Goal: Transaction & Acquisition: Purchase product/service

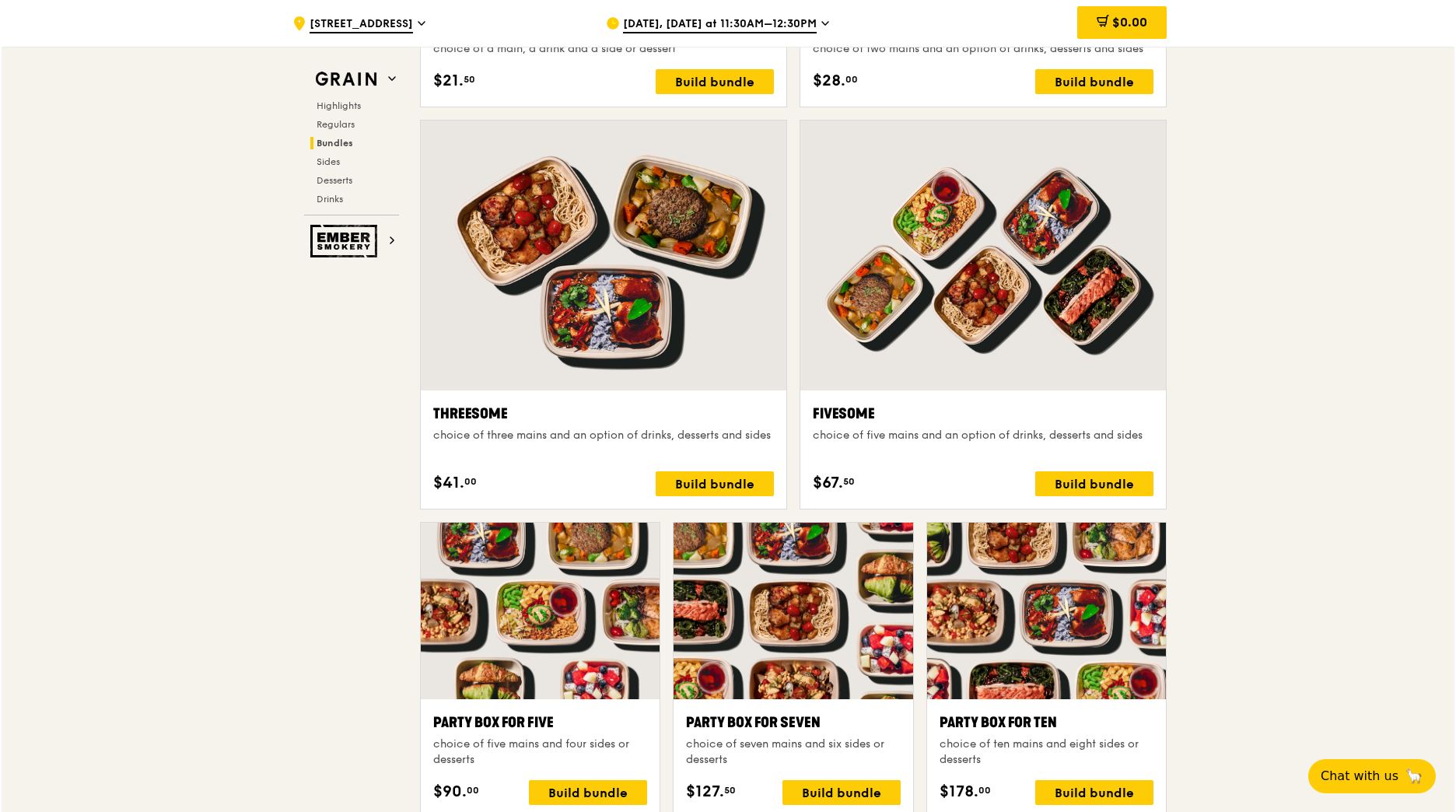
scroll to position [2641, 0]
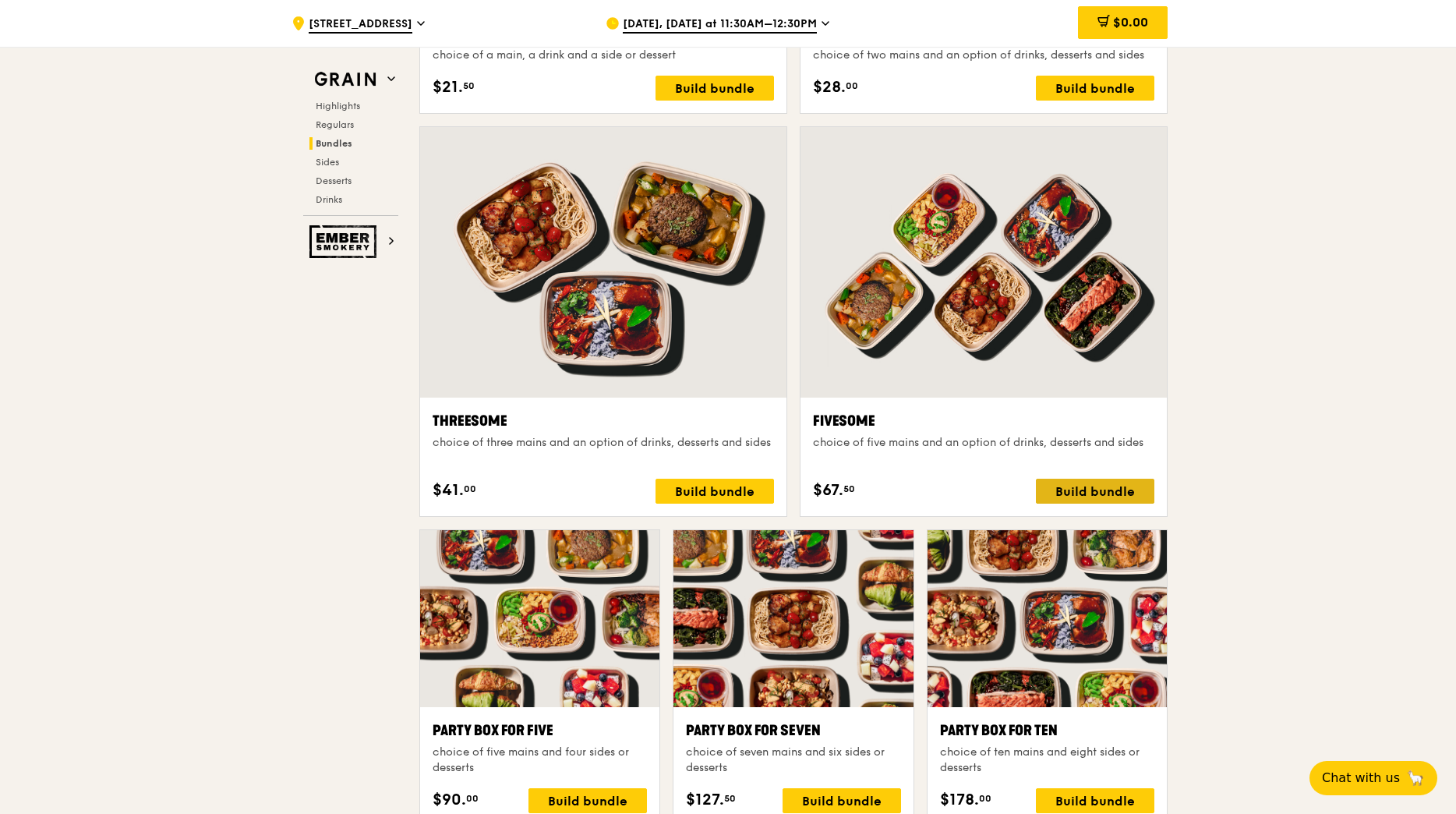
click at [1101, 482] on div "Build bundle" at bounding box center [1096, 492] width 119 height 25
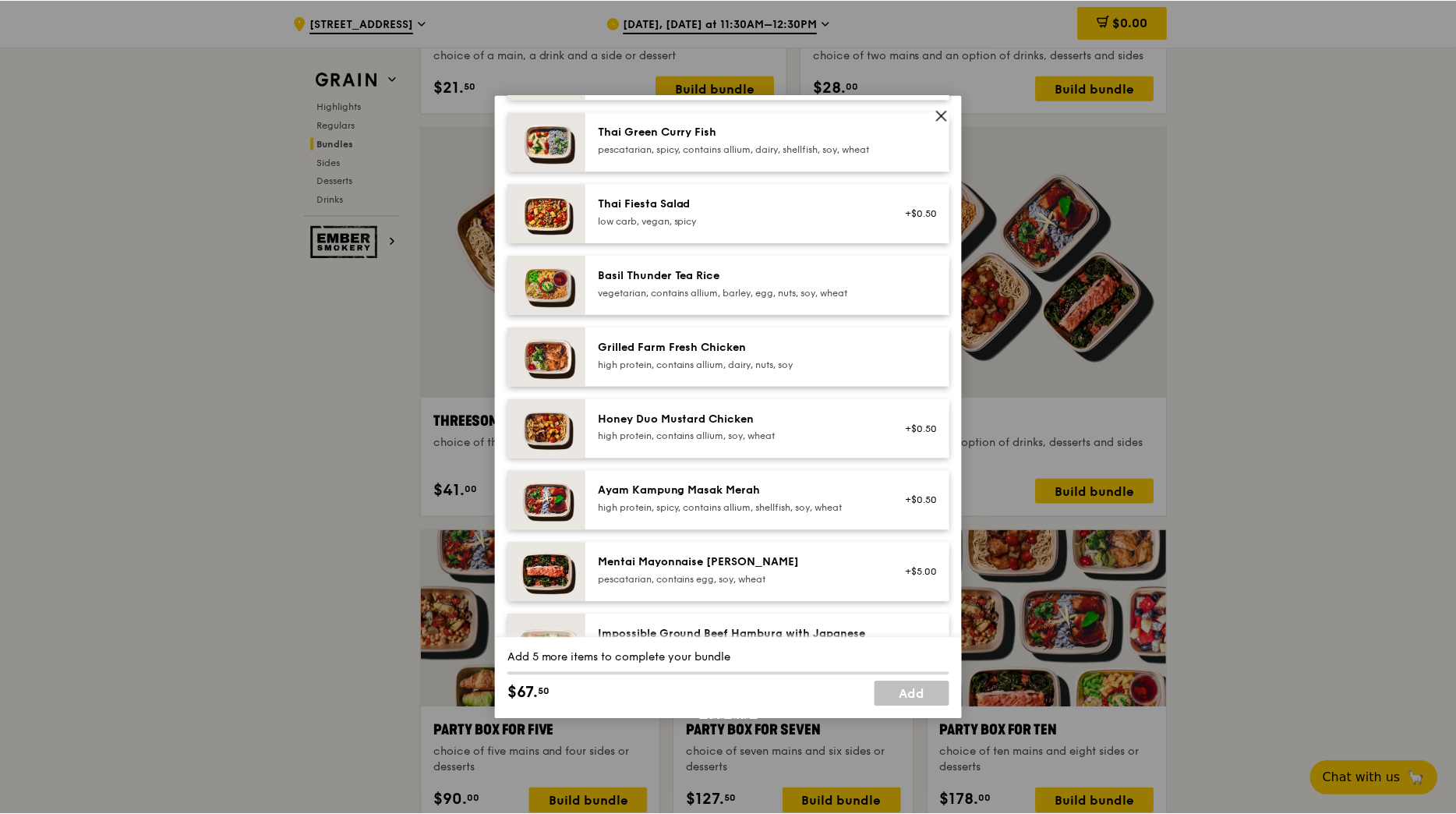
scroll to position [234, 0]
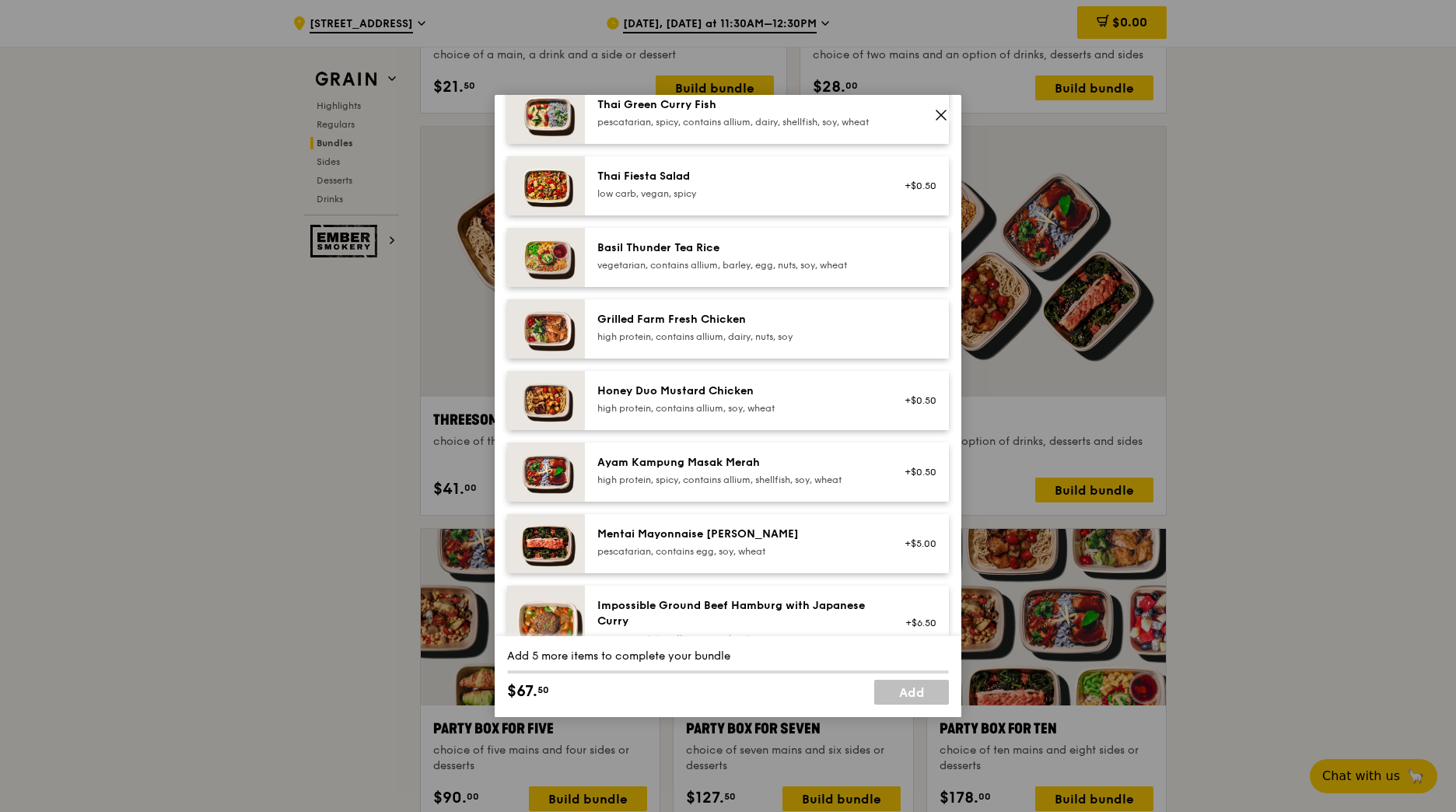
click at [942, 115] on icon at bounding box center [942, 115] width 10 height 10
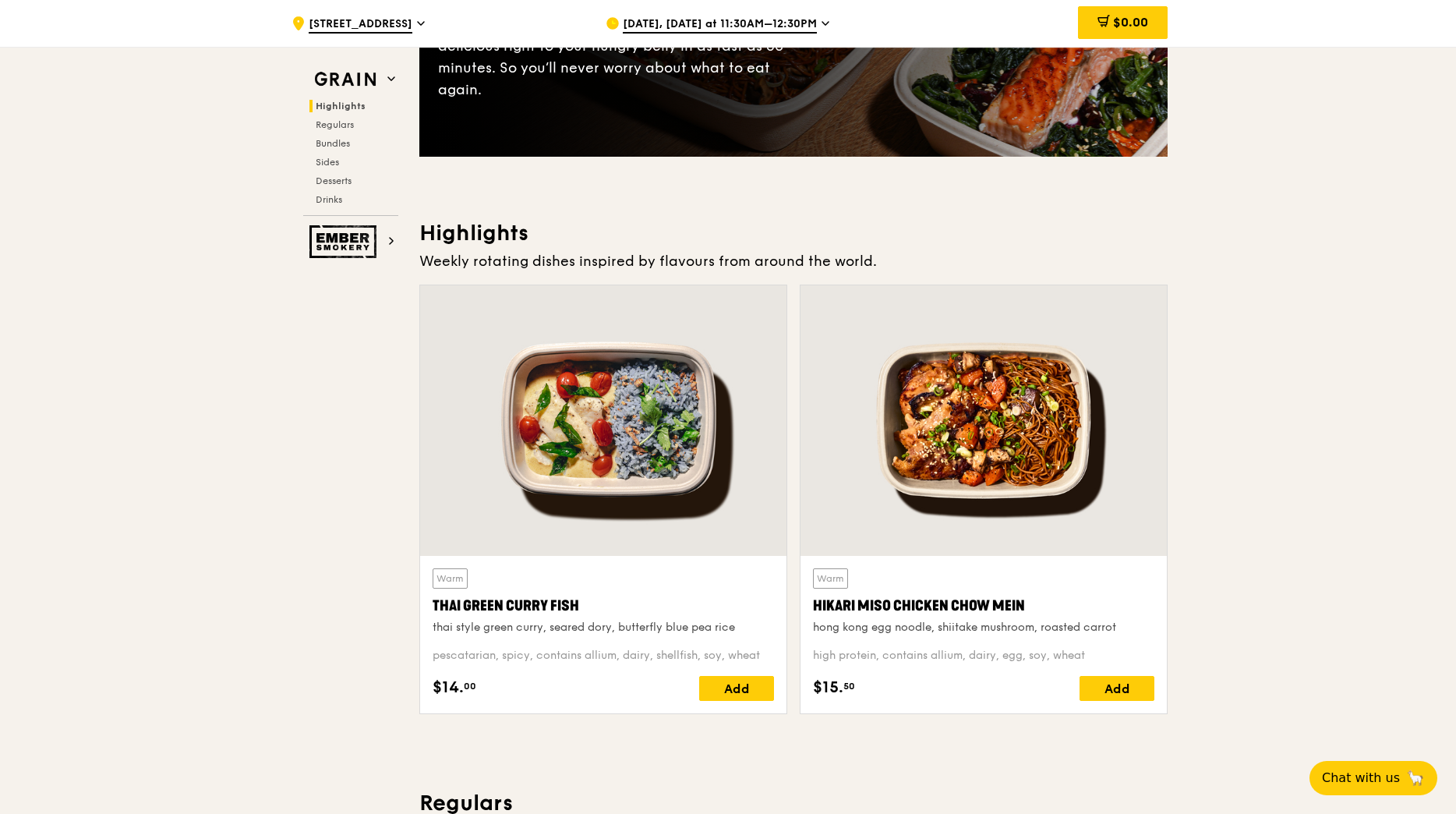
scroll to position [312, 0]
click at [1012, 461] on div at bounding box center [983, 420] width 366 height 271
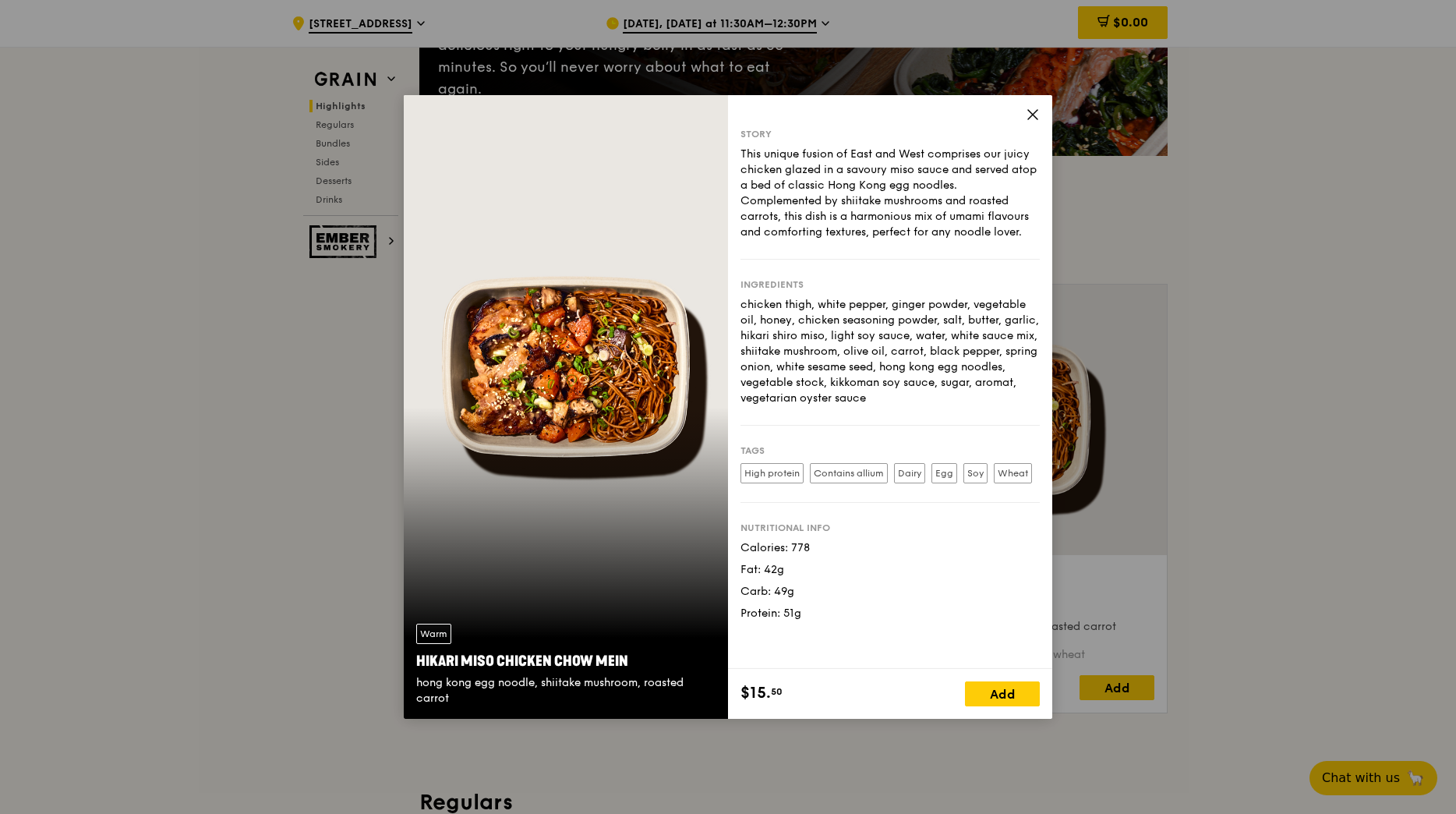
click at [1034, 114] on icon at bounding box center [1032, 115] width 10 height 10
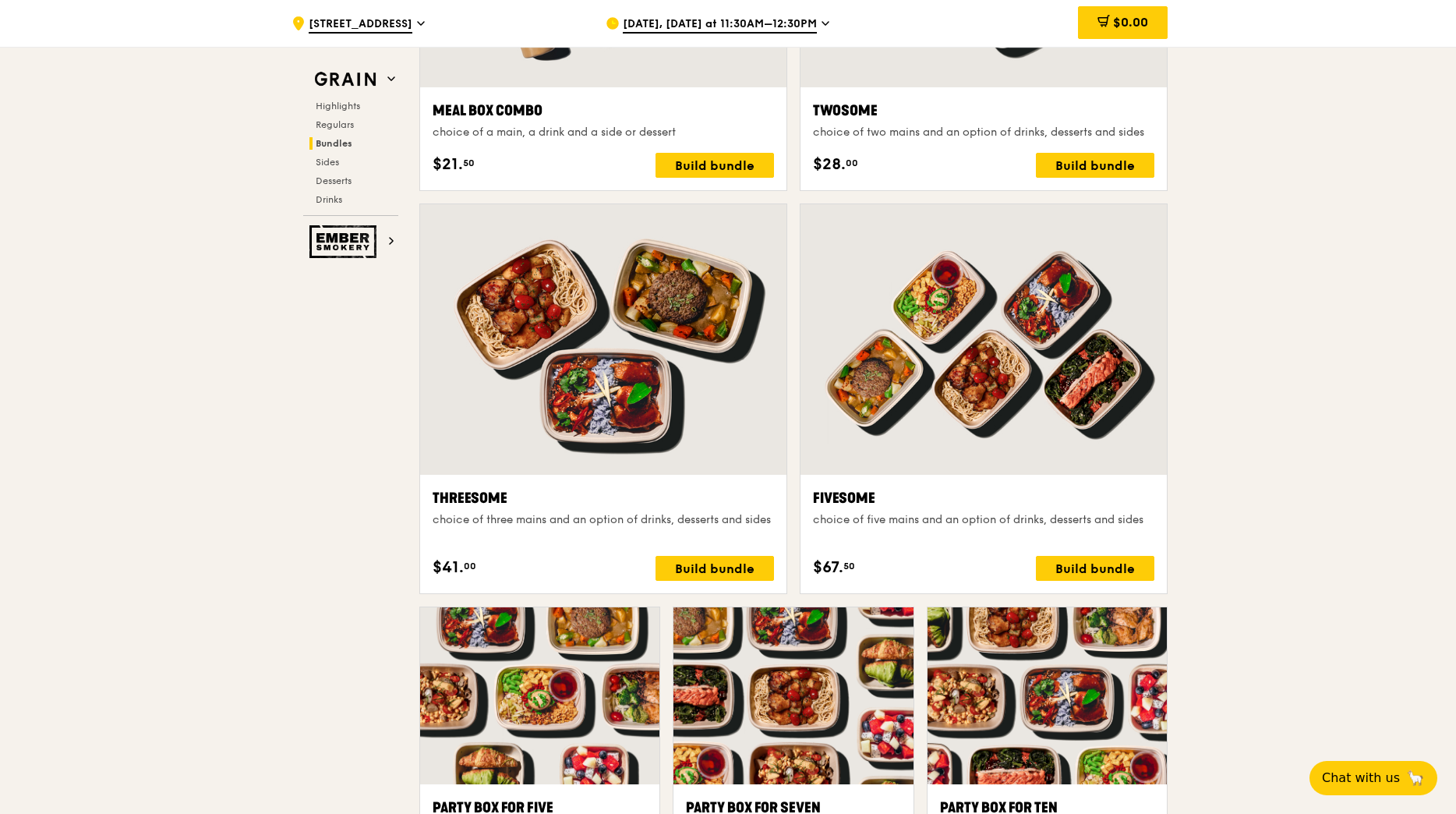
scroll to position [2651, 0]
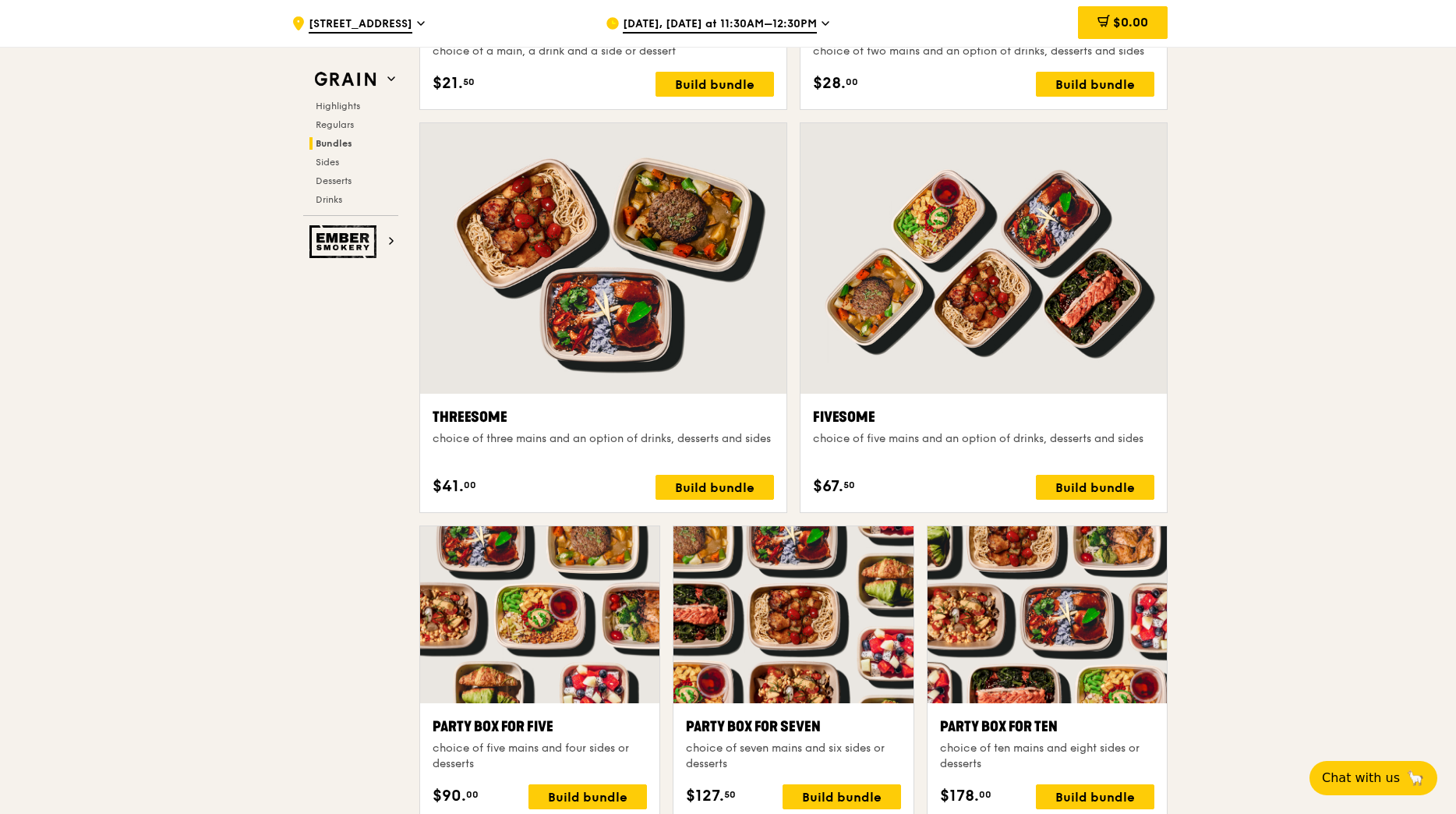
click at [1014, 263] on div at bounding box center [983, 258] width 366 height 271
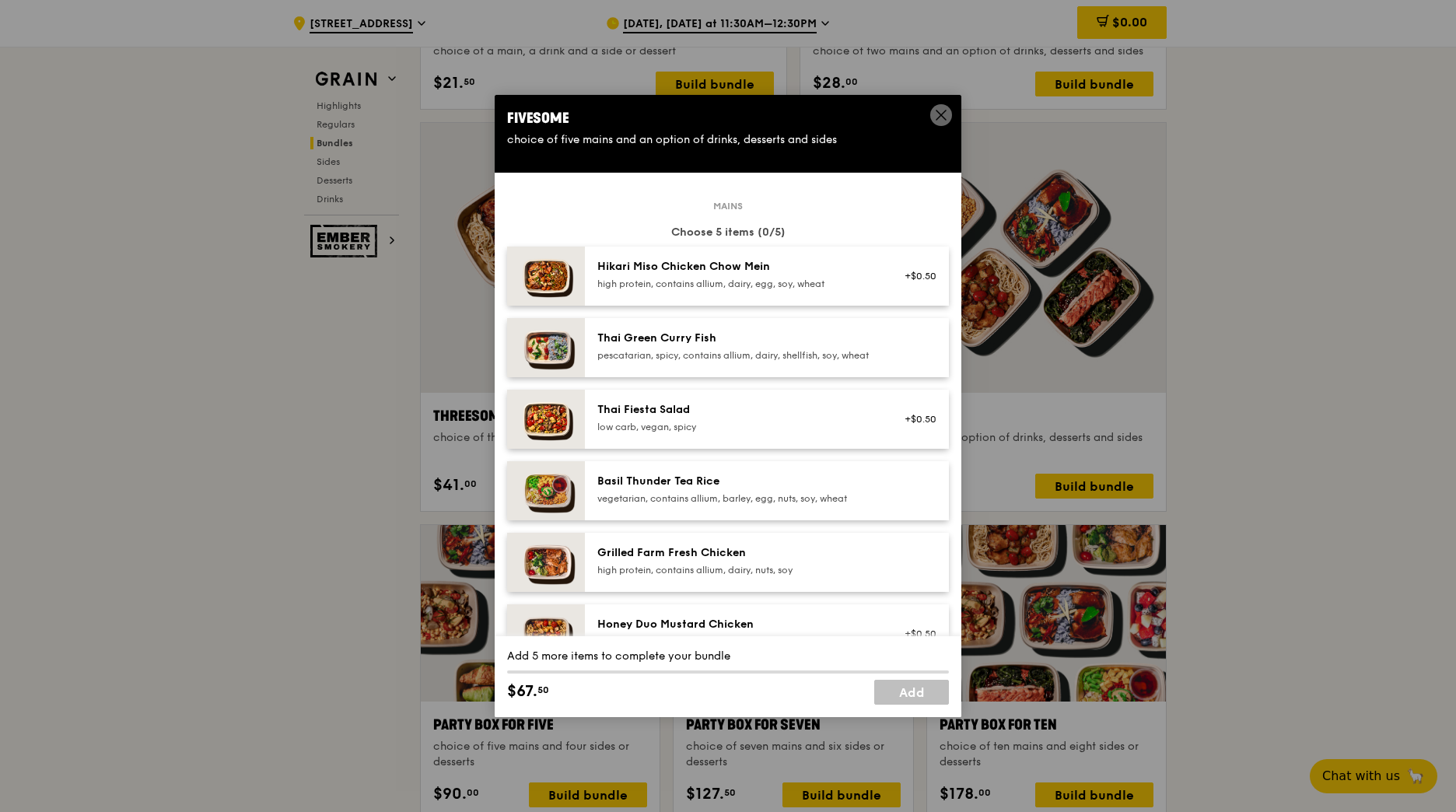
click at [732, 269] on div "Hikari Miso Chicken Chow Mein" at bounding box center [737, 267] width 280 height 15
click at [937, 117] on icon at bounding box center [941, 115] width 14 height 14
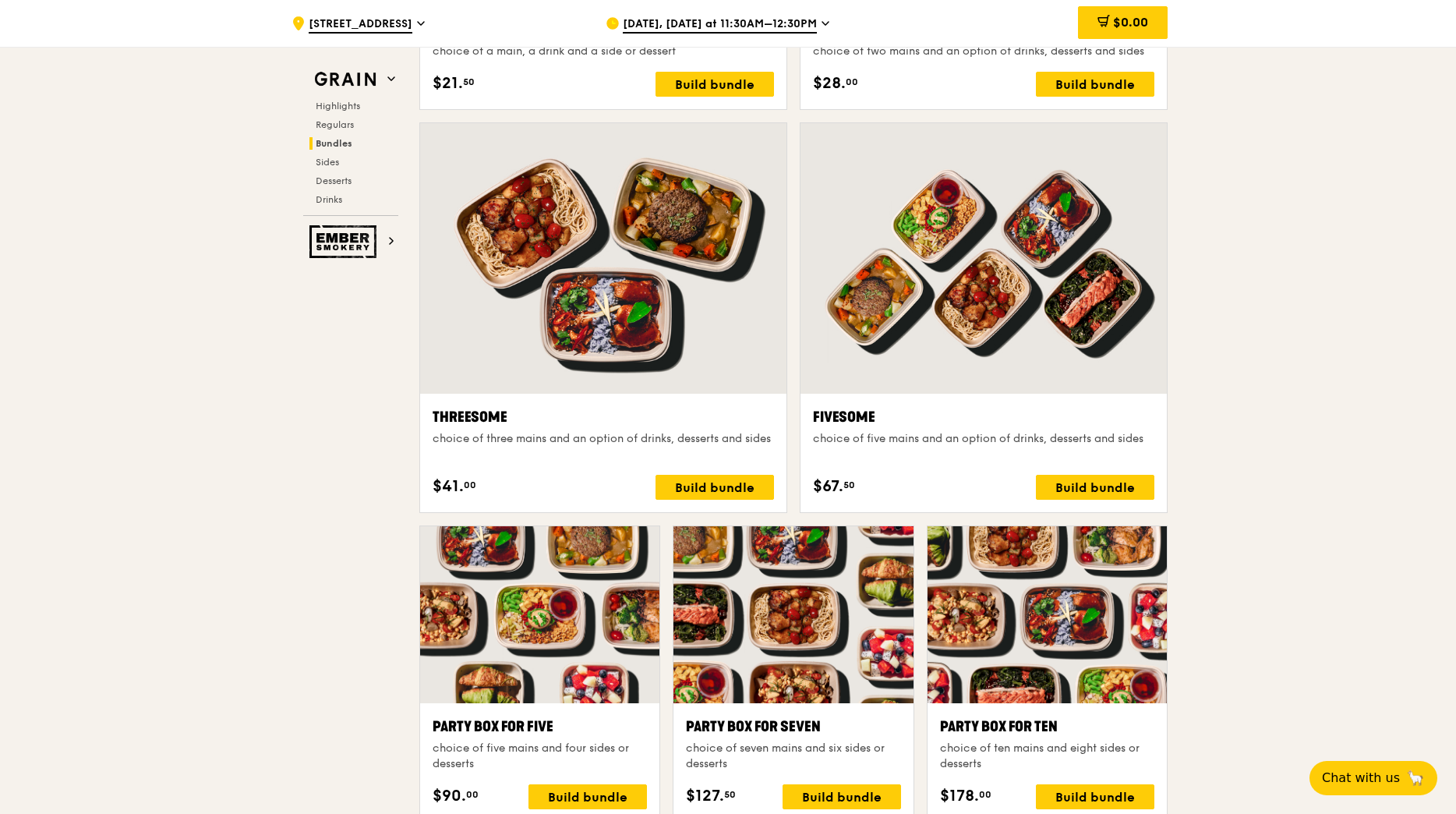
click at [1035, 346] on div at bounding box center [983, 258] width 366 height 271
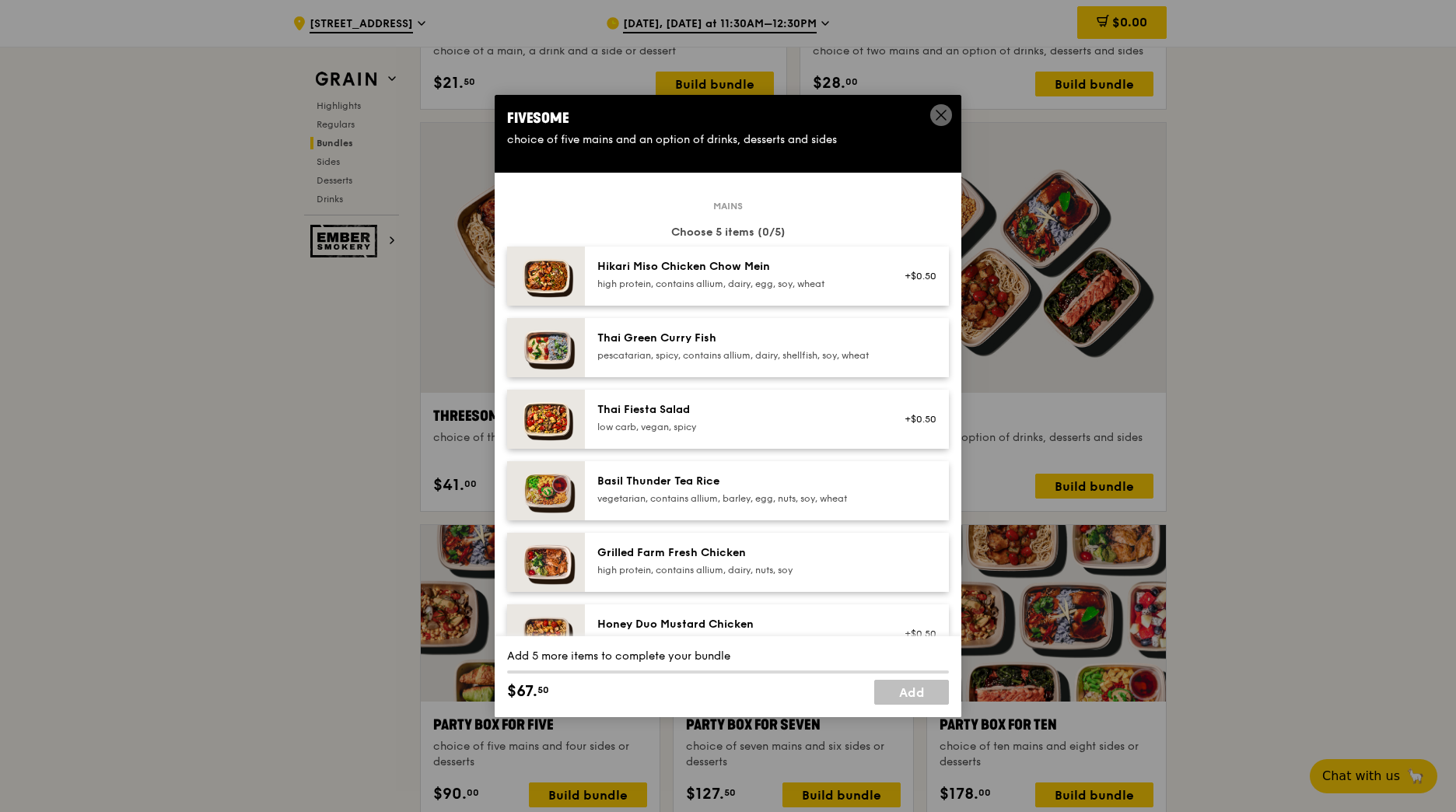
click at [784, 285] on div "high protein, contains allium, dairy, egg, soy, wheat" at bounding box center [737, 283] width 280 height 12
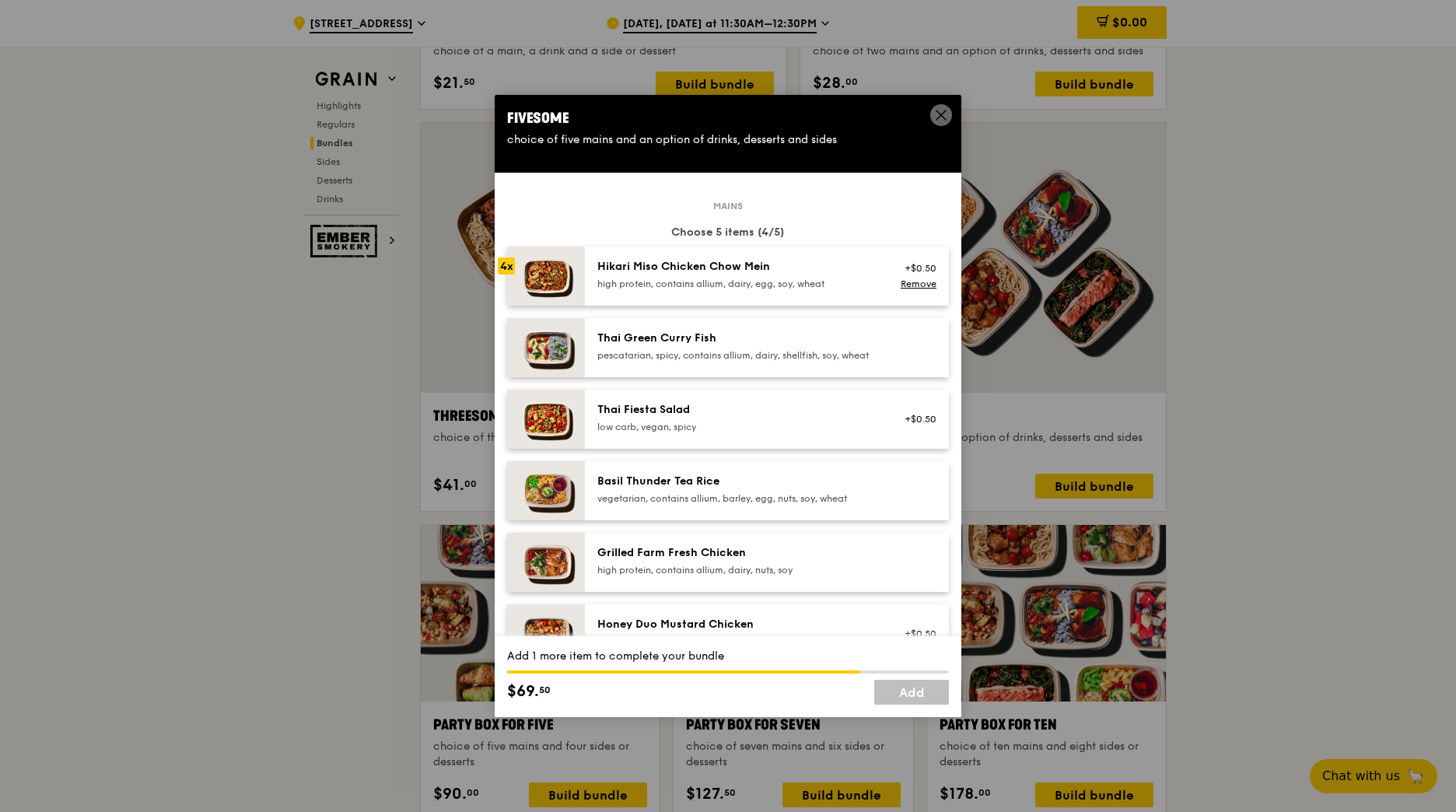
click at [784, 285] on div "high protein, contains allium, dairy, egg, soy, wheat" at bounding box center [737, 283] width 280 height 12
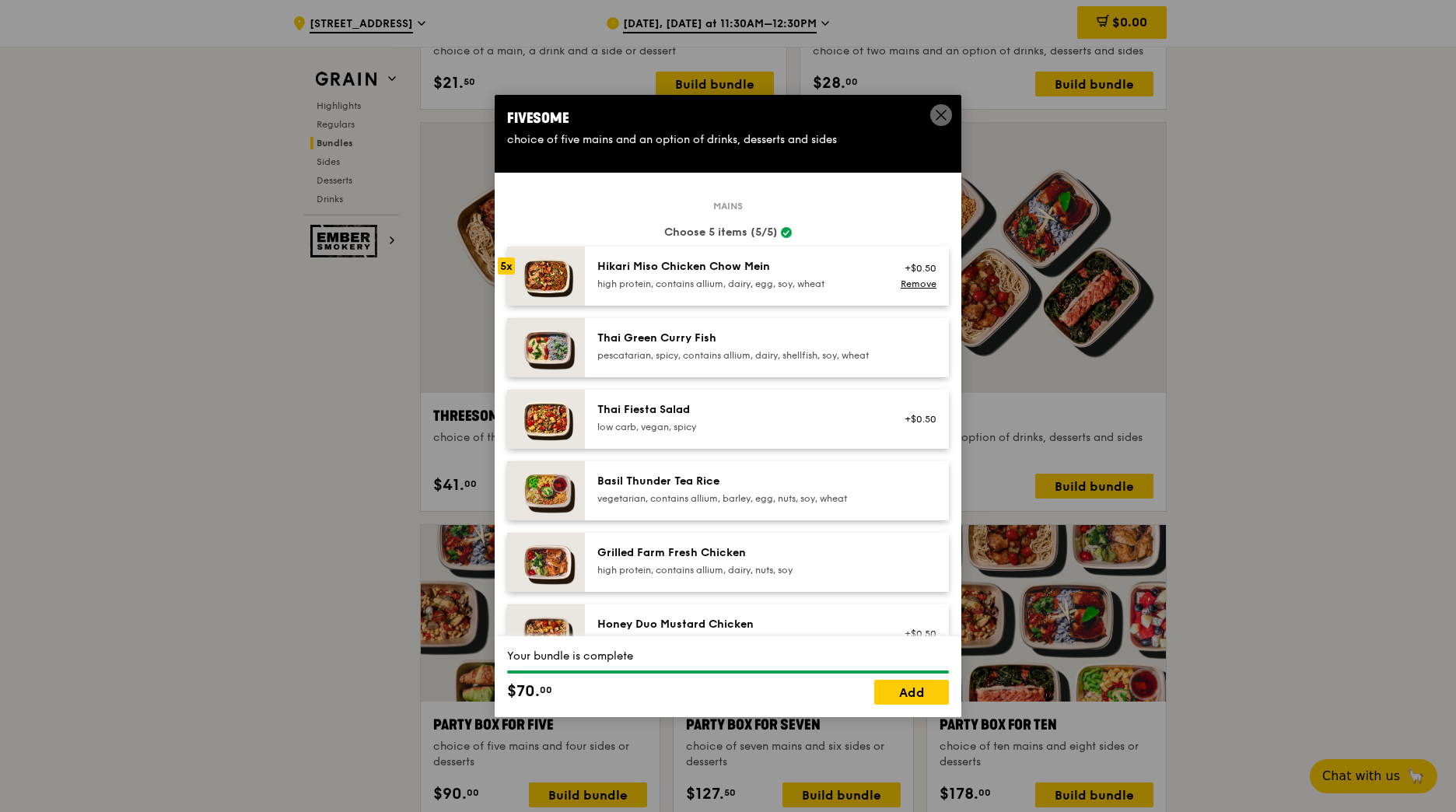
click at [784, 285] on div "high protein, contains allium, dairy, egg, soy, wheat" at bounding box center [737, 283] width 280 height 12
click at [919, 685] on link "Add" at bounding box center [911, 693] width 74 height 25
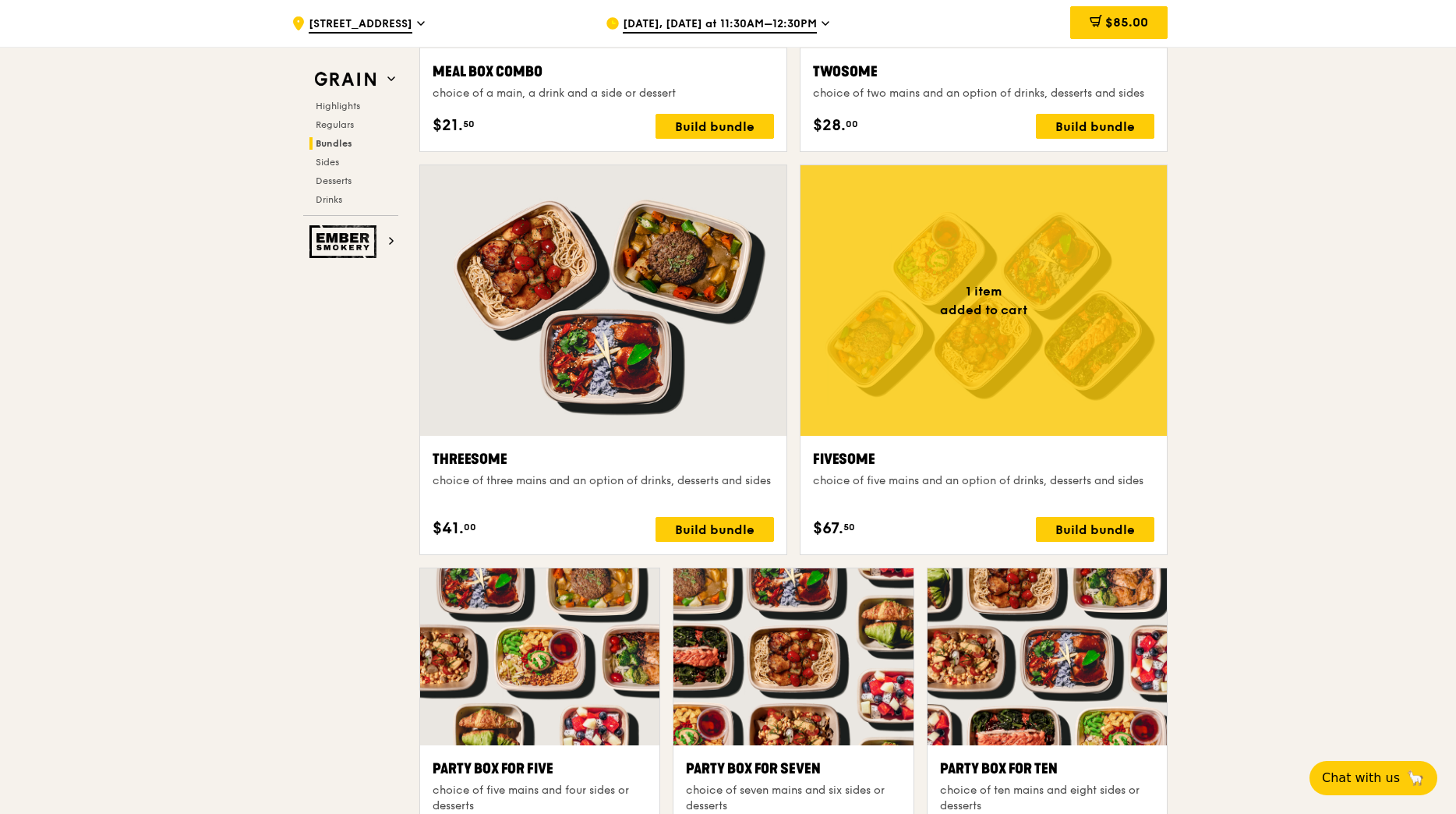
scroll to position [2574, 0]
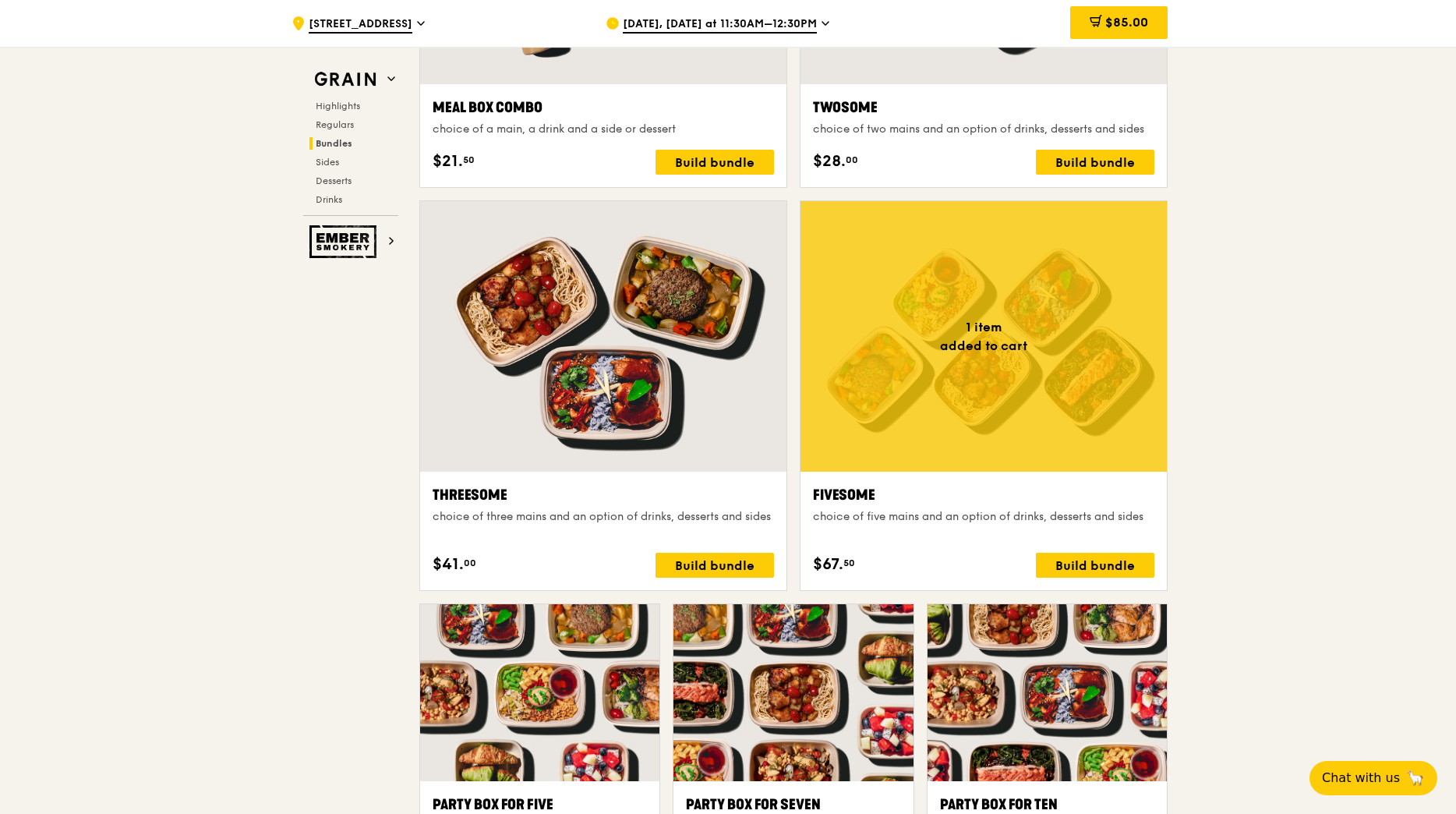
click at [660, 369] on div at bounding box center [602, 336] width 366 height 271
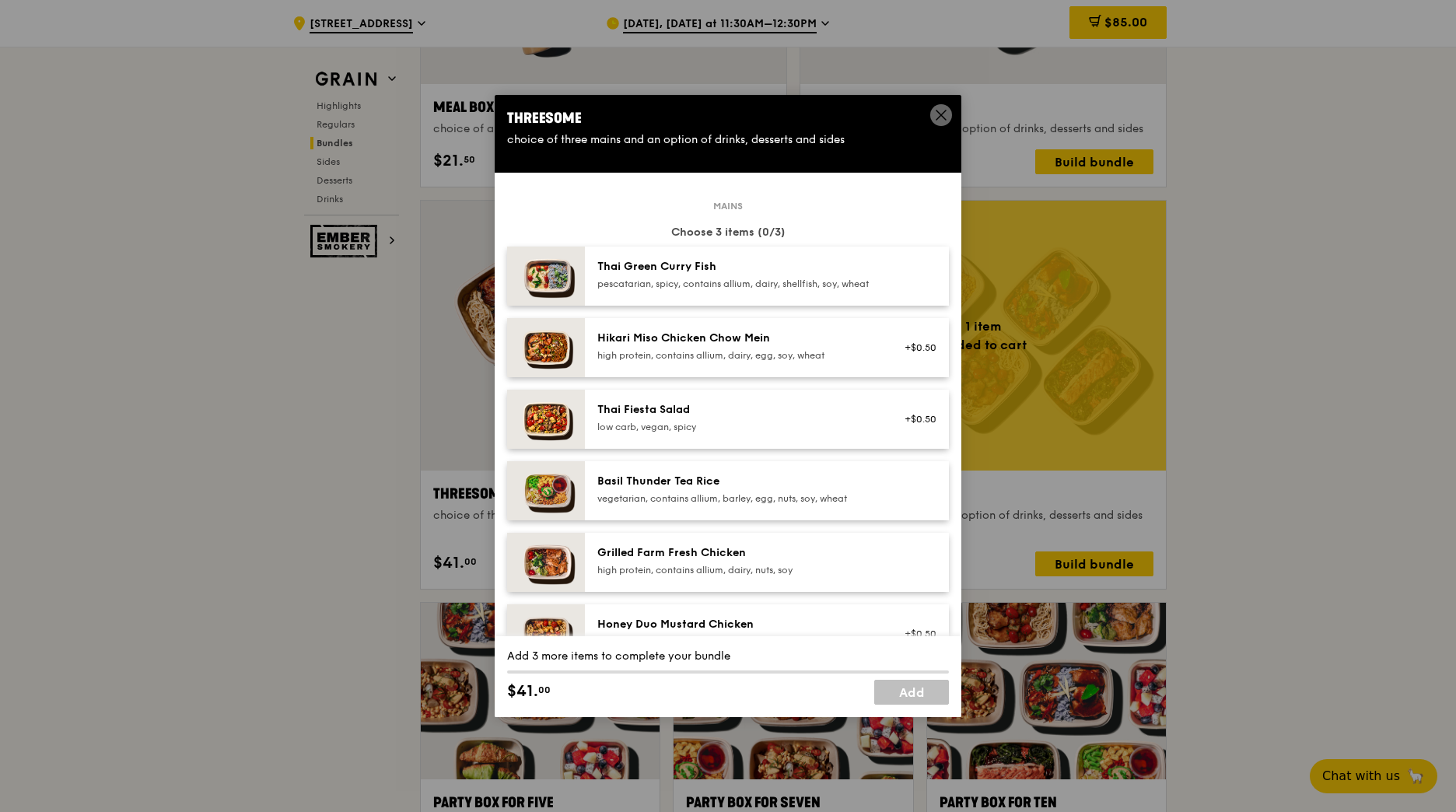
click at [817, 346] on div "Hikari Miso Chicken Chow Mein" at bounding box center [737, 339] width 280 height 15
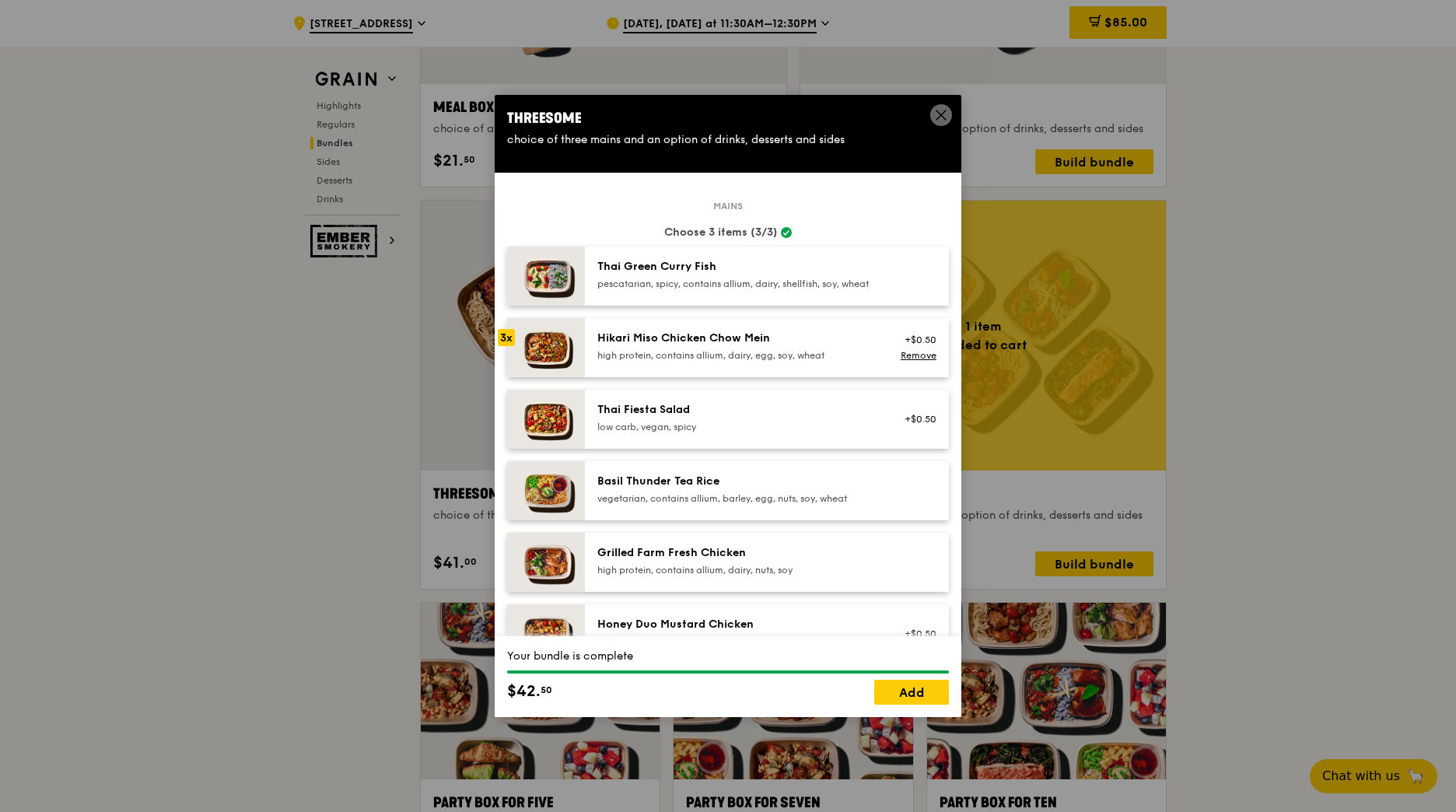
click at [817, 346] on div "Hikari Miso Chicken Chow Mein" at bounding box center [737, 339] width 280 height 15
click at [934, 695] on link "Add" at bounding box center [911, 693] width 74 height 25
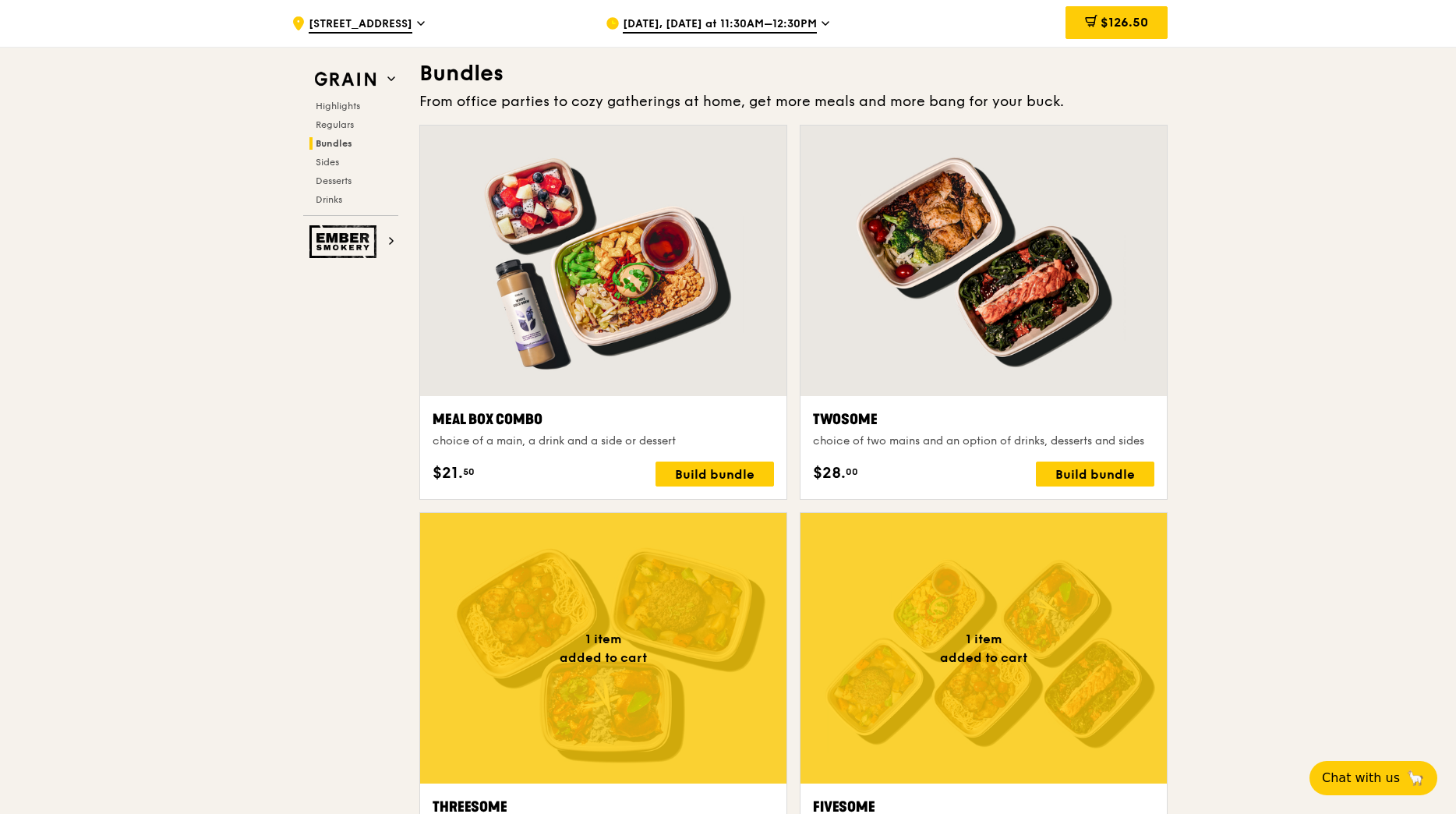
scroll to position [2340, 0]
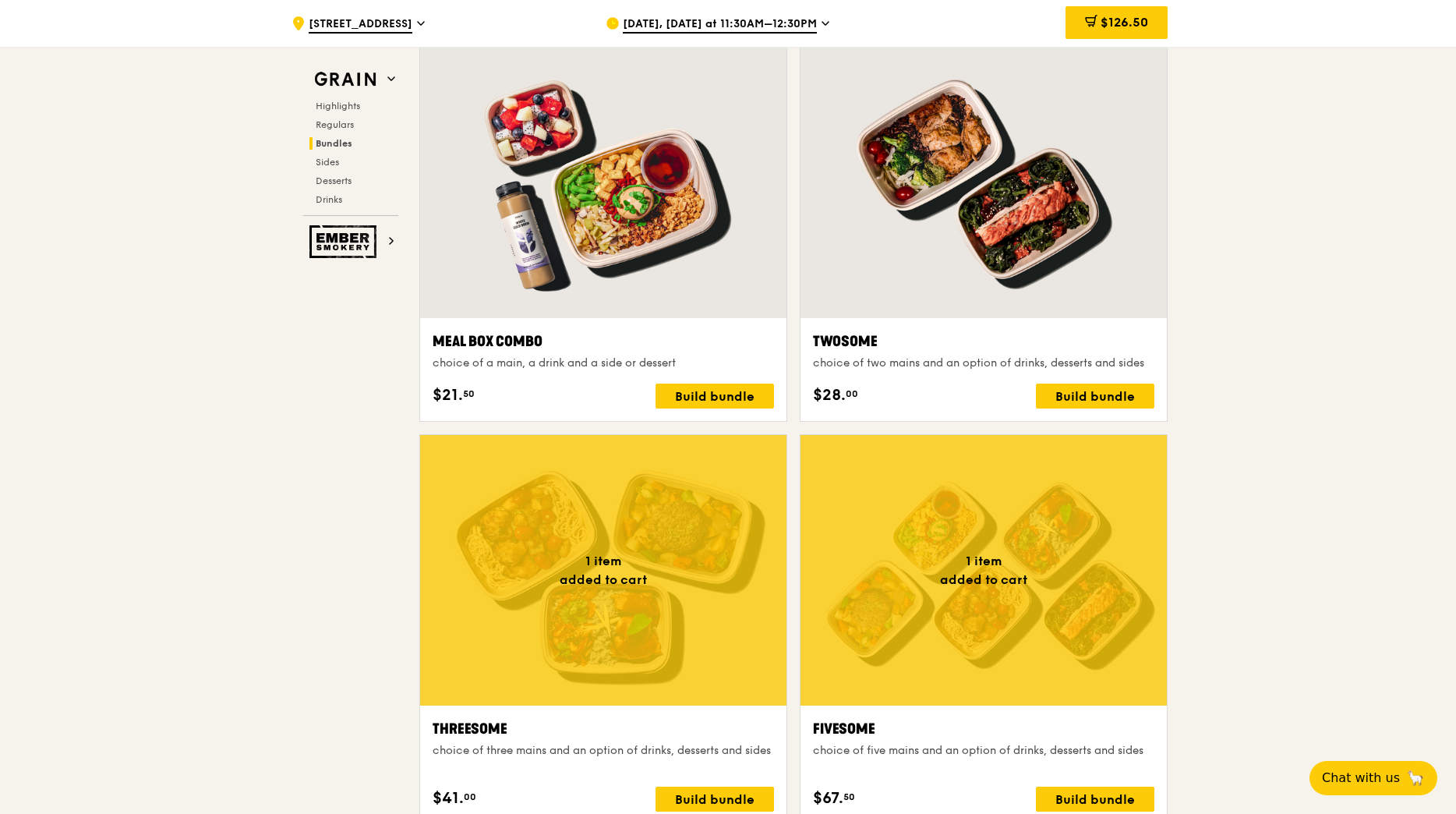
click at [963, 260] on div at bounding box center [983, 183] width 366 height 271
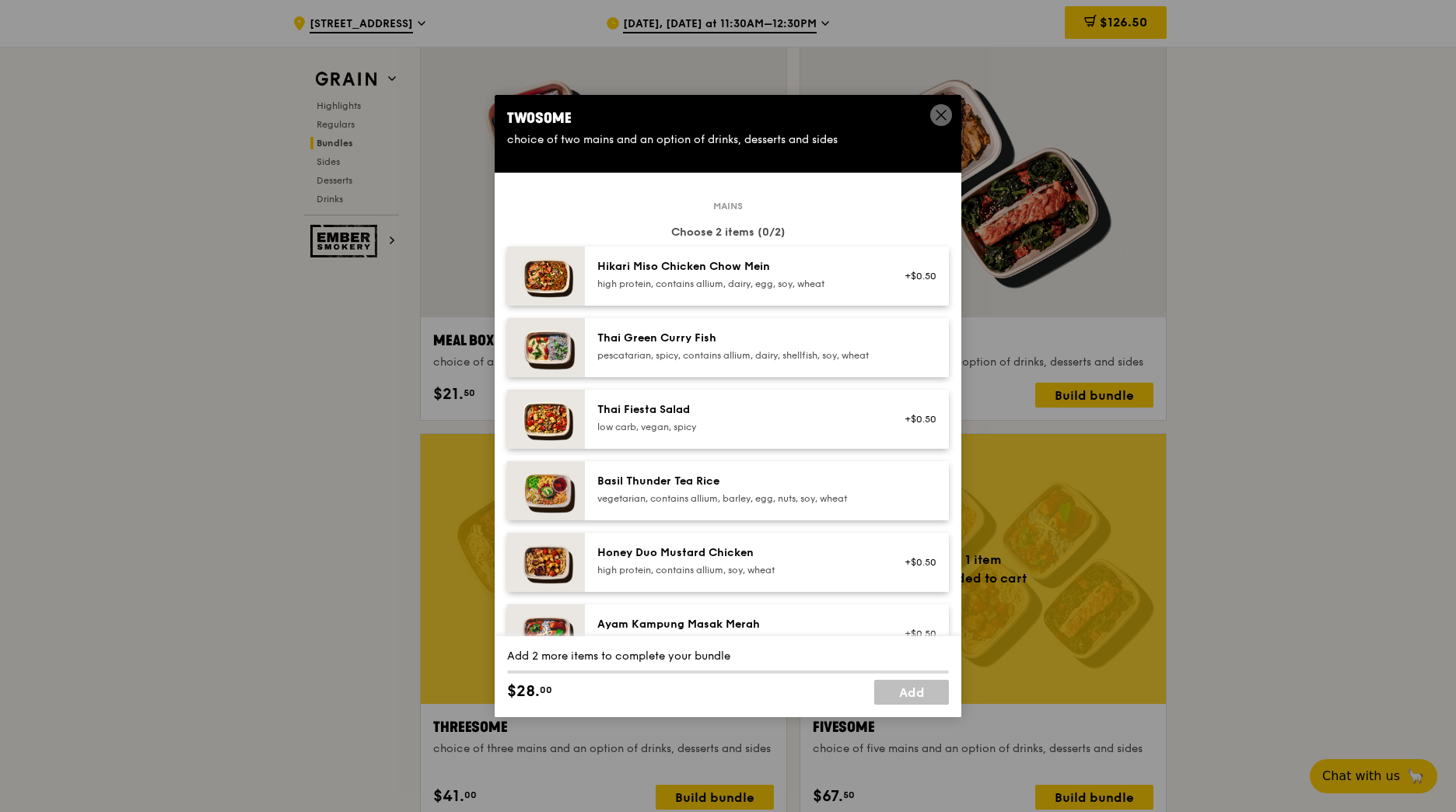
click at [938, 115] on icon at bounding box center [941, 115] width 14 height 14
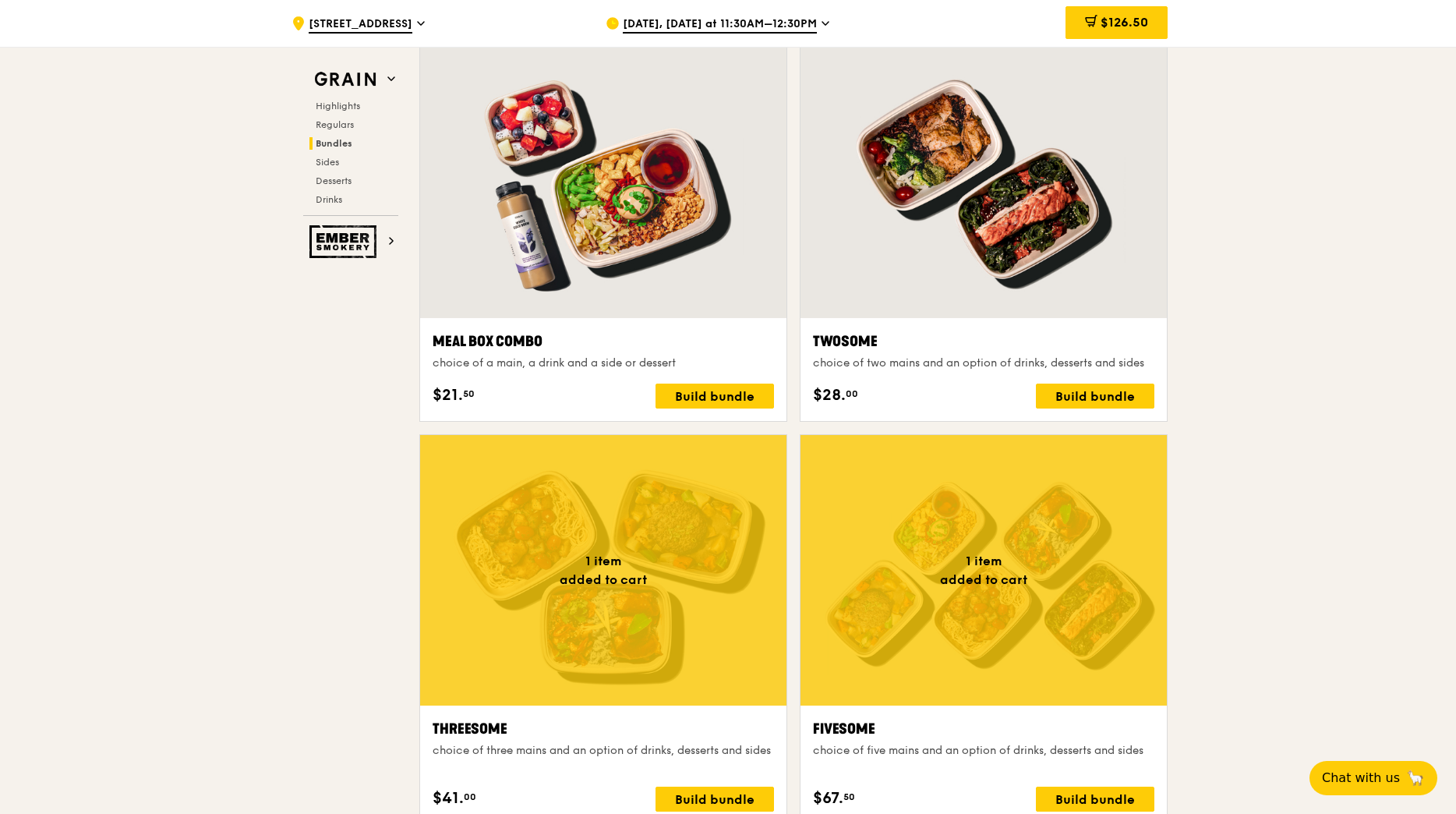
click at [1032, 213] on div at bounding box center [983, 183] width 366 height 271
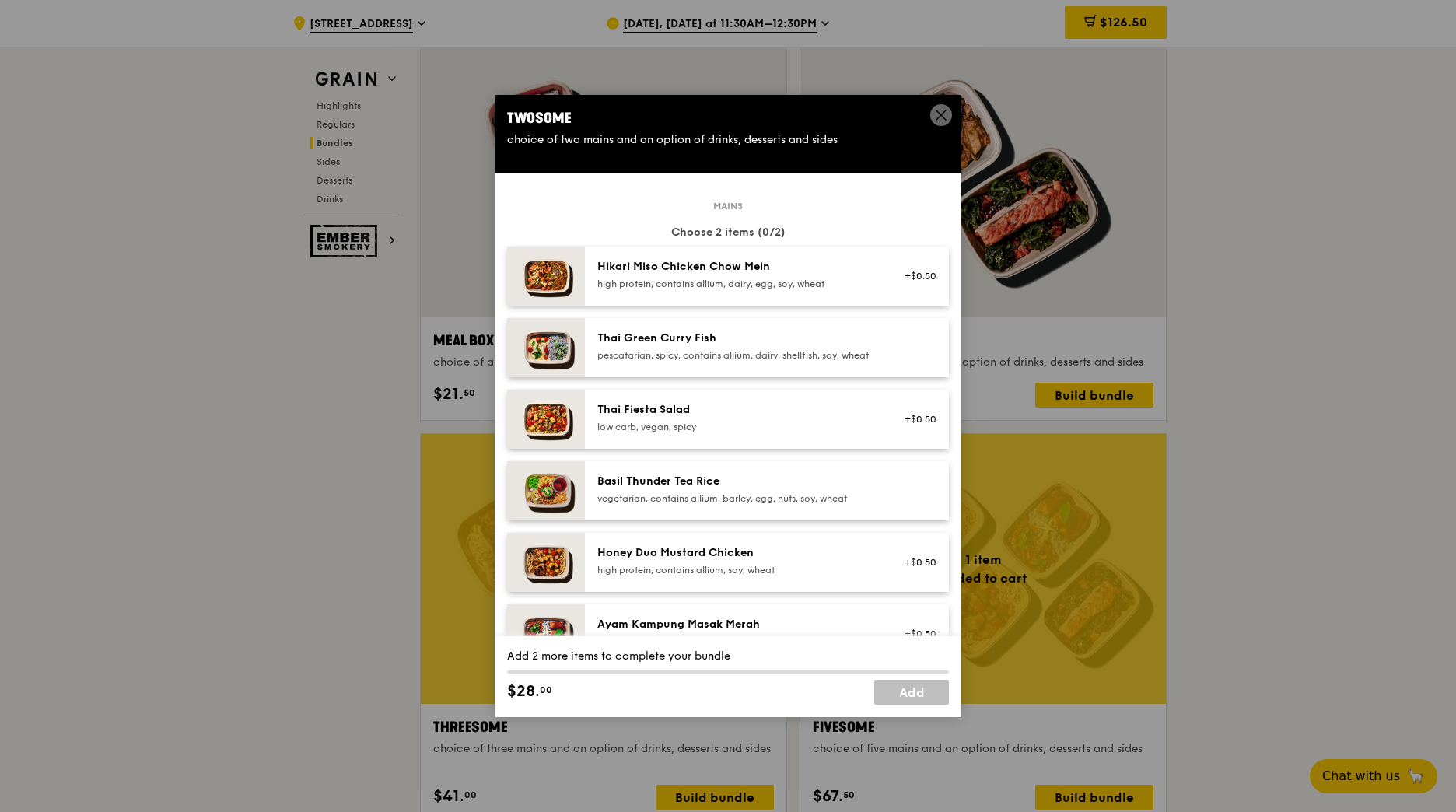
click at [754, 283] on div "high protein, contains allium, dairy, egg, soy, wheat" at bounding box center [737, 283] width 280 height 12
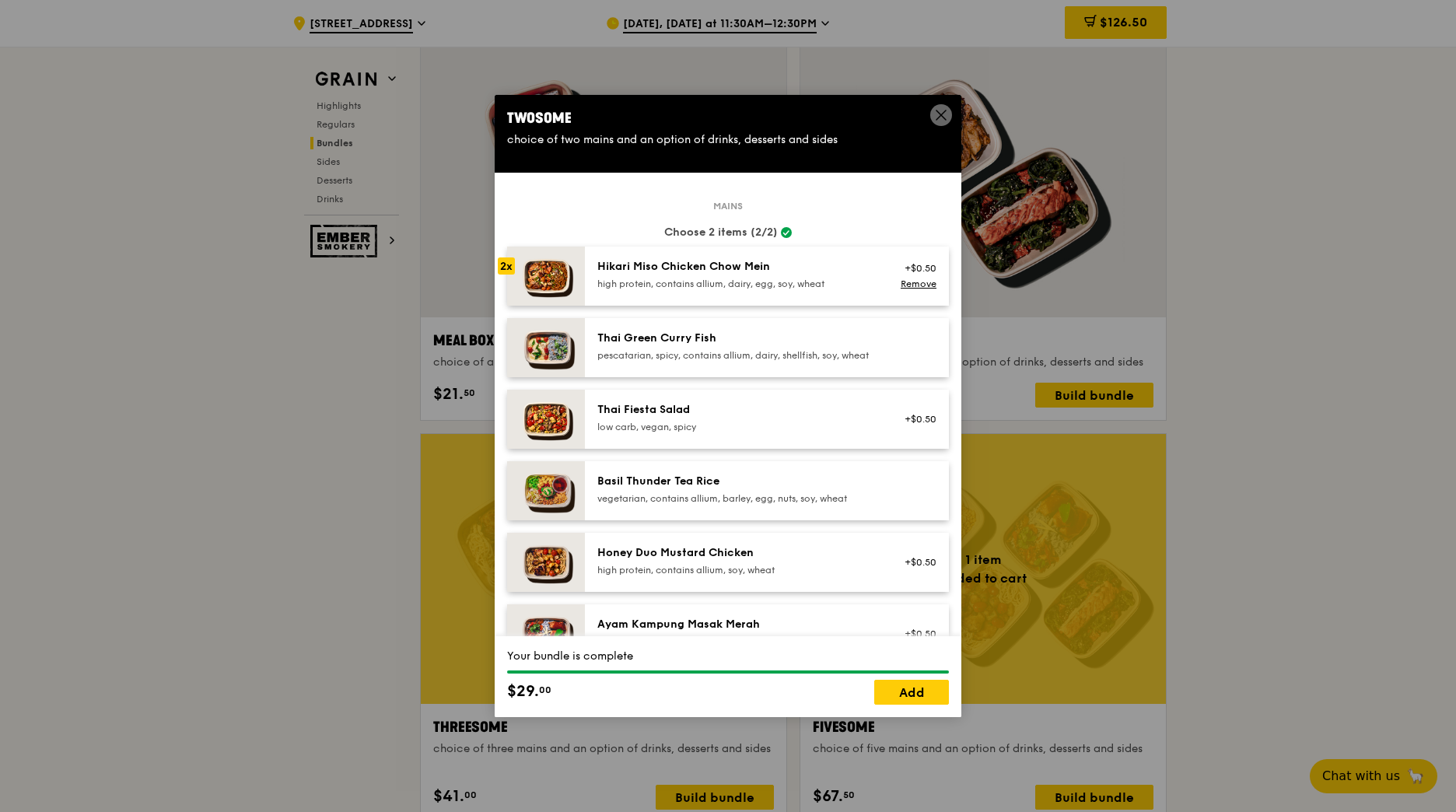
click at [754, 283] on div "high protein, contains allium, dairy, egg, soy, wheat" at bounding box center [737, 283] width 280 height 12
click at [916, 691] on link "Add" at bounding box center [911, 693] width 74 height 25
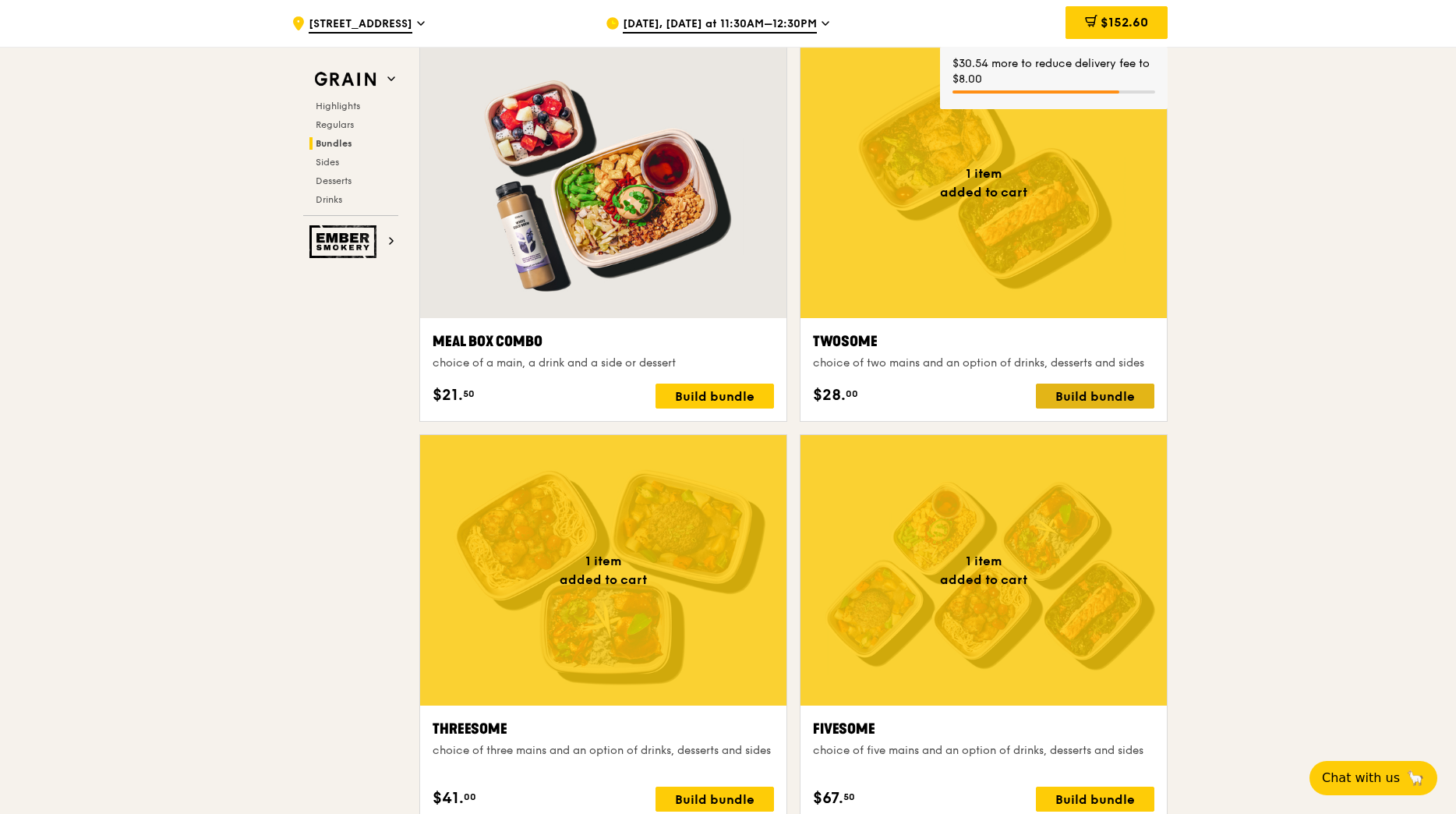
click at [1093, 391] on div "Build bundle" at bounding box center [1096, 396] width 119 height 25
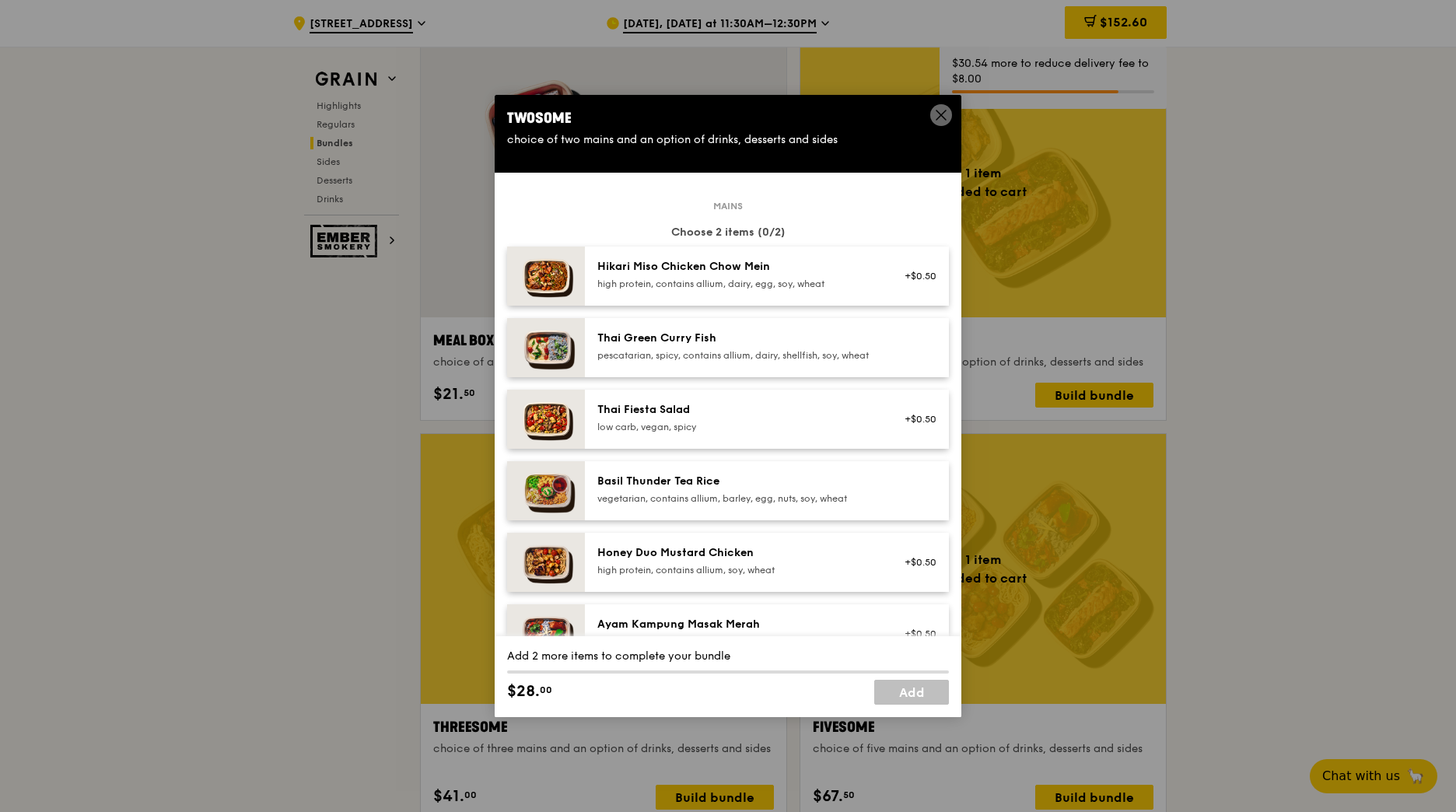
click at [830, 263] on div "Hikari Miso Chicken Chow Mein" at bounding box center [737, 267] width 280 height 15
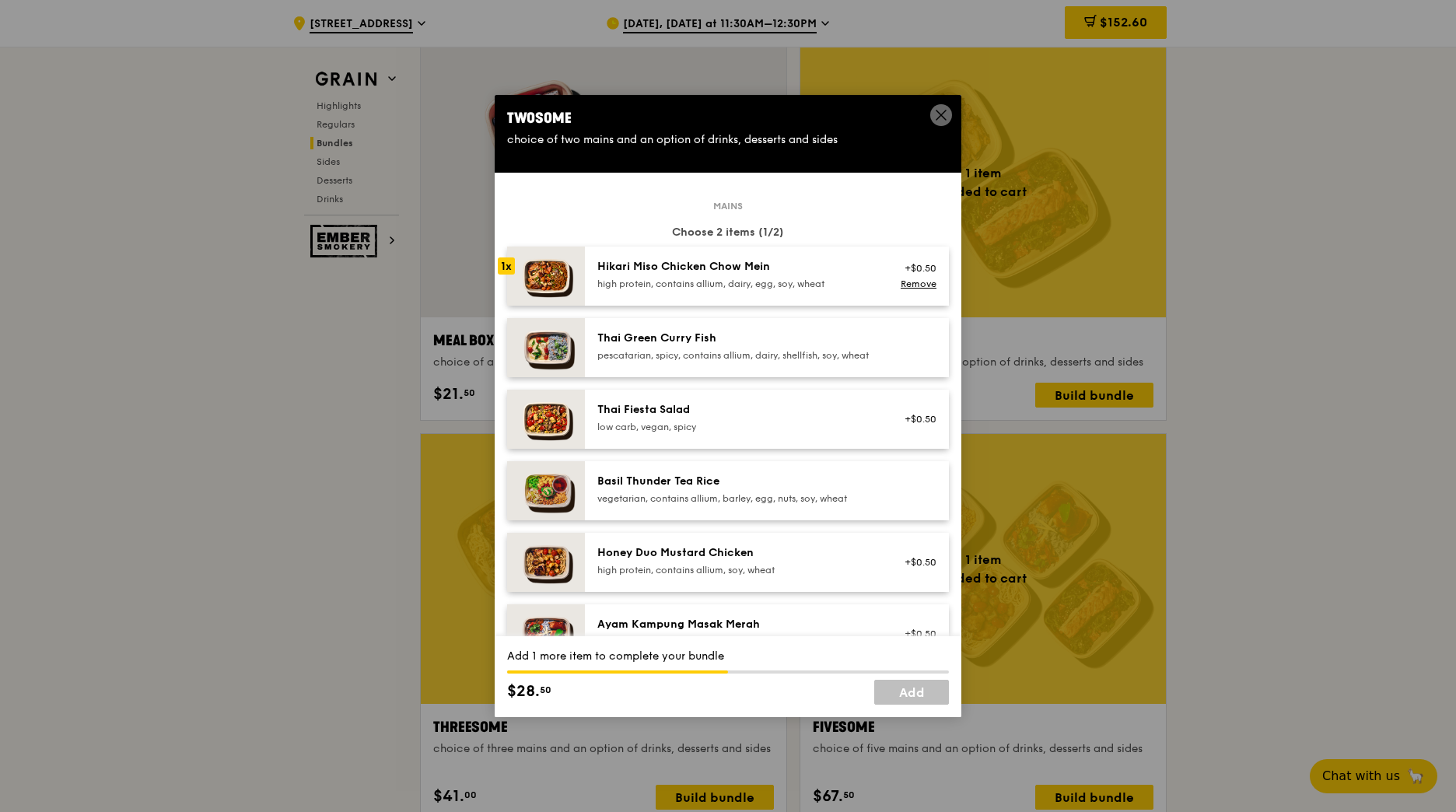
click at [830, 263] on div "Hikari Miso Chicken Chow Mein" at bounding box center [737, 267] width 280 height 15
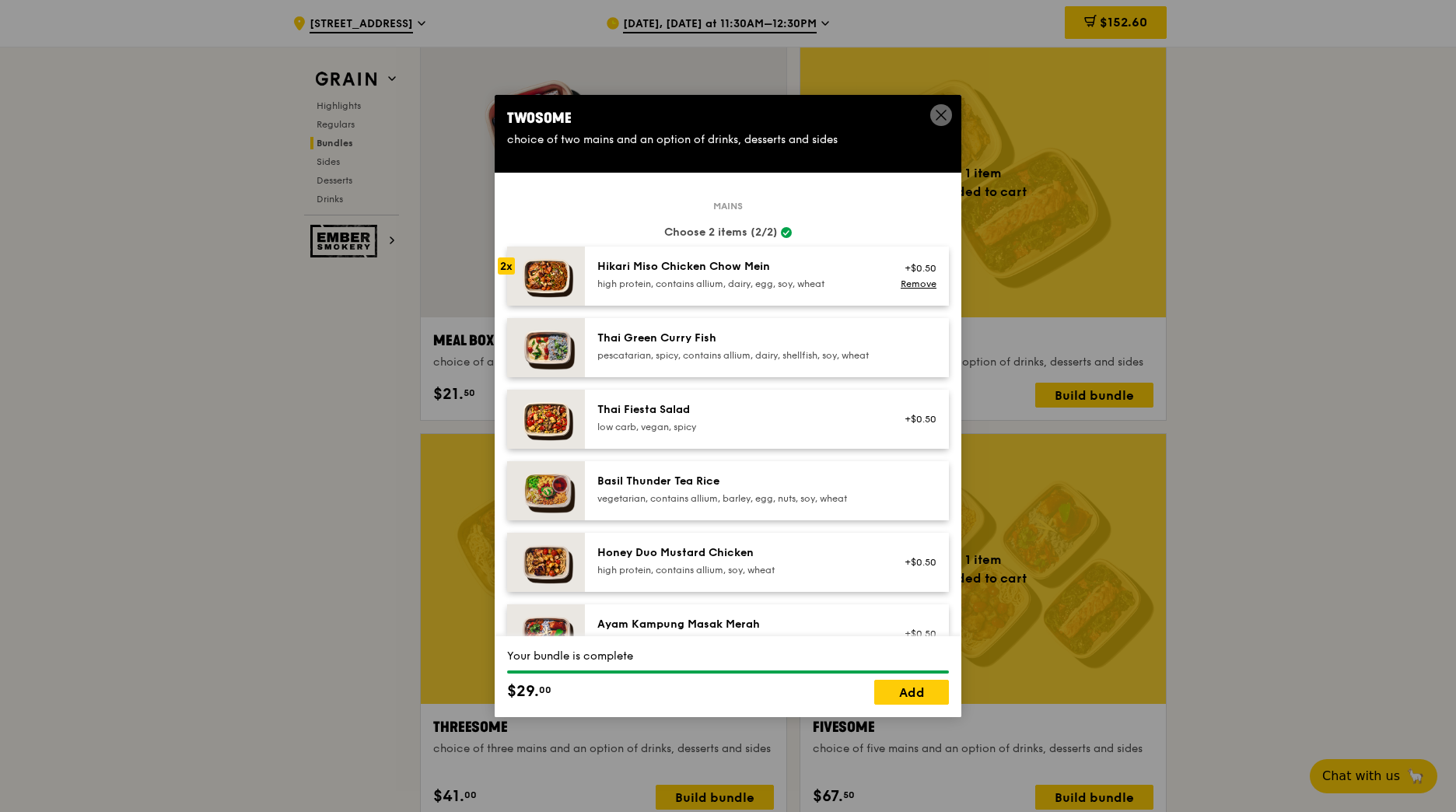
click at [830, 263] on div "Hikari Miso Chicken Chow Mein" at bounding box center [737, 267] width 280 height 15
click at [921, 695] on link "Add" at bounding box center [911, 693] width 74 height 25
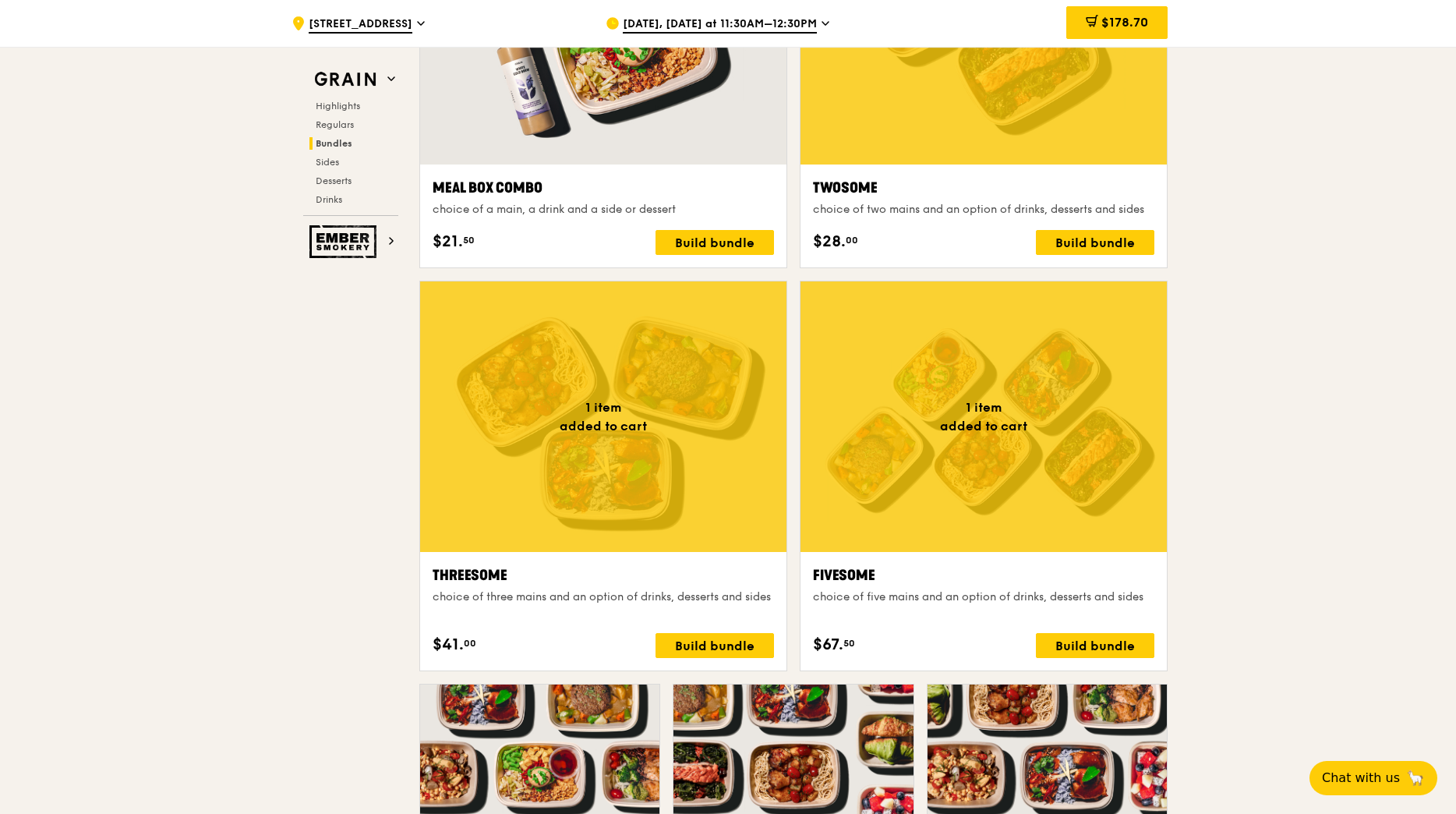
scroll to position [2496, 0]
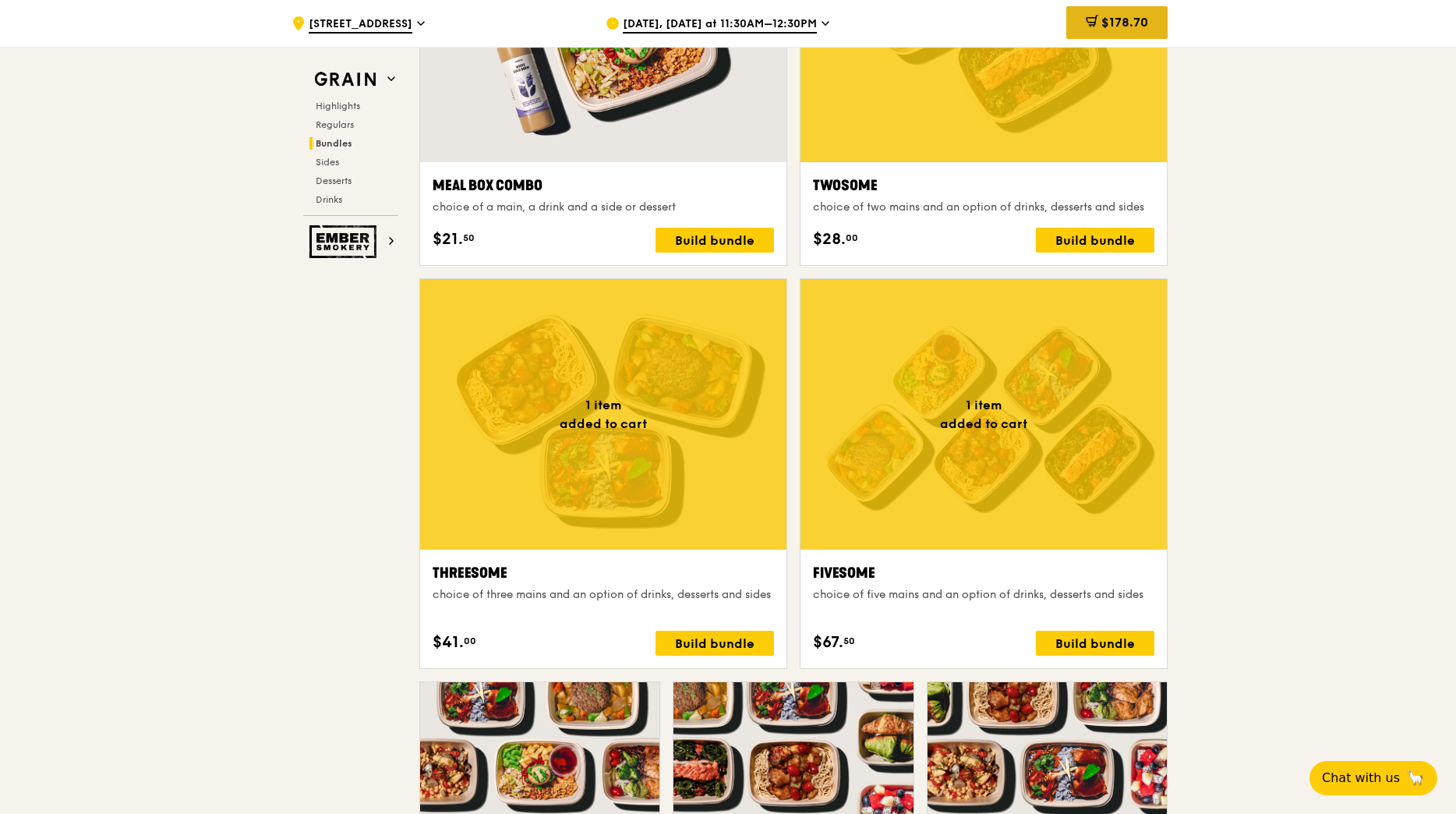
click at [1113, 17] on span "$178.70" at bounding box center [1124, 21] width 47 height 14
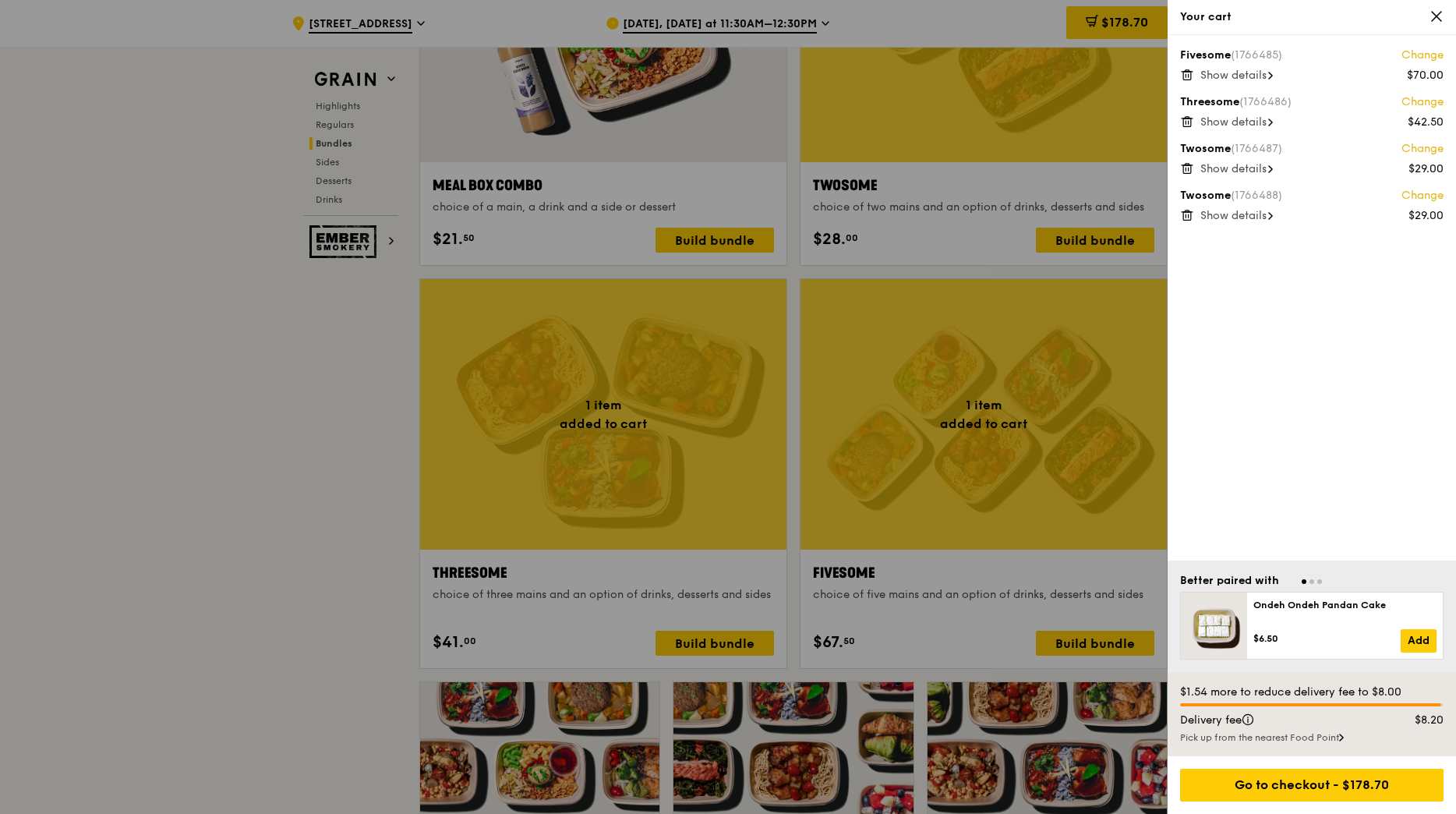
click at [995, 243] on div at bounding box center [728, 407] width 1456 height 814
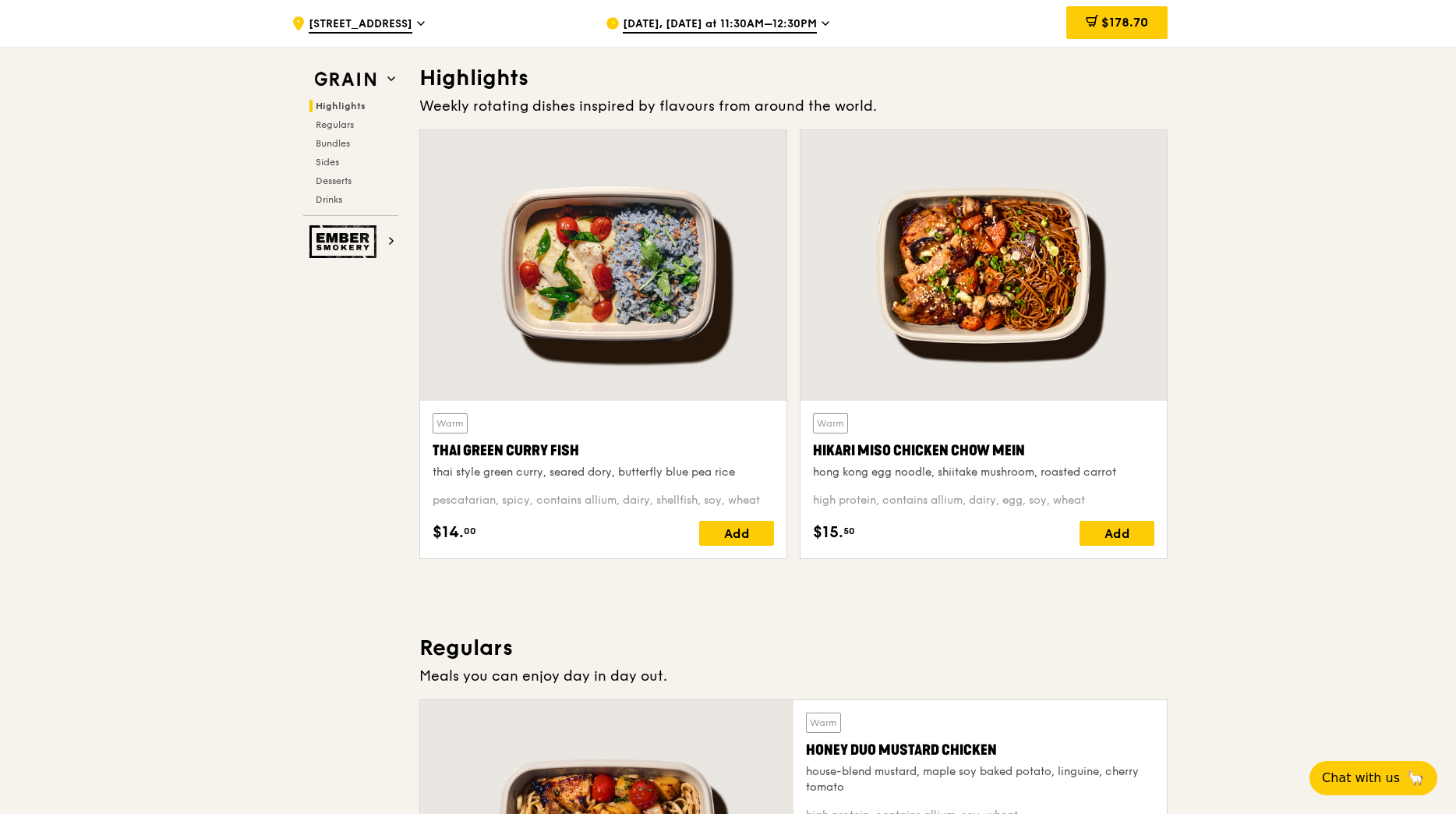
scroll to position [468, 0]
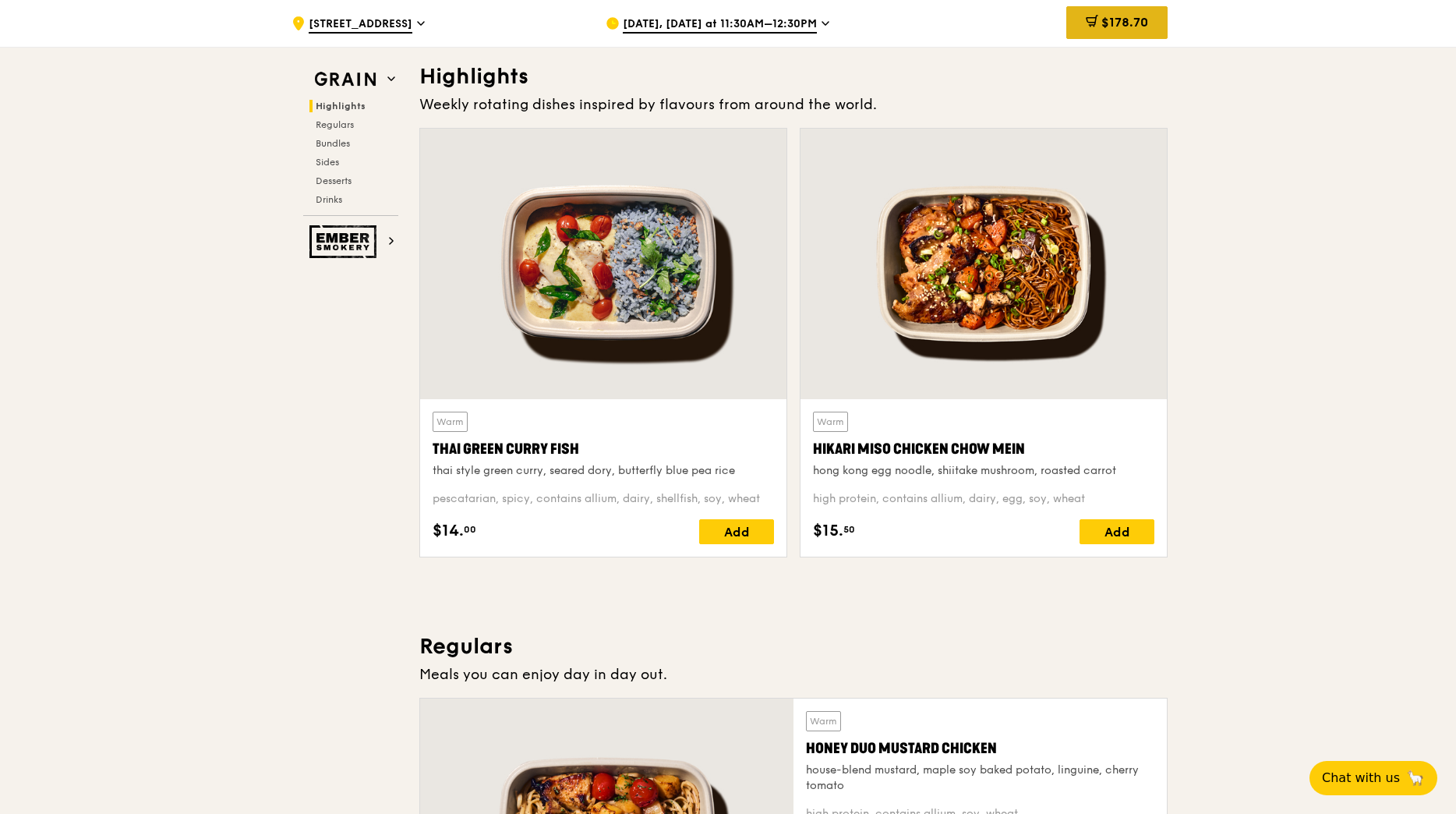
click at [1127, 10] on div "$178.70" at bounding box center [1117, 23] width 101 height 33
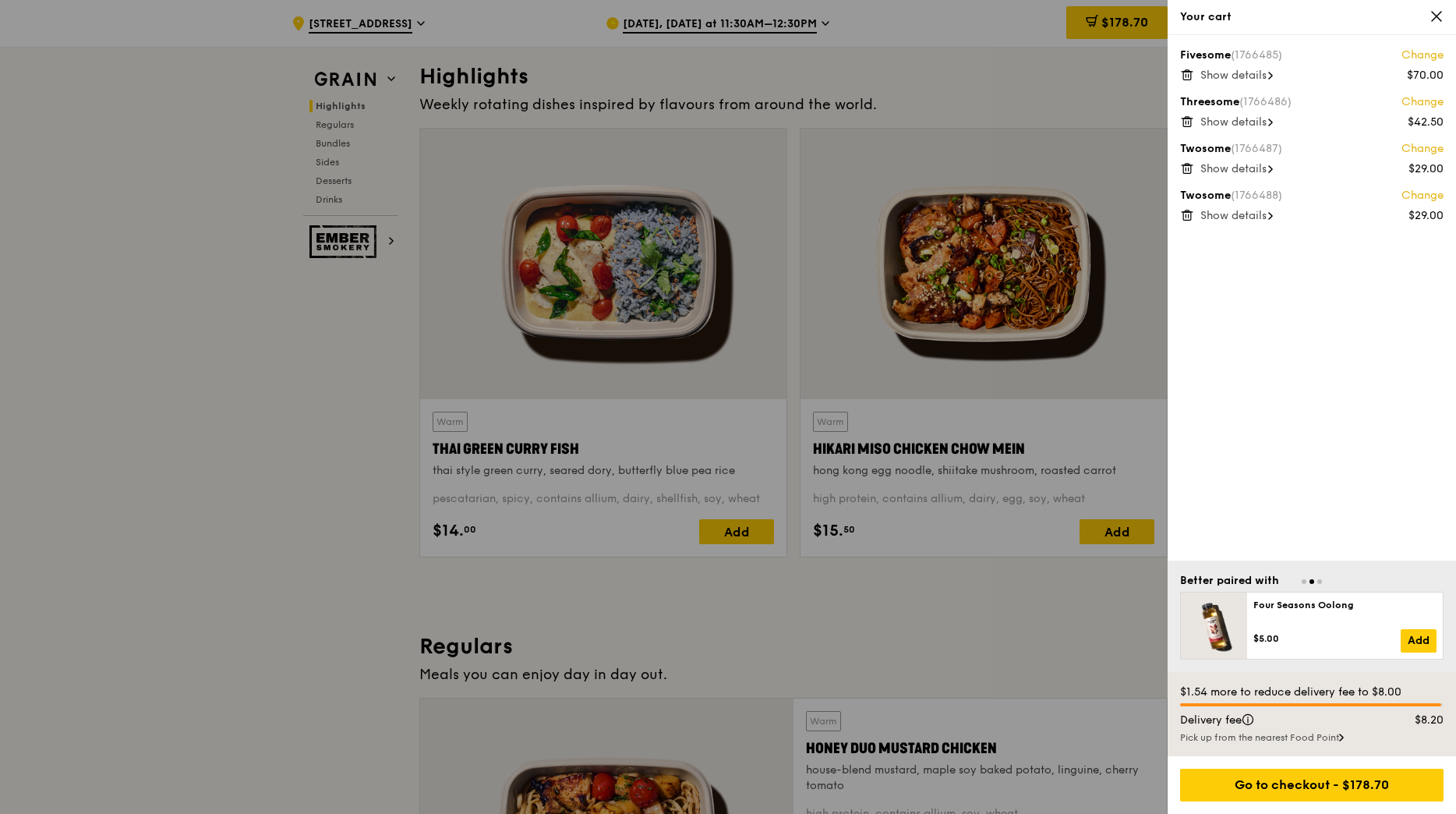
click at [1185, 119] on icon at bounding box center [1186, 118] width 4 height 2
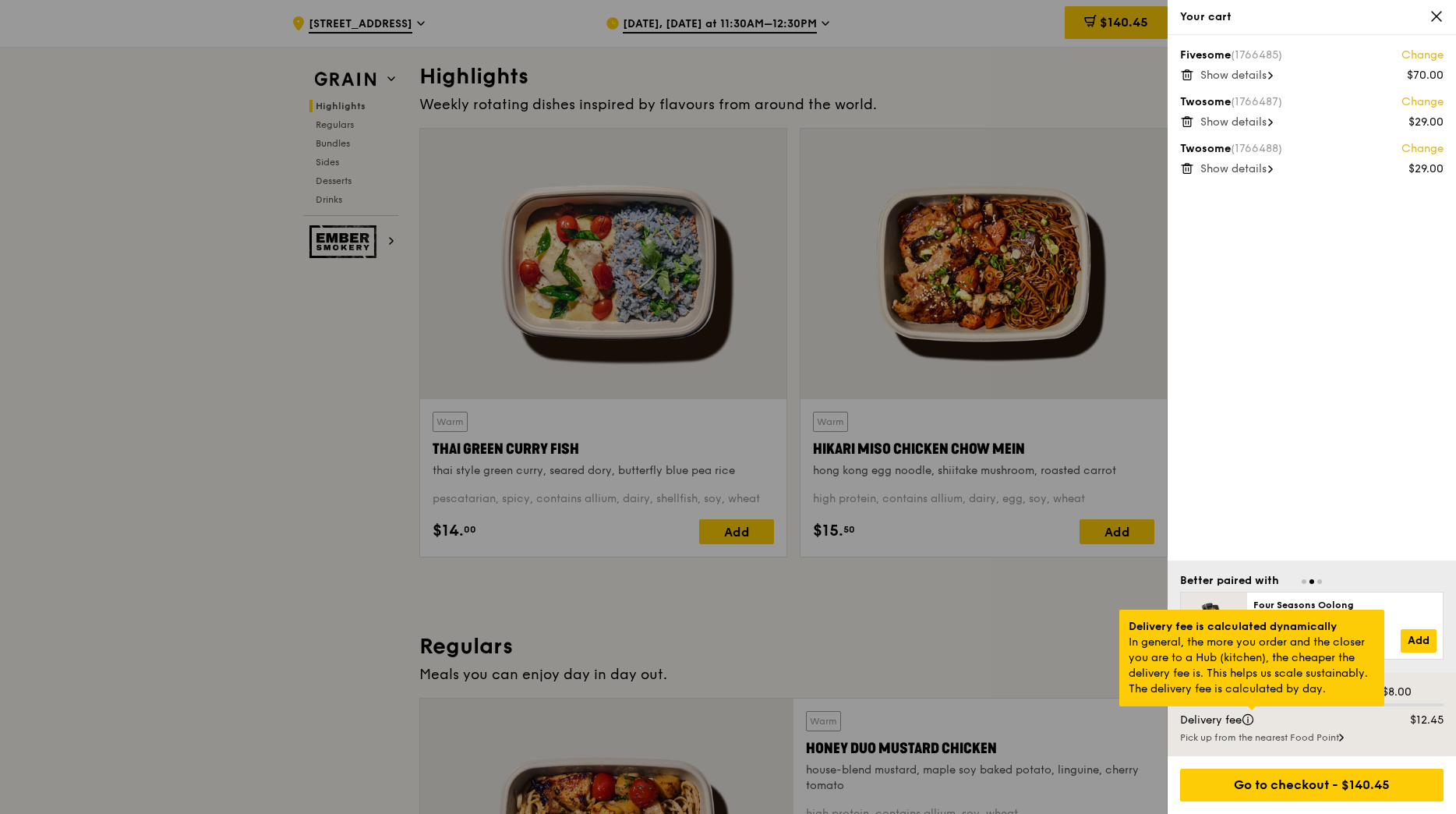
click at [1251, 711] on div at bounding box center [1251, 709] width 8 height 4
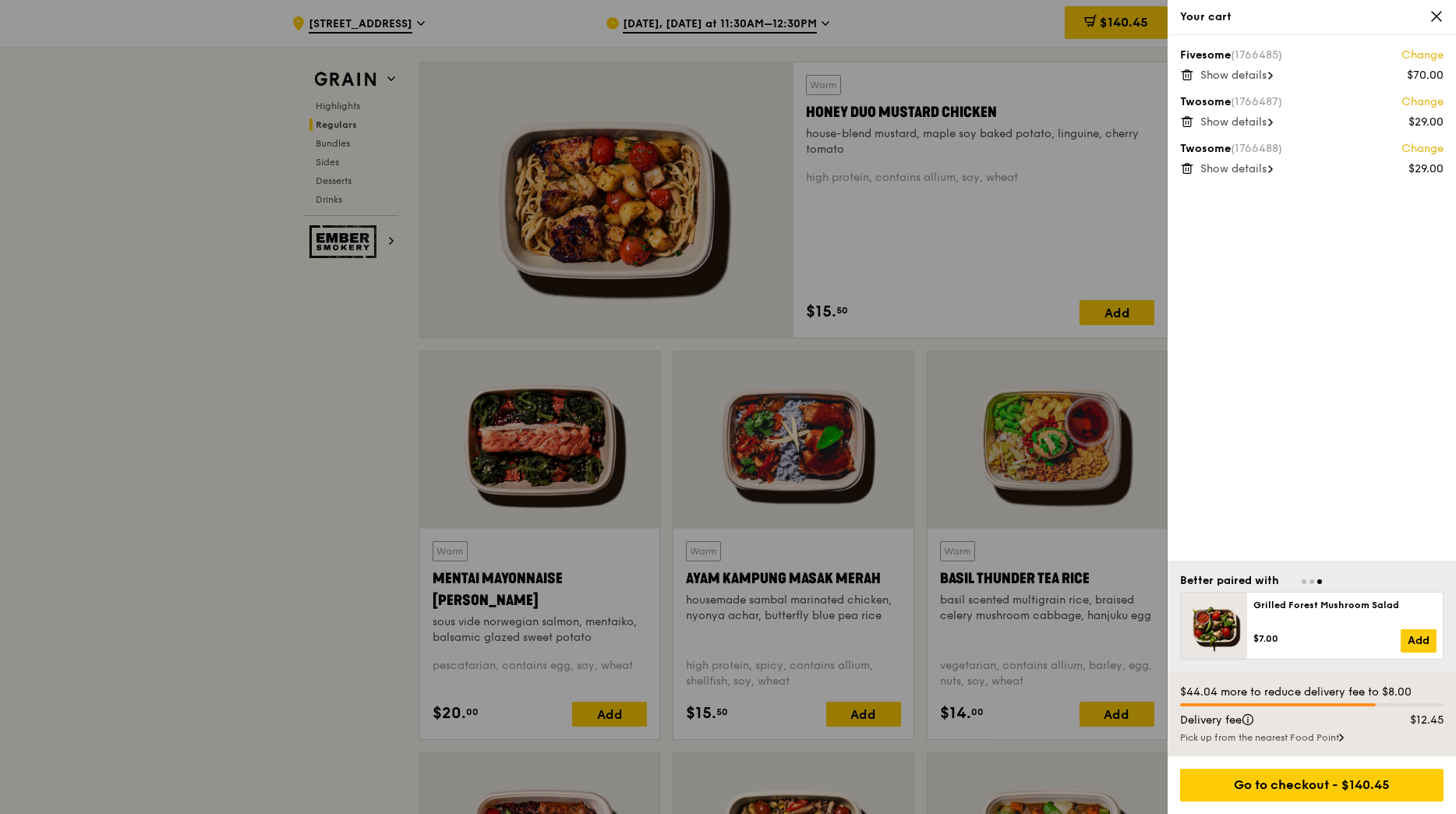
scroll to position [1248, 0]
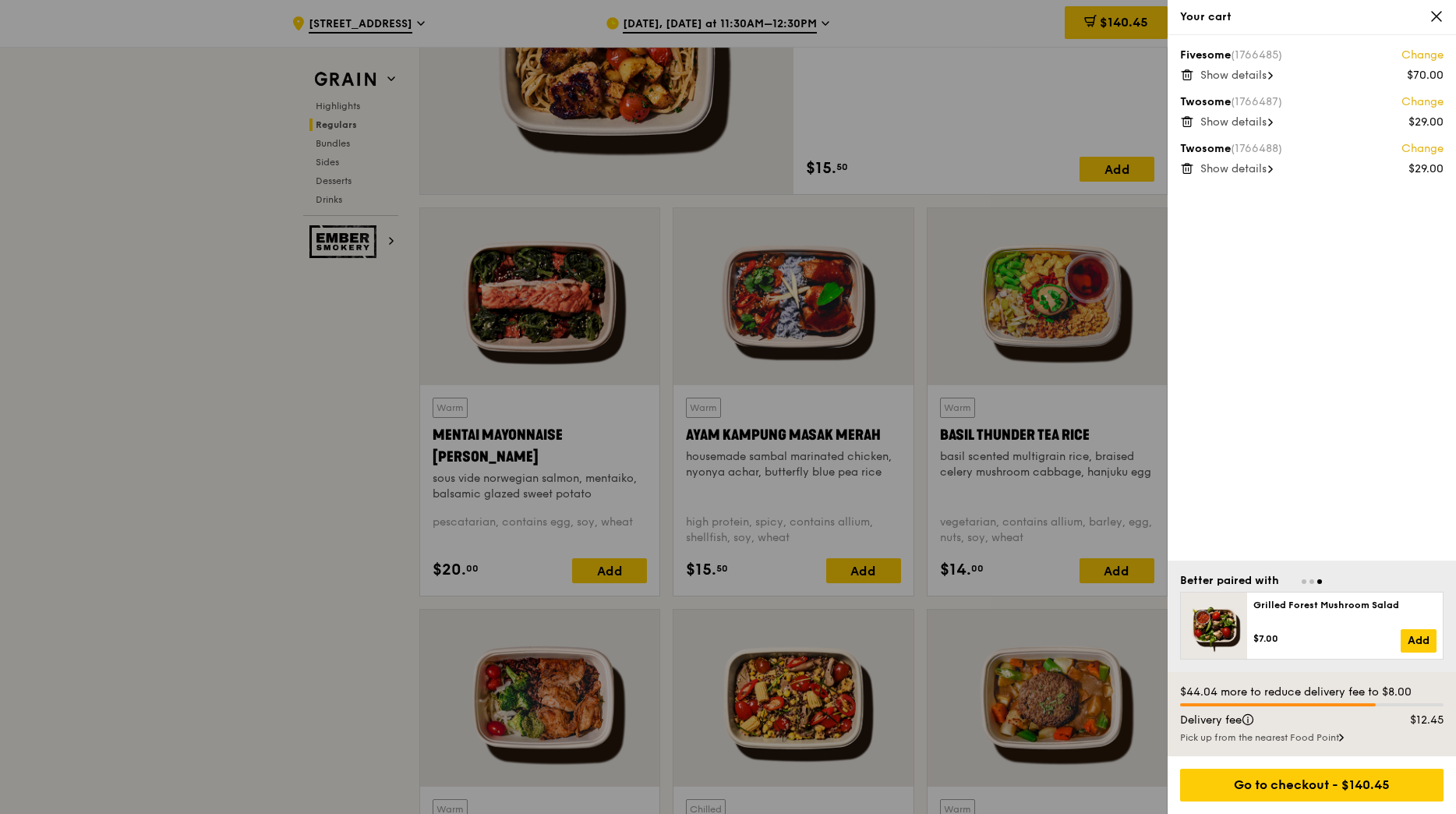
click at [968, 162] on div at bounding box center [728, 407] width 1456 height 814
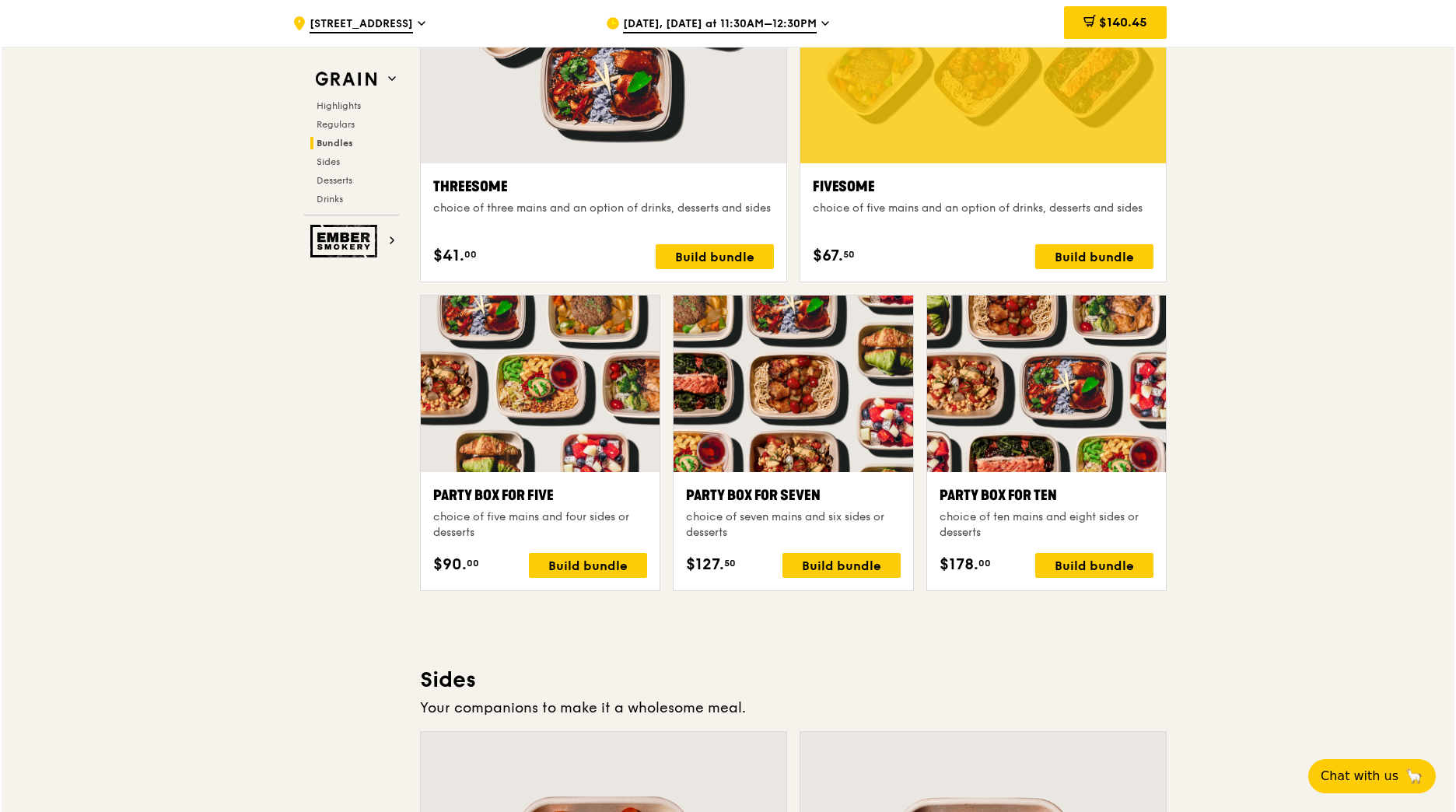
scroll to position [2879, 0]
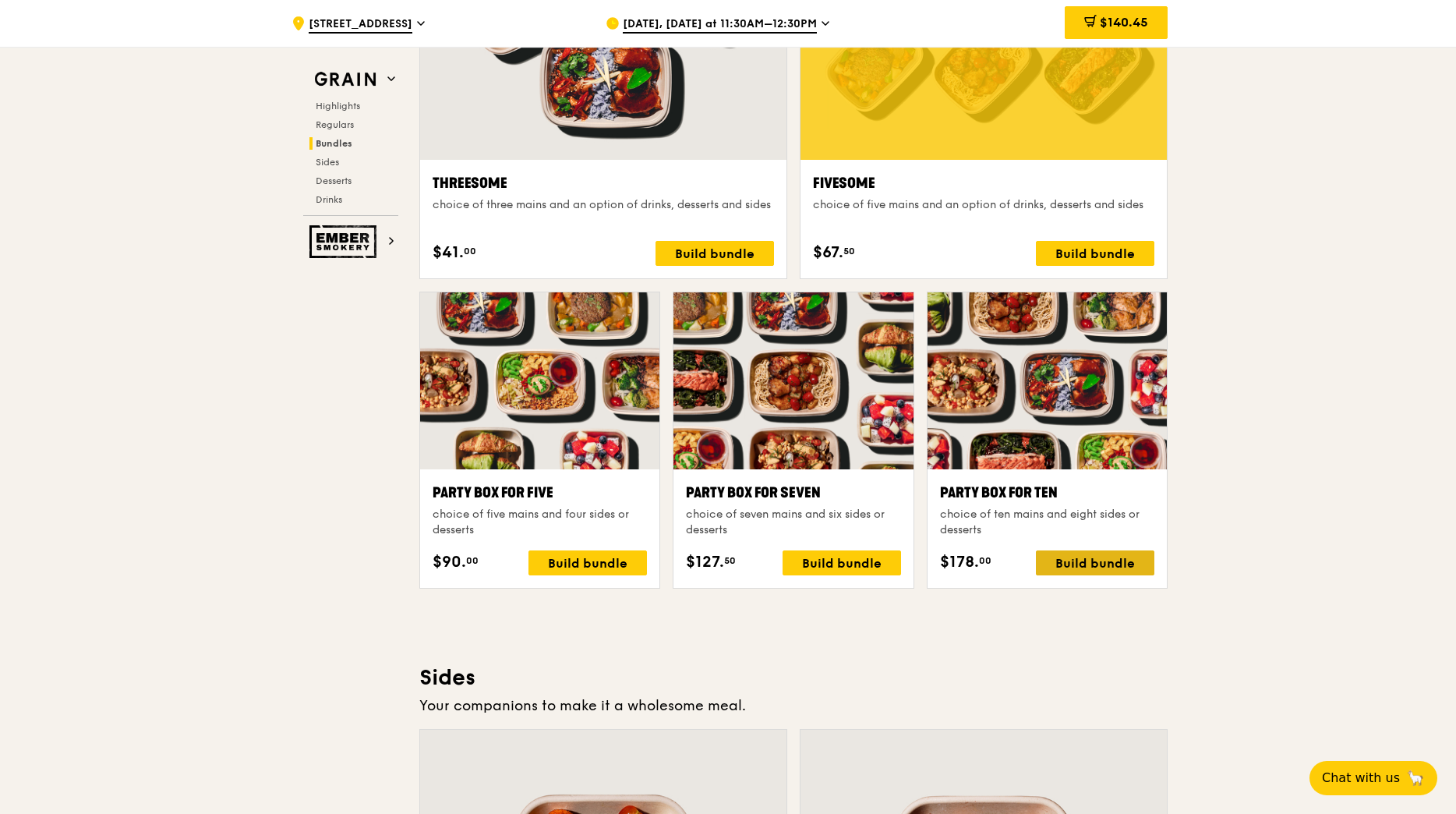
click at [1091, 567] on div "Build bundle" at bounding box center [1096, 563] width 119 height 25
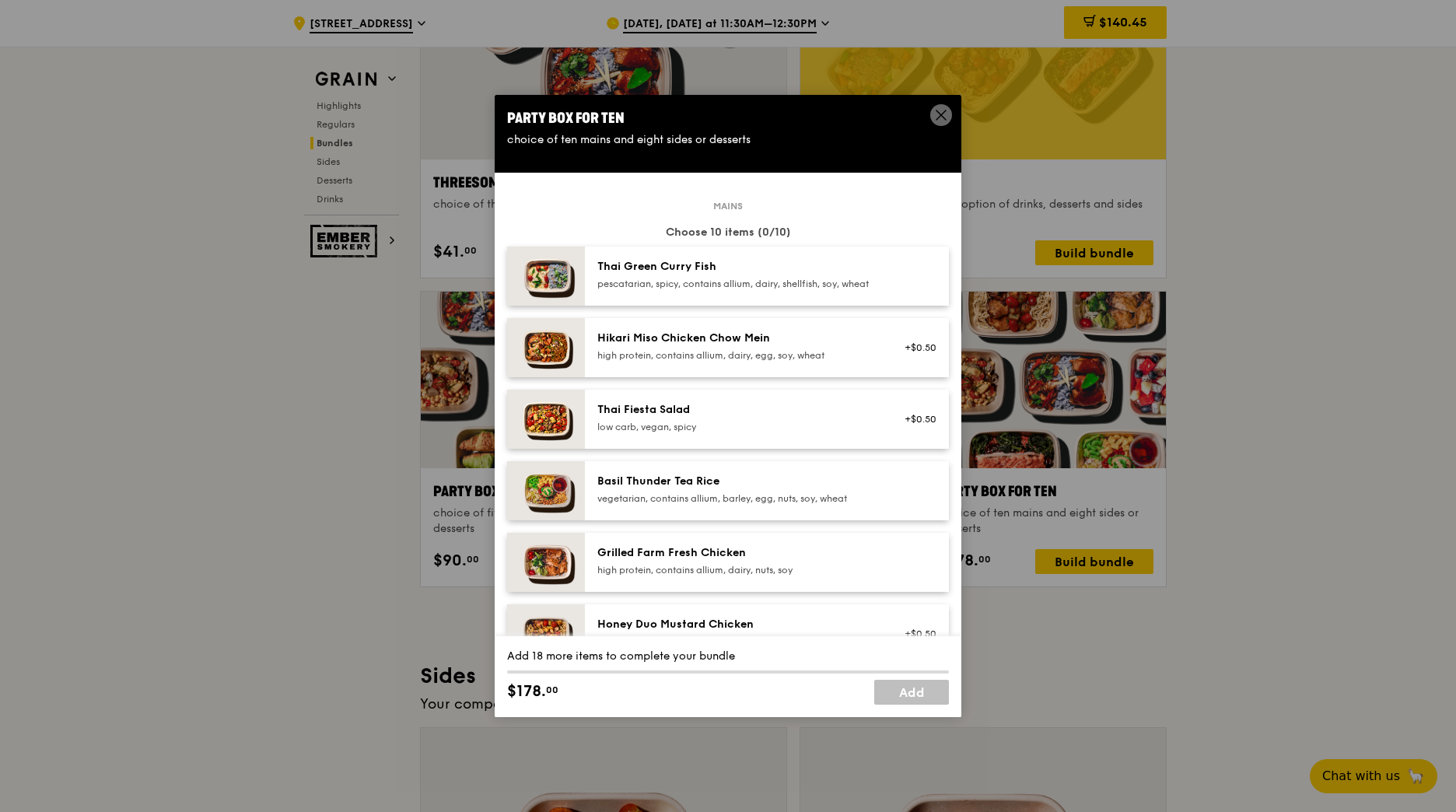
click at [811, 346] on div "Hikari Miso Chicken Chow Mein" at bounding box center [737, 339] width 280 height 15
click at [806, 346] on div "Hikari Miso Chicken Chow Mein" at bounding box center [737, 339] width 280 height 15
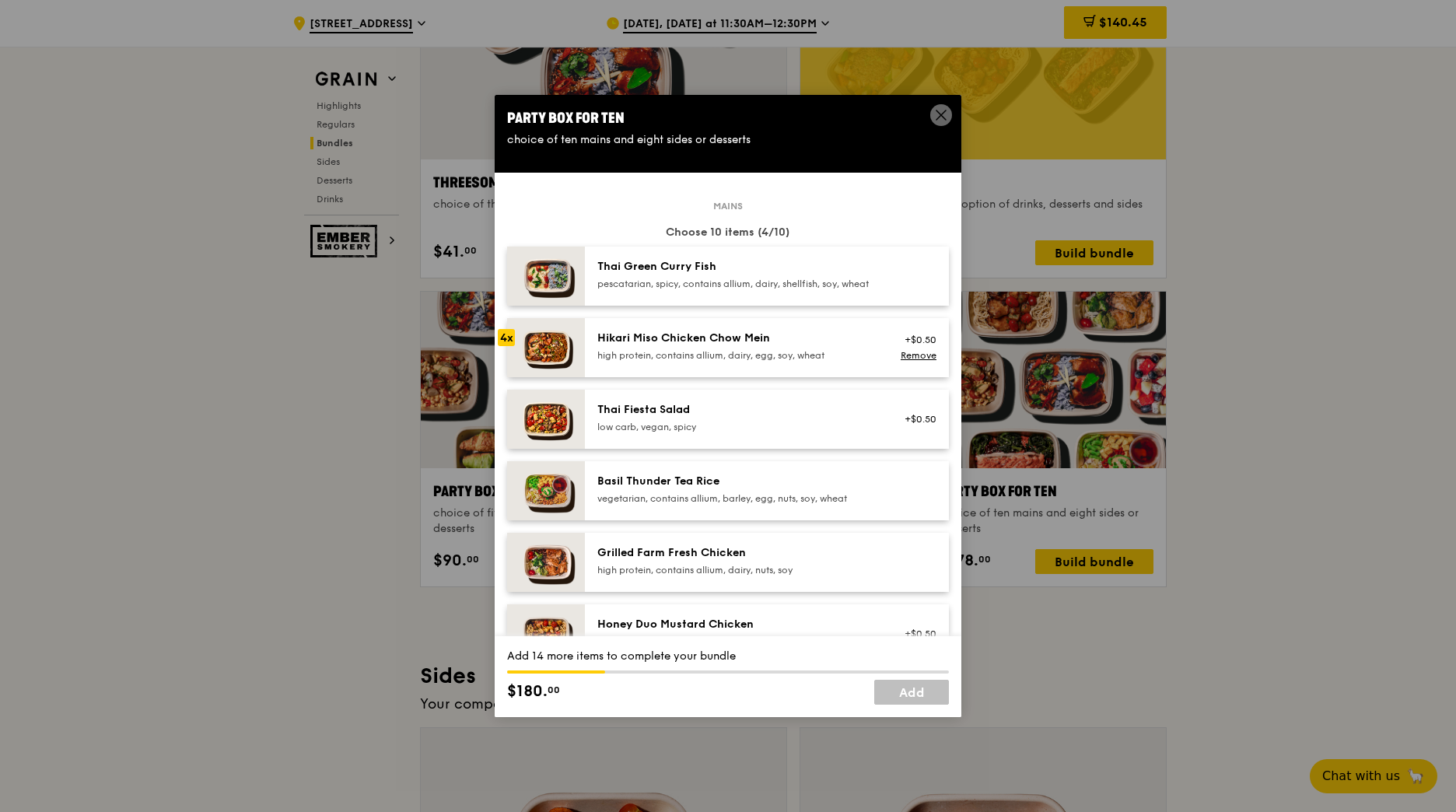
click at [806, 346] on div "Hikari Miso Chicken Chow Mein" at bounding box center [737, 339] width 280 height 15
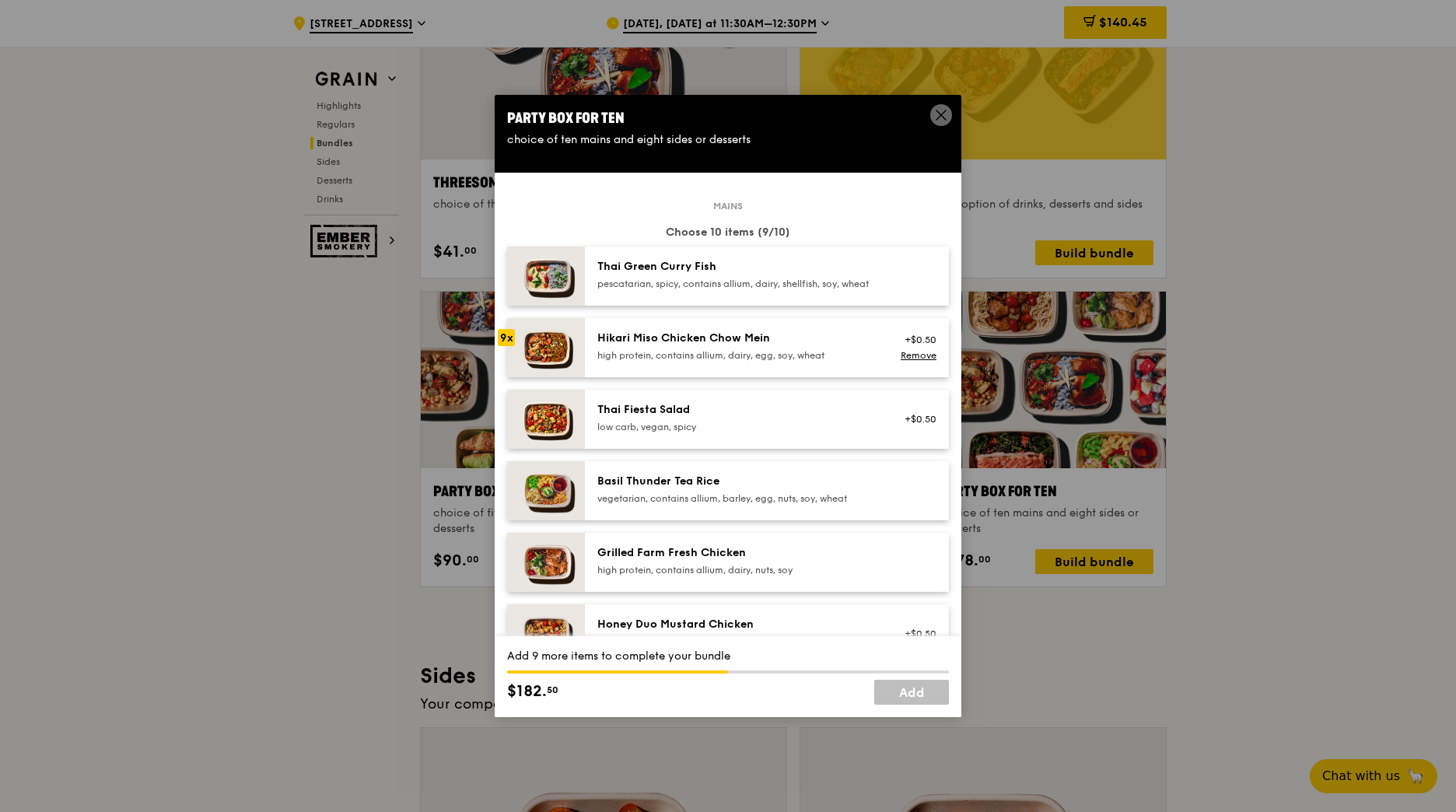
click at [806, 346] on div "Hikari Miso Chicken Chow Mein" at bounding box center [737, 339] width 280 height 15
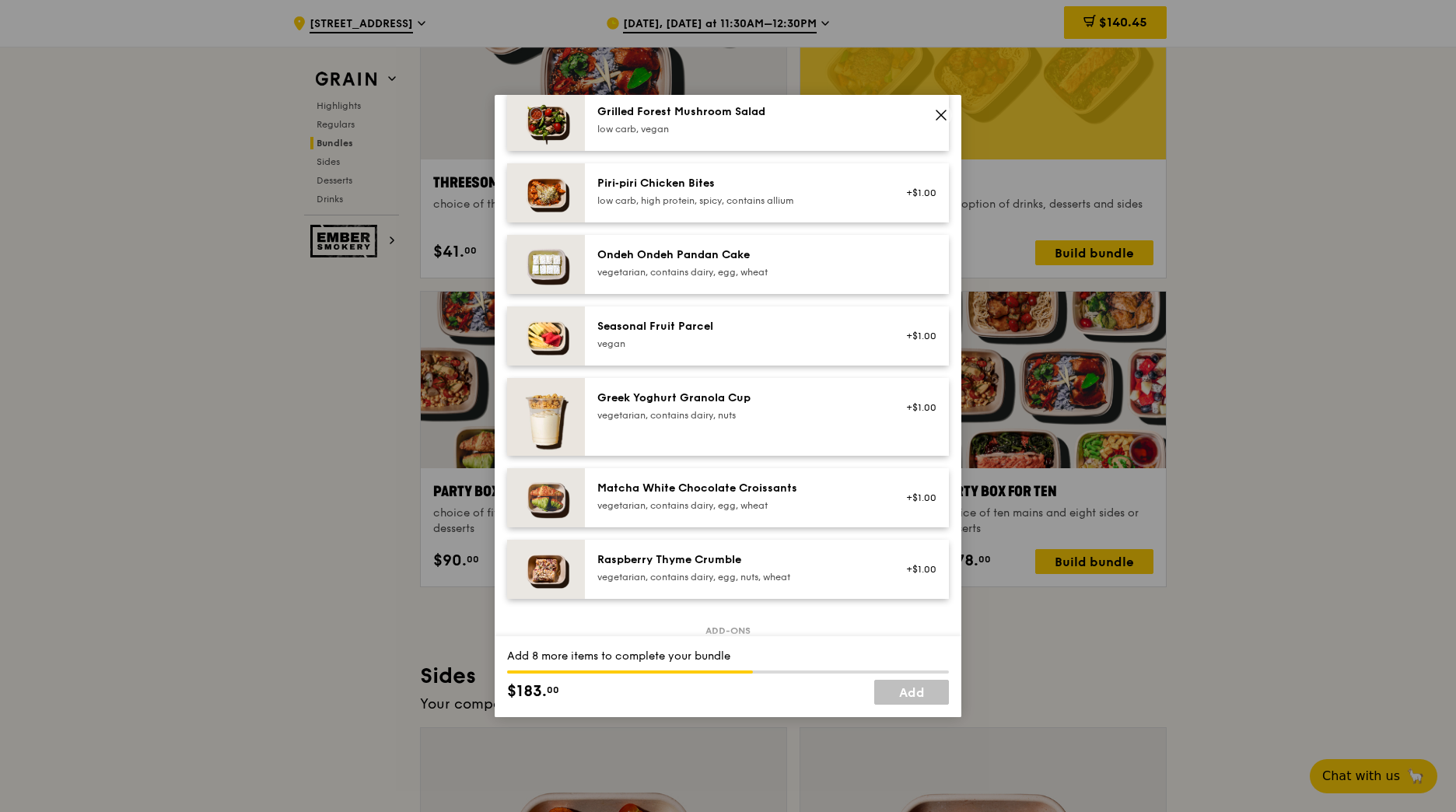
scroll to position [1245, 0]
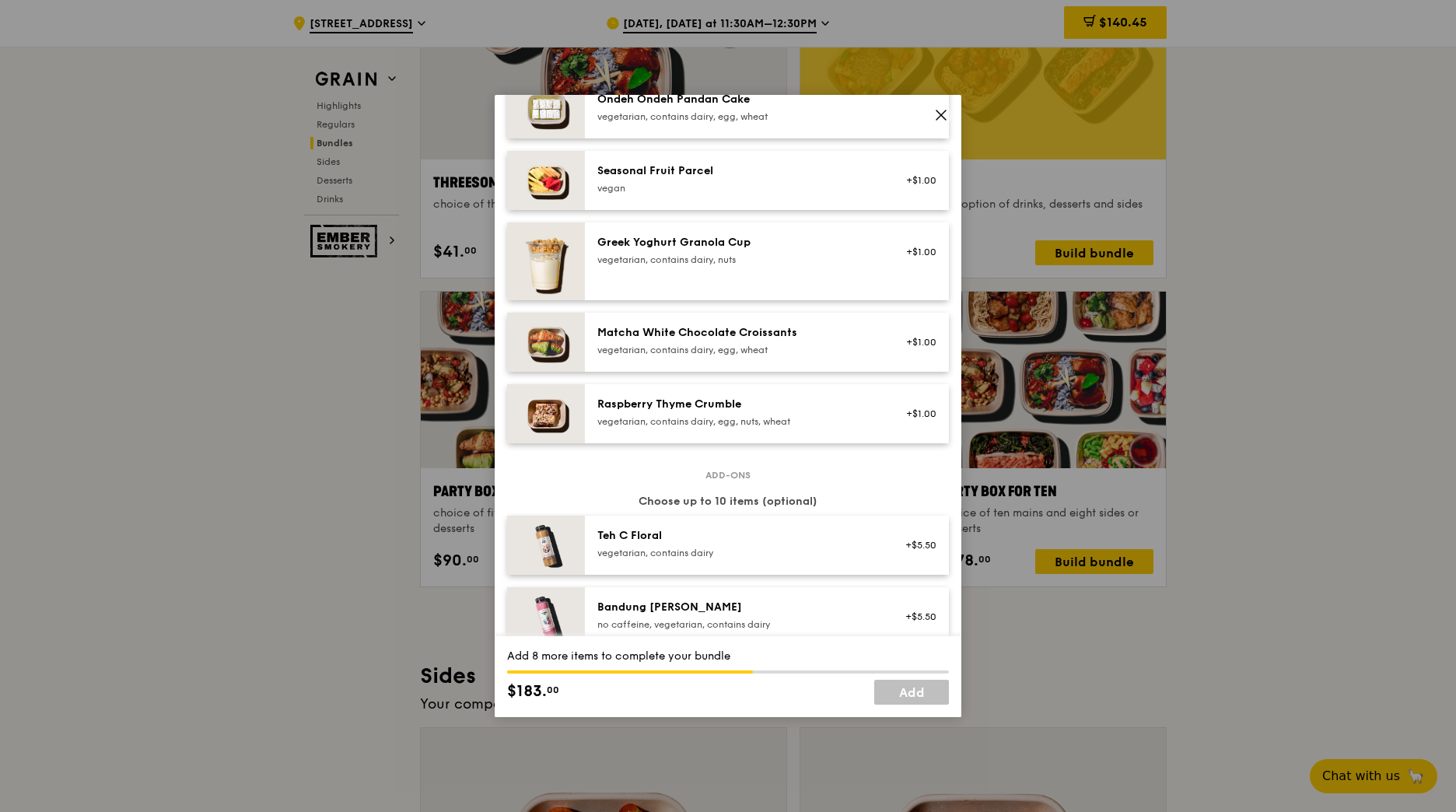
click at [854, 427] on div "vegetarian, contains dairy, egg, nuts, wheat" at bounding box center [737, 421] width 280 height 12
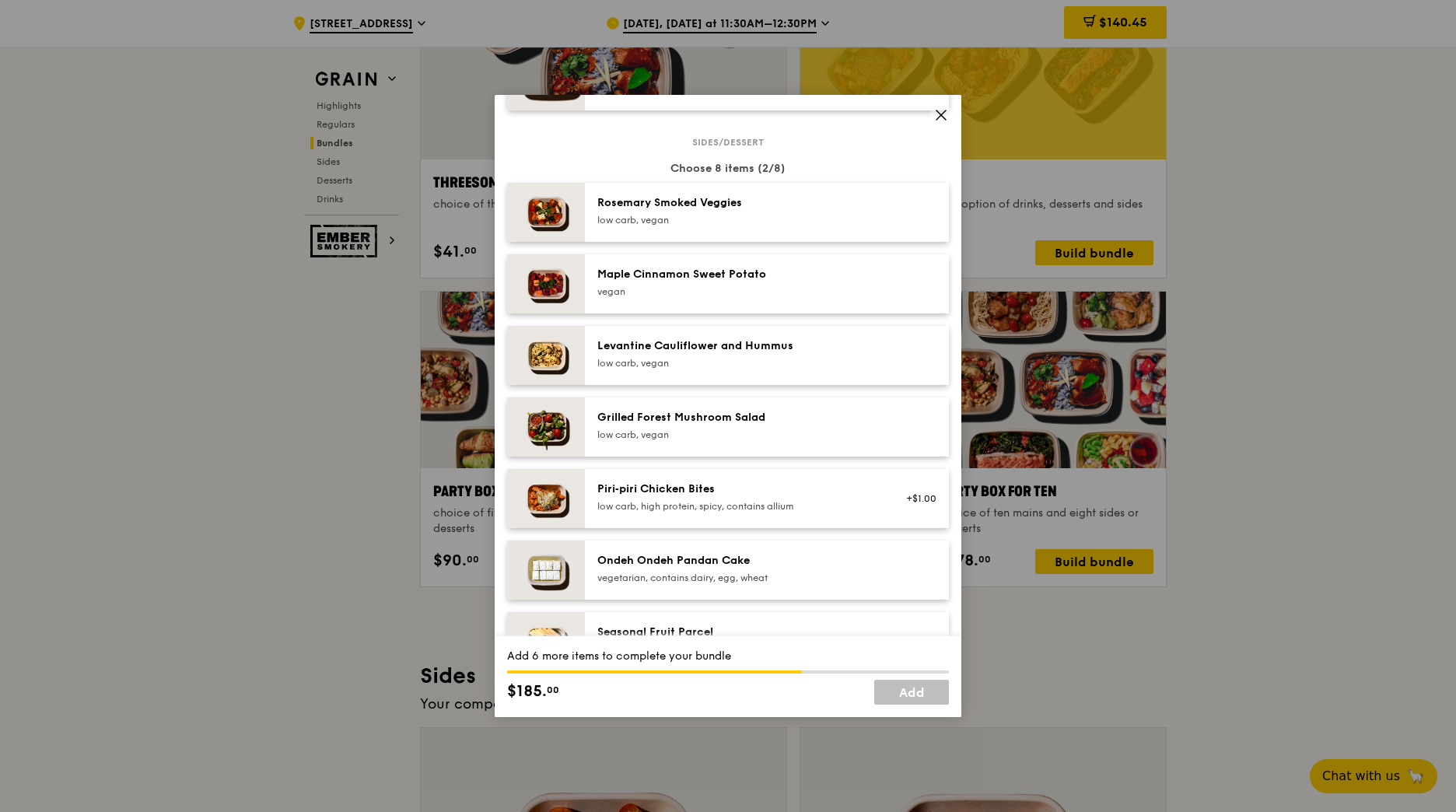
scroll to position [778, 0]
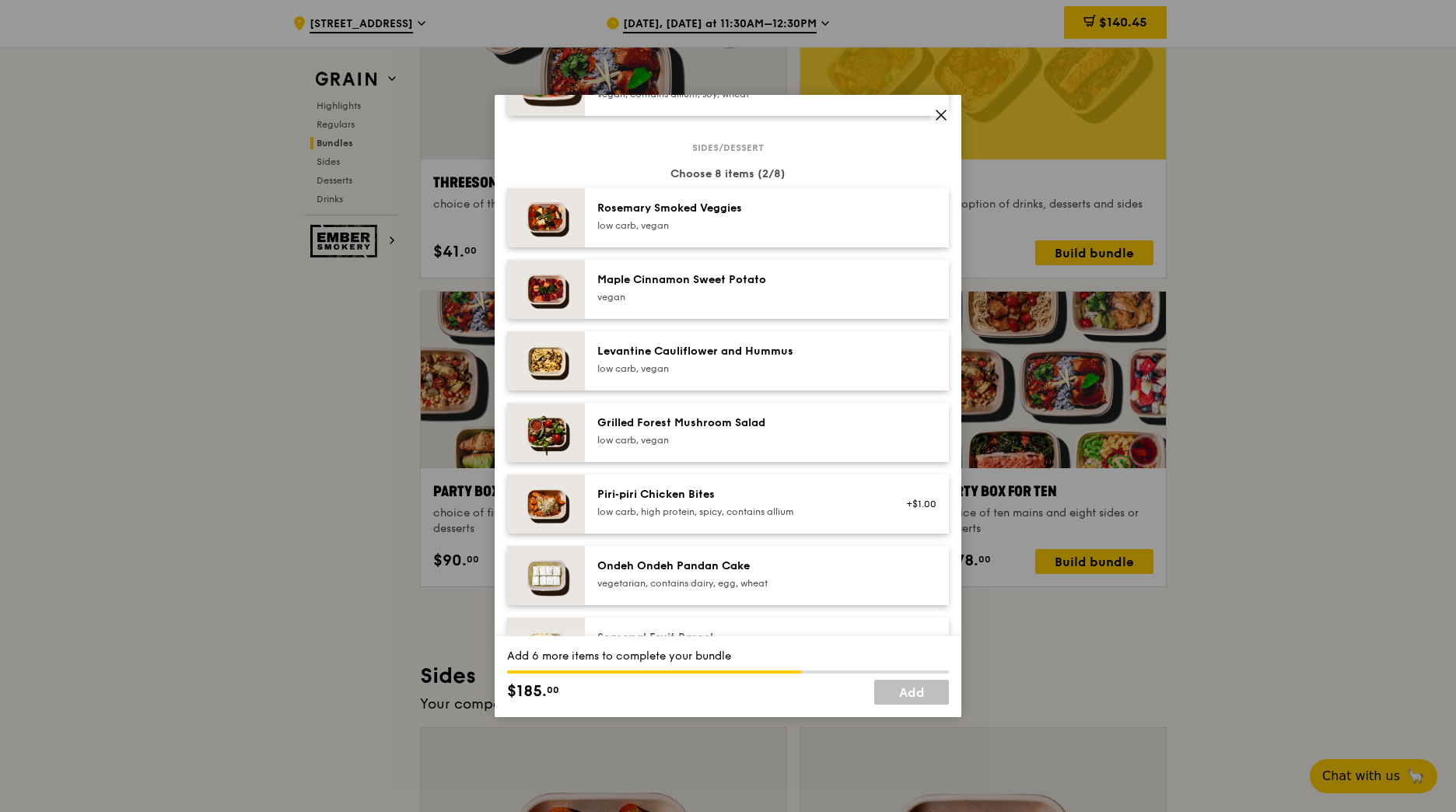
click at [811, 589] on div "Ondeh Ondeh Pandan Cake vegetarian, contains dairy, egg, wheat" at bounding box center [737, 573] width 280 height 31
click at [810, 589] on div "Ondeh Ondeh Pandan Cake vegetarian, contains dairy, egg, wheat" at bounding box center [737, 573] width 280 height 31
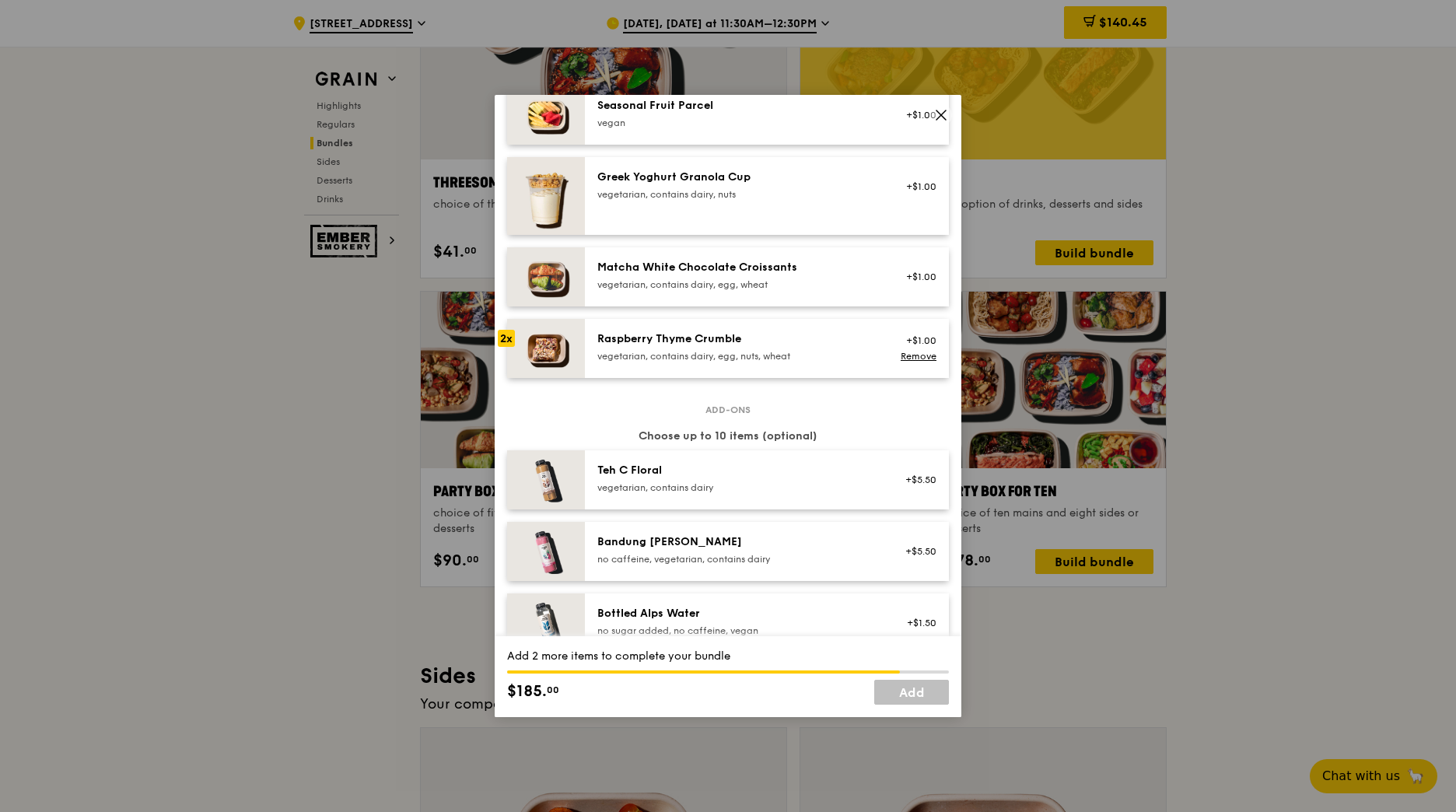
scroll to position [1322, 0]
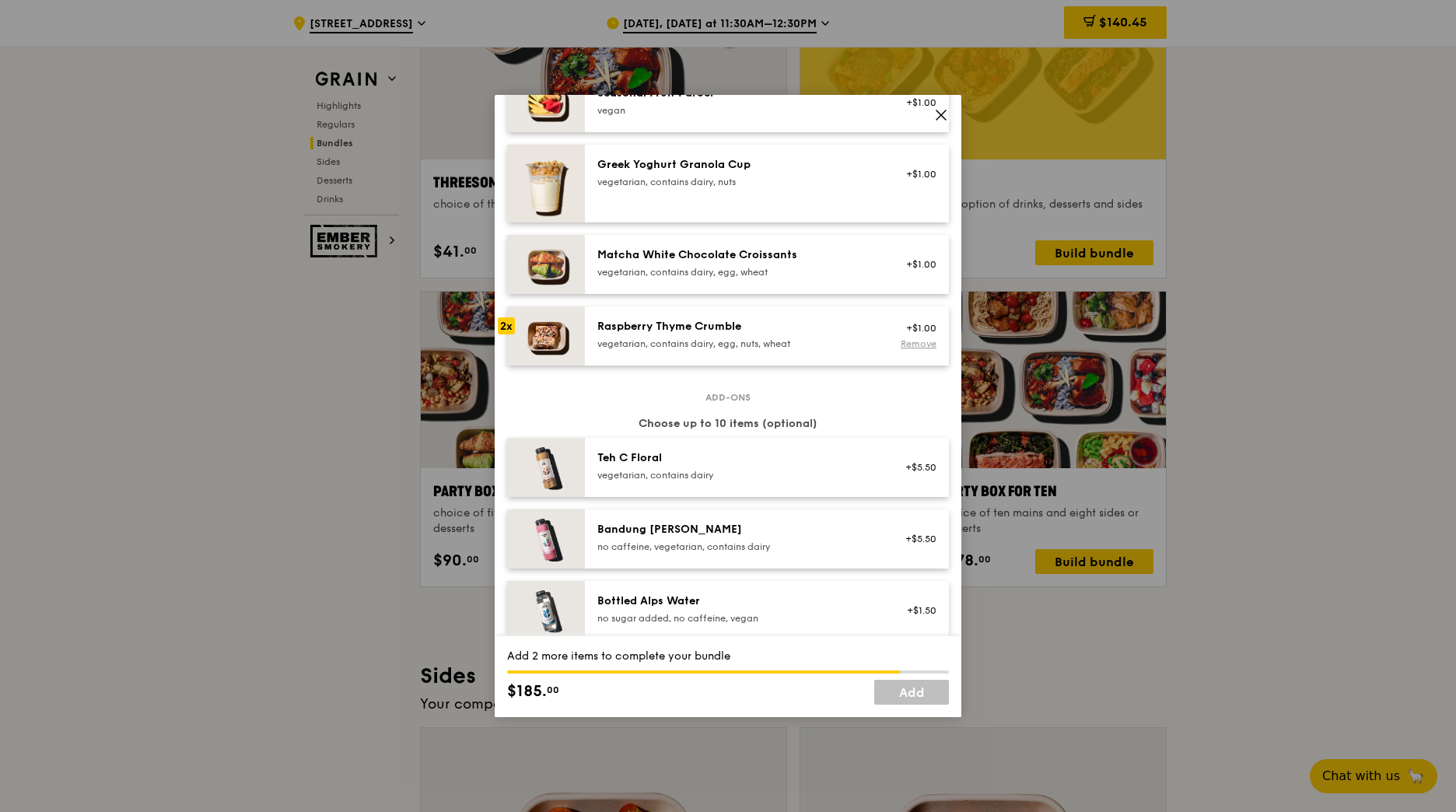
click at [906, 349] on link "Remove" at bounding box center [919, 344] width 36 height 10
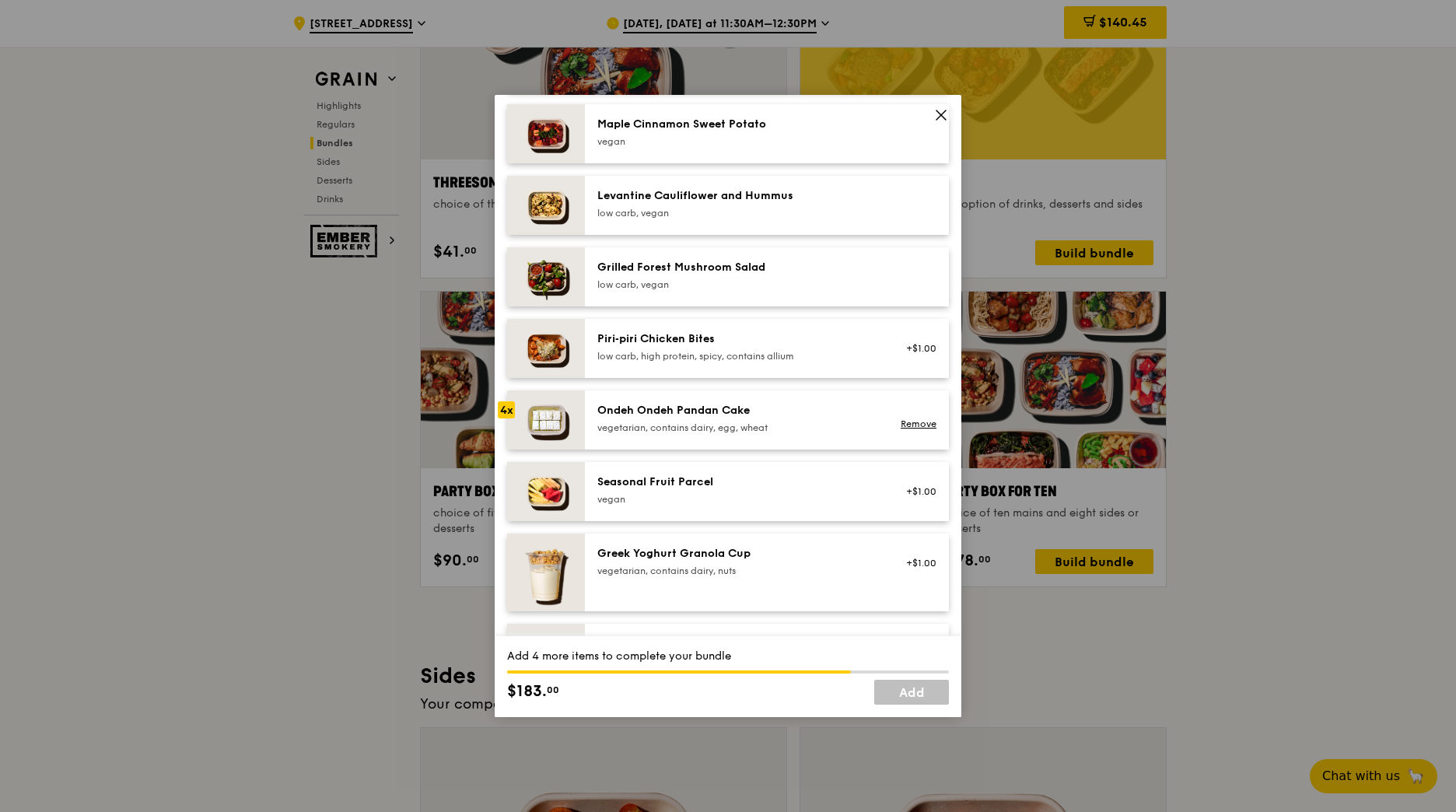
scroll to position [856, 0]
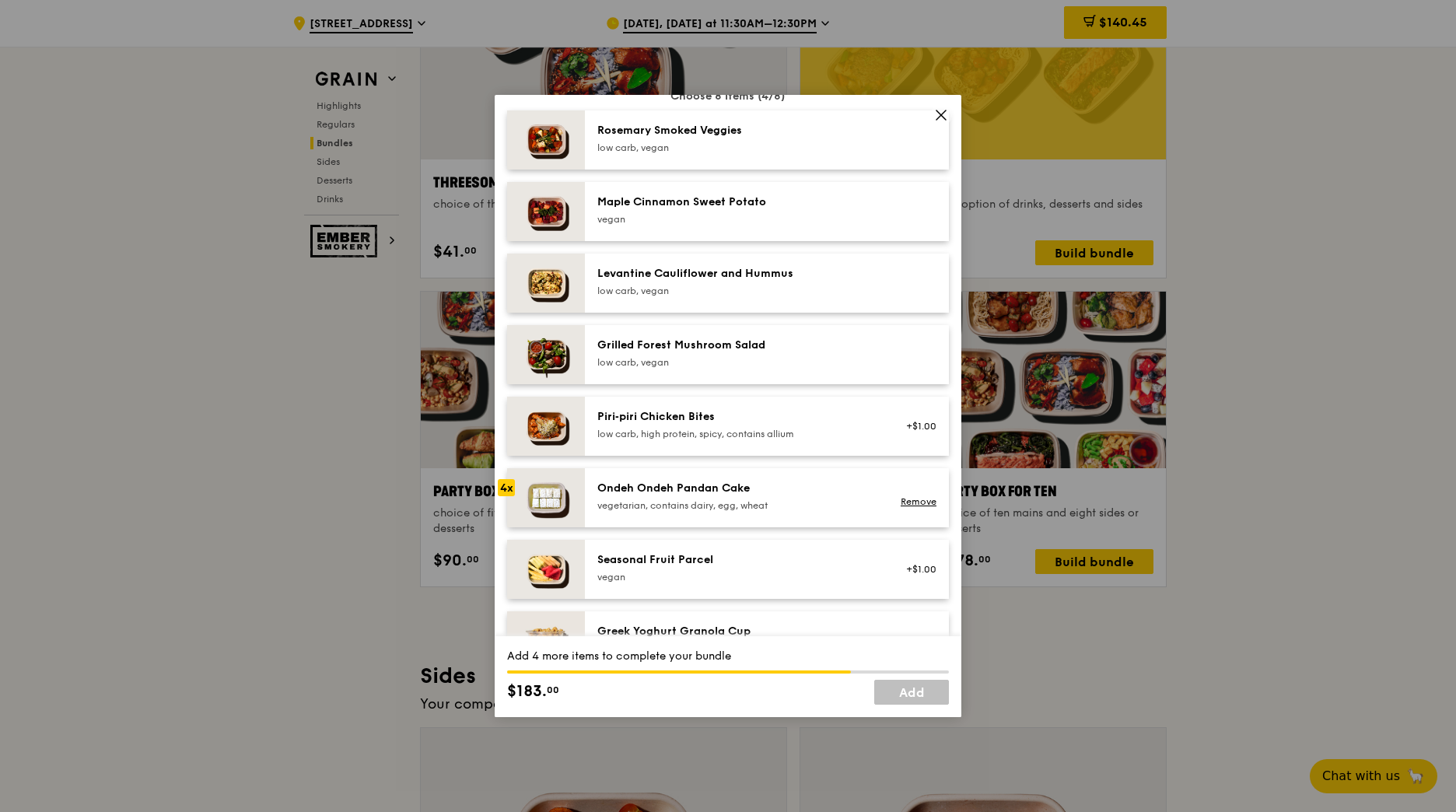
click at [795, 496] on div "Ondeh Ondeh Pandan Cake" at bounding box center [737, 489] width 280 height 15
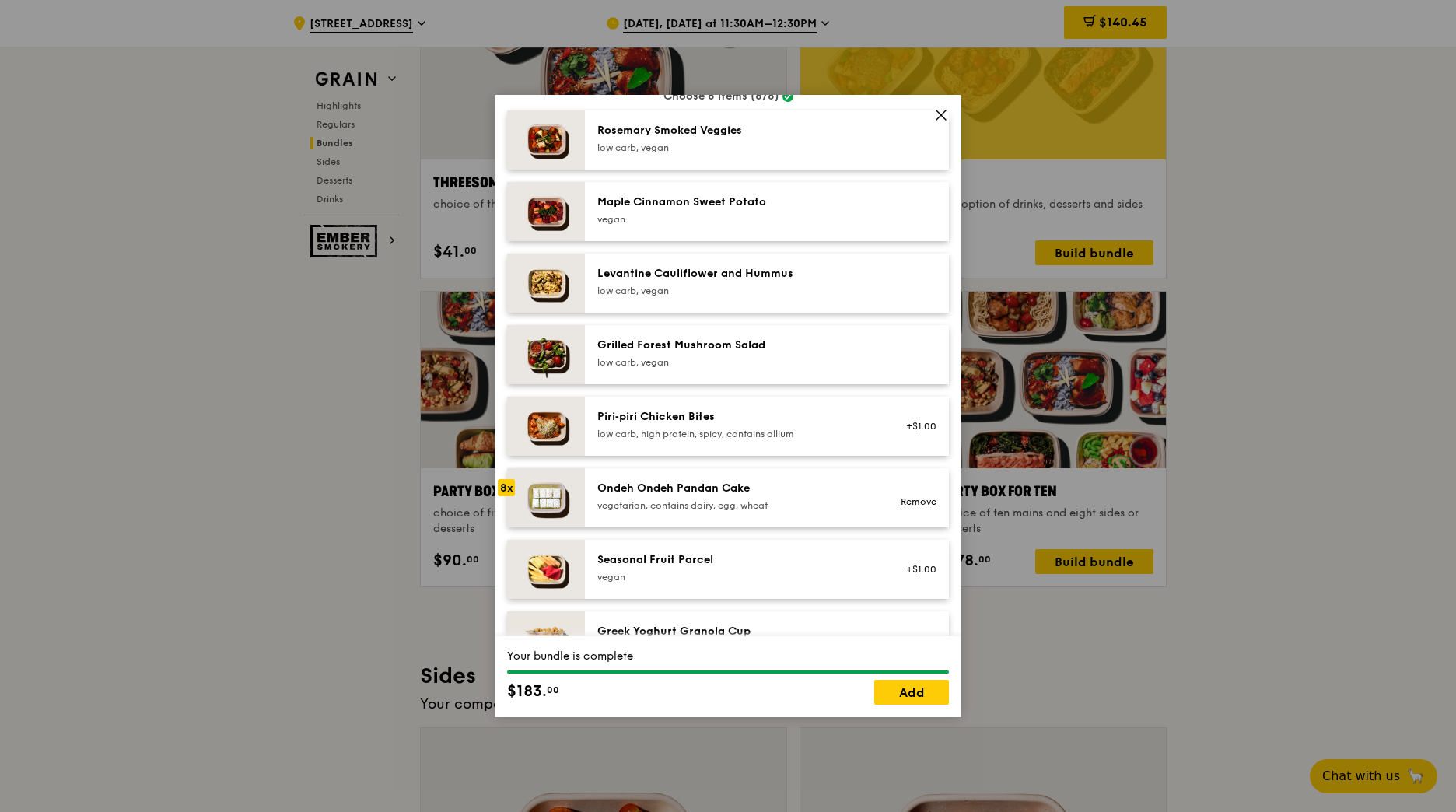
click at [794, 496] on div "Ondeh Ondeh Pandan Cake" at bounding box center [737, 489] width 280 height 15
click at [751, 210] on div "Maple Cinnamon Sweet Potato" at bounding box center [737, 202] width 280 height 15
click at [911, 508] on link "Remove" at bounding box center [919, 501] width 36 height 10
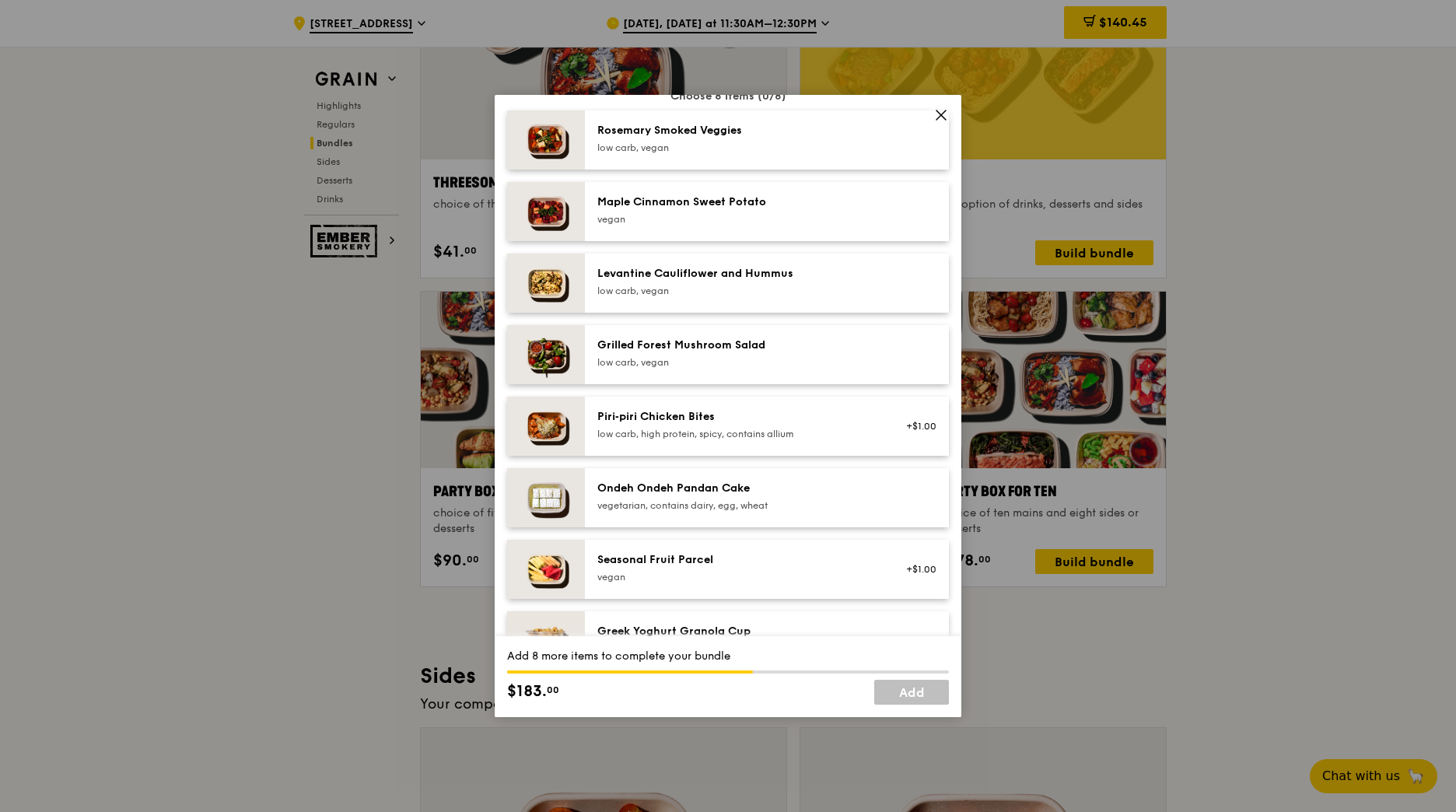
click at [798, 225] on div "vegan" at bounding box center [737, 219] width 280 height 12
click at [886, 515] on div at bounding box center [916, 498] width 60 height 34
click at [895, 508] on div "Remove" at bounding box center [915, 501] width 41 height 12
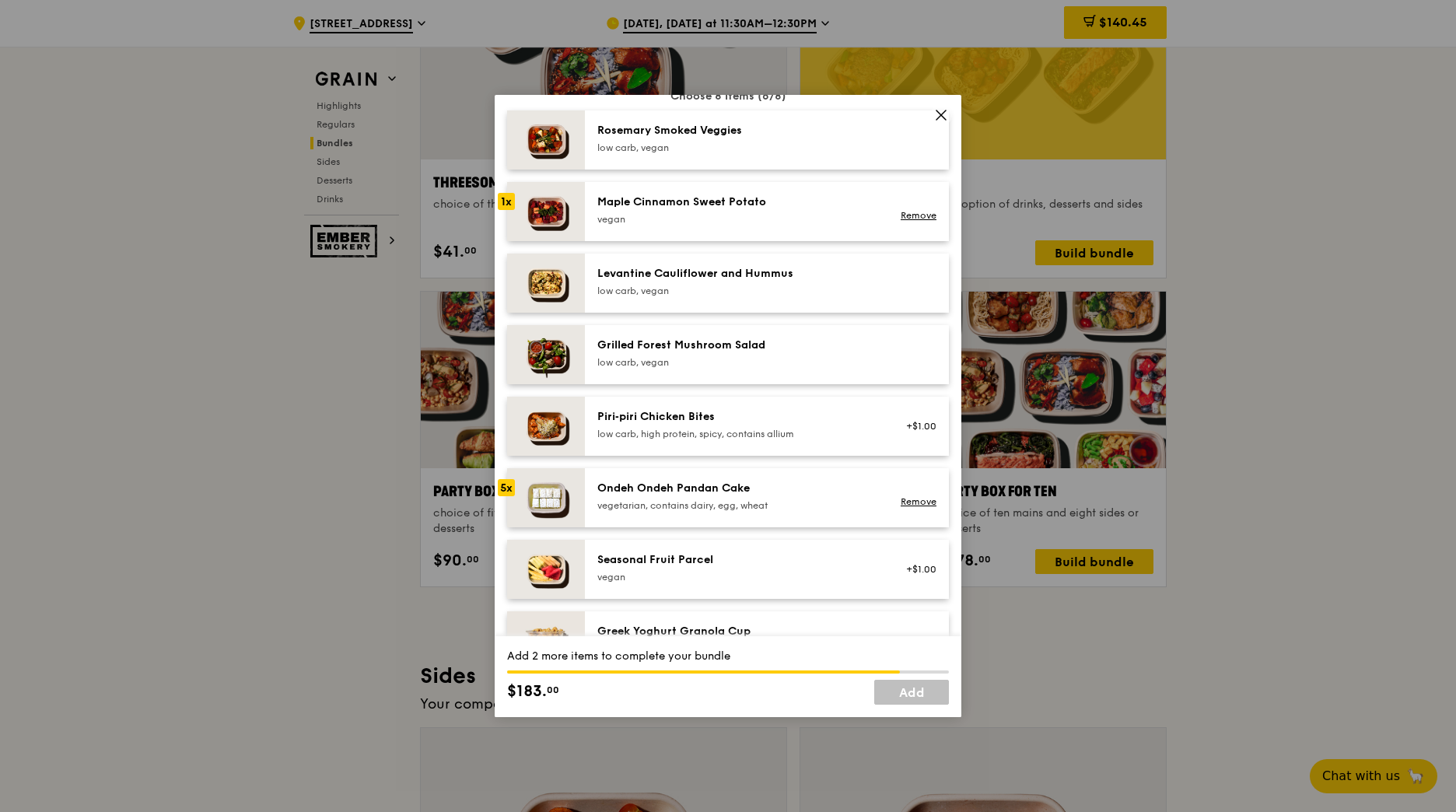
click at [895, 508] on div "Remove" at bounding box center [915, 501] width 41 height 12
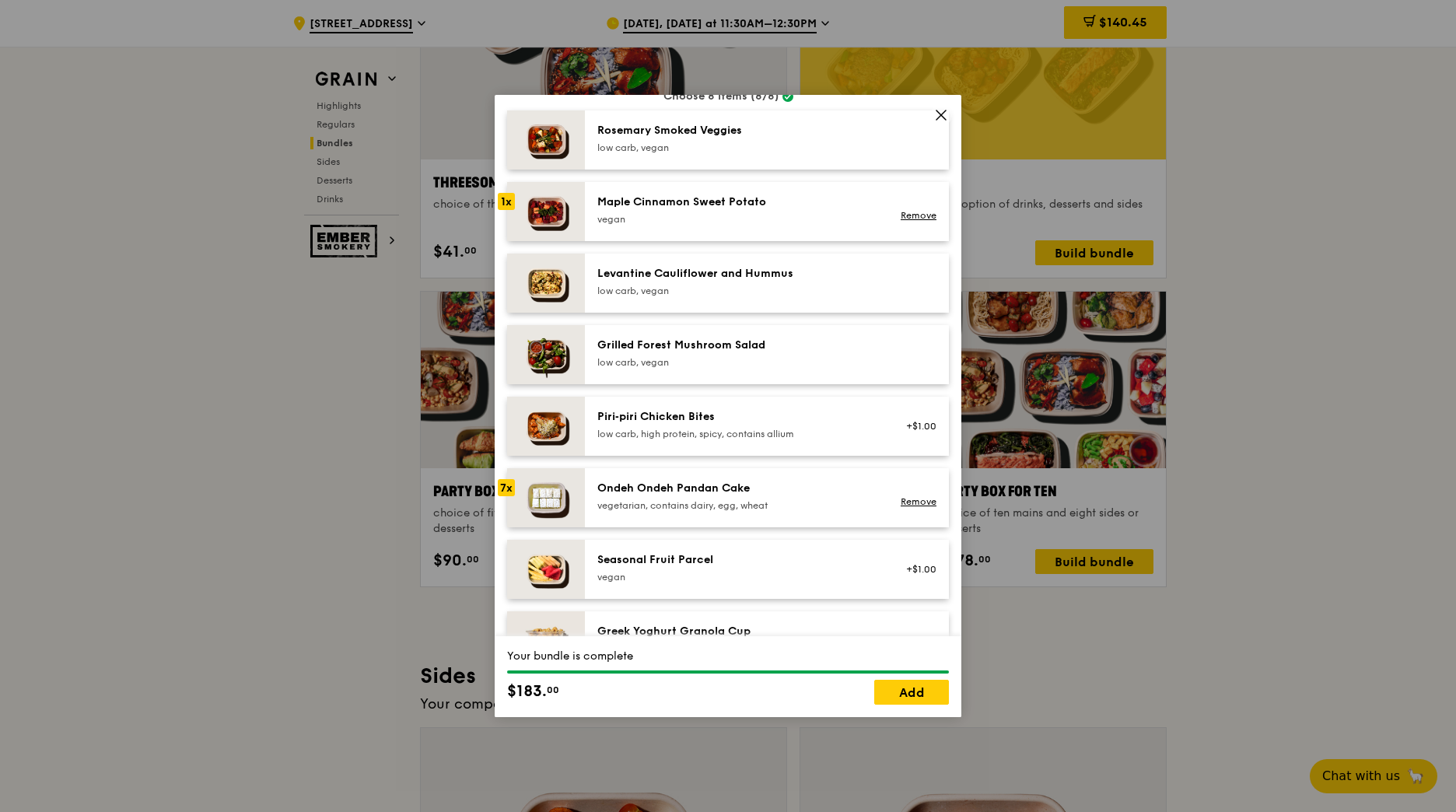
click at [895, 508] on div "Remove" at bounding box center [915, 501] width 41 height 12
click at [905, 689] on link "Add" at bounding box center [911, 693] width 74 height 25
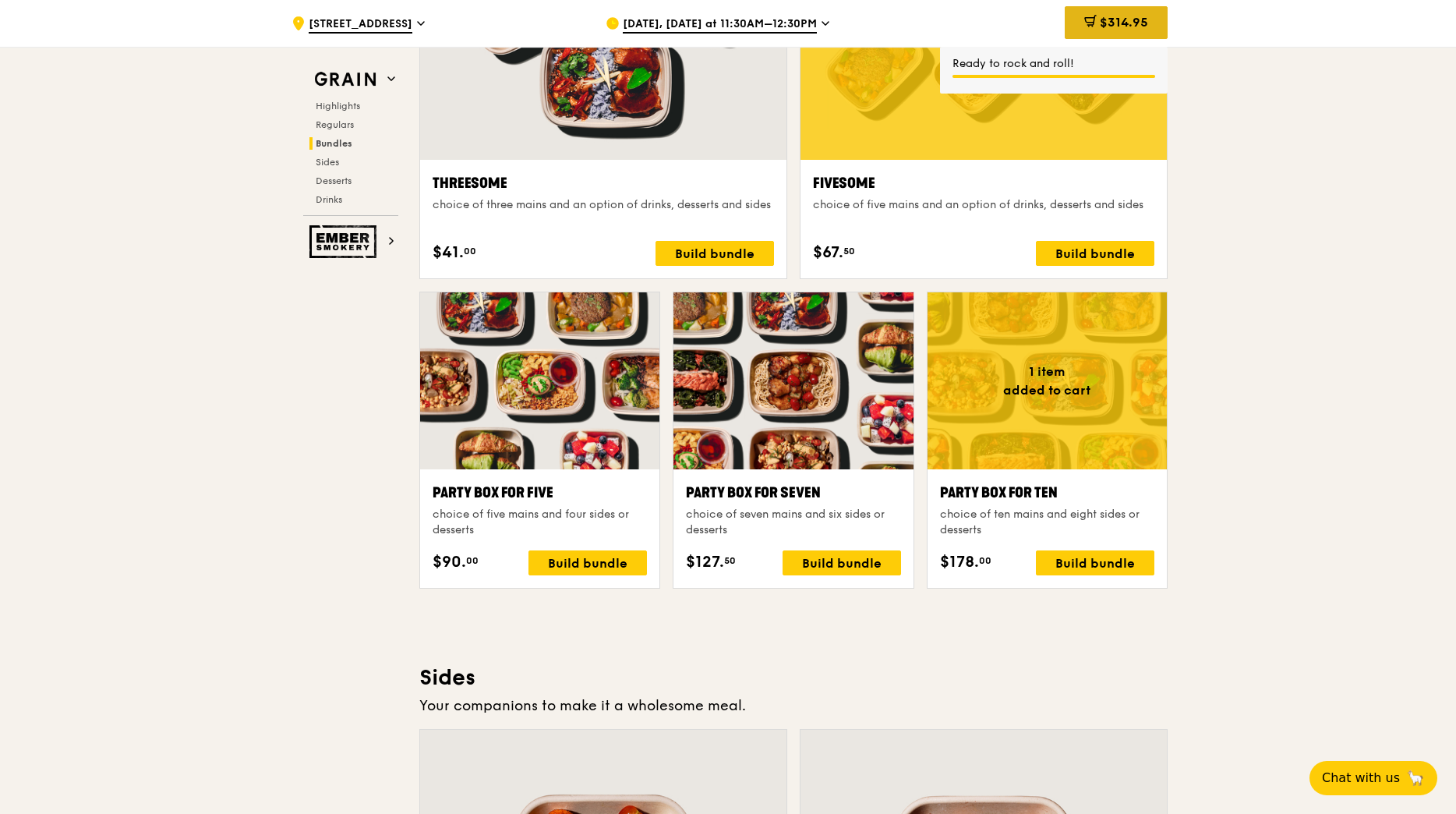
click at [1132, 31] on div "$314.95" at bounding box center [1117, 23] width 103 height 33
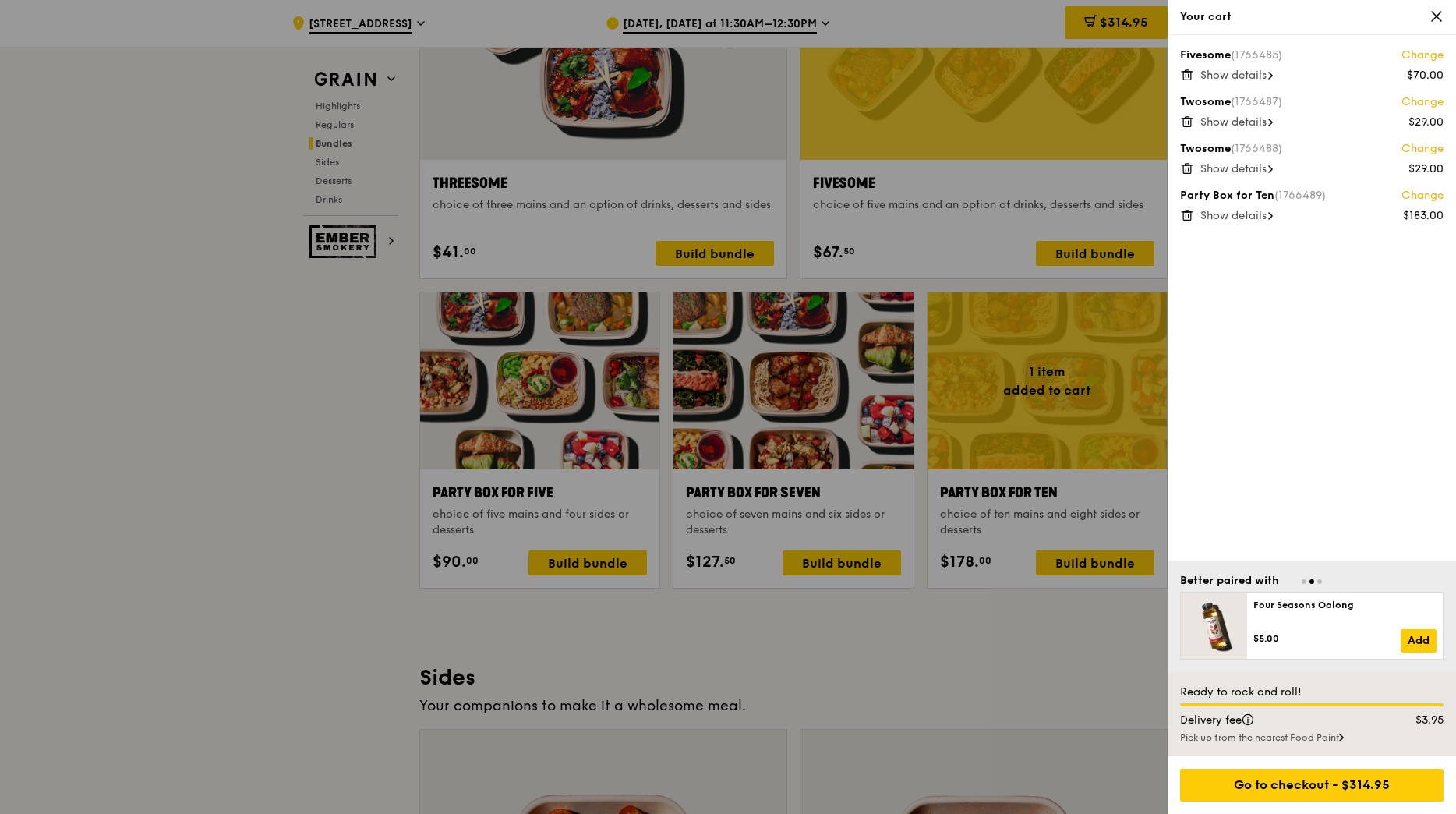
click at [1185, 78] on icon at bounding box center [1186, 75] width 14 height 14
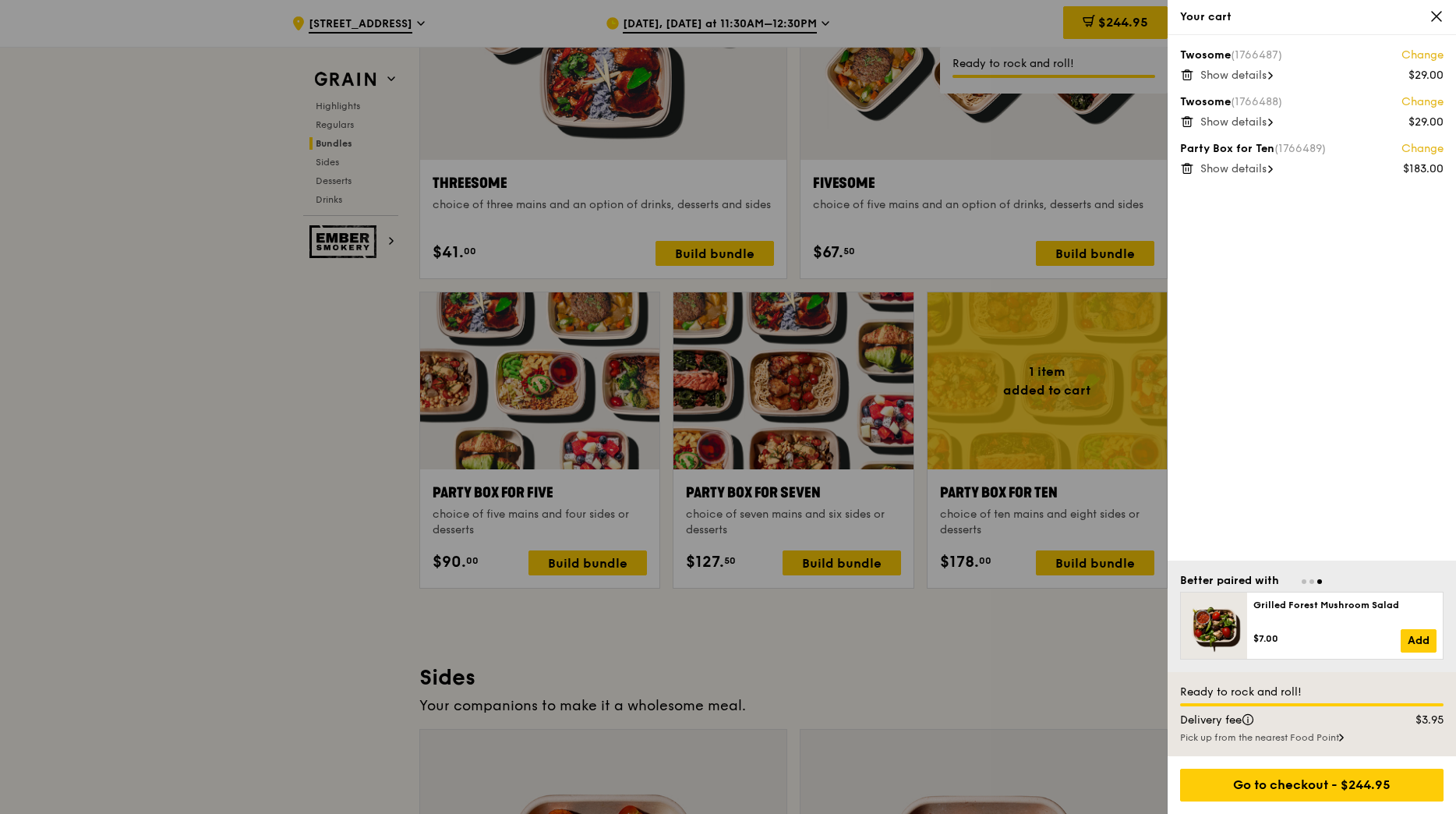
click at [1186, 75] on icon at bounding box center [1186, 75] width 14 height 14
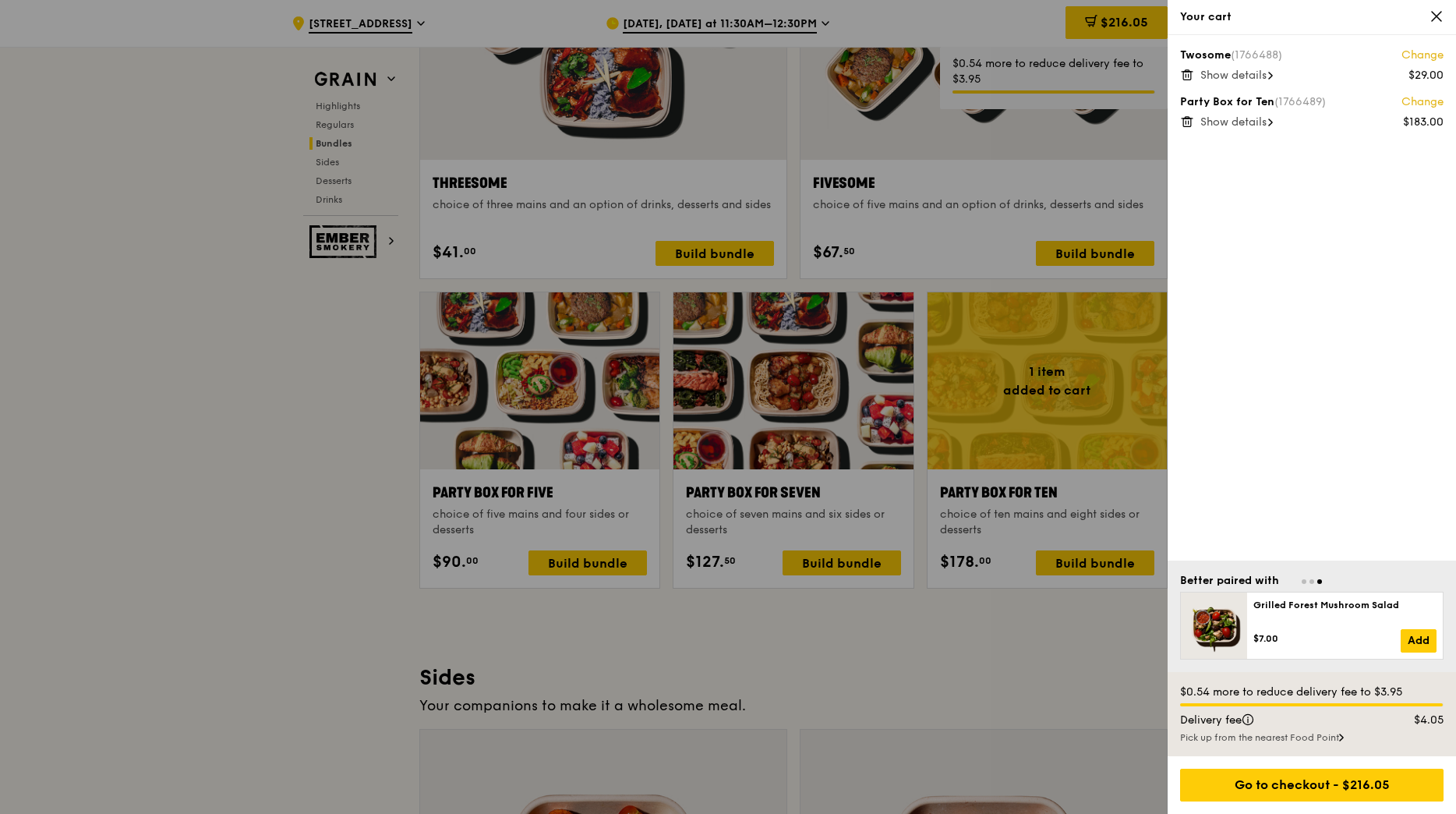
click at [1186, 75] on icon at bounding box center [1186, 75] width 14 height 14
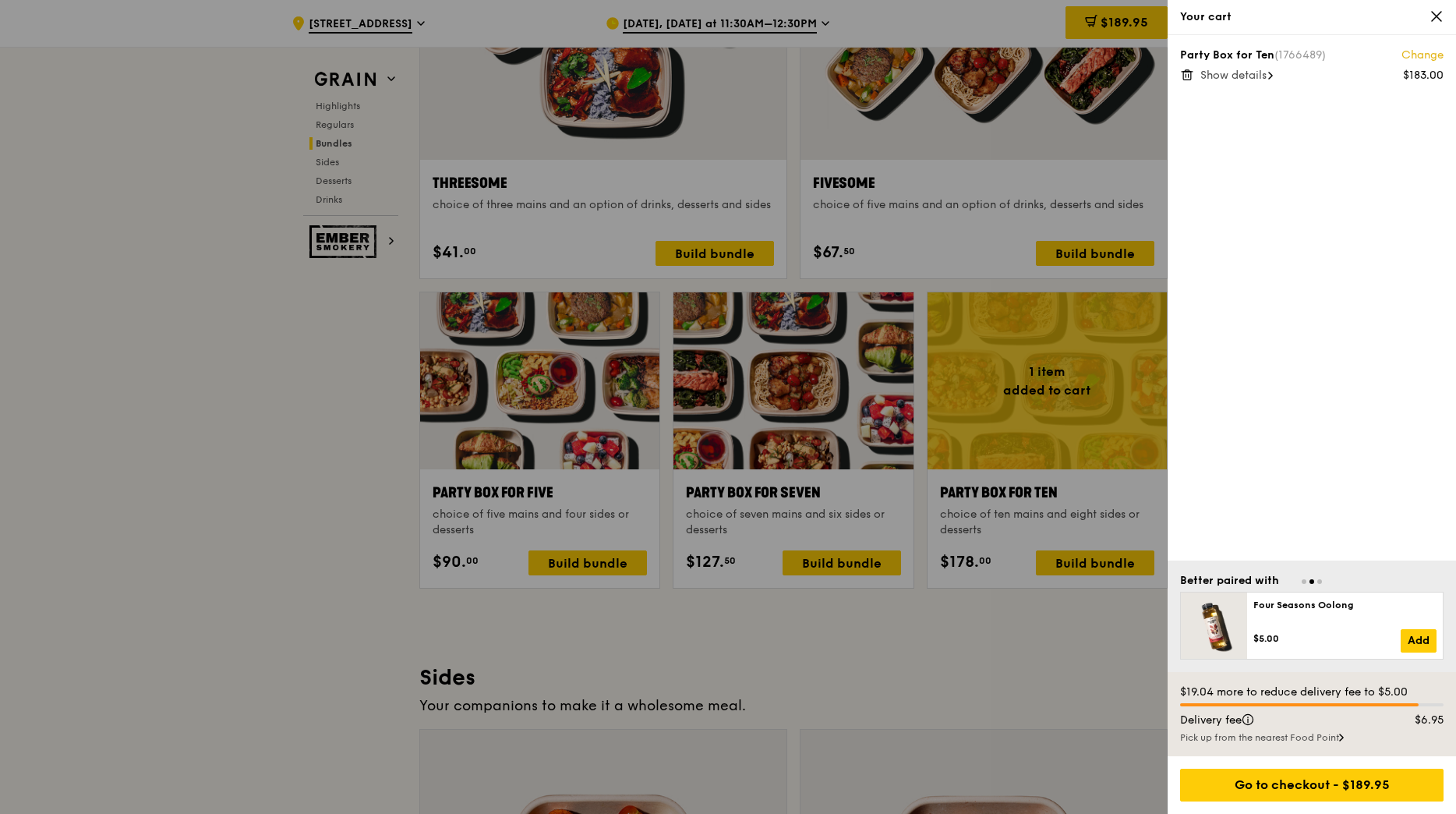
click at [1219, 76] on span "Show details" at bounding box center [1233, 76] width 66 height 13
click at [1066, 420] on div at bounding box center [728, 407] width 1456 height 814
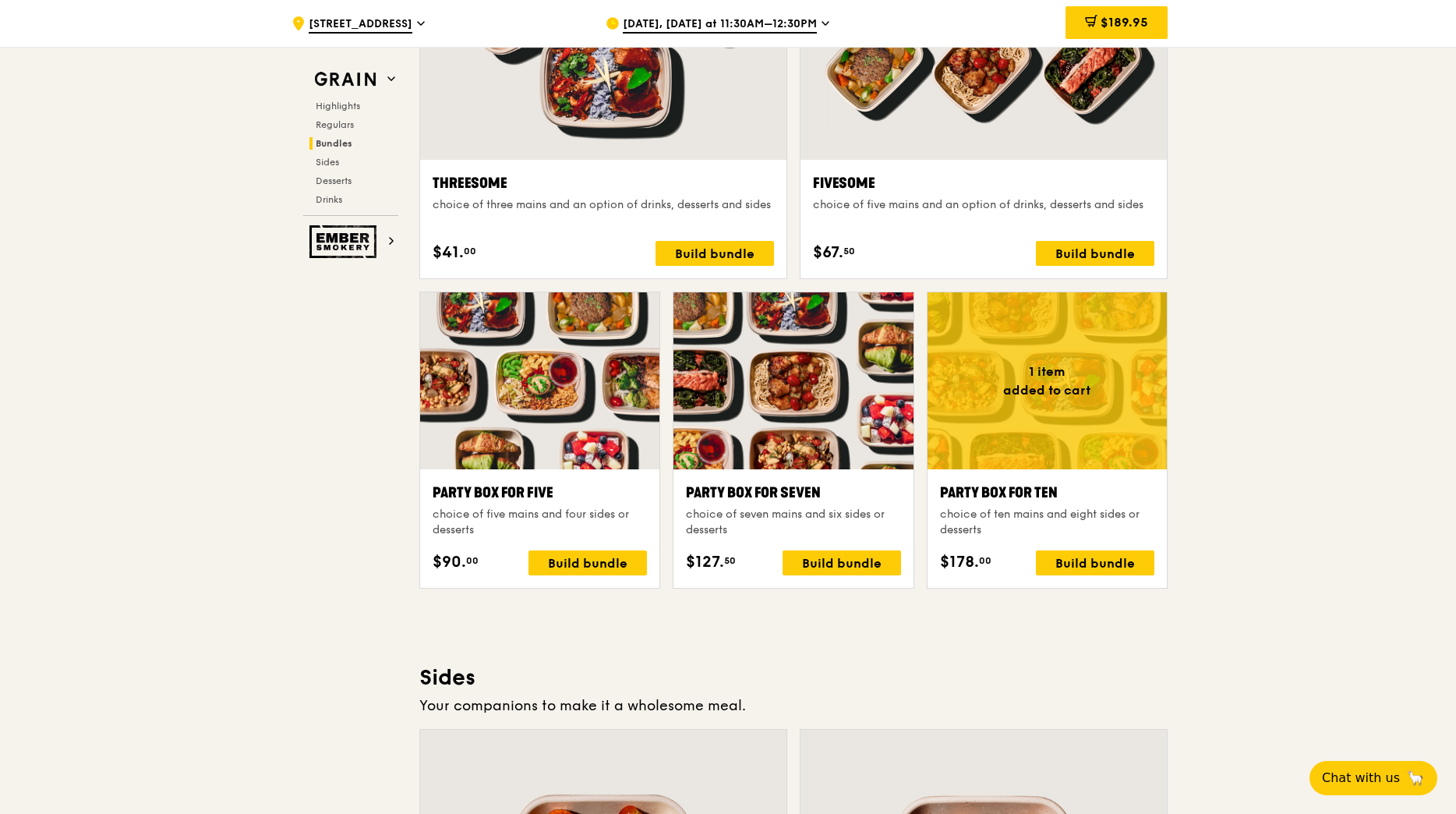
click at [1079, 447] on div at bounding box center [1047, 381] width 239 height 177
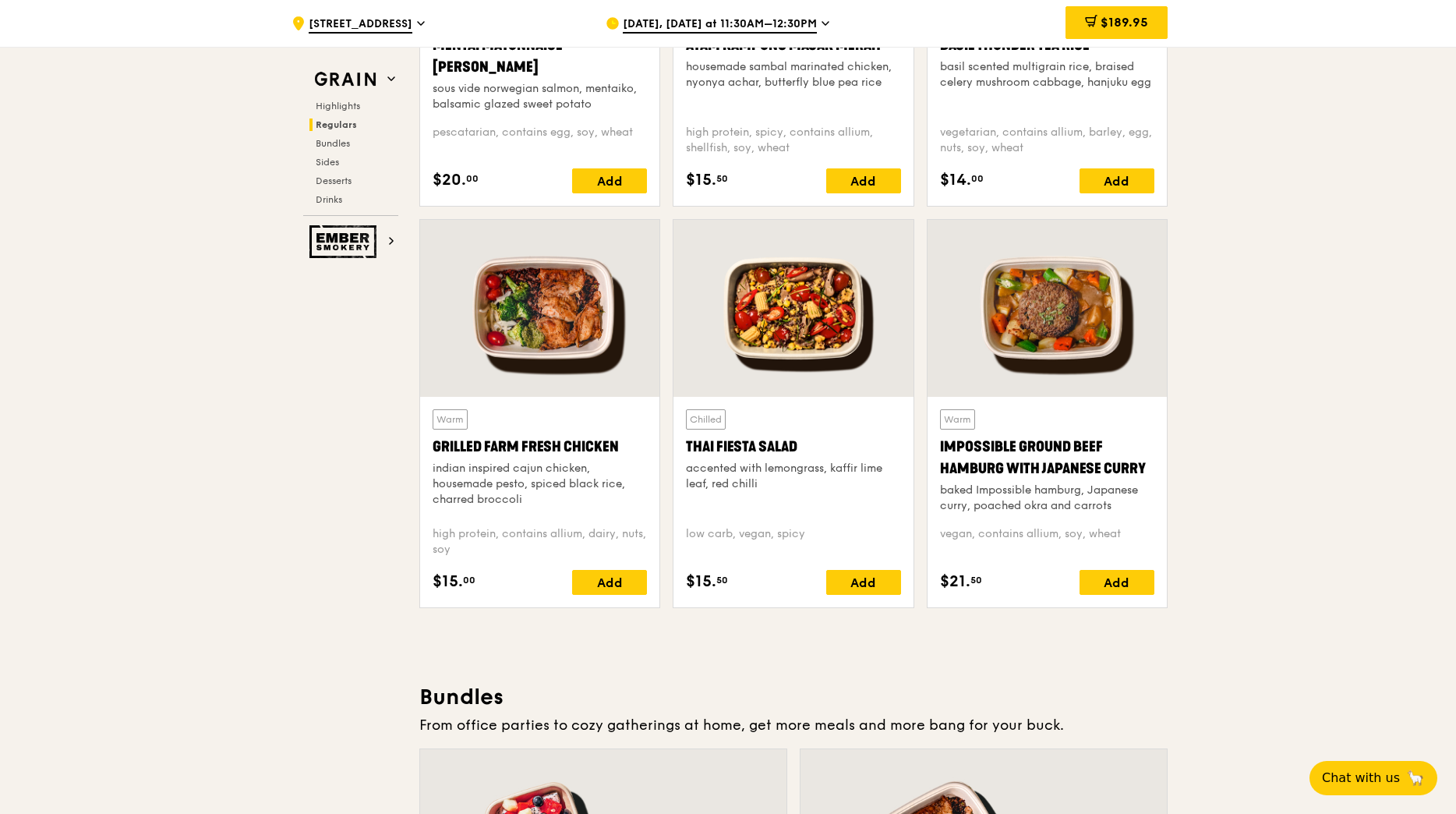
scroll to position [1248, 0]
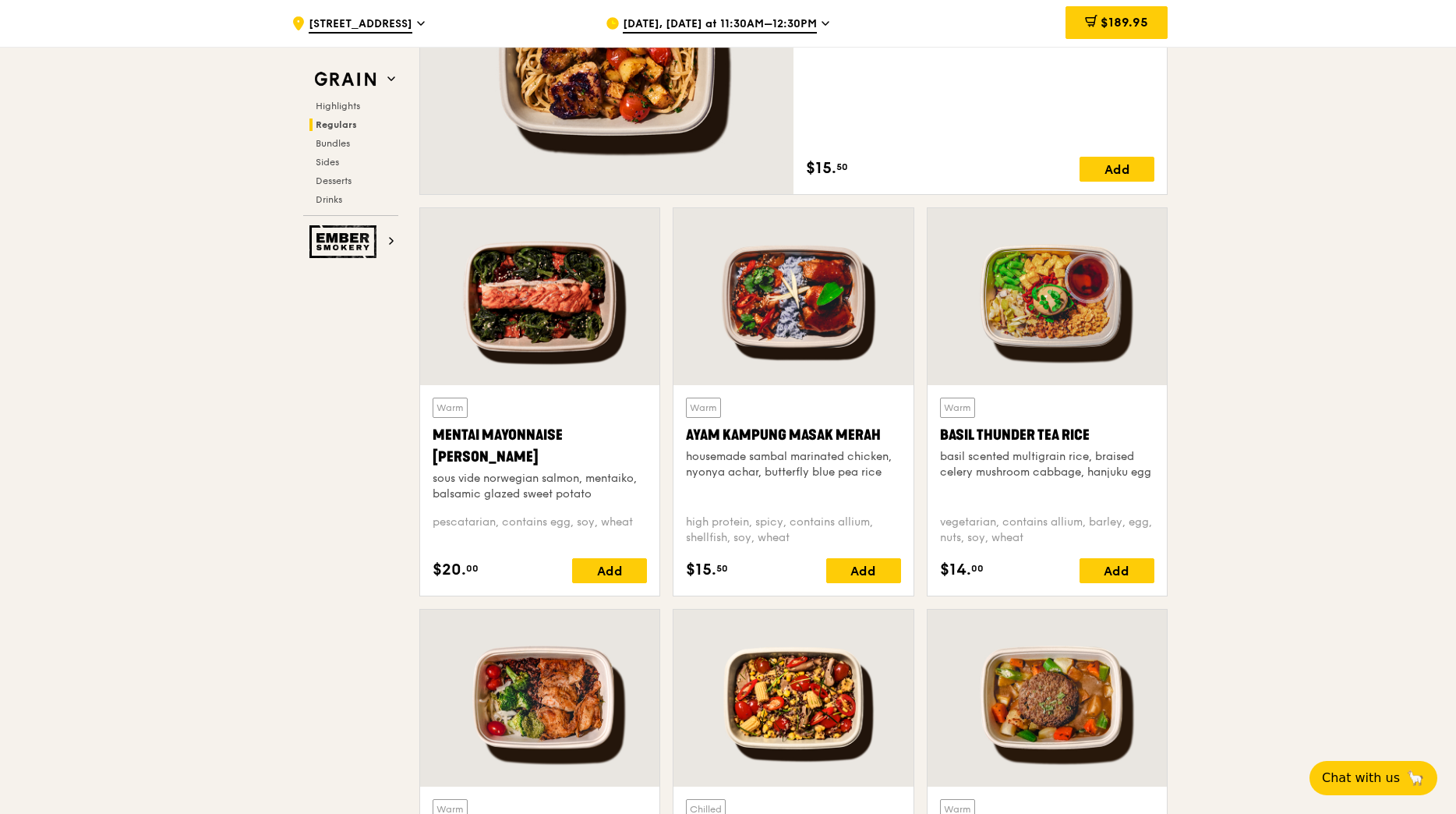
click at [1062, 315] on div at bounding box center [1047, 297] width 239 height 177
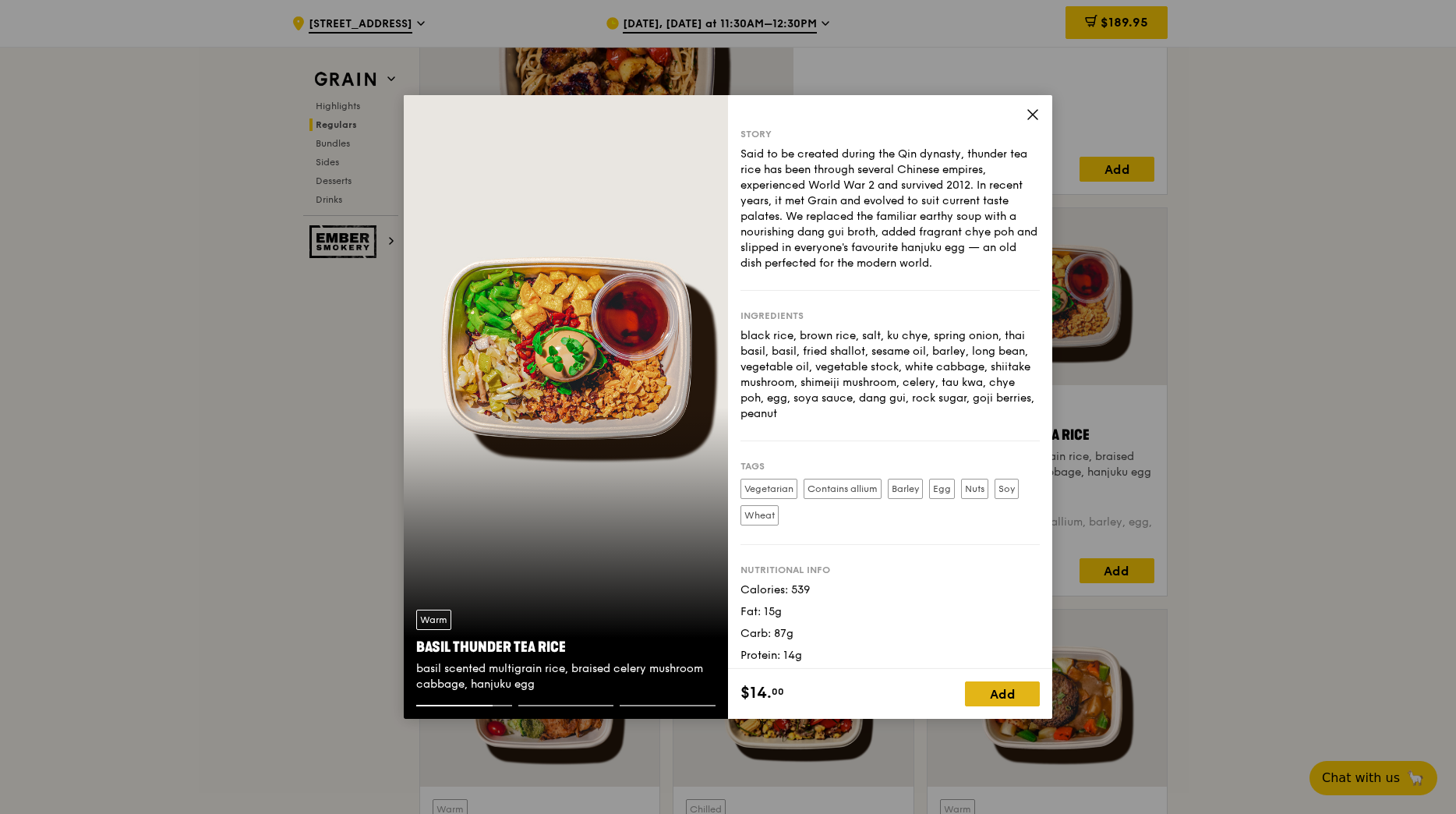
click at [1010, 699] on div "Add" at bounding box center [1002, 694] width 75 height 25
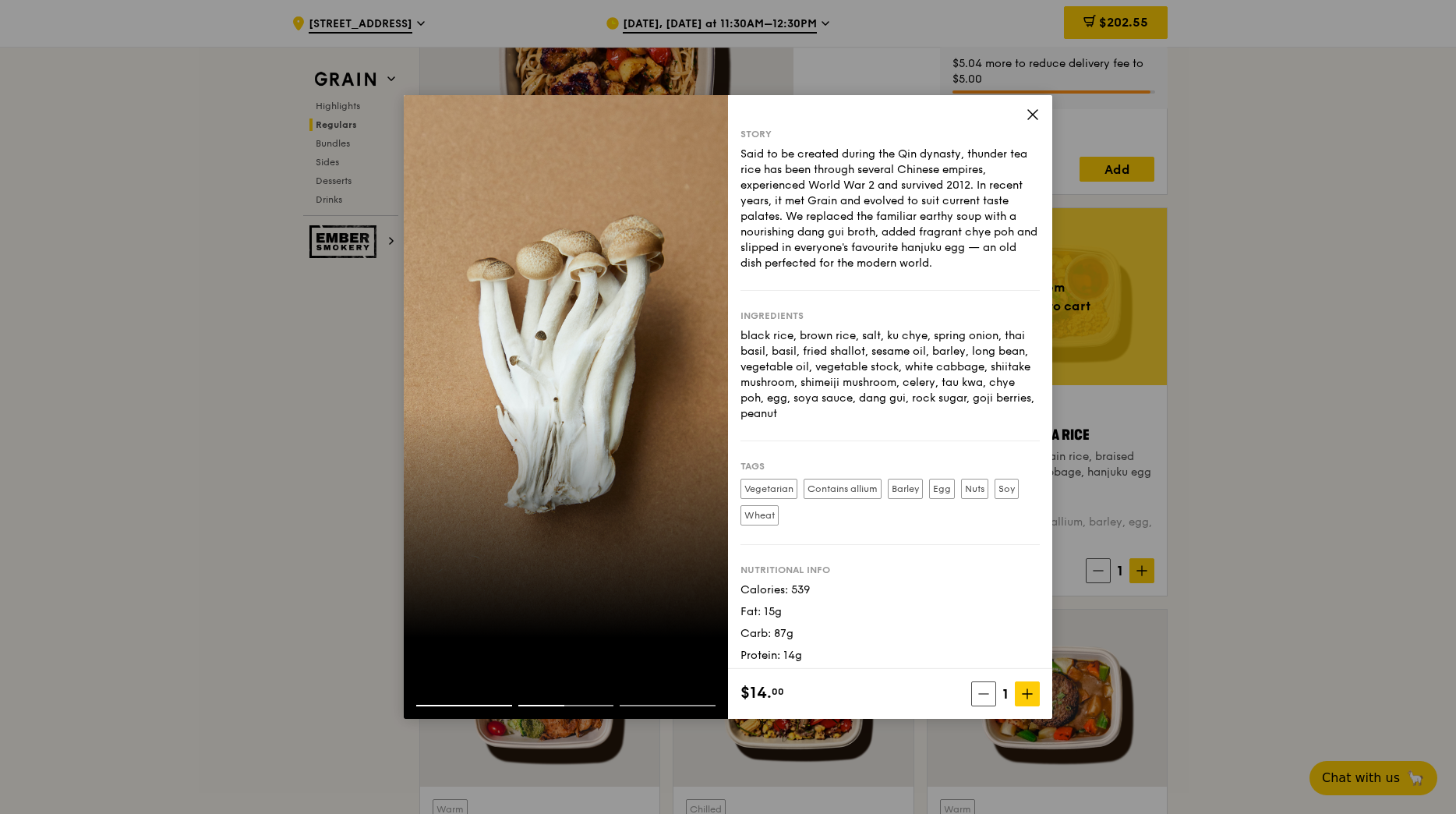
click at [1028, 112] on icon at bounding box center [1032, 115] width 14 height 14
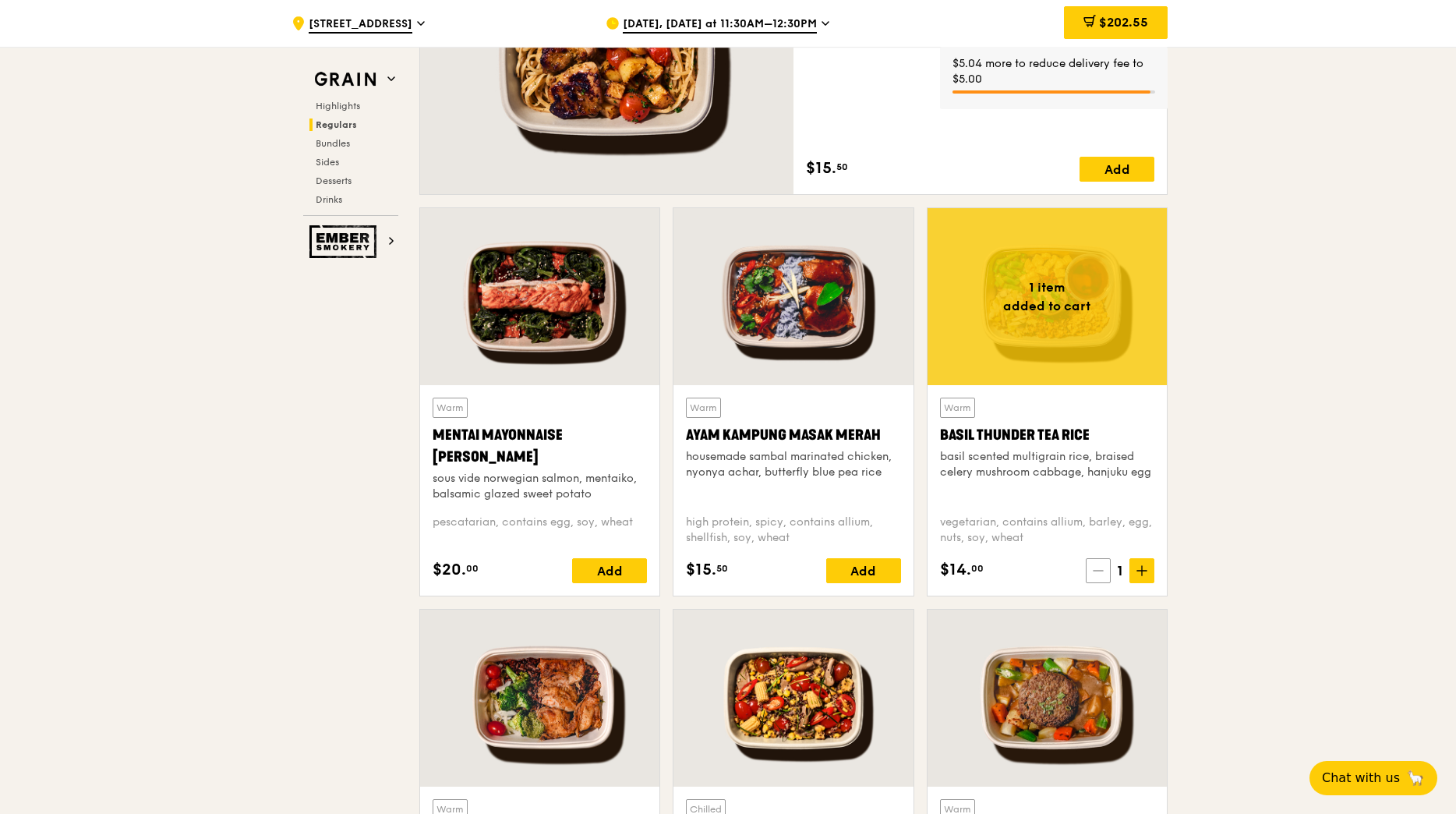
click at [1096, 572] on icon at bounding box center [1097, 570] width 11 height 11
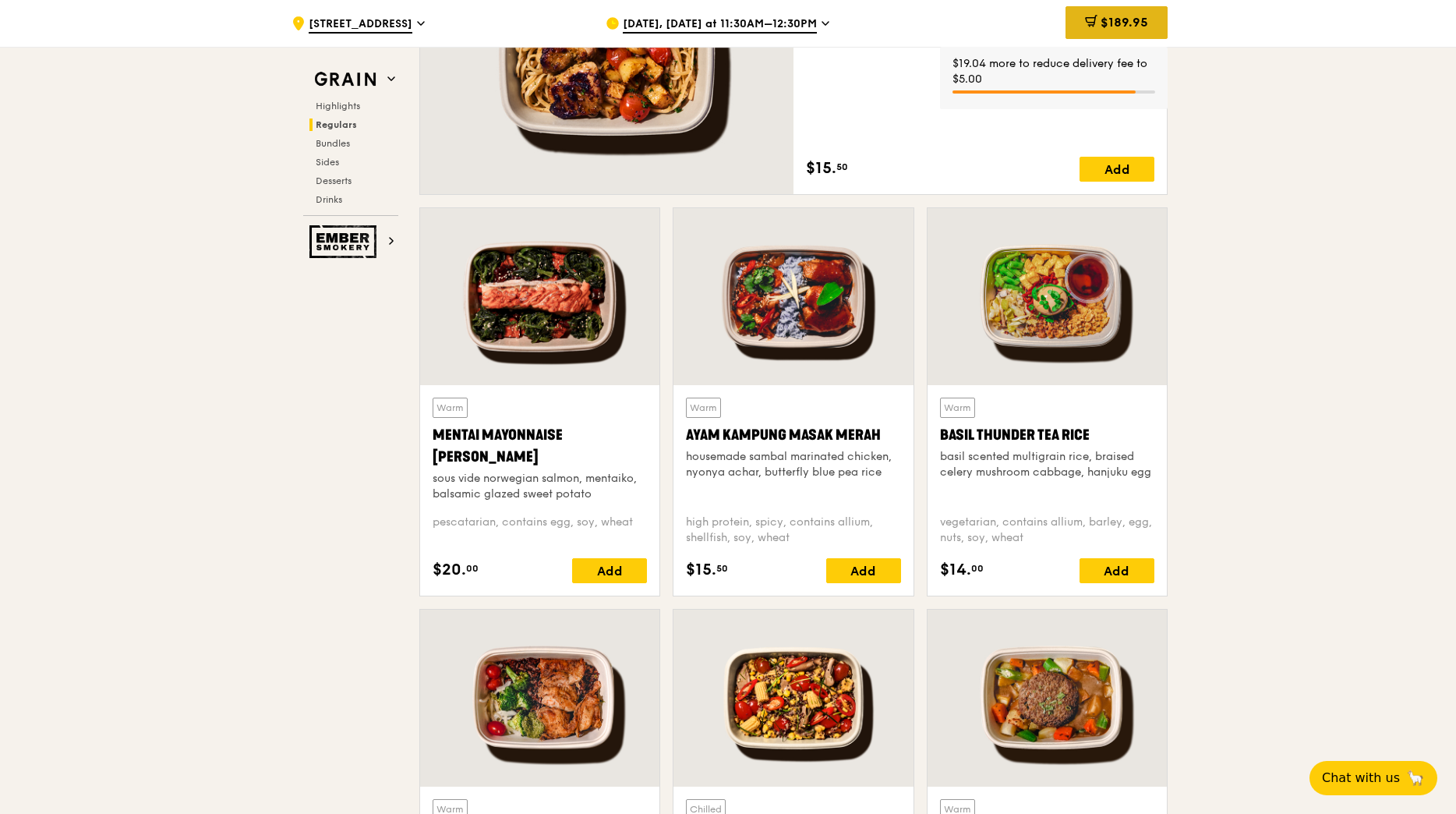
click at [1131, 14] on div "$189.95" at bounding box center [1117, 23] width 102 height 33
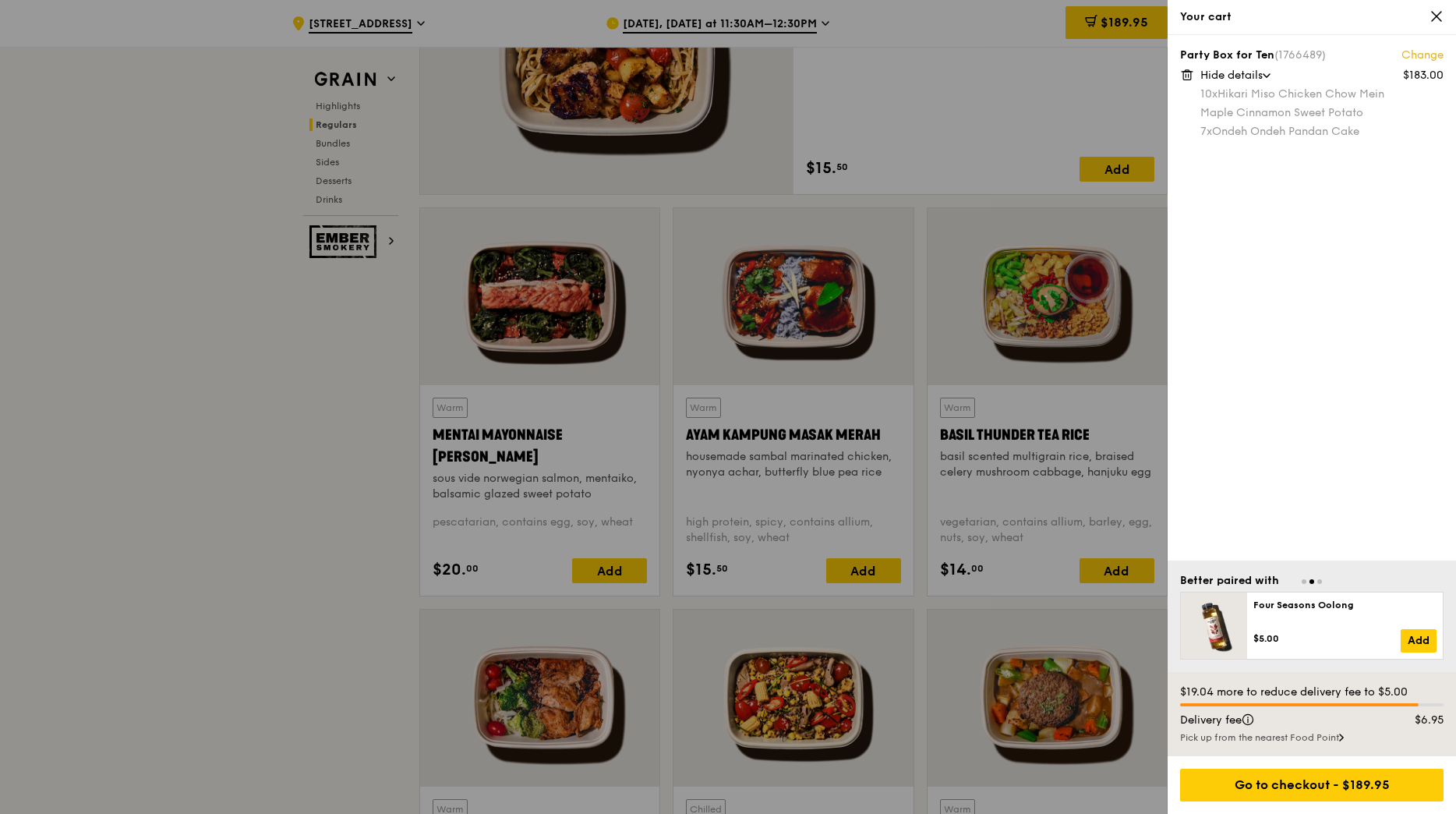
click at [1184, 77] on icon at bounding box center [1186, 75] width 14 height 14
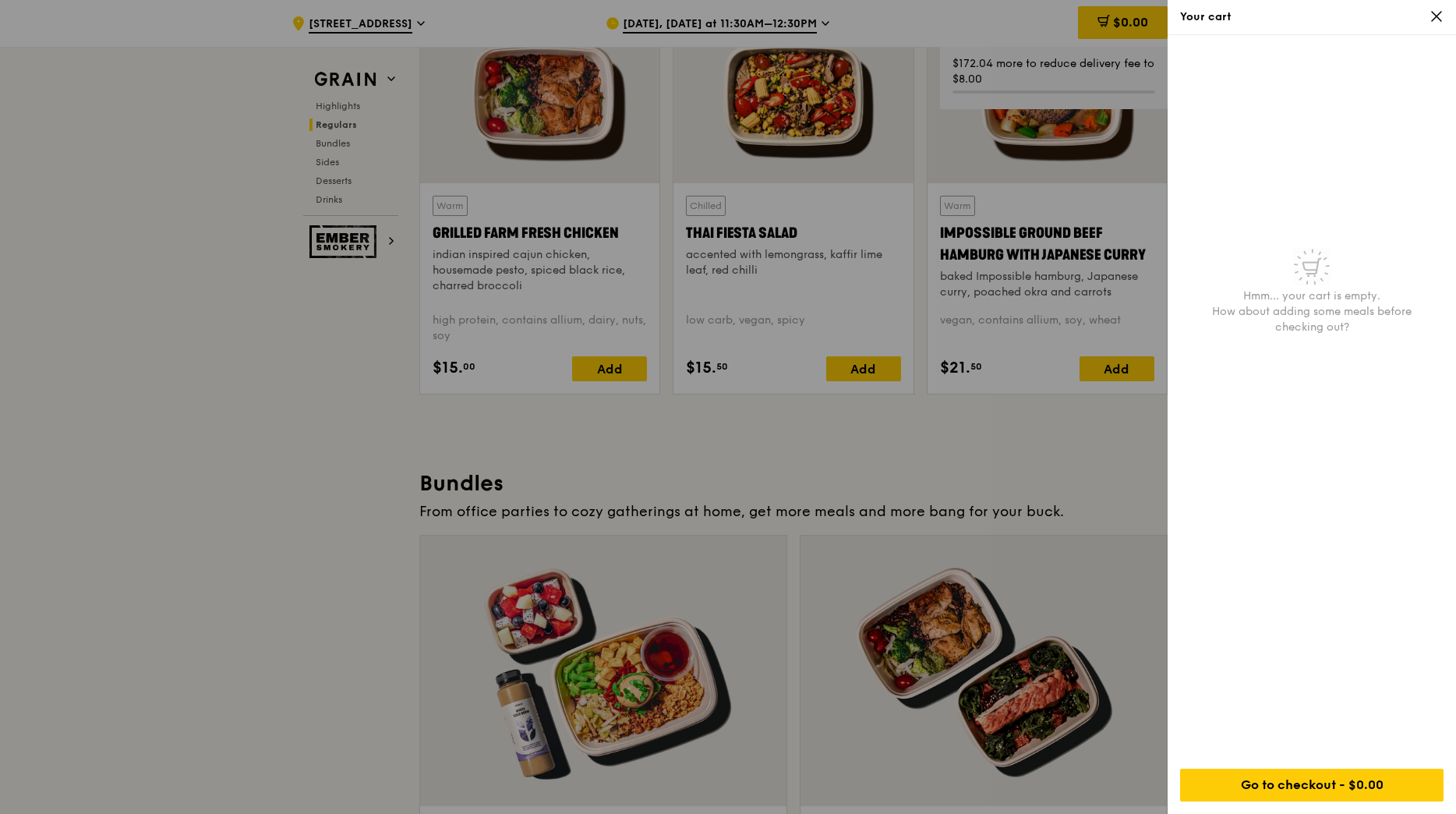
scroll to position [1872, 0]
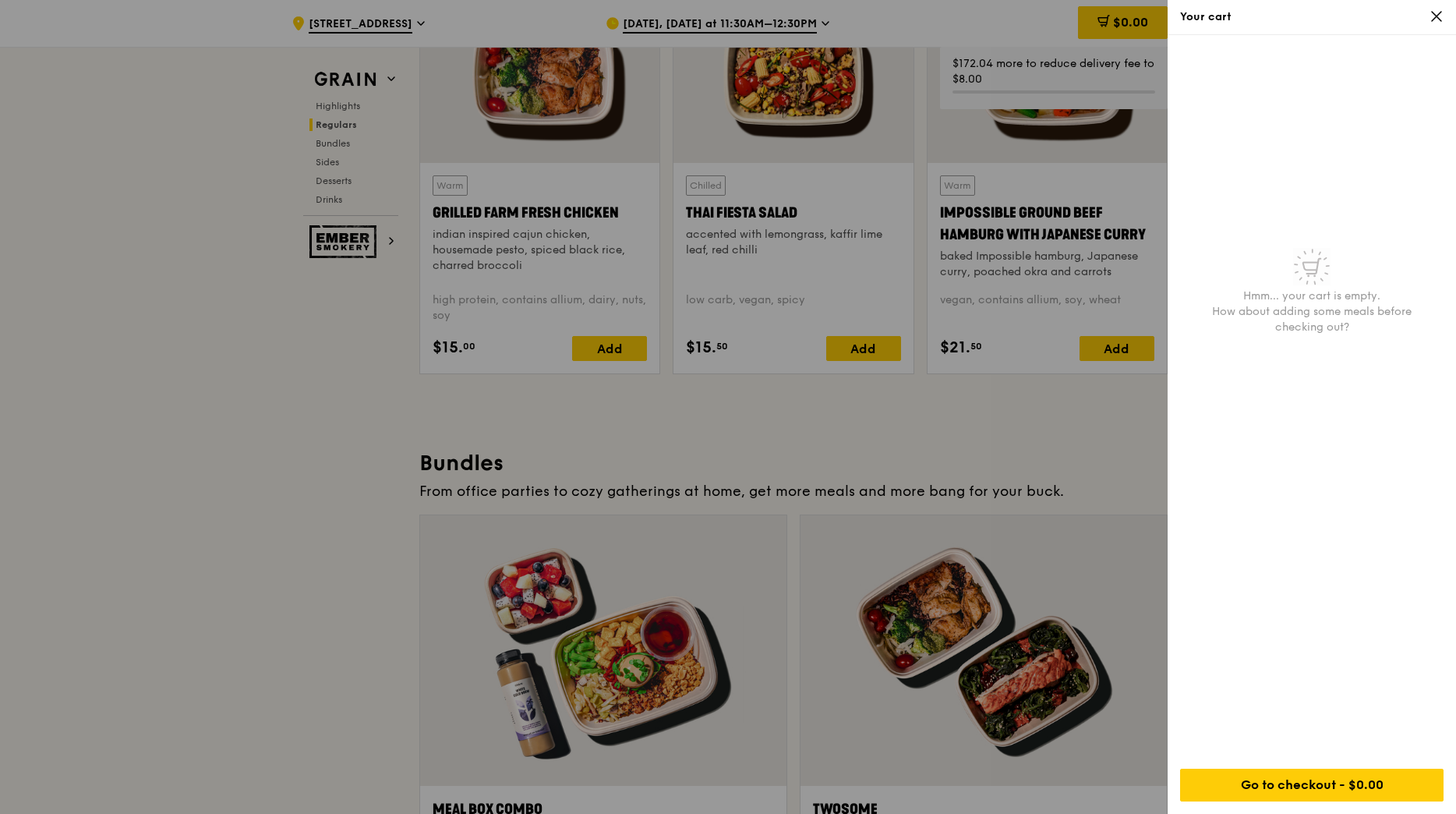
click at [1119, 471] on div at bounding box center [728, 407] width 1456 height 814
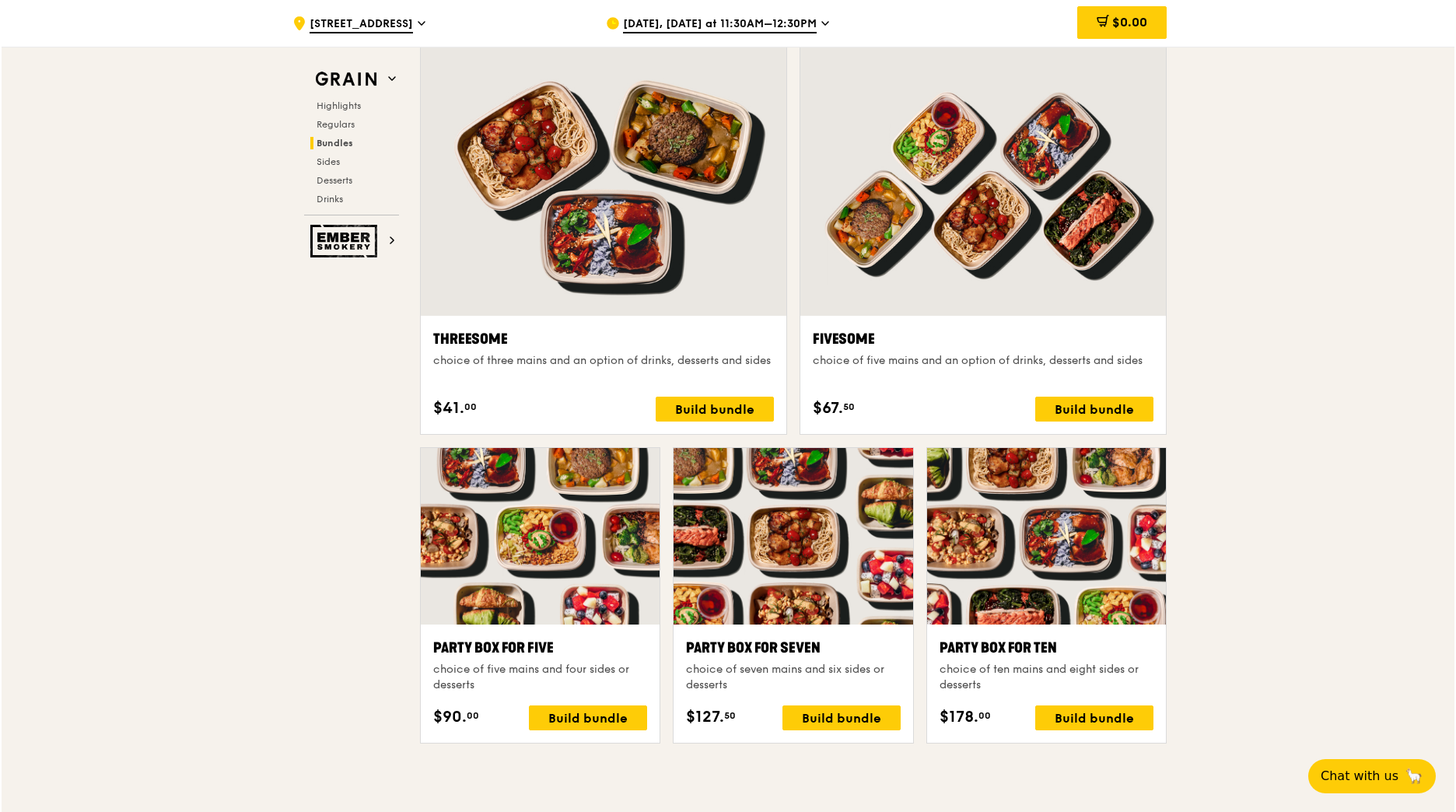
scroll to position [2723, 0]
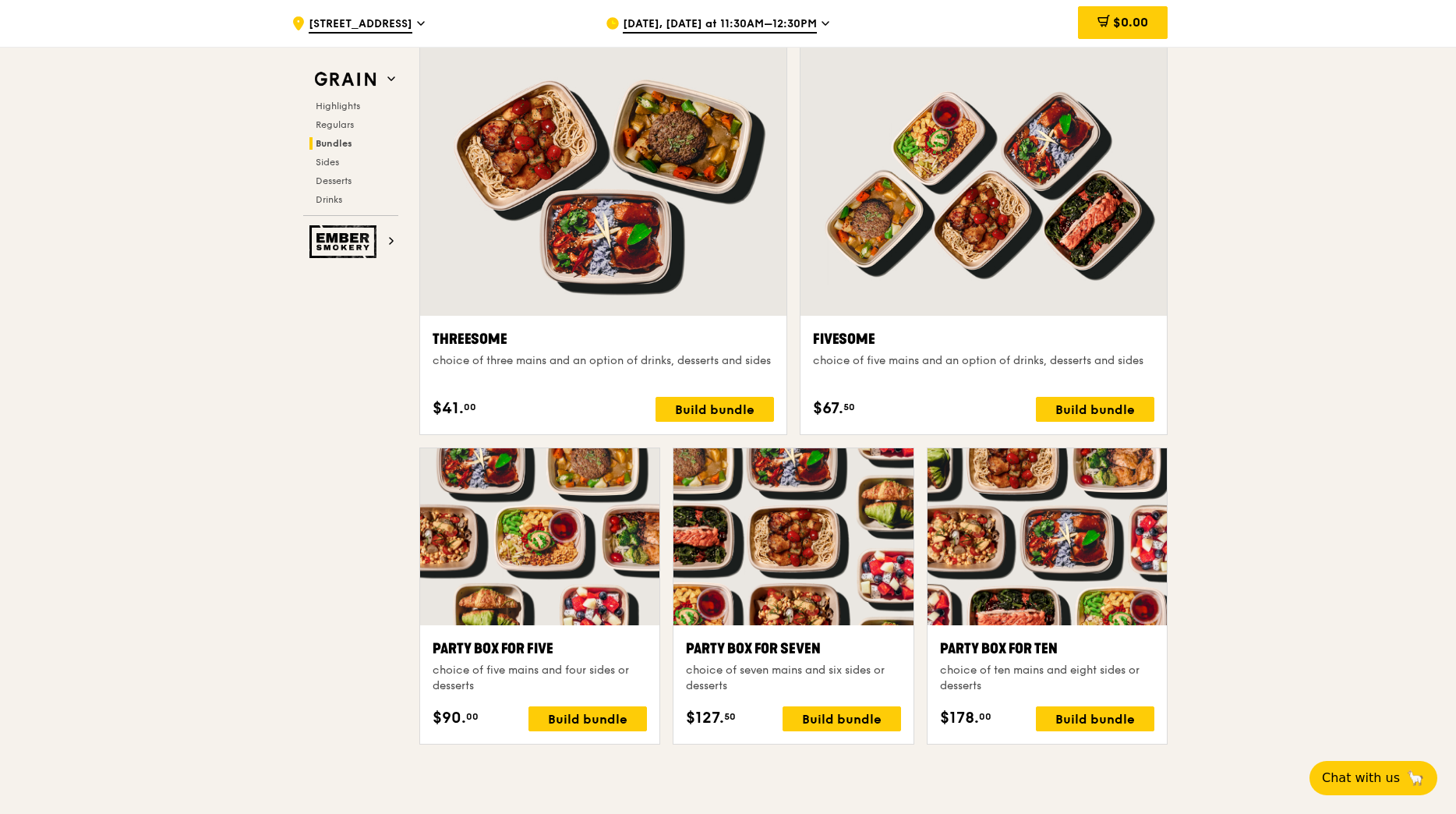
click at [1059, 578] on div at bounding box center [1047, 537] width 239 height 177
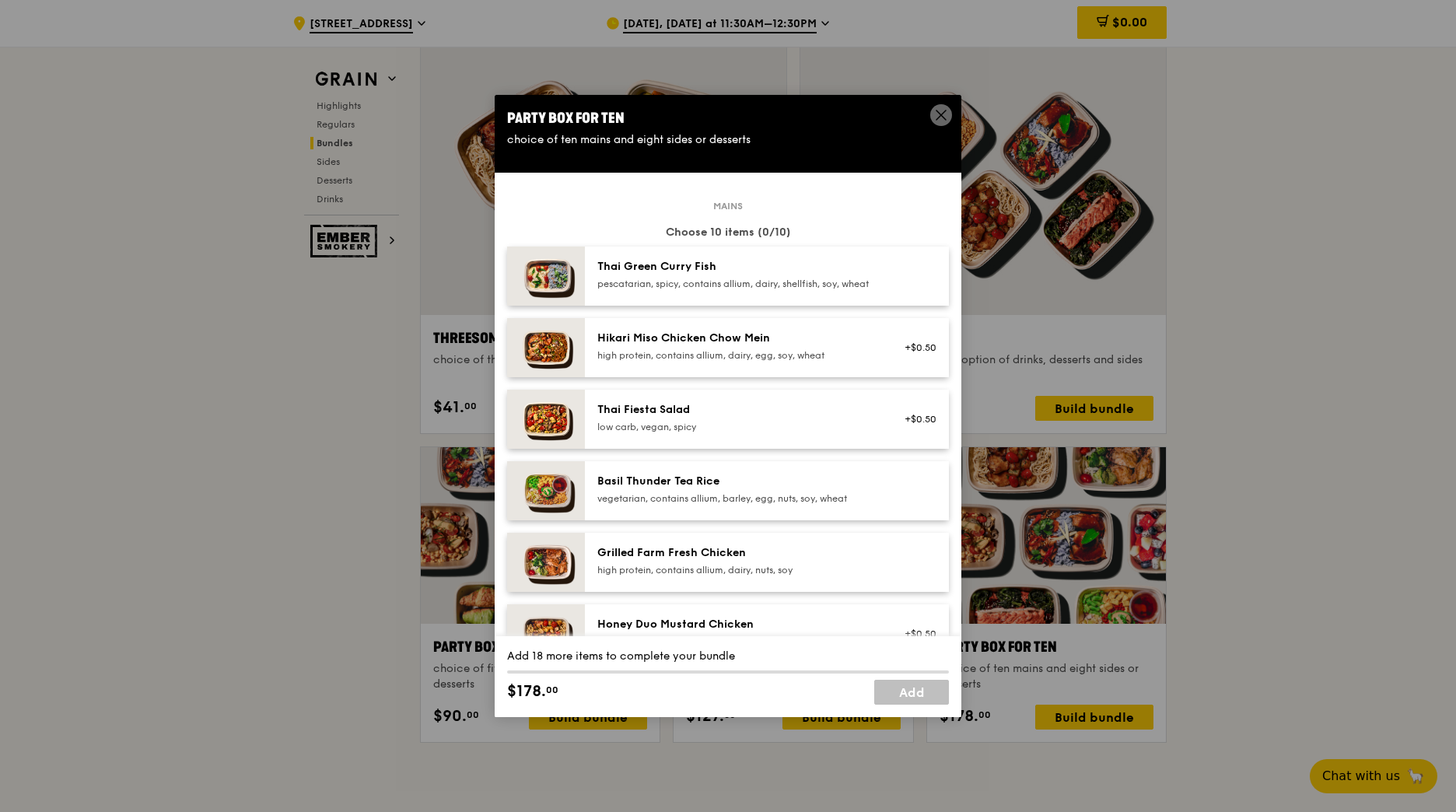
click at [816, 504] on div "Basil Thunder Tea Rice vegetarian, contains allium, barley, egg, nuts, soy, whe…" at bounding box center [737, 489] width 280 height 31
click at [914, 500] on link "Remove" at bounding box center [919, 494] width 36 height 10
click at [844, 505] on div "vegetarian, contains allium, barley, egg, nuts, soy, wheat" at bounding box center [737, 498] width 280 height 12
click at [830, 346] on div "Hikari Miso Chicken Chow Mein" at bounding box center [737, 339] width 280 height 15
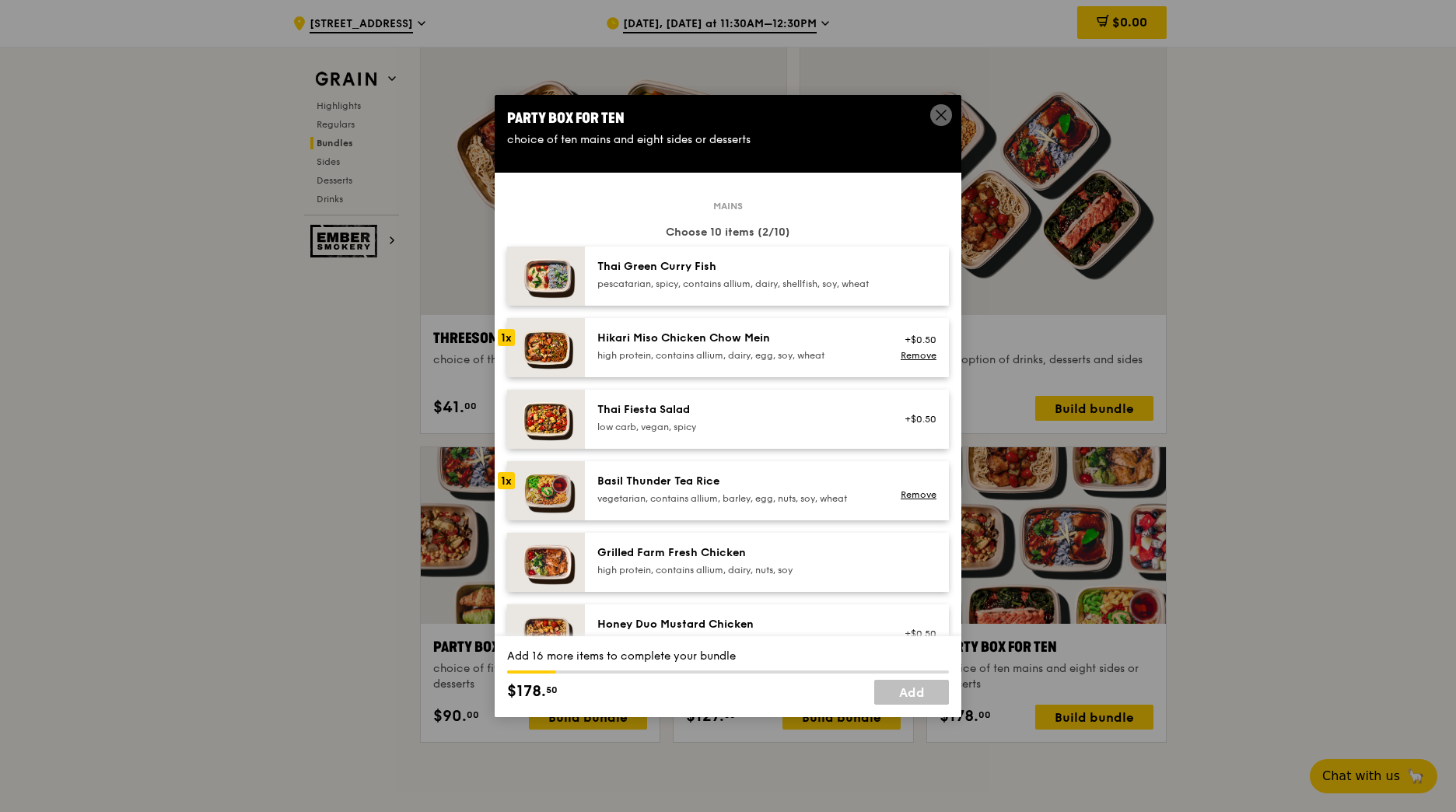
click at [830, 346] on div "Hikari Miso Chicken Chow Mein" at bounding box center [737, 339] width 280 height 15
click at [831, 346] on div "Hikari Miso Chicken Chow Mein" at bounding box center [737, 339] width 280 height 15
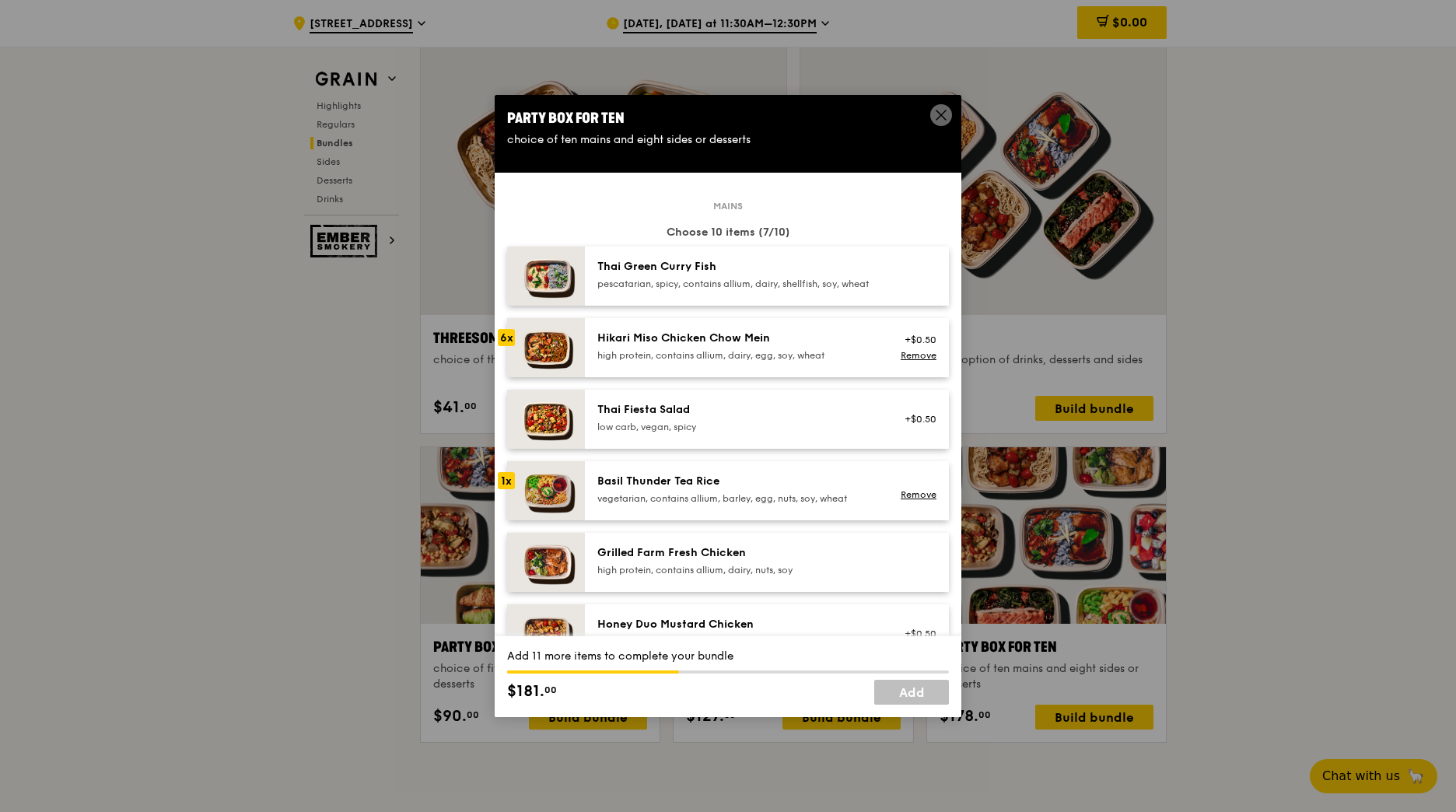
click at [831, 346] on div "Hikari Miso Chicken Chow Mein" at bounding box center [737, 339] width 280 height 15
click at [832, 346] on div "Hikari Miso Chicken Chow Mein" at bounding box center [737, 339] width 280 height 15
click at [833, 346] on div "Hikari Miso Chicken Chow Mein" at bounding box center [737, 339] width 280 height 15
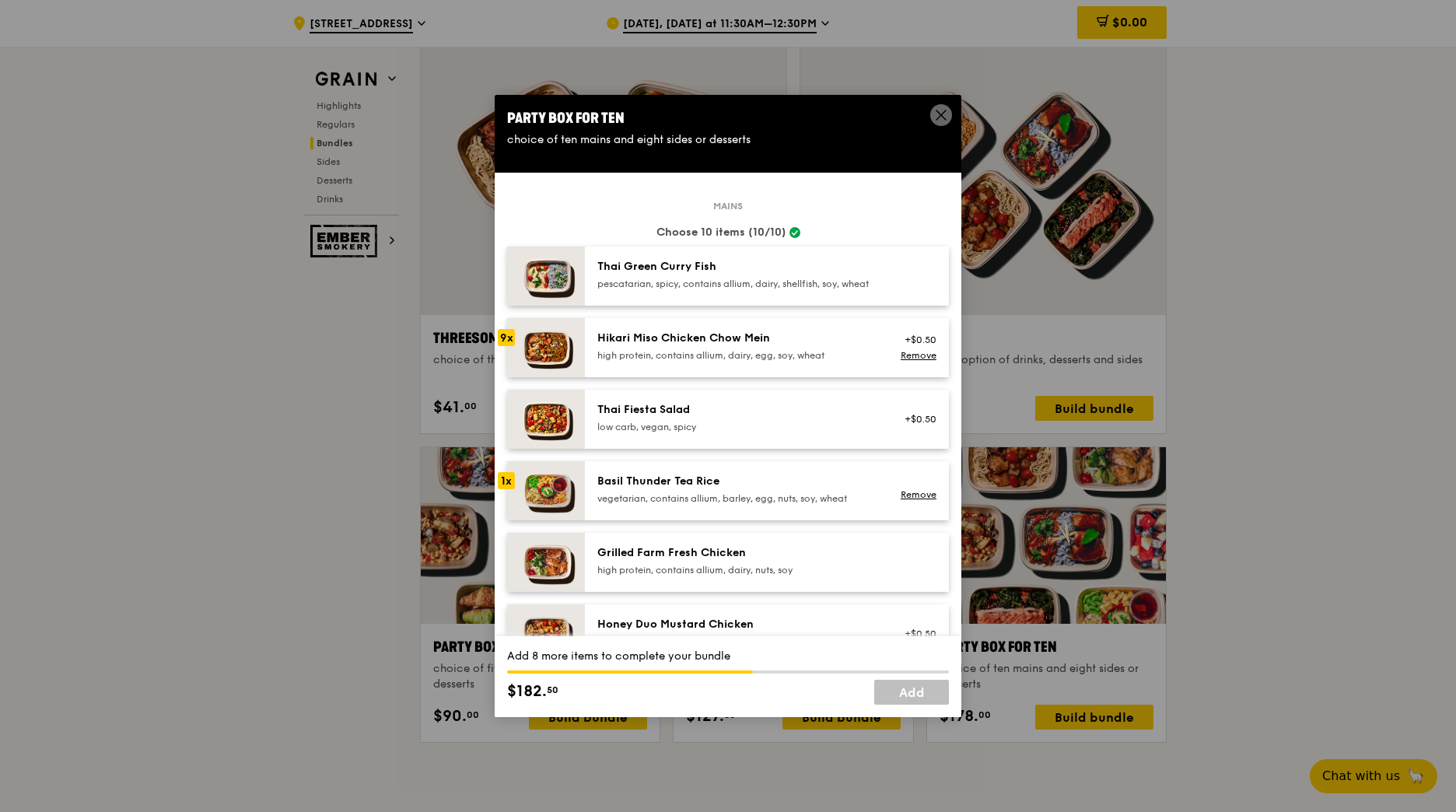
click at [833, 346] on div "Hikari Miso Chicken Chow Mein" at bounding box center [737, 339] width 280 height 15
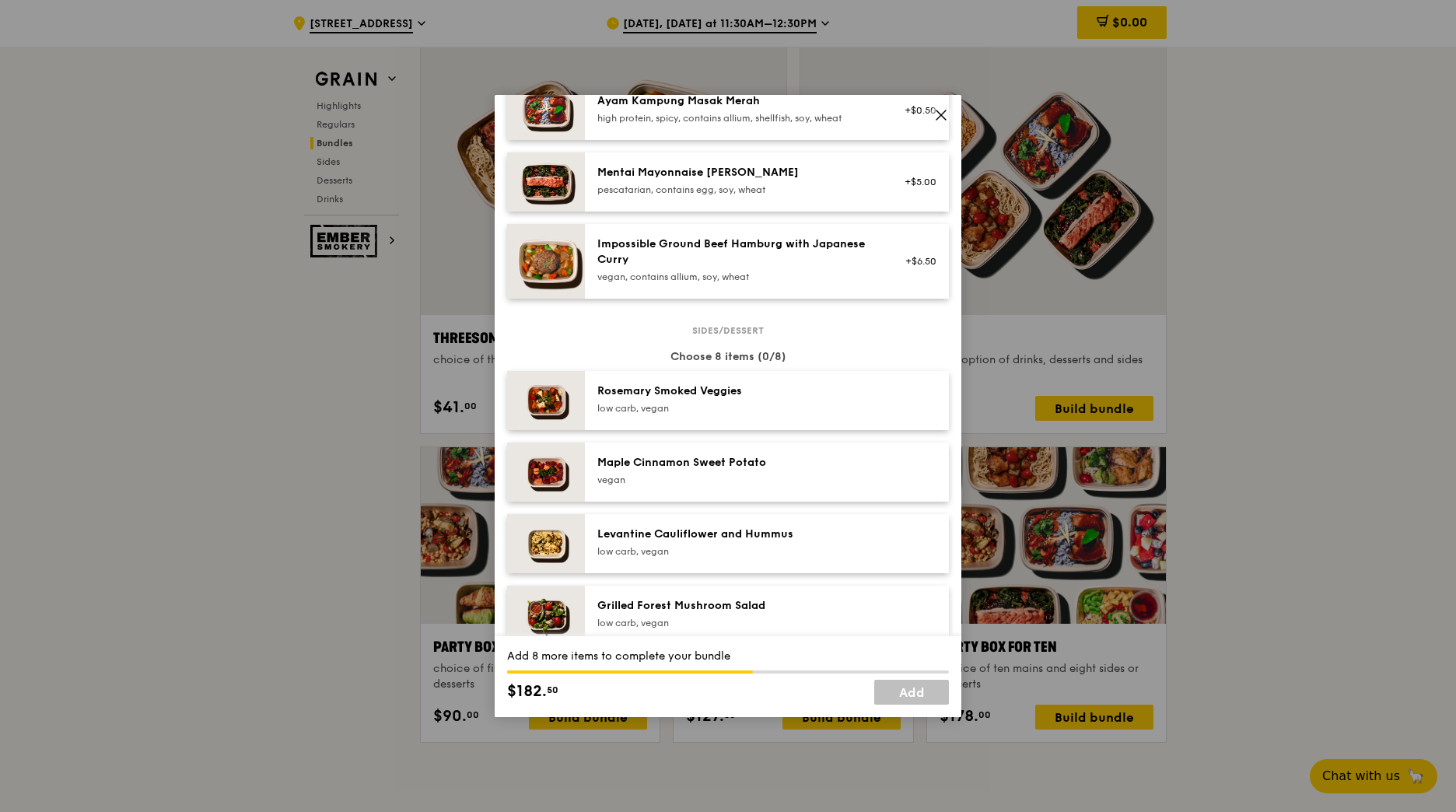
scroll to position [622, 0]
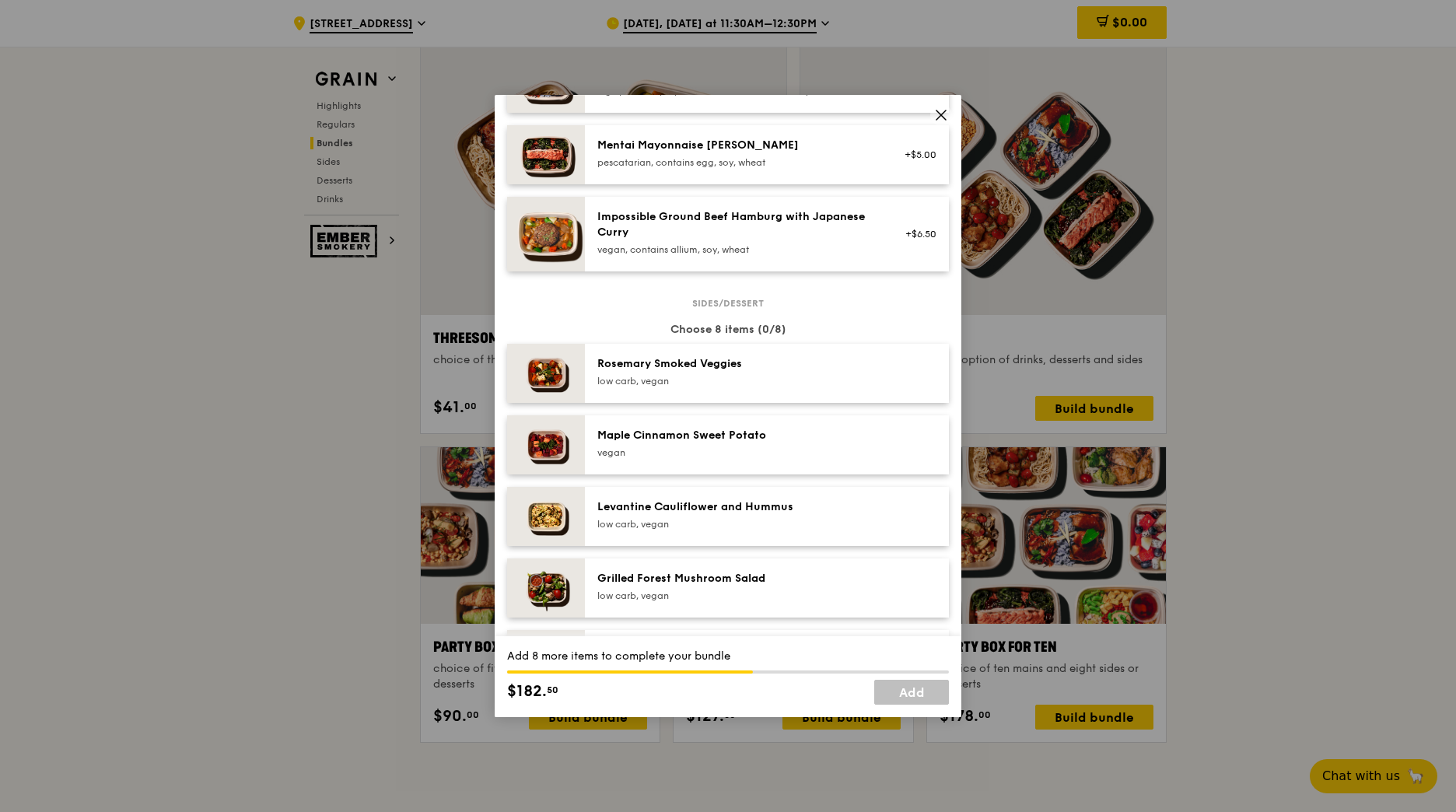
click at [808, 440] on div "Maple Cinnamon Sweet Potato [GEOGRAPHIC_DATA]" at bounding box center [767, 445] width 364 height 59
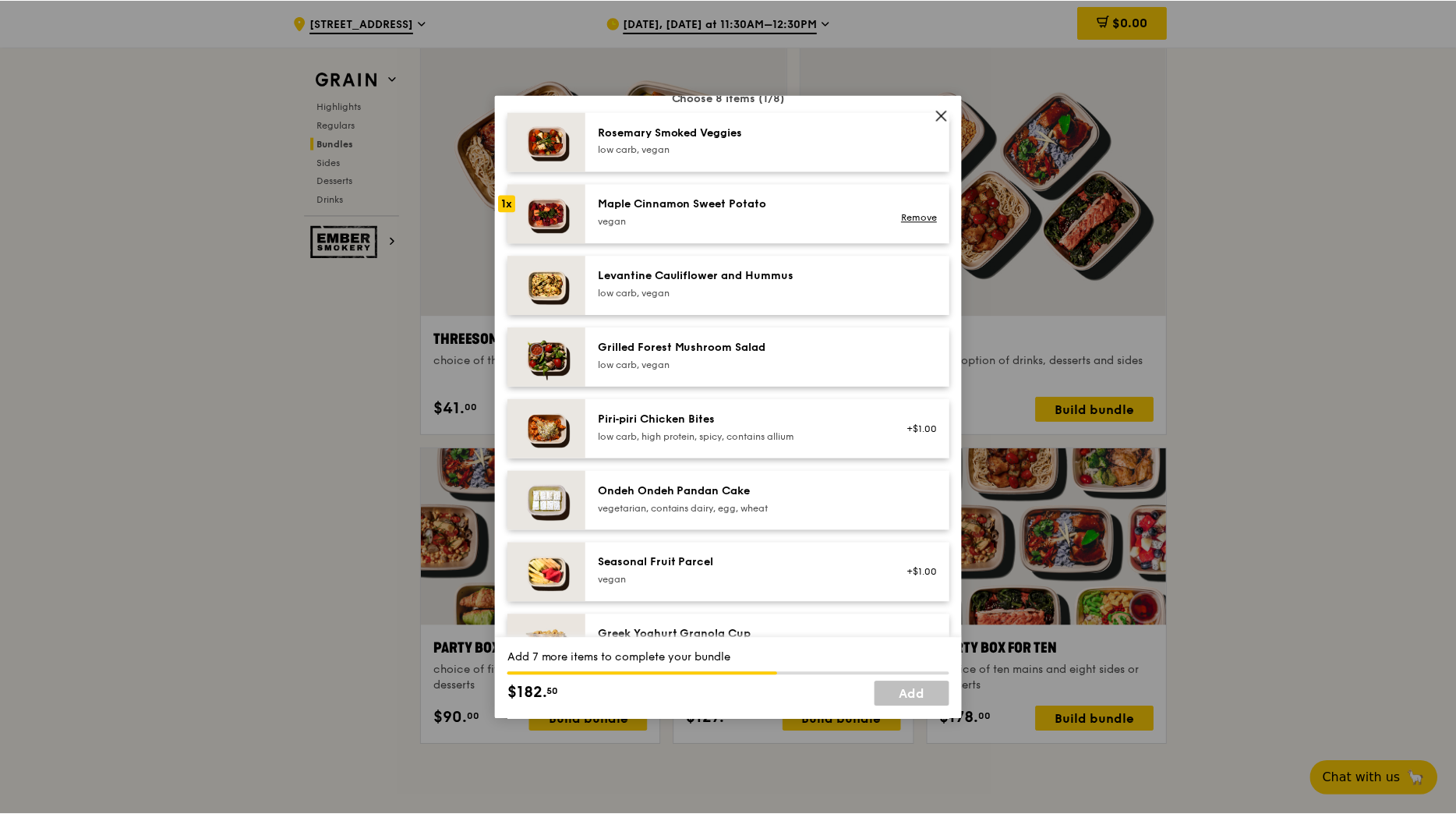
scroll to position [858, 0]
click at [810, 513] on div "vegetarian, contains dairy, egg, wheat" at bounding box center [738, 506] width 280 height 12
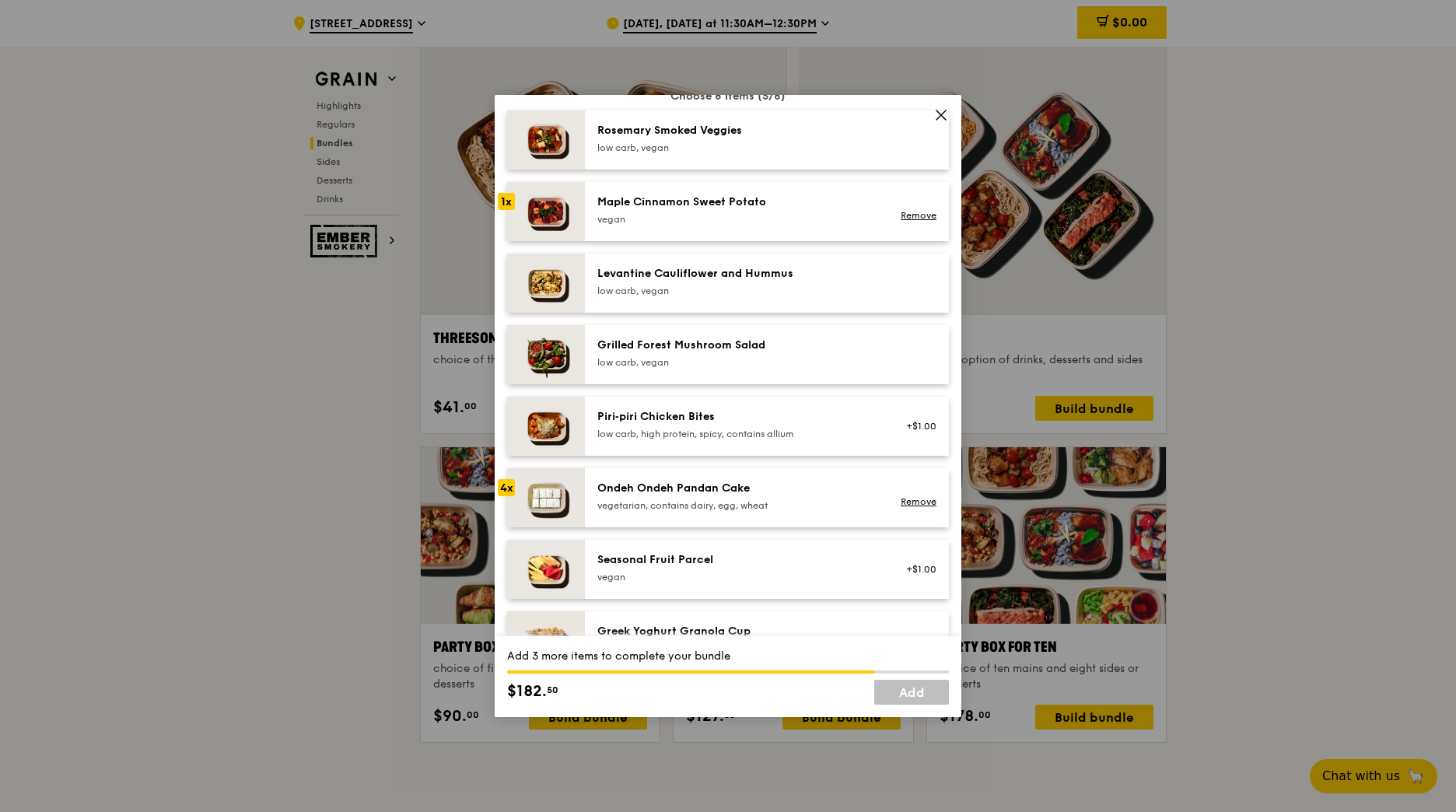
click at [808, 511] on div "vegetarian, contains dairy, egg, wheat" at bounding box center [737, 505] width 280 height 12
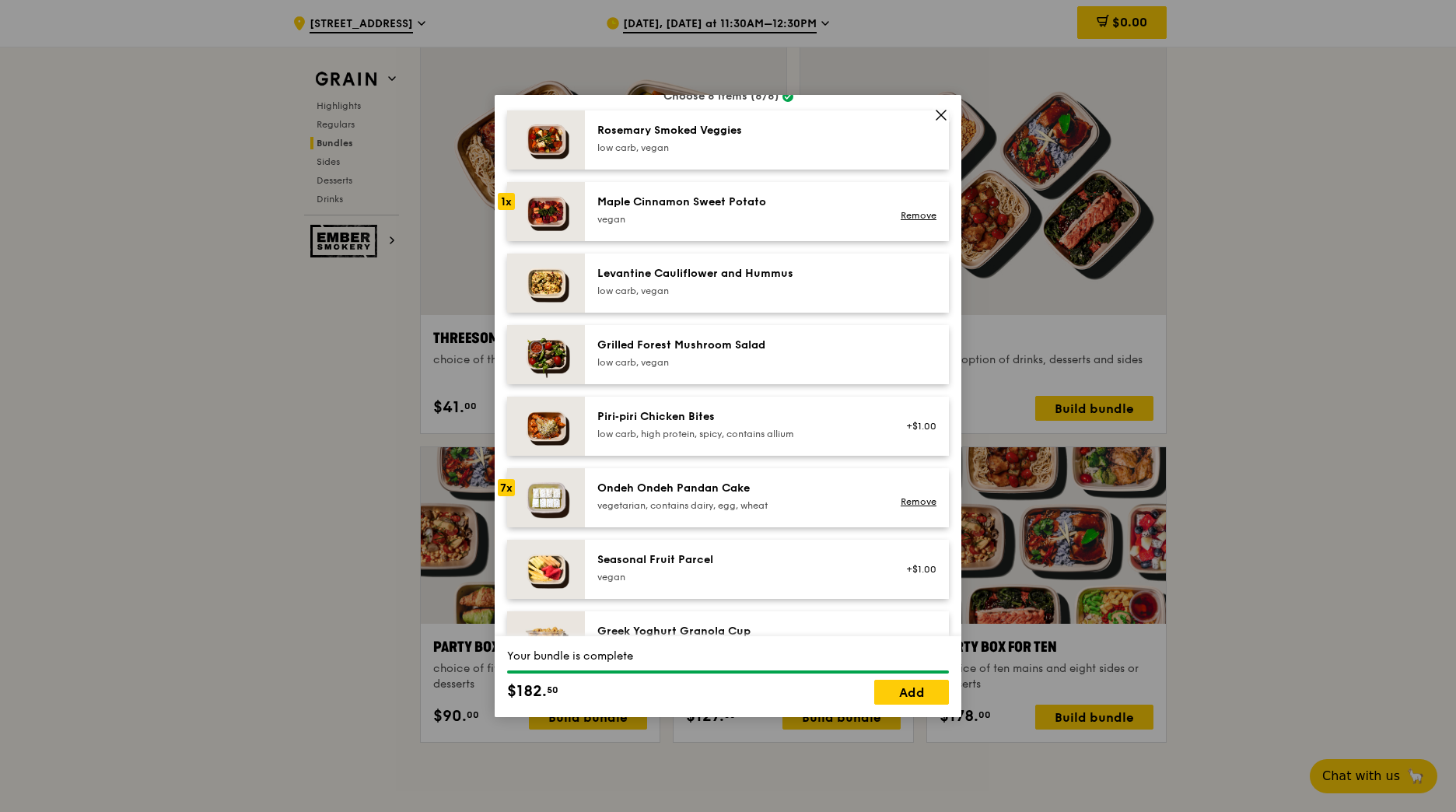
click at [808, 511] on div "vegetarian, contains dairy, egg, wheat" at bounding box center [737, 505] width 280 height 12
click at [916, 697] on link "Add" at bounding box center [911, 693] width 74 height 25
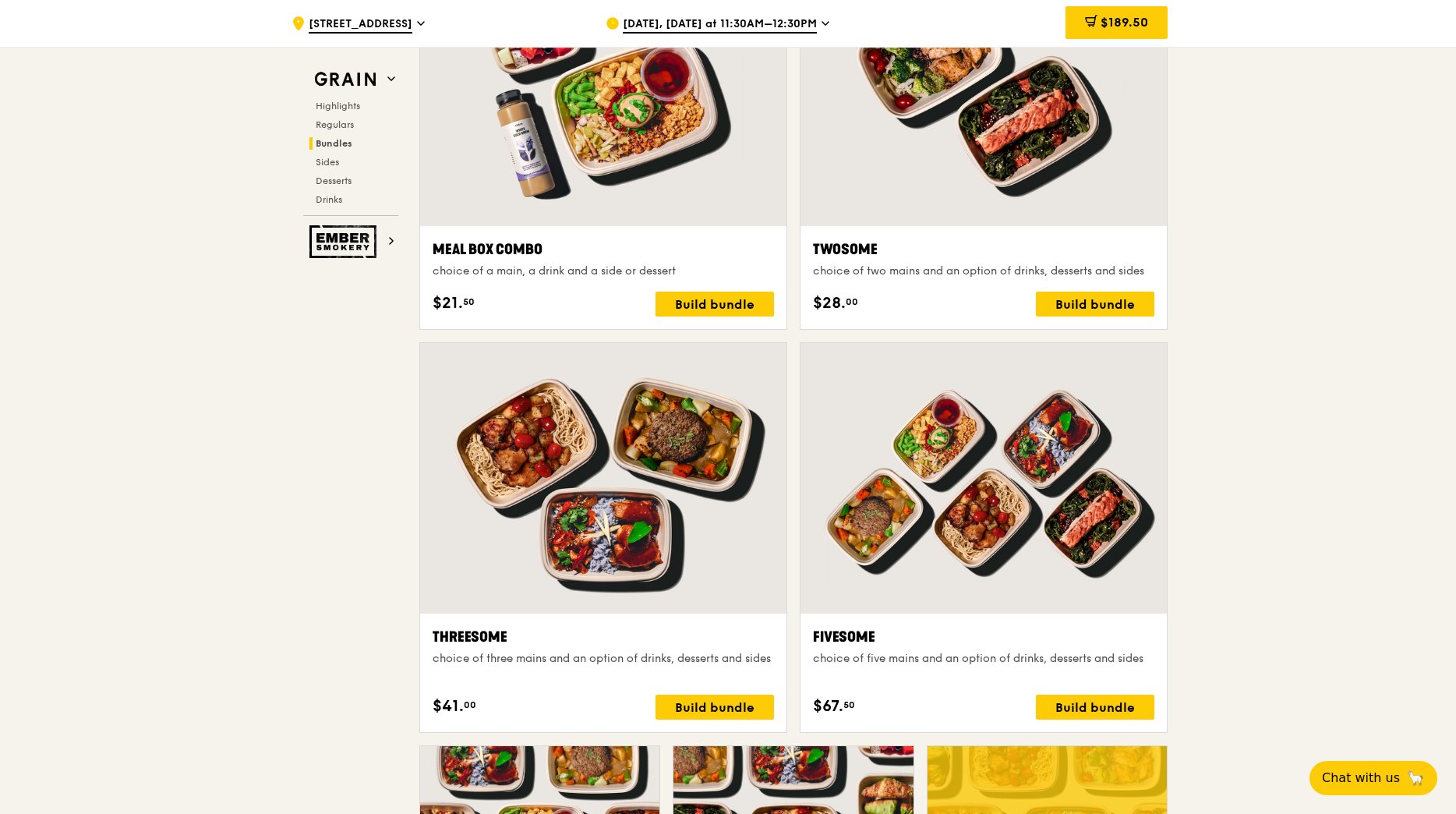
scroll to position [2418, 0]
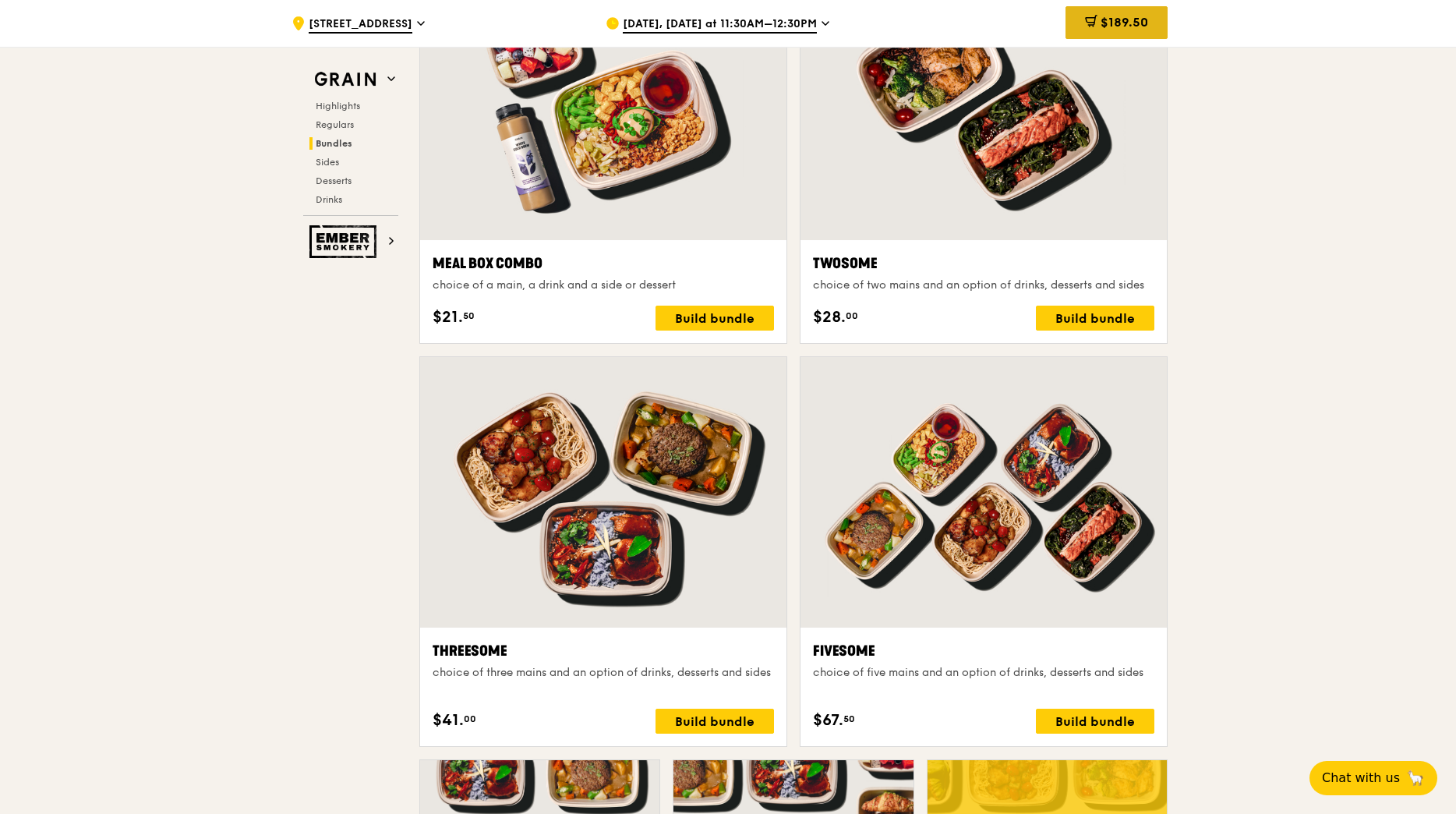
click at [1122, 14] on span "$189.50" at bounding box center [1124, 21] width 48 height 14
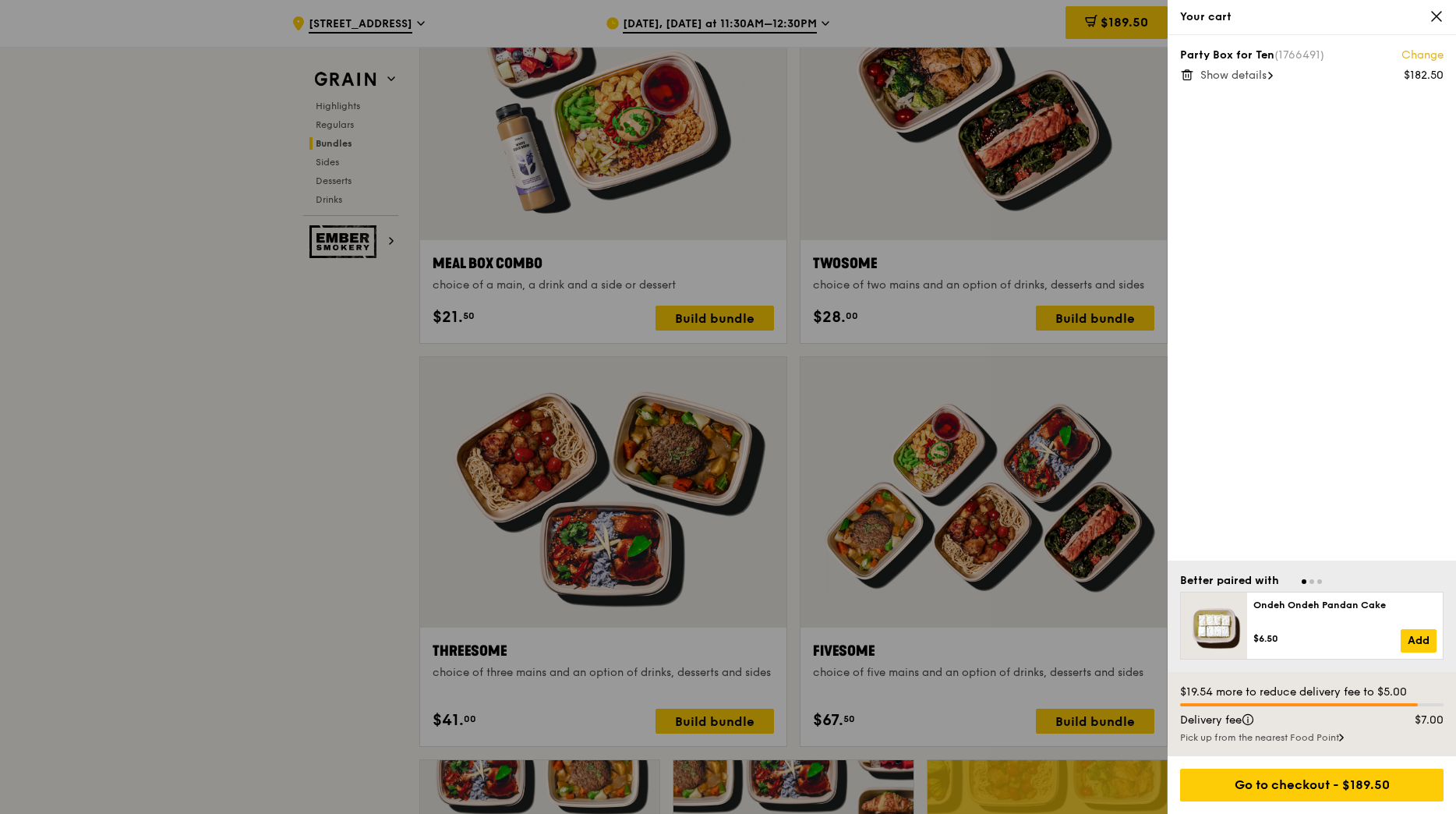
click at [1250, 78] on span "Show details" at bounding box center [1233, 76] width 66 height 13
click at [1057, 190] on div at bounding box center [728, 407] width 1456 height 814
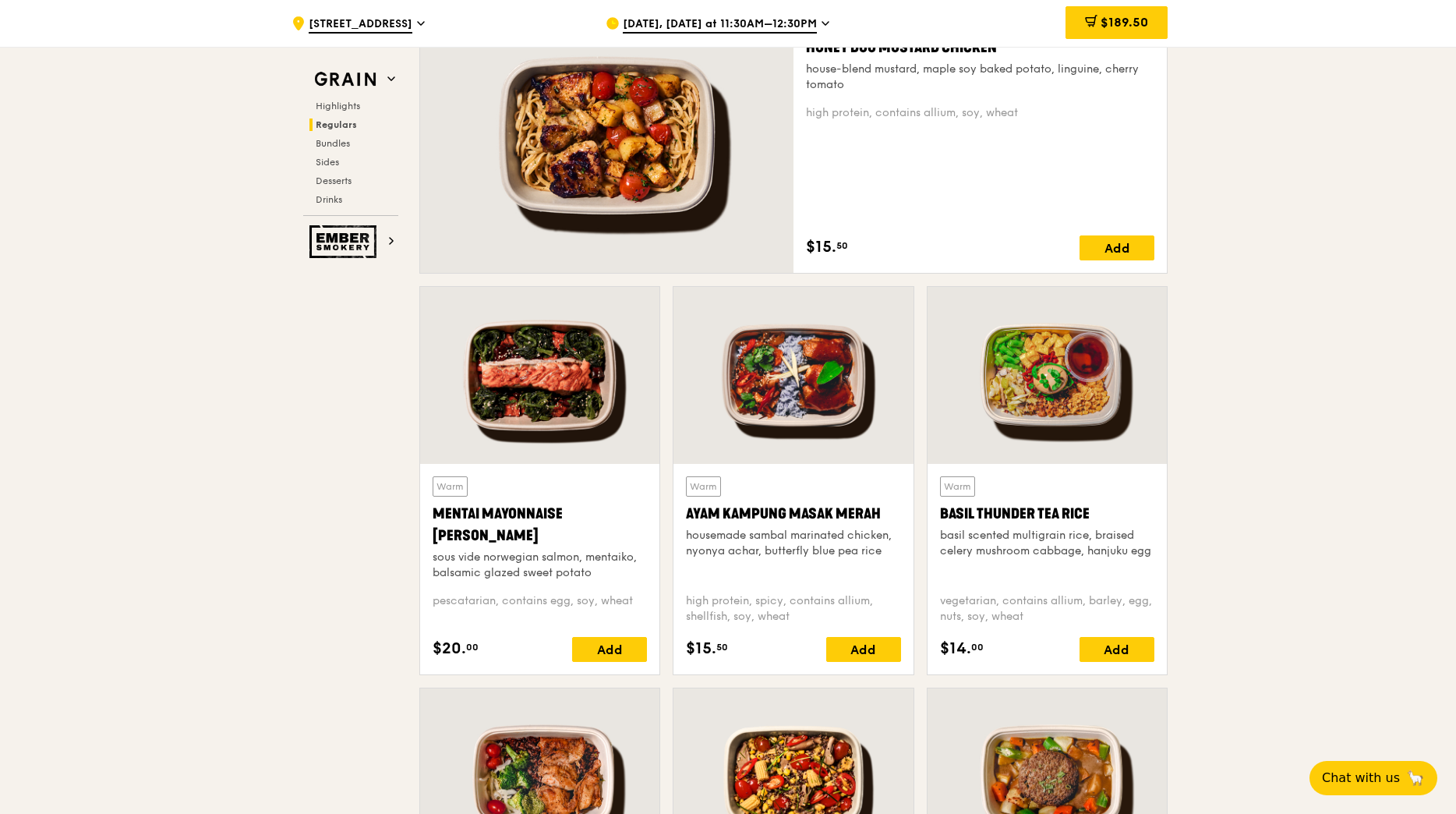
scroll to position [1170, 0]
click at [1128, 646] on div "Add" at bounding box center [1117, 649] width 75 height 25
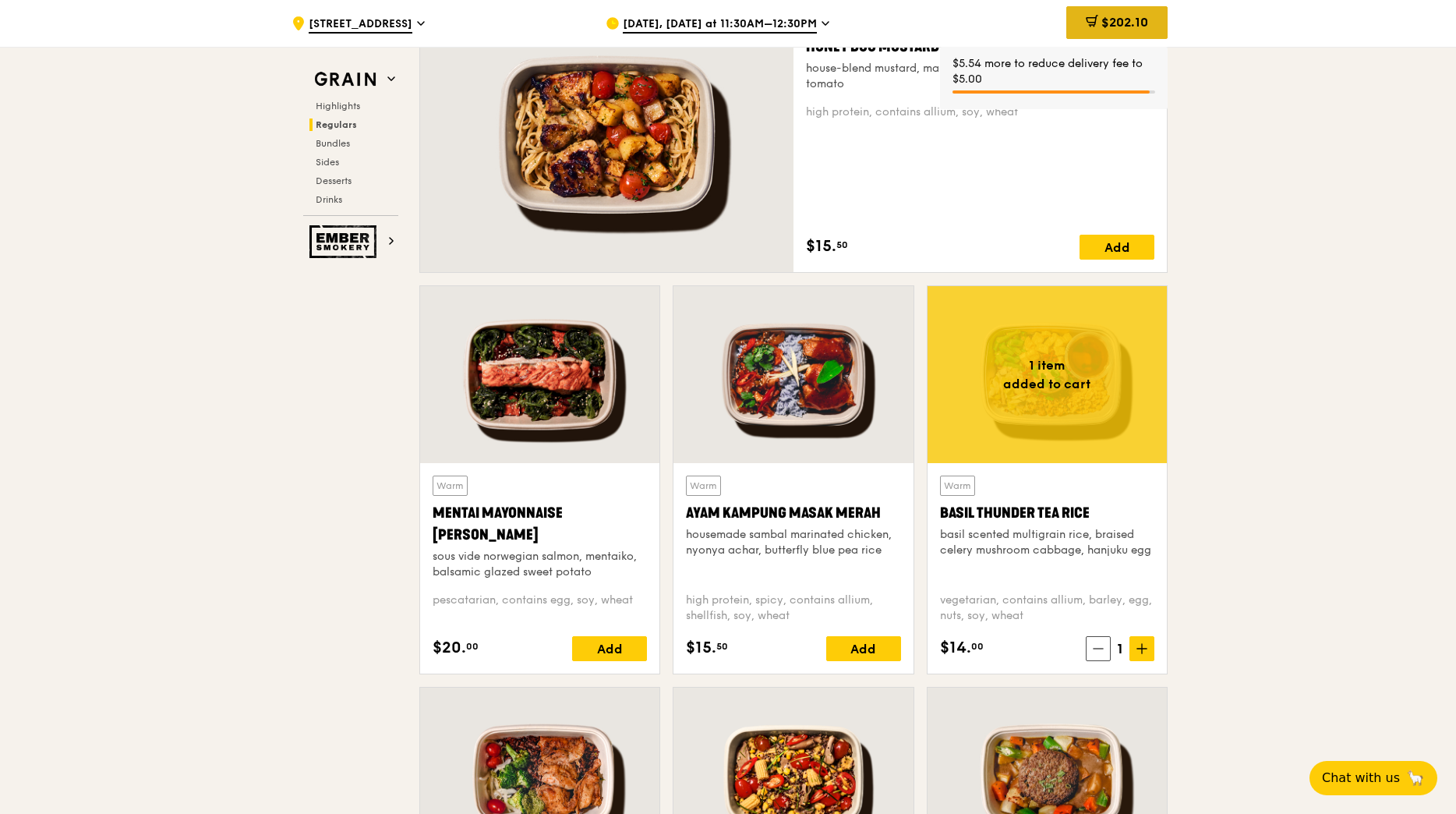
click at [1108, 21] on span "$202.10" at bounding box center [1124, 21] width 47 height 14
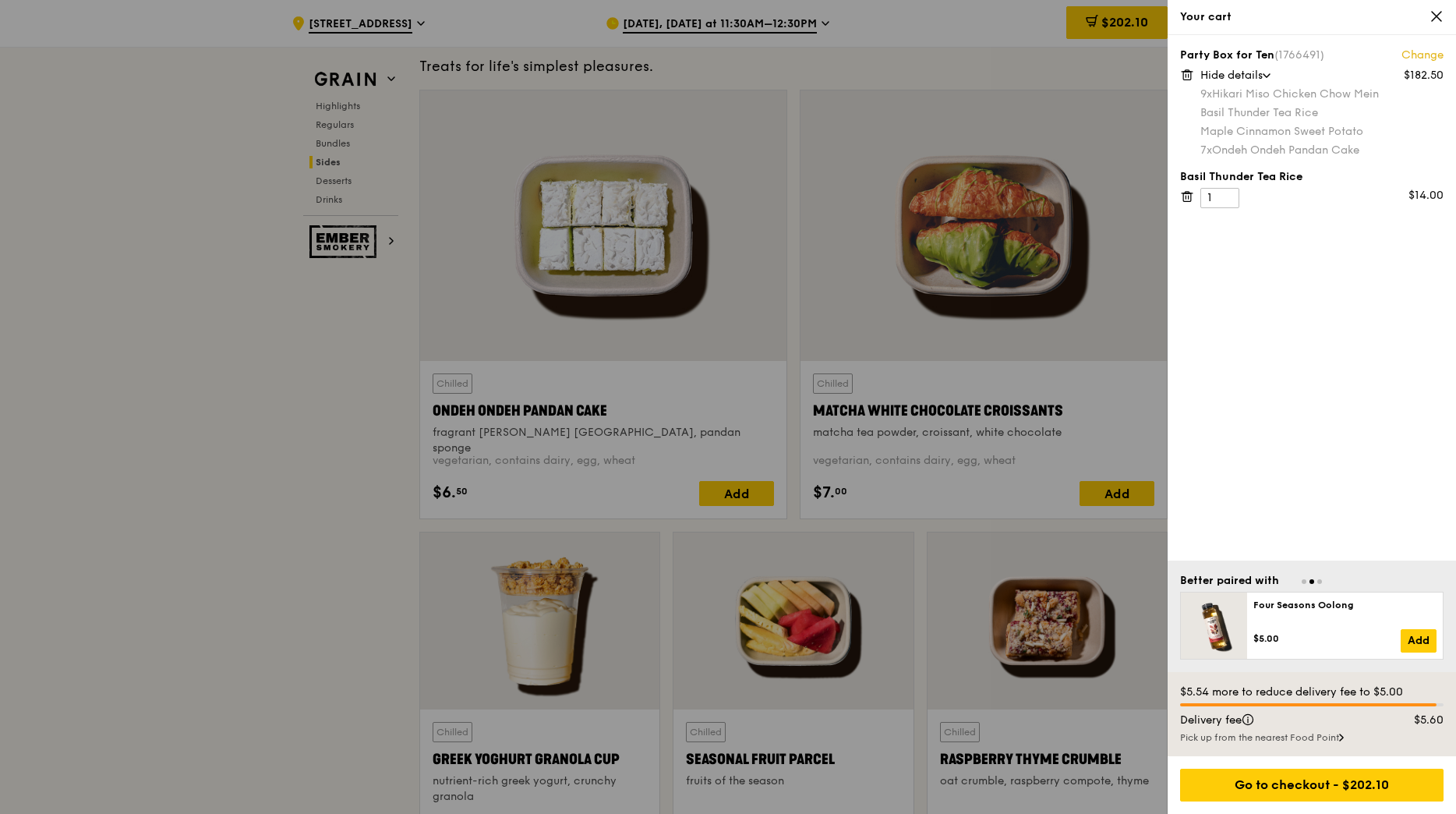
scroll to position [4523, 0]
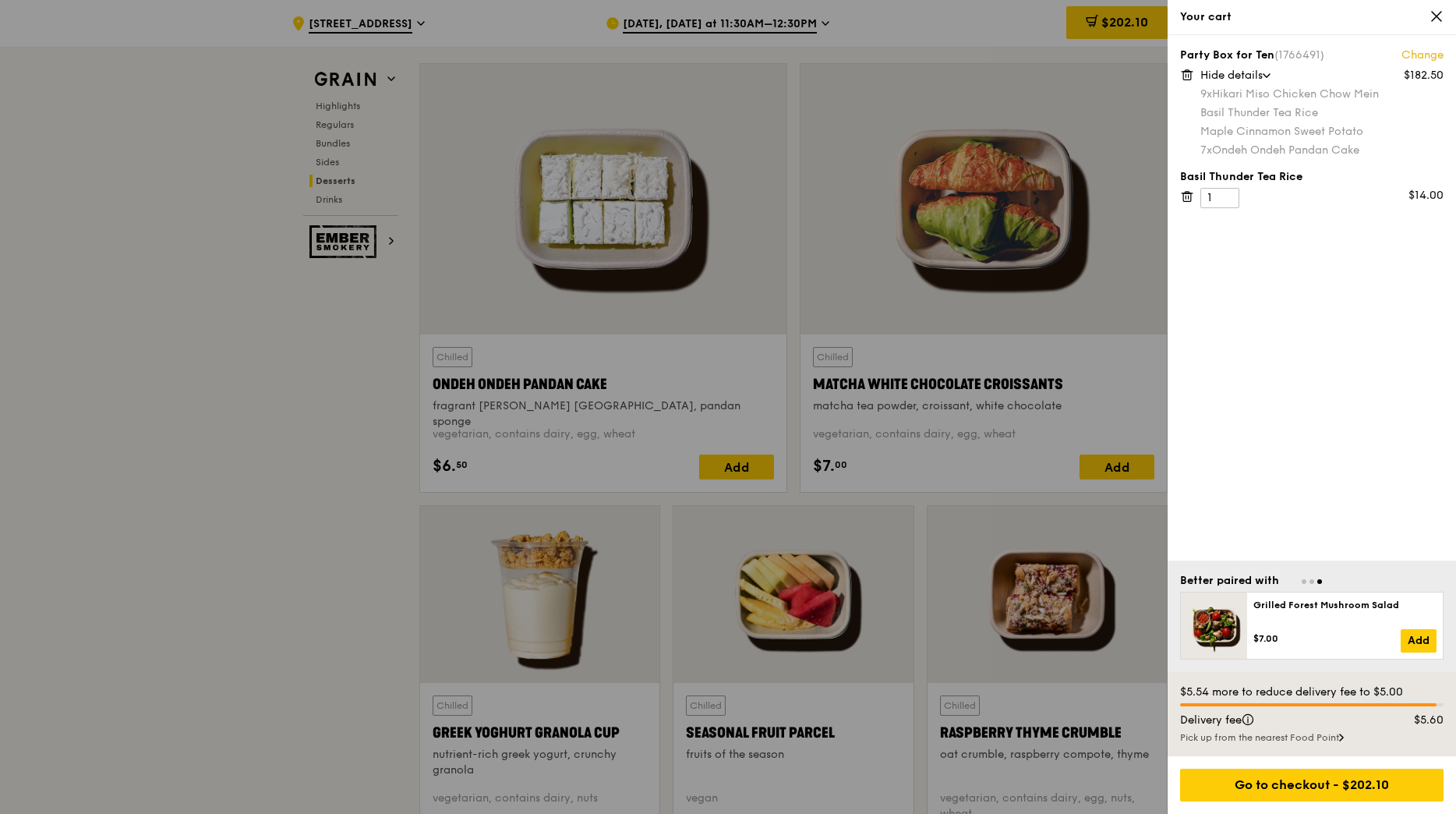
click at [1127, 353] on div at bounding box center [728, 407] width 1456 height 814
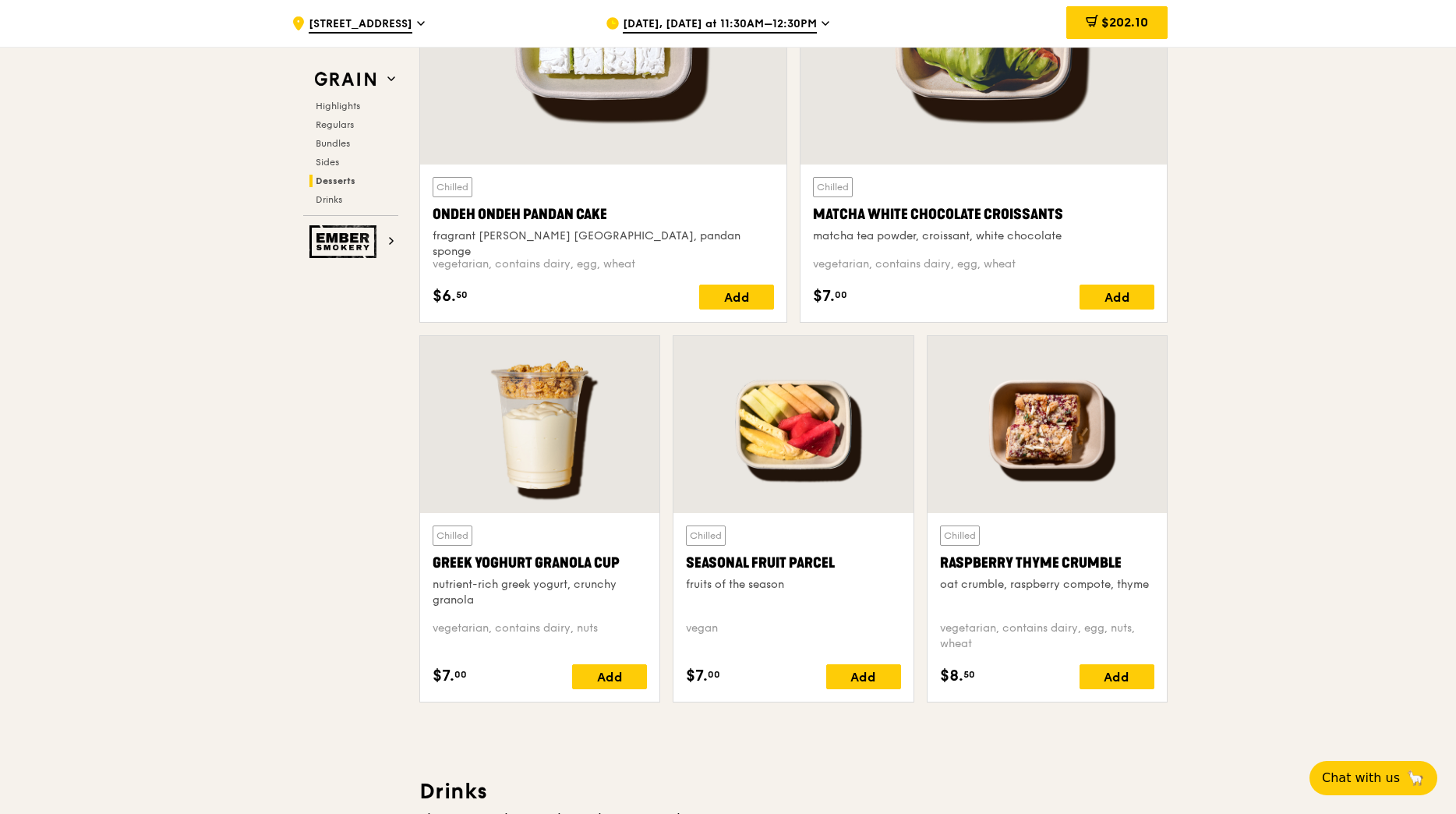
scroll to position [4758, 0]
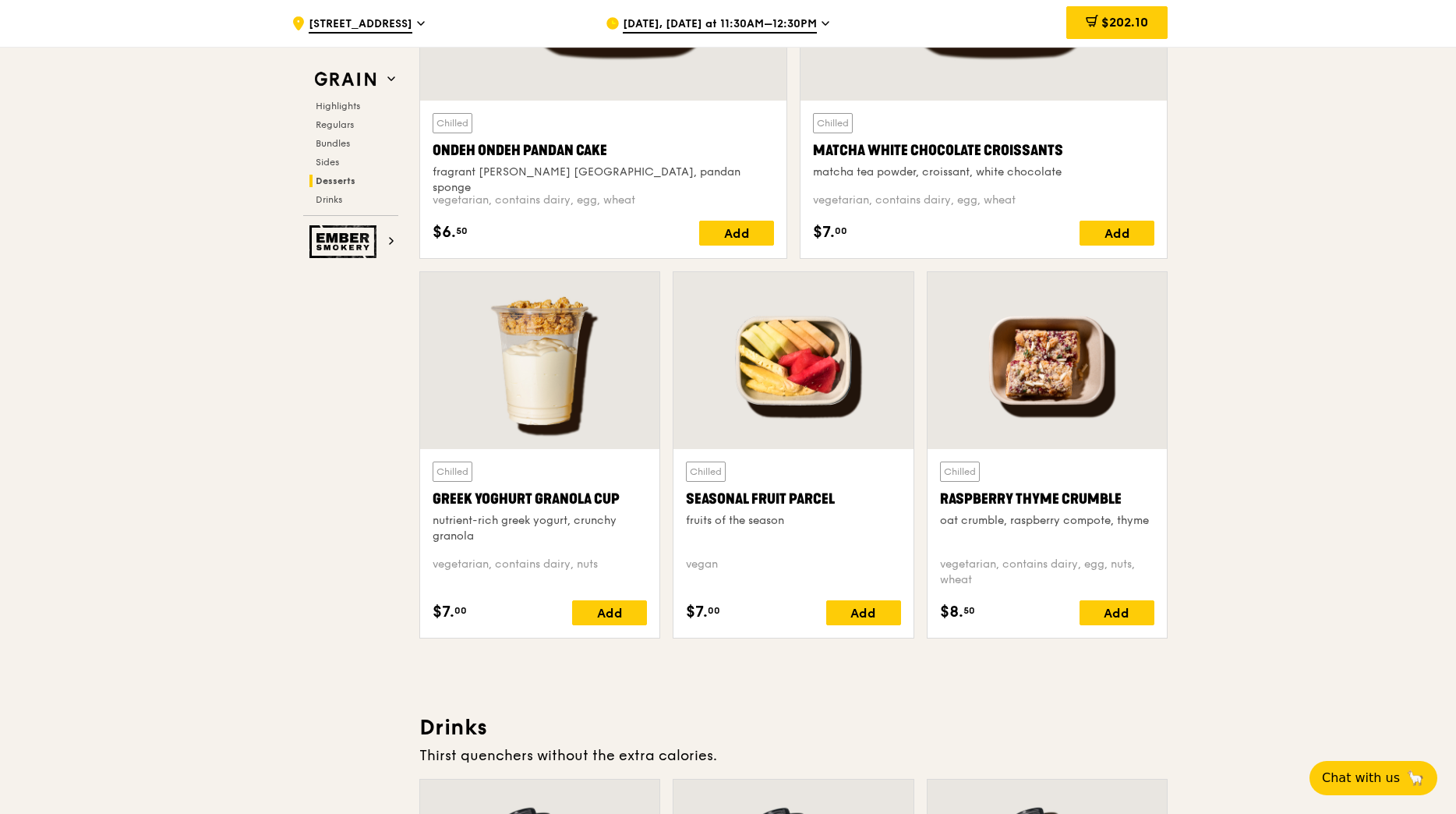
click at [1056, 363] on div at bounding box center [1047, 361] width 239 height 177
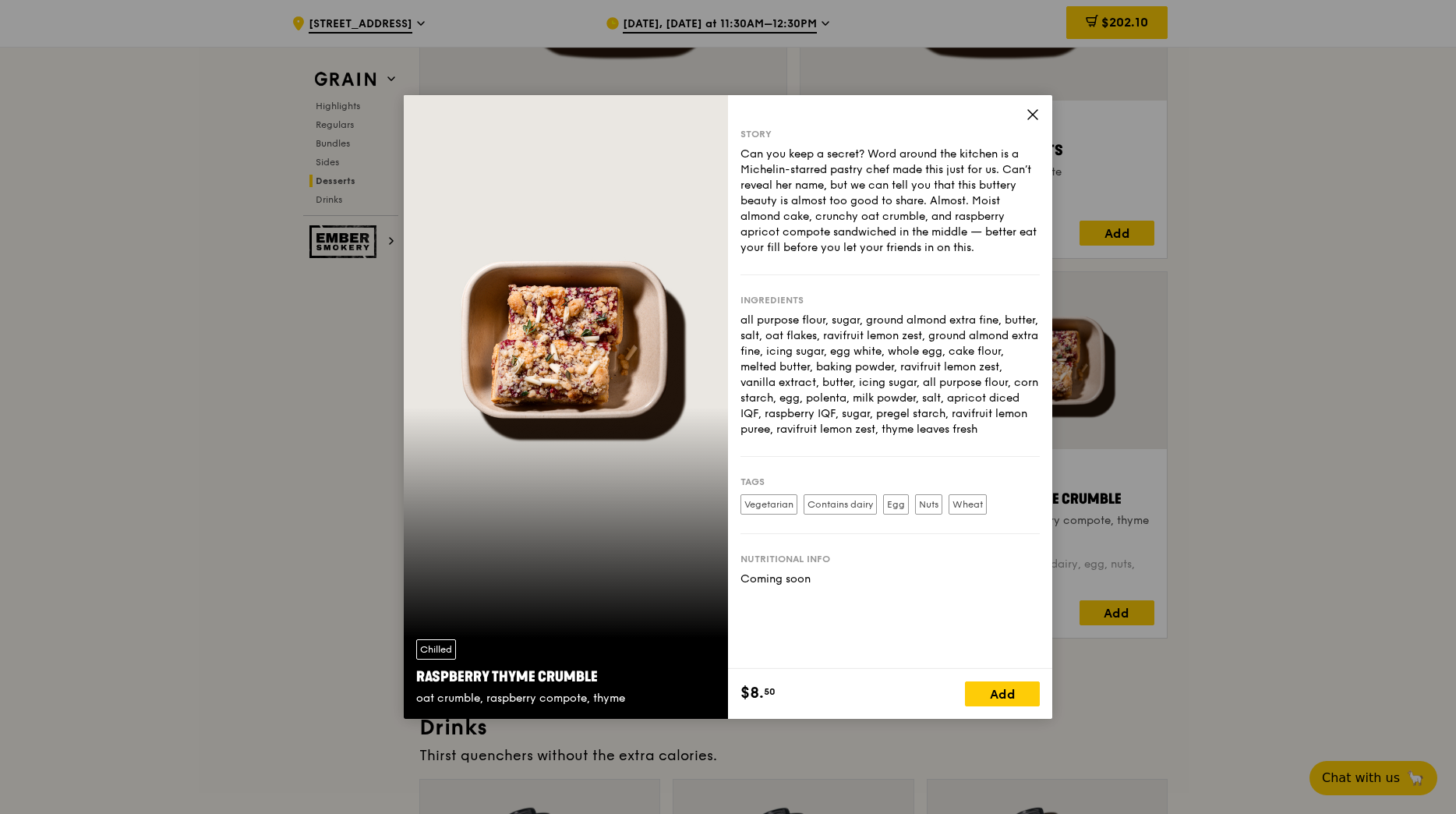
click at [1037, 116] on icon at bounding box center [1032, 115] width 14 height 14
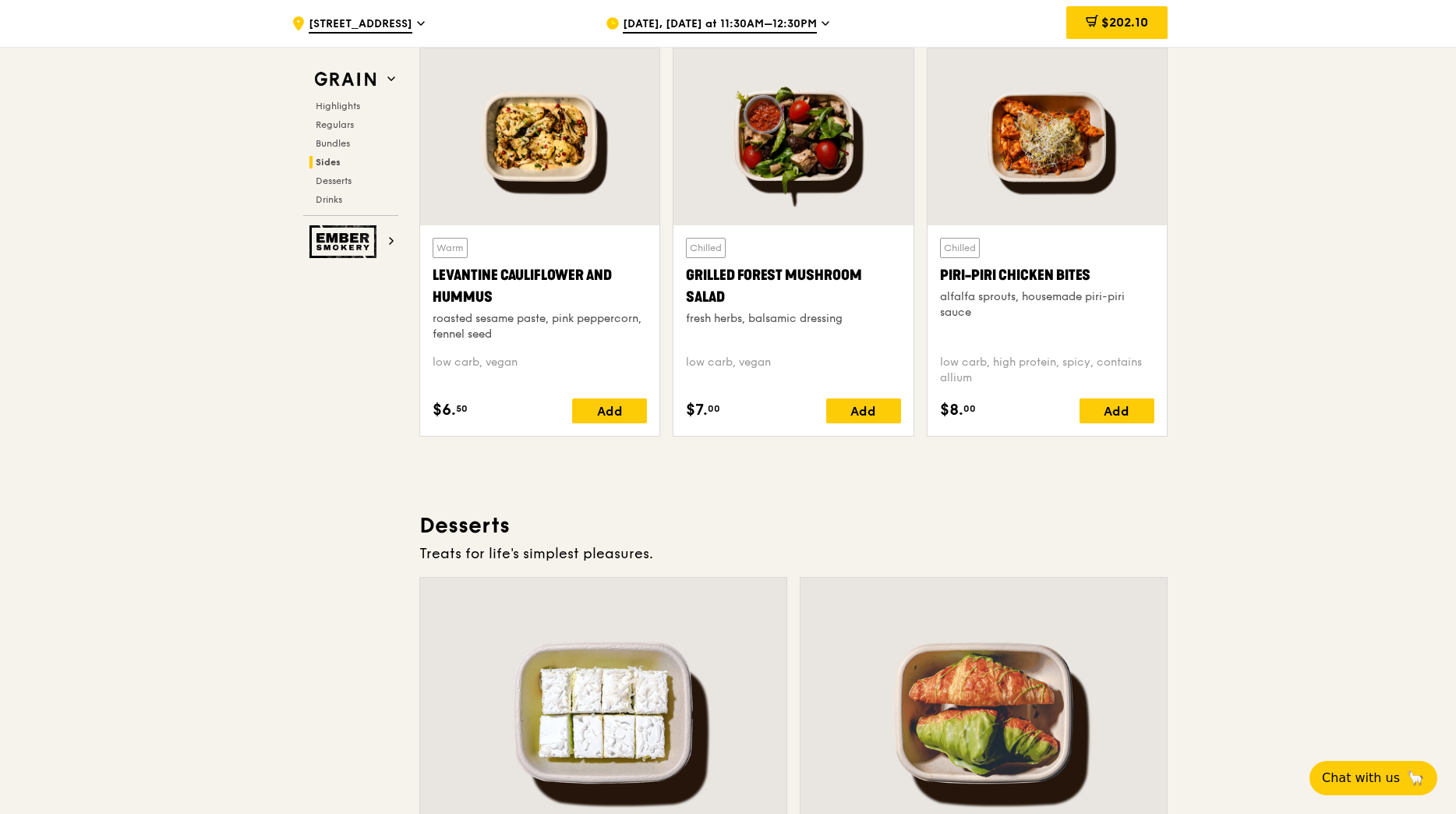
scroll to position [3977, 0]
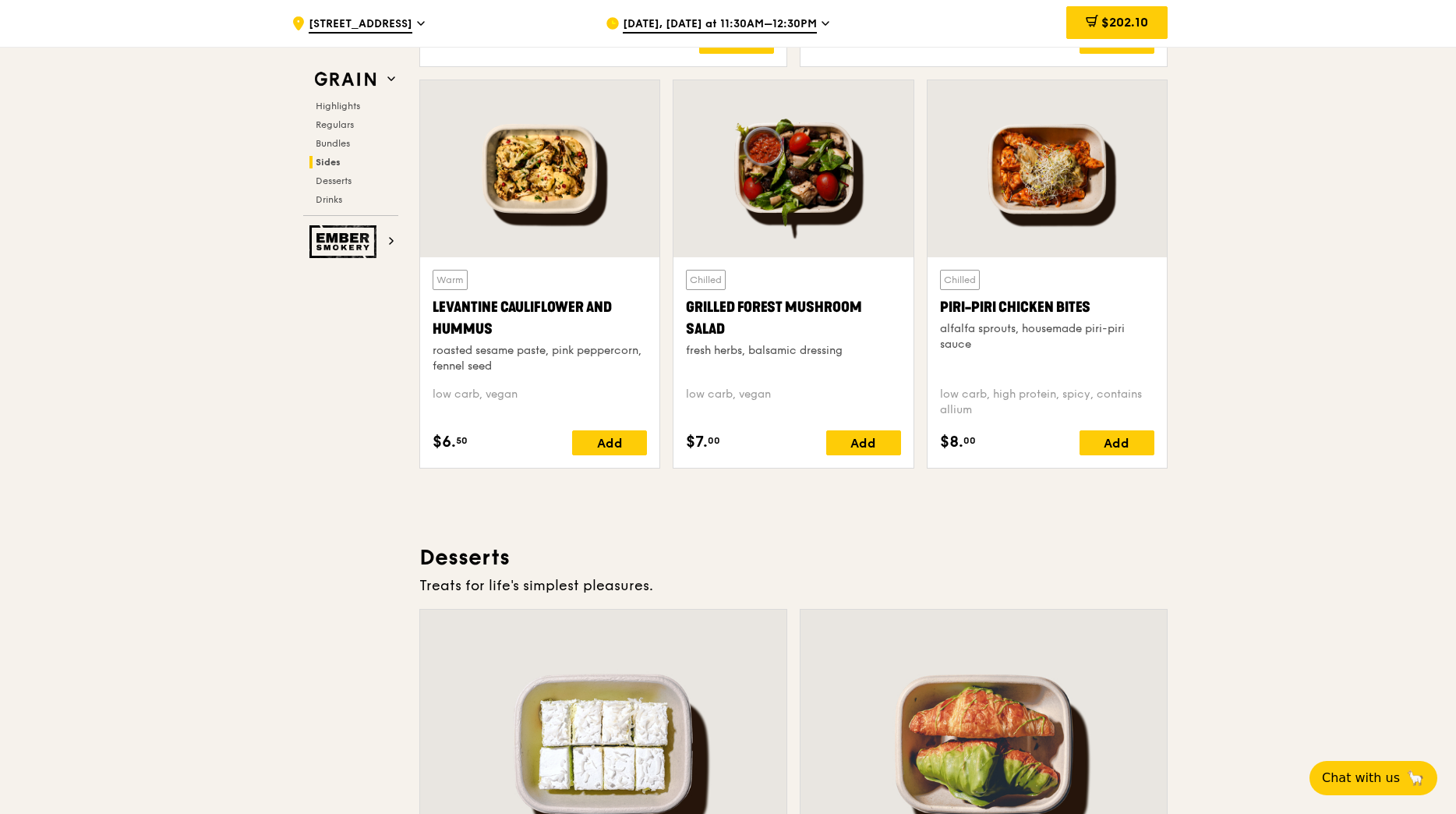
drag, startPoint x: 1123, startPoint y: 13, endPoint x: 1214, endPoint y: 236, distance: 240.9
drag, startPoint x: 1214, startPoint y: 236, endPoint x: 1218, endPoint y: 285, distance: 49.2
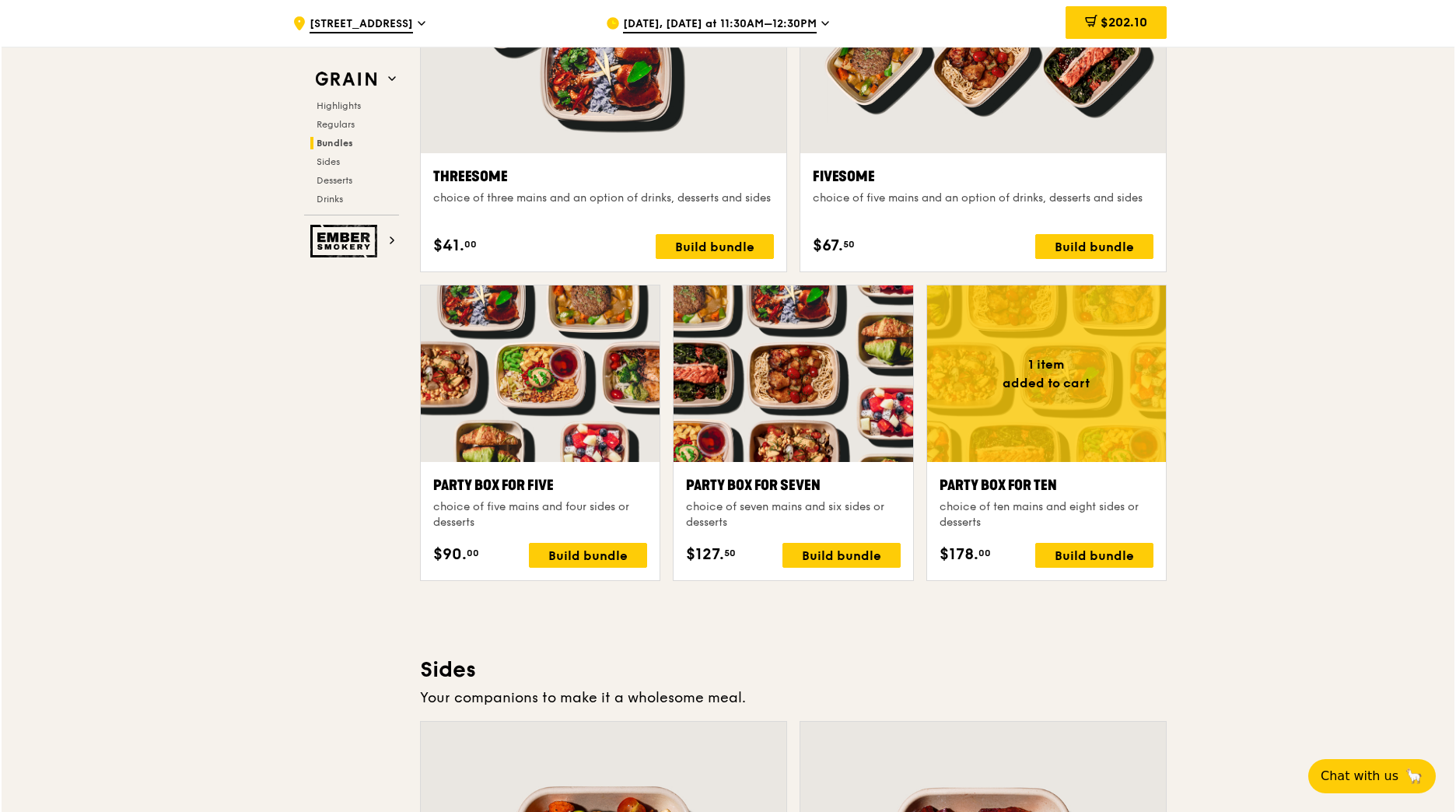
scroll to position [2879, 0]
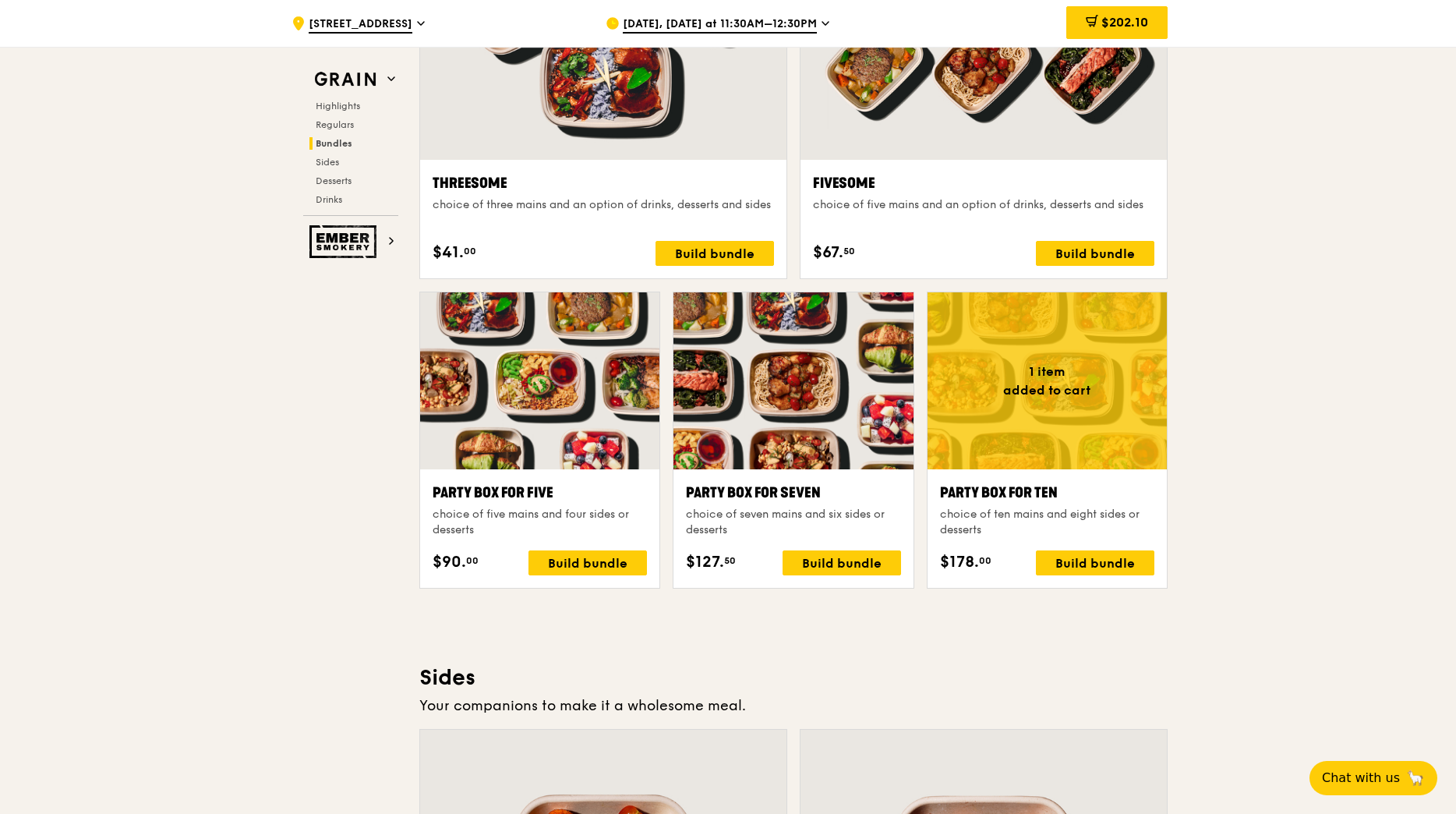
click at [1022, 429] on div at bounding box center [1047, 381] width 239 height 177
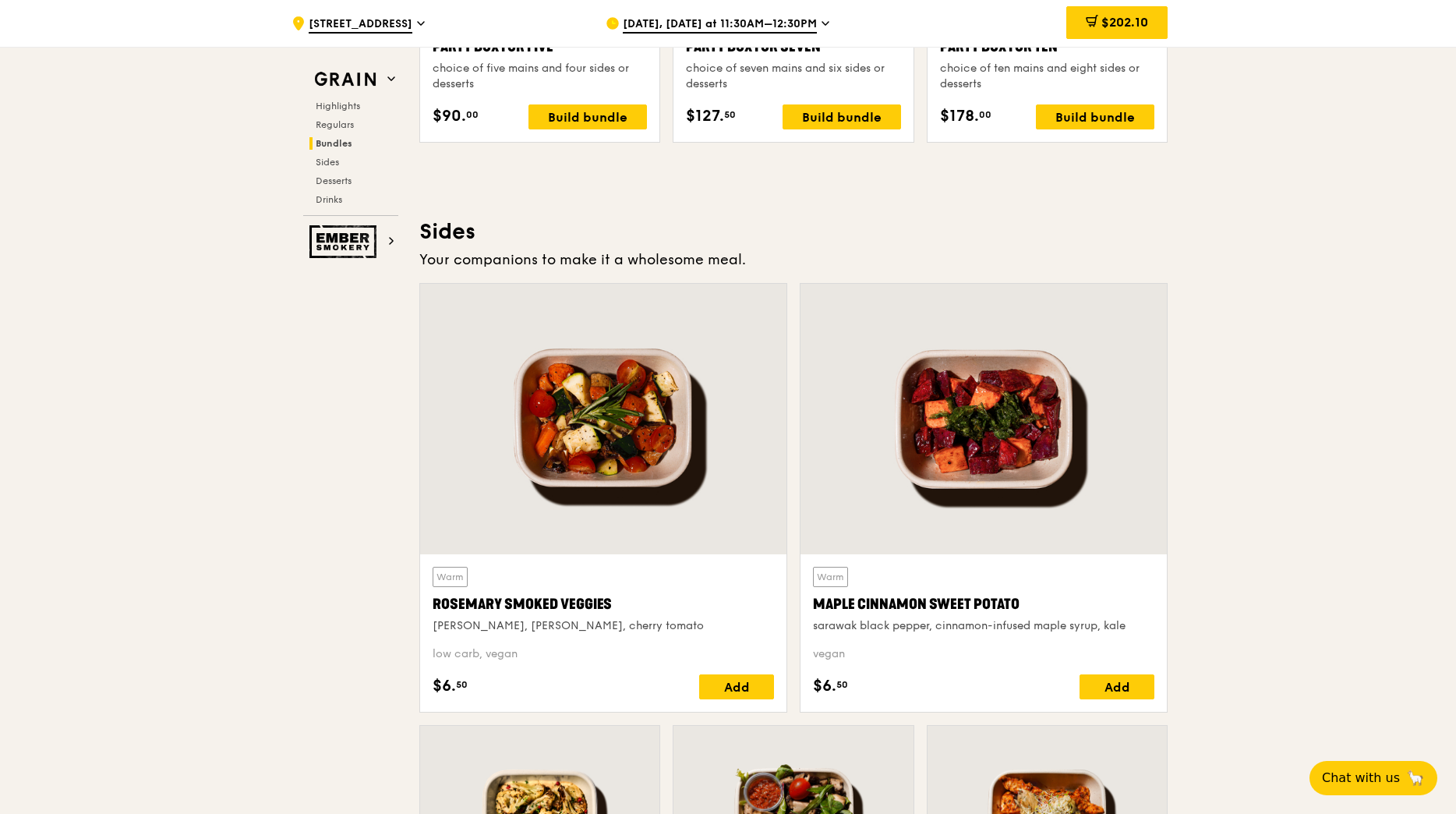
scroll to position [3588, 0]
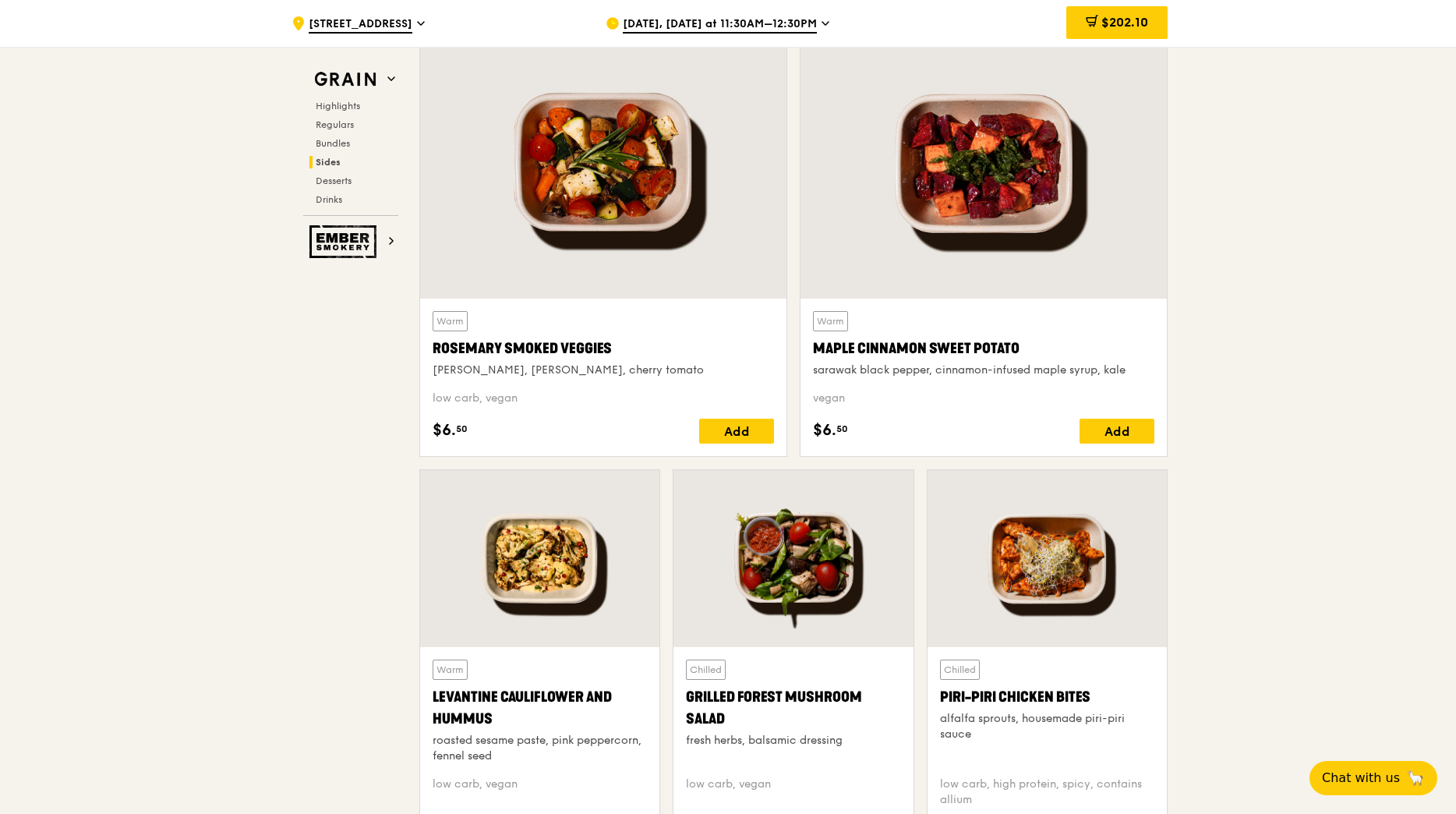
click at [1036, 550] on div at bounding box center [1047, 559] width 239 height 177
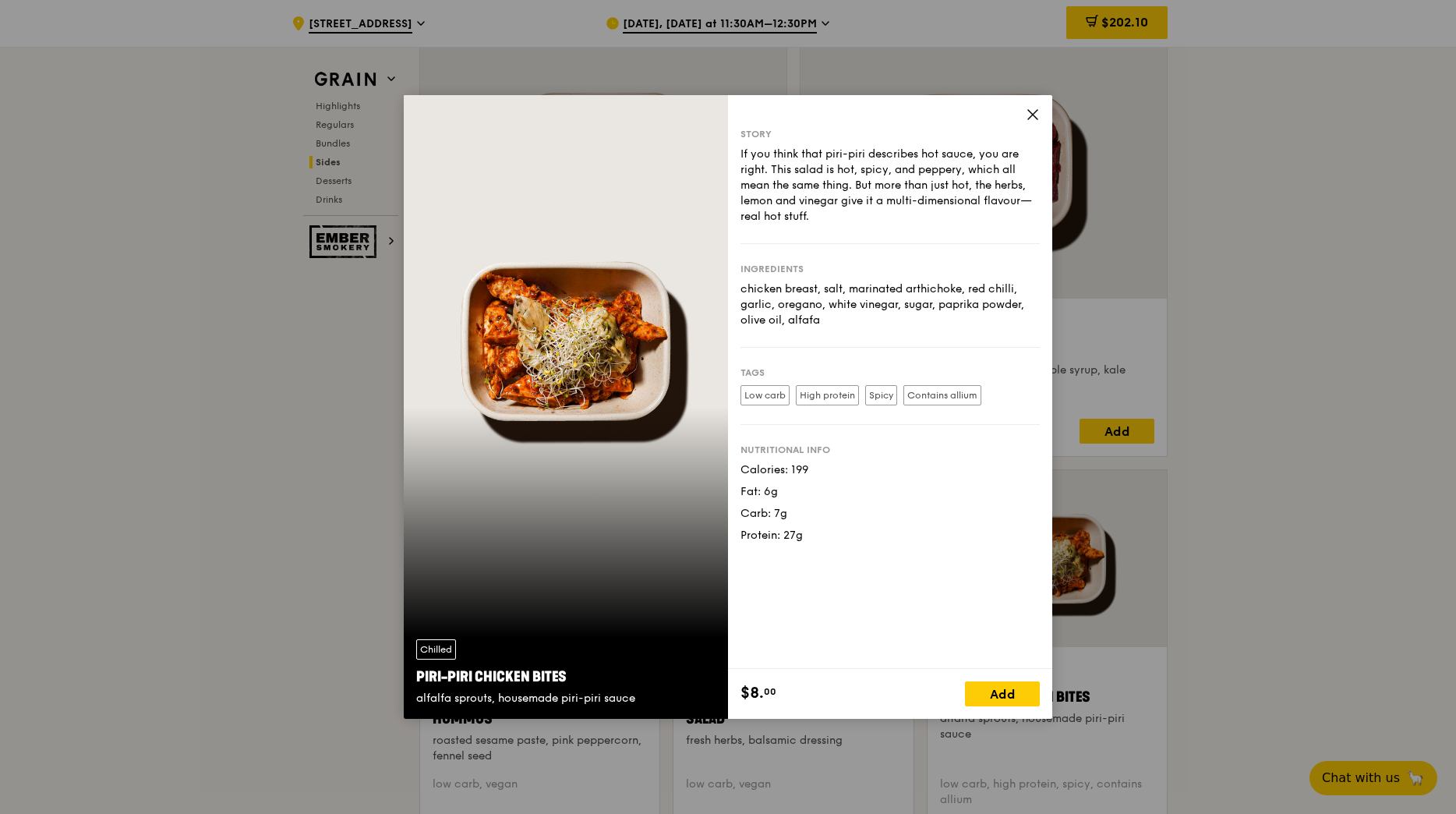
click at [1031, 116] on icon at bounding box center [1032, 115] width 14 height 14
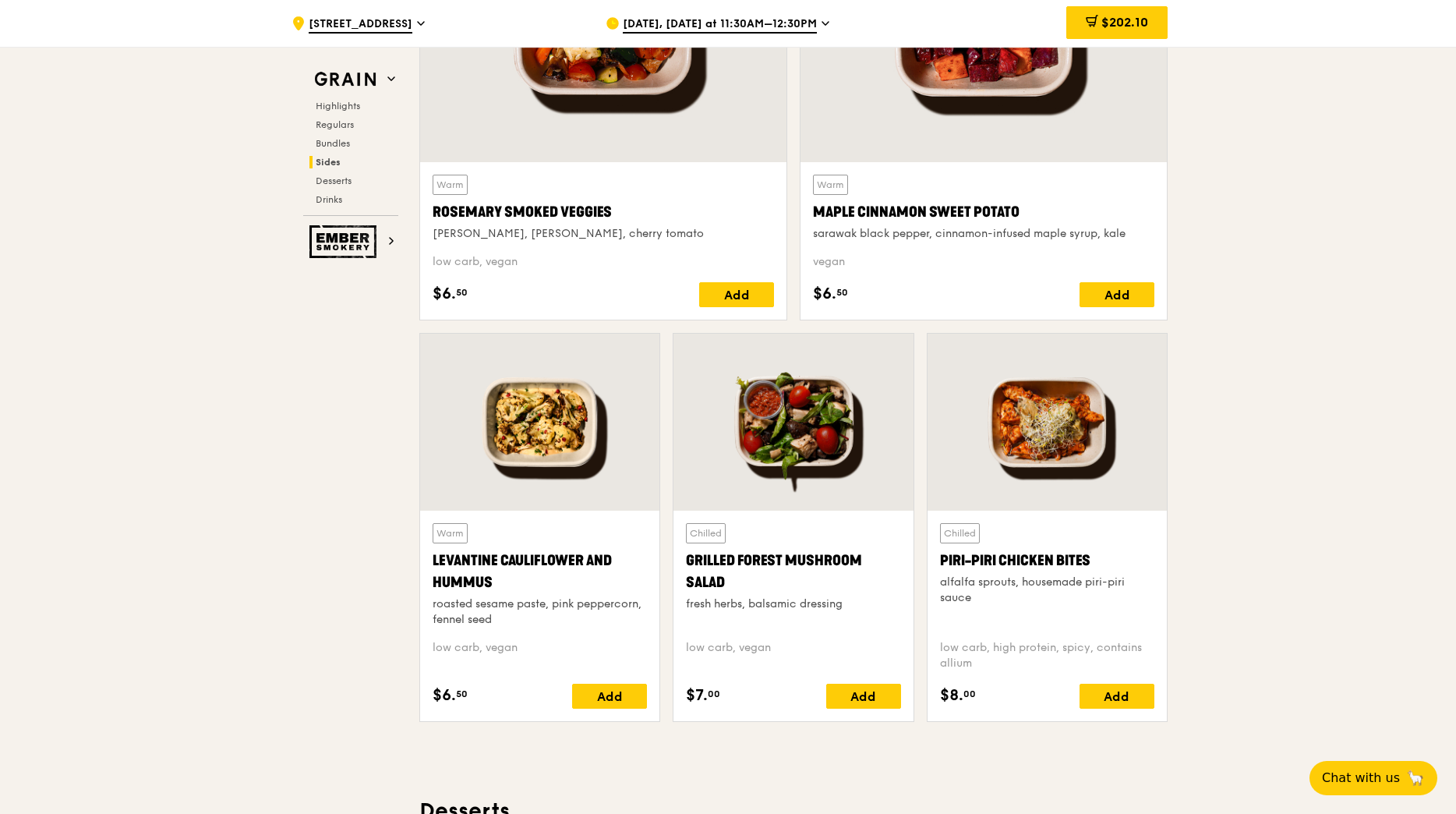
scroll to position [3744, 0]
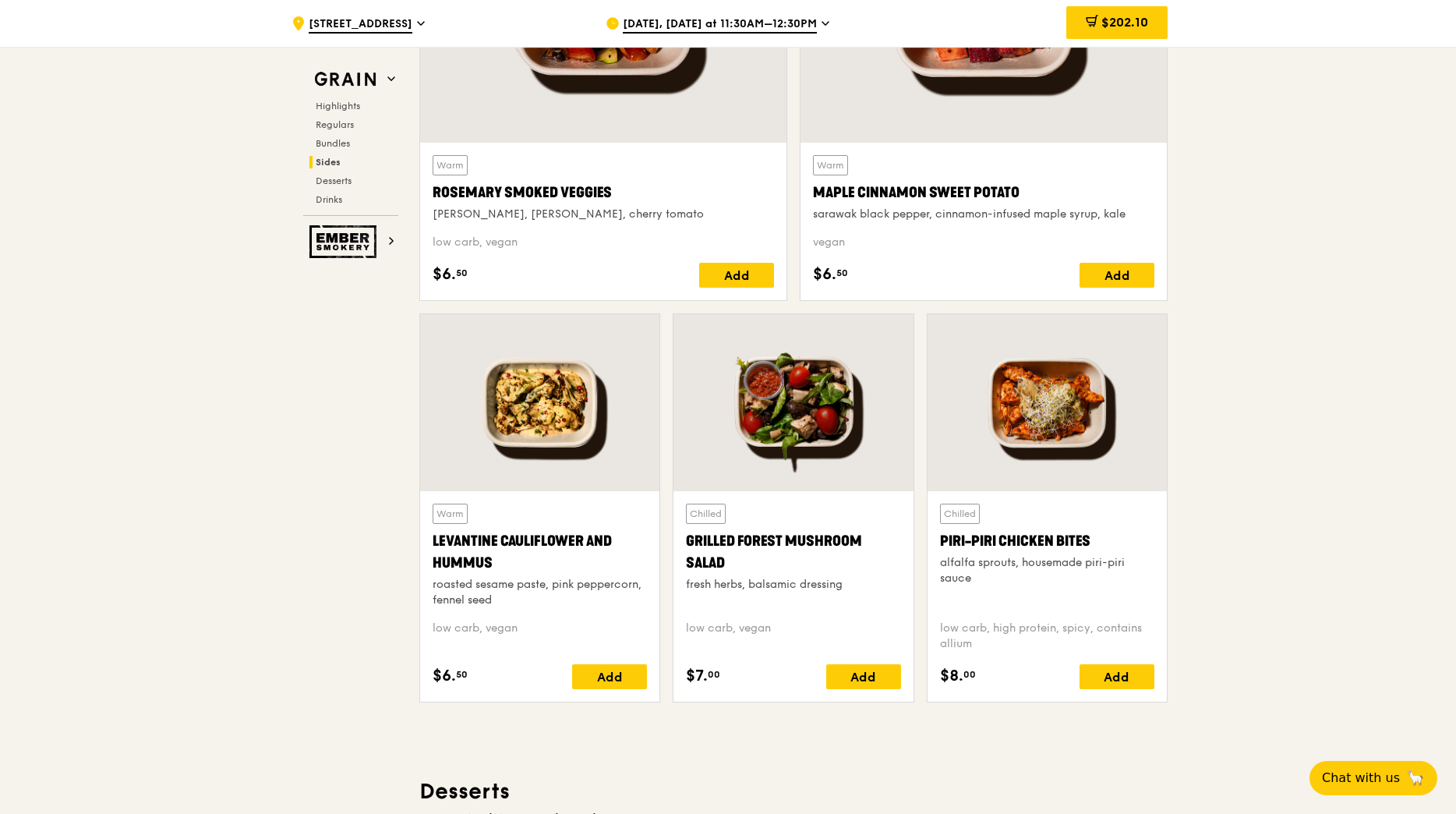
click at [1106, 6] on div "$202.10" at bounding box center [1117, 23] width 101 height 47
click at [1104, 16] on span "$202.10" at bounding box center [1124, 21] width 47 height 14
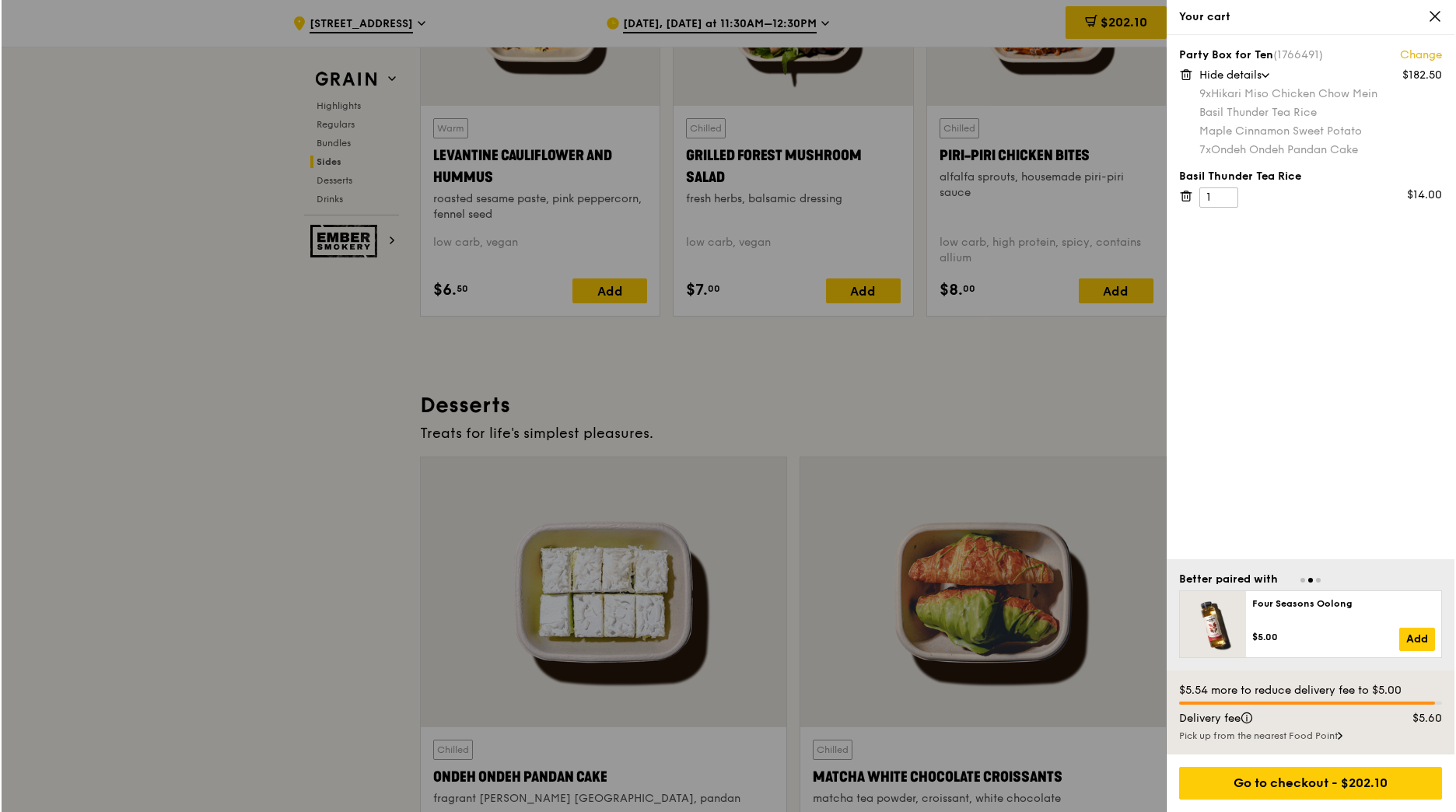
scroll to position [3812, 0]
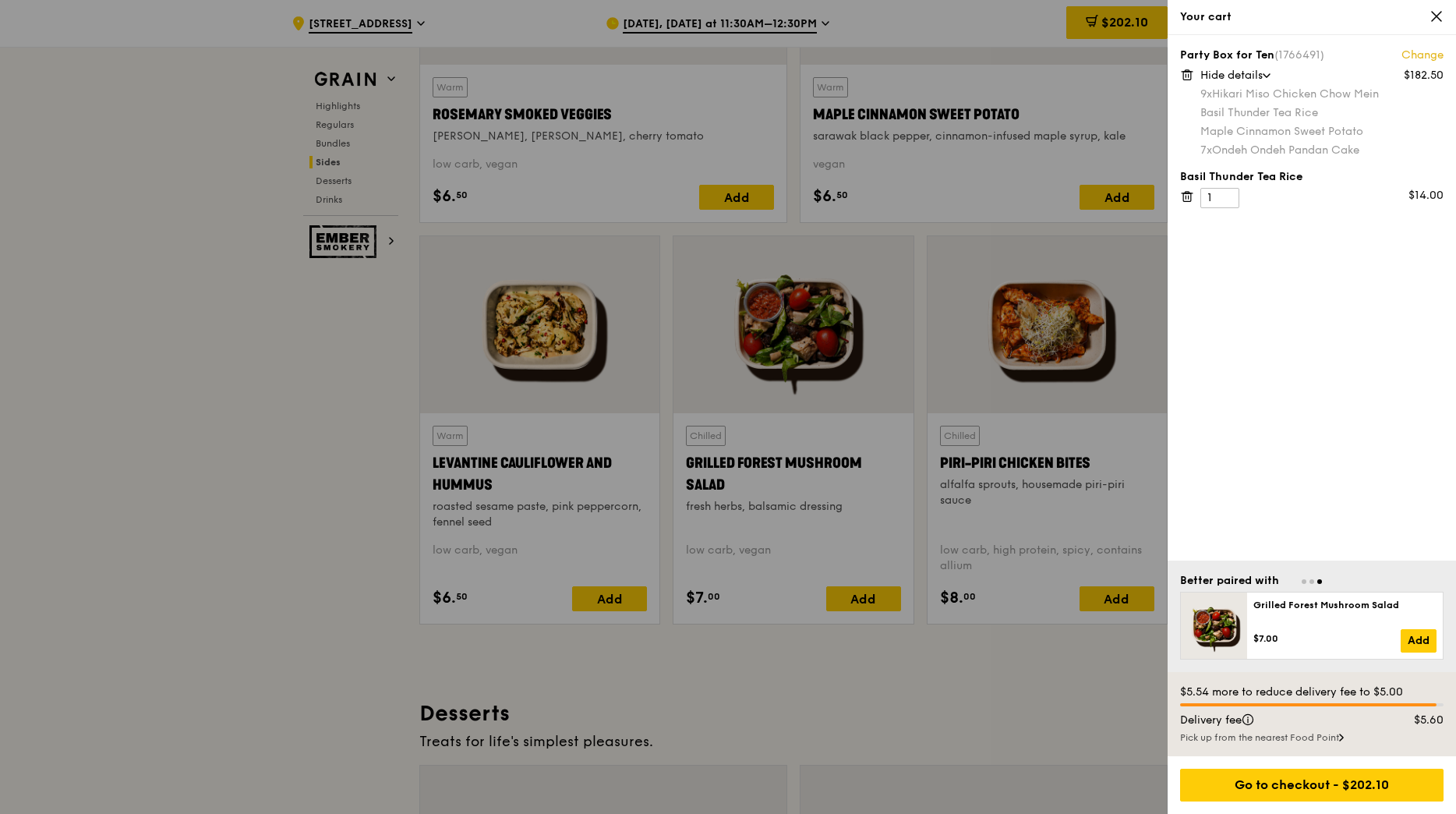
click at [1424, 61] on link "Change" at bounding box center [1423, 55] width 42 height 15
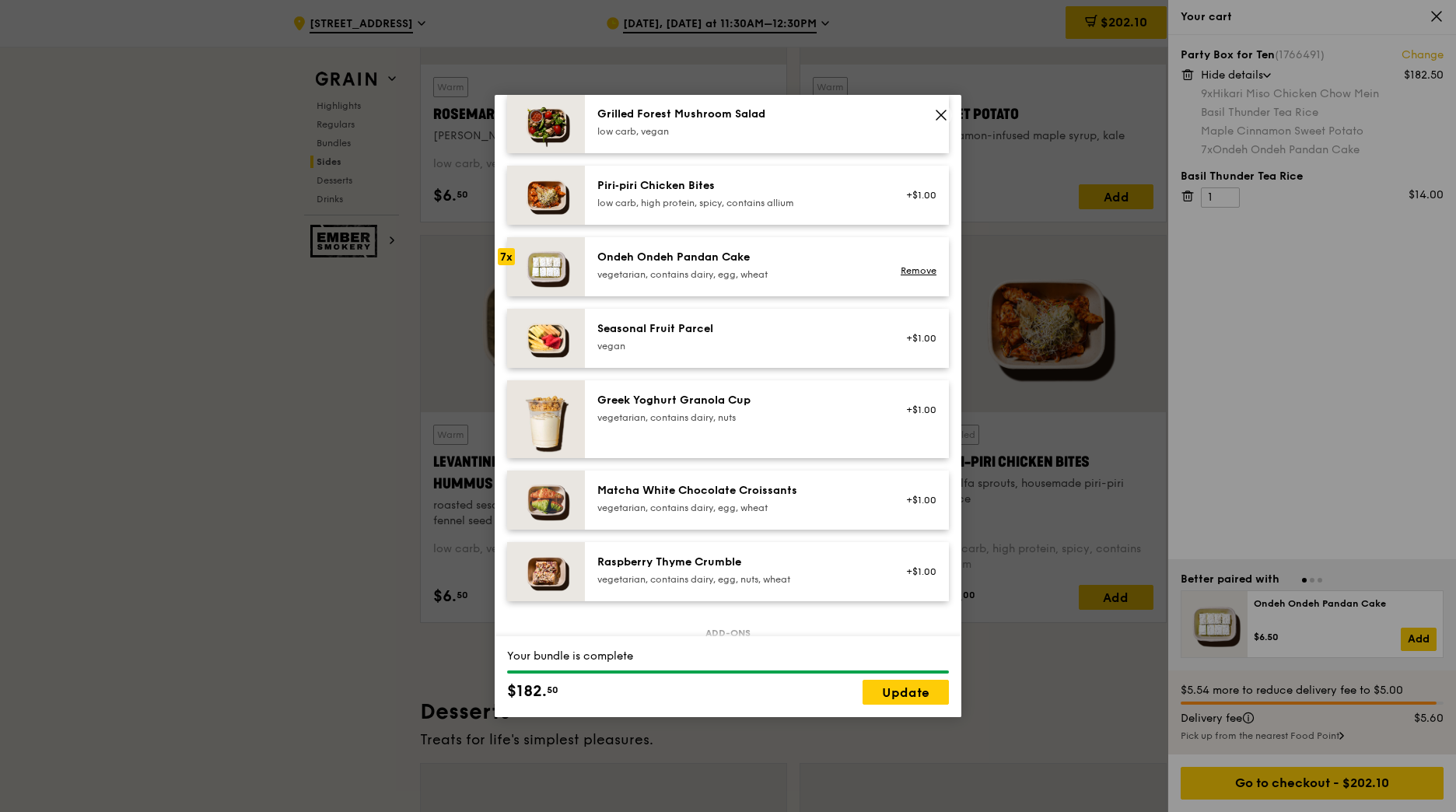
scroll to position [1089, 0]
click at [912, 274] on link "Remove" at bounding box center [919, 268] width 36 height 10
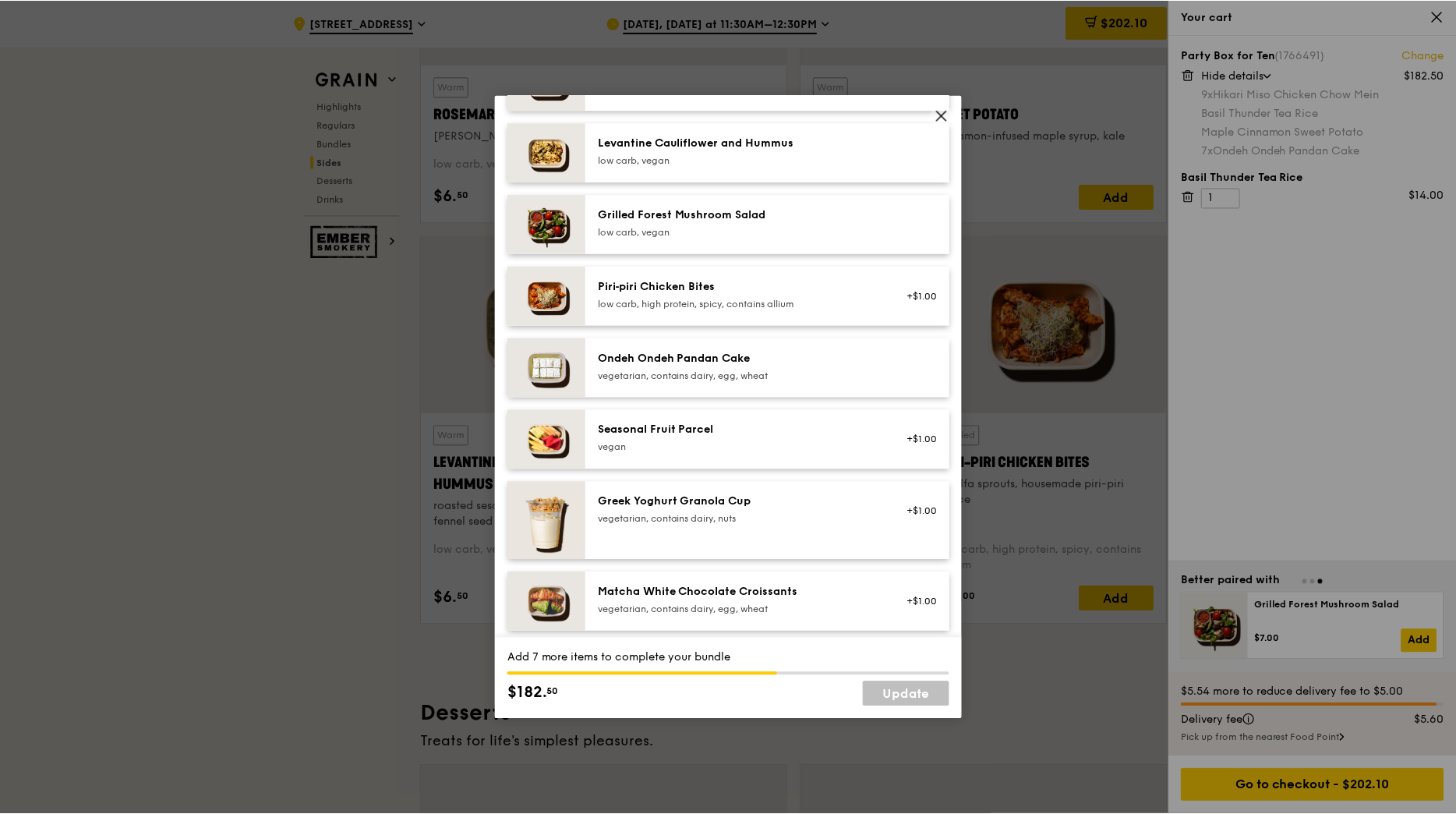
scroll to position [1014, 0]
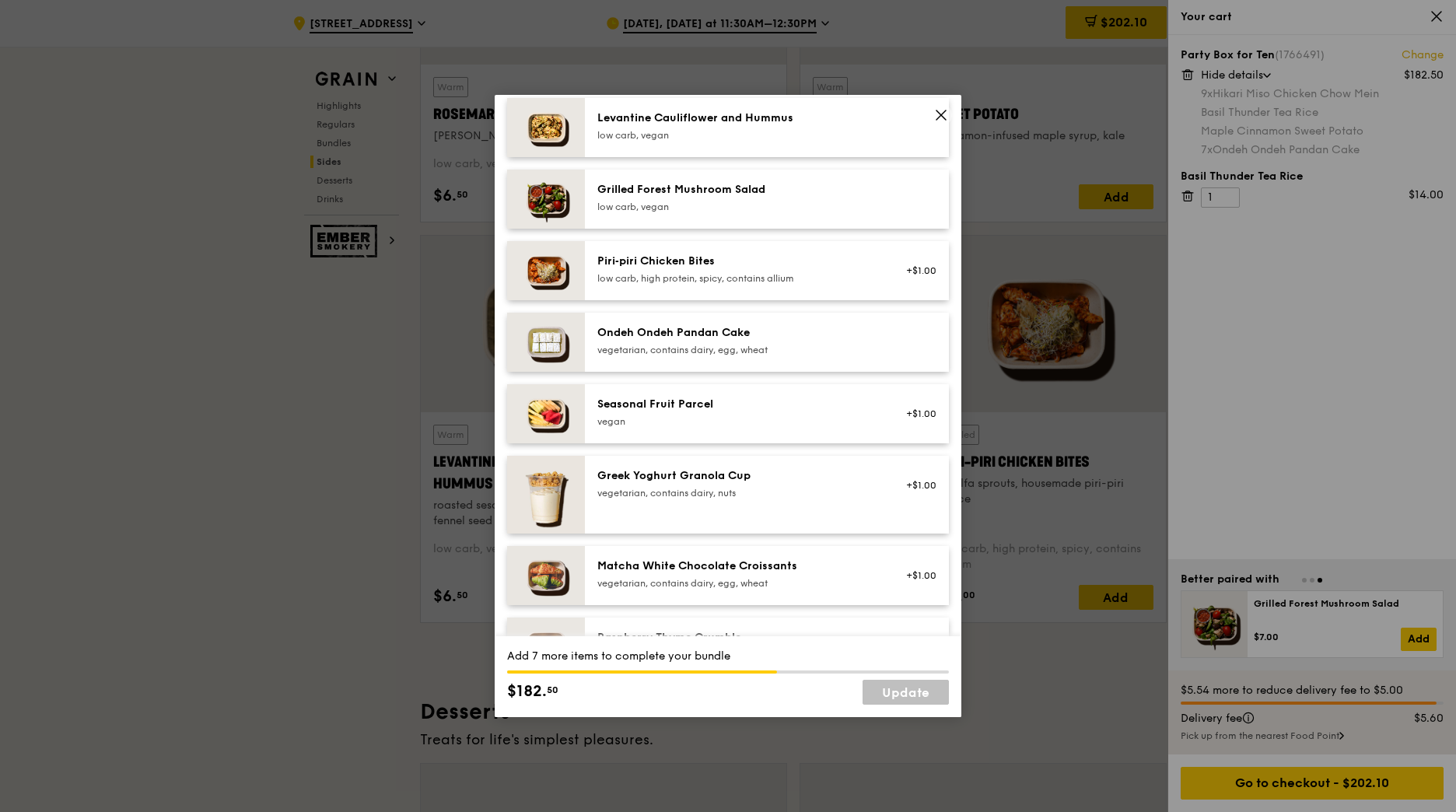
click at [771, 269] on div "Piri‑piri Chicken Bites" at bounding box center [737, 261] width 280 height 15
click at [728, 356] on div "vegetarian, contains dairy, egg, wheat" at bounding box center [737, 349] width 280 height 12
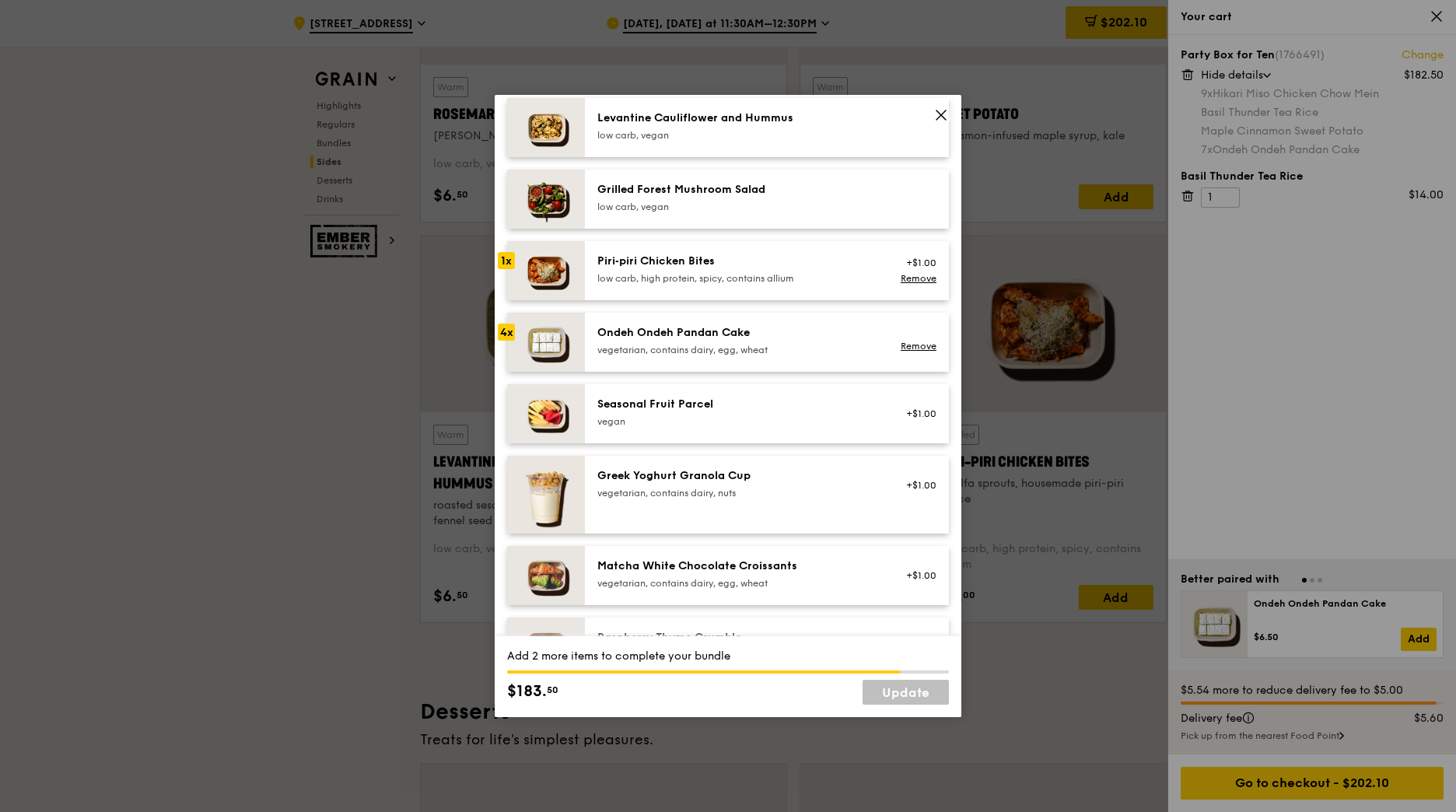
click at [728, 356] on div "vegetarian, contains dairy, egg, wheat" at bounding box center [737, 349] width 280 height 12
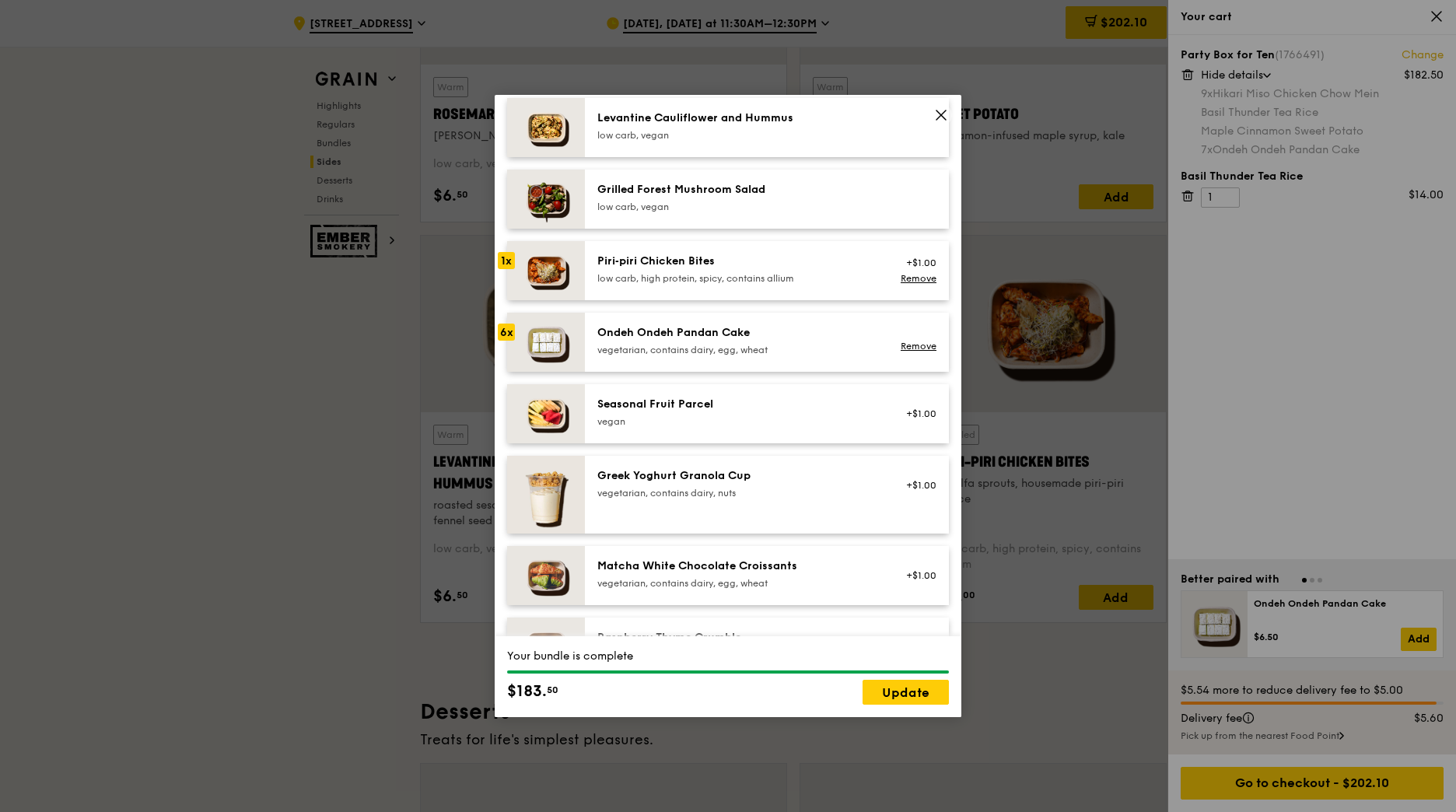
click at [728, 356] on div "vegetarian, contains dairy, egg, wheat" at bounding box center [737, 349] width 280 height 12
click at [914, 699] on link "Update" at bounding box center [905, 693] width 87 height 25
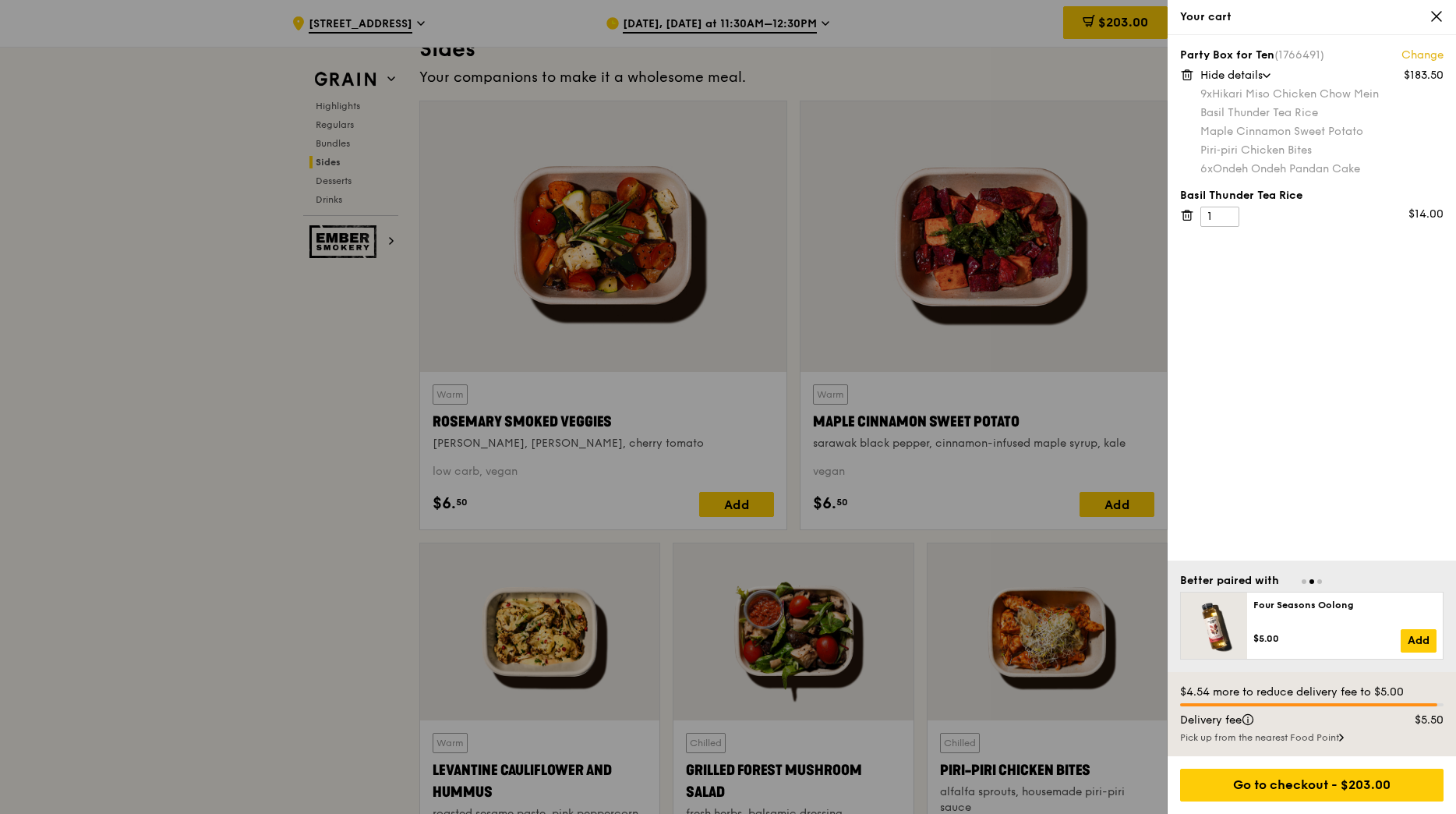
scroll to position [3509, 0]
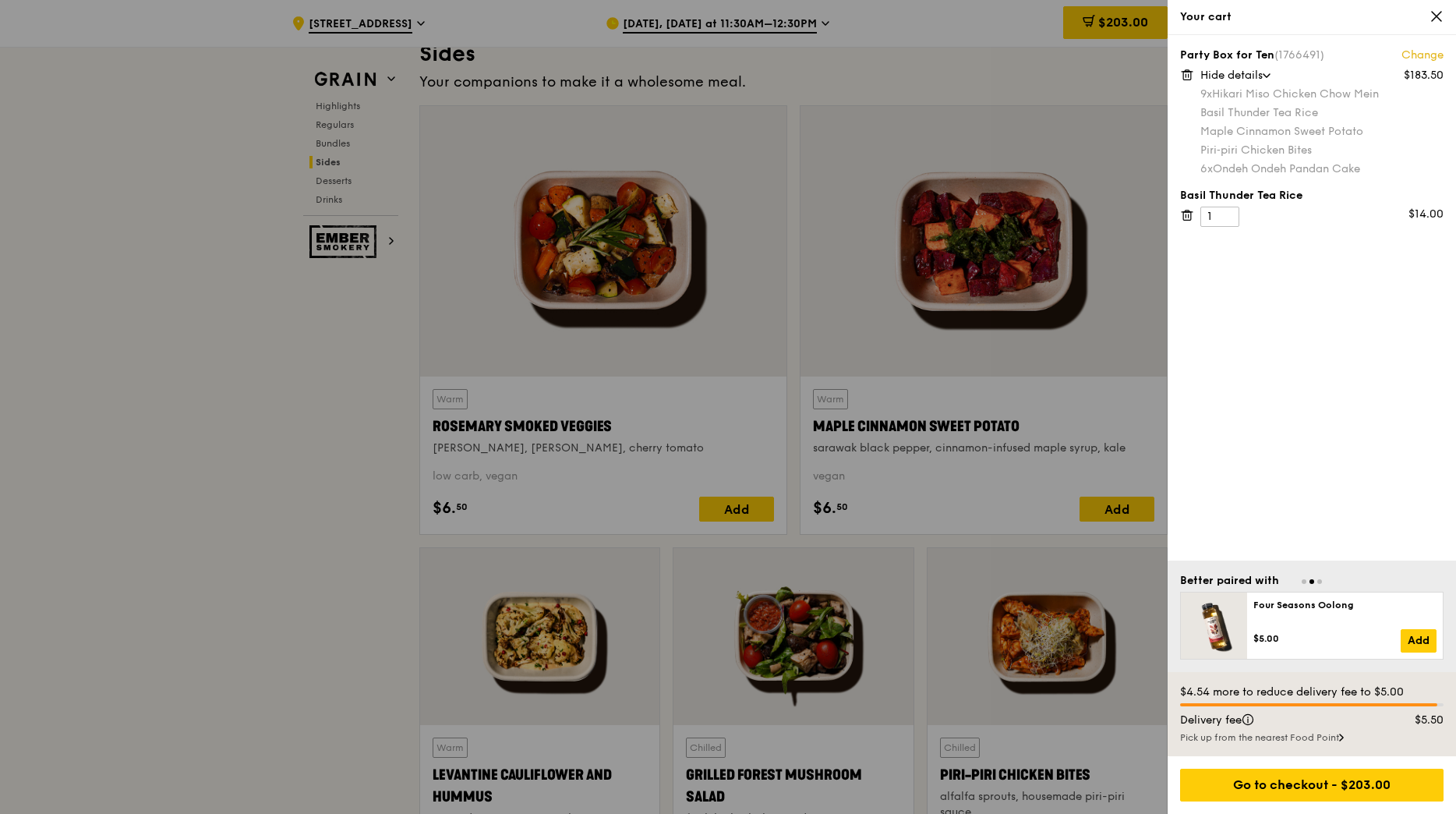
click at [1119, 245] on div at bounding box center [728, 407] width 1456 height 814
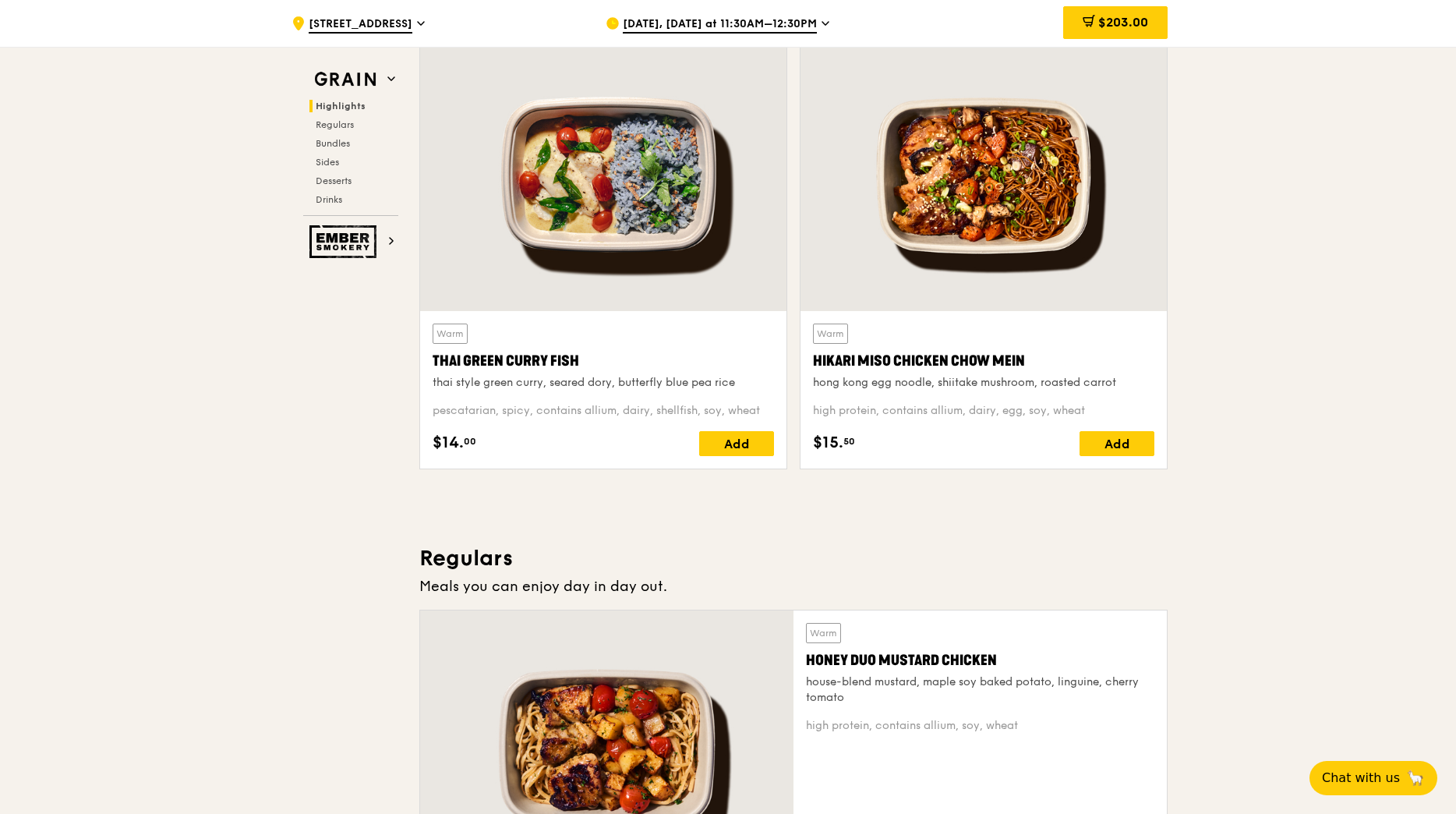
scroll to position [468, 0]
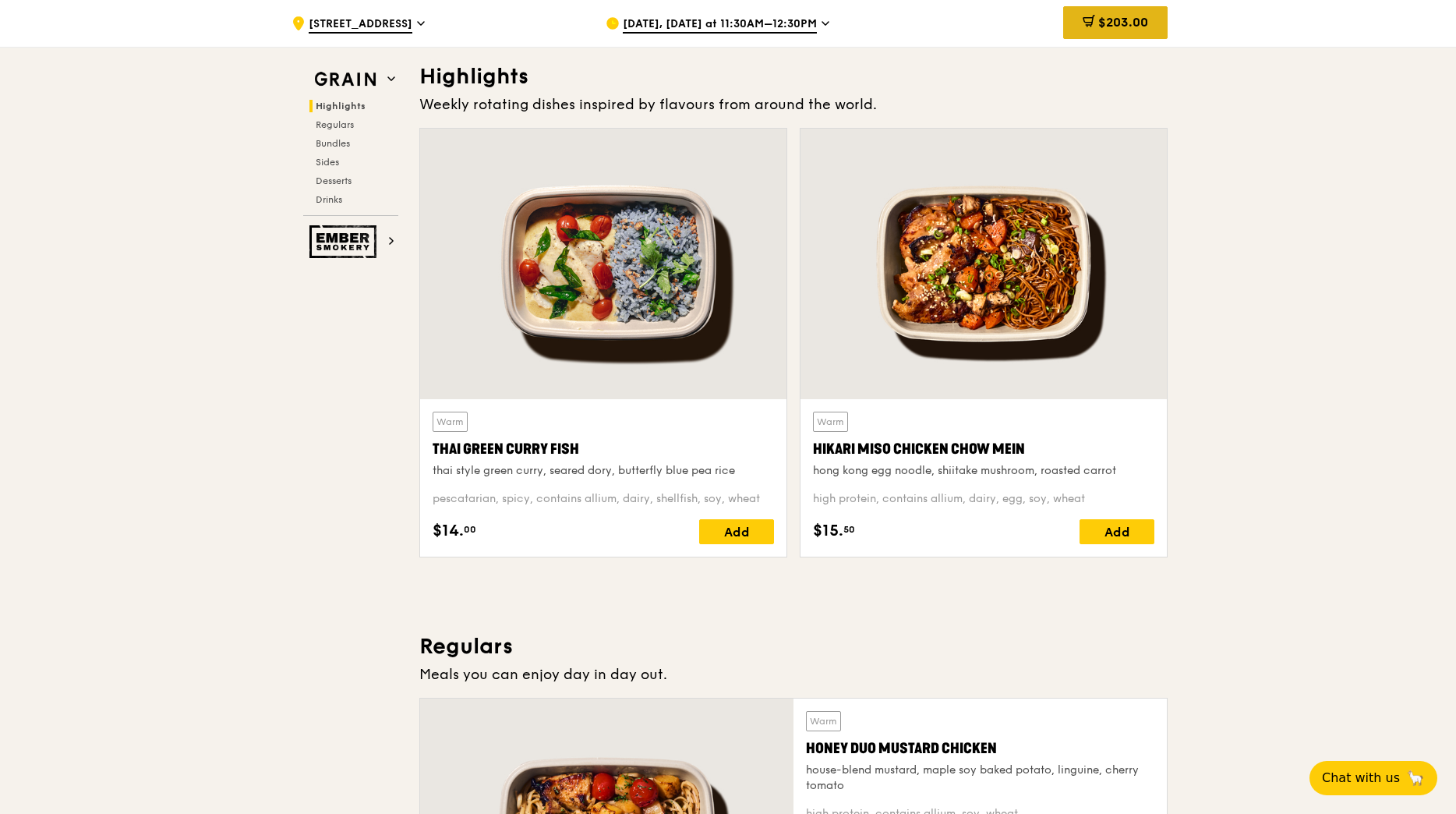
click at [1116, 15] on span "$203.00" at bounding box center [1123, 21] width 50 height 14
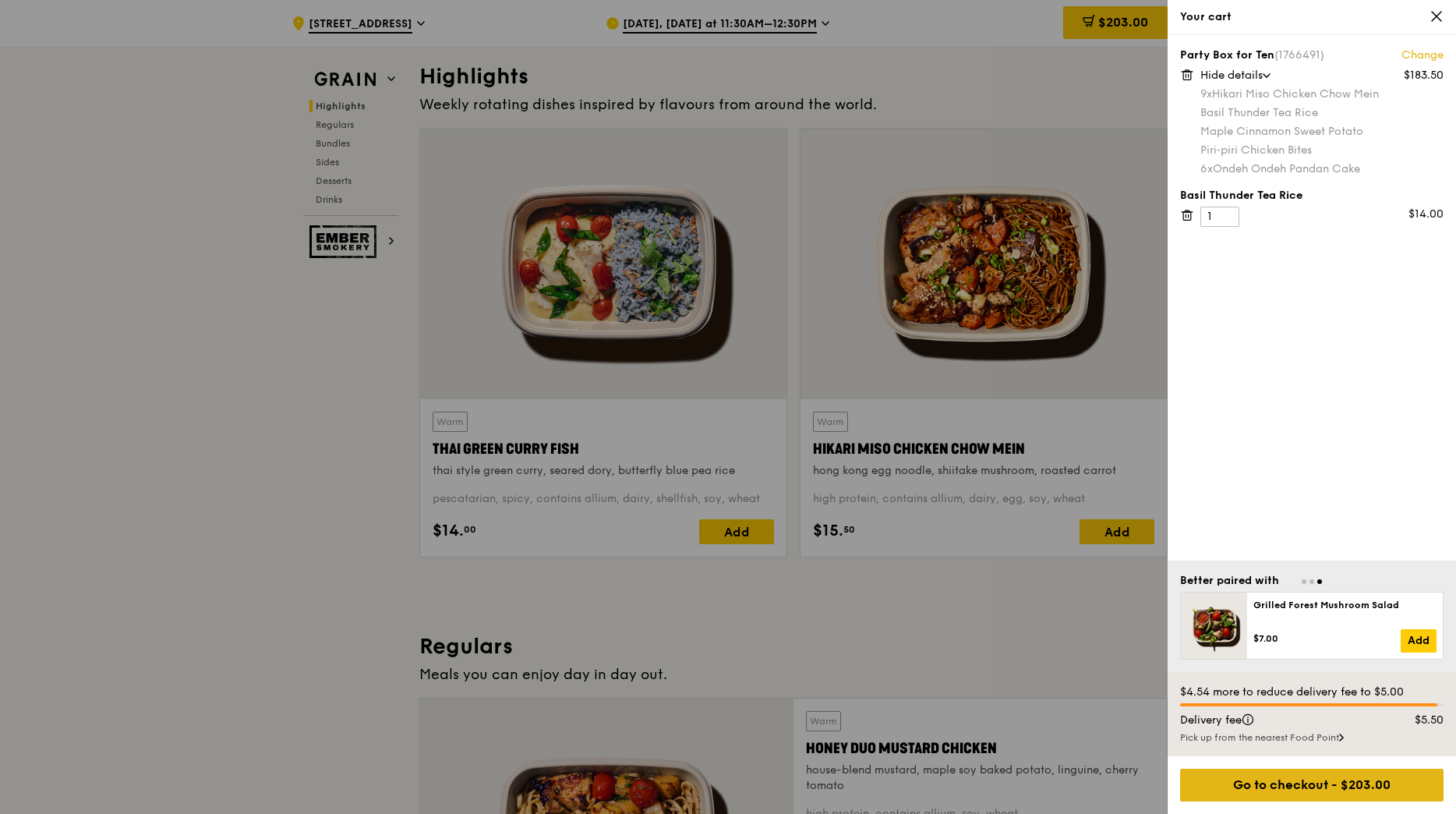
click at [1363, 794] on div "Go to checkout - $203.00" at bounding box center [1312, 785] width 264 height 33
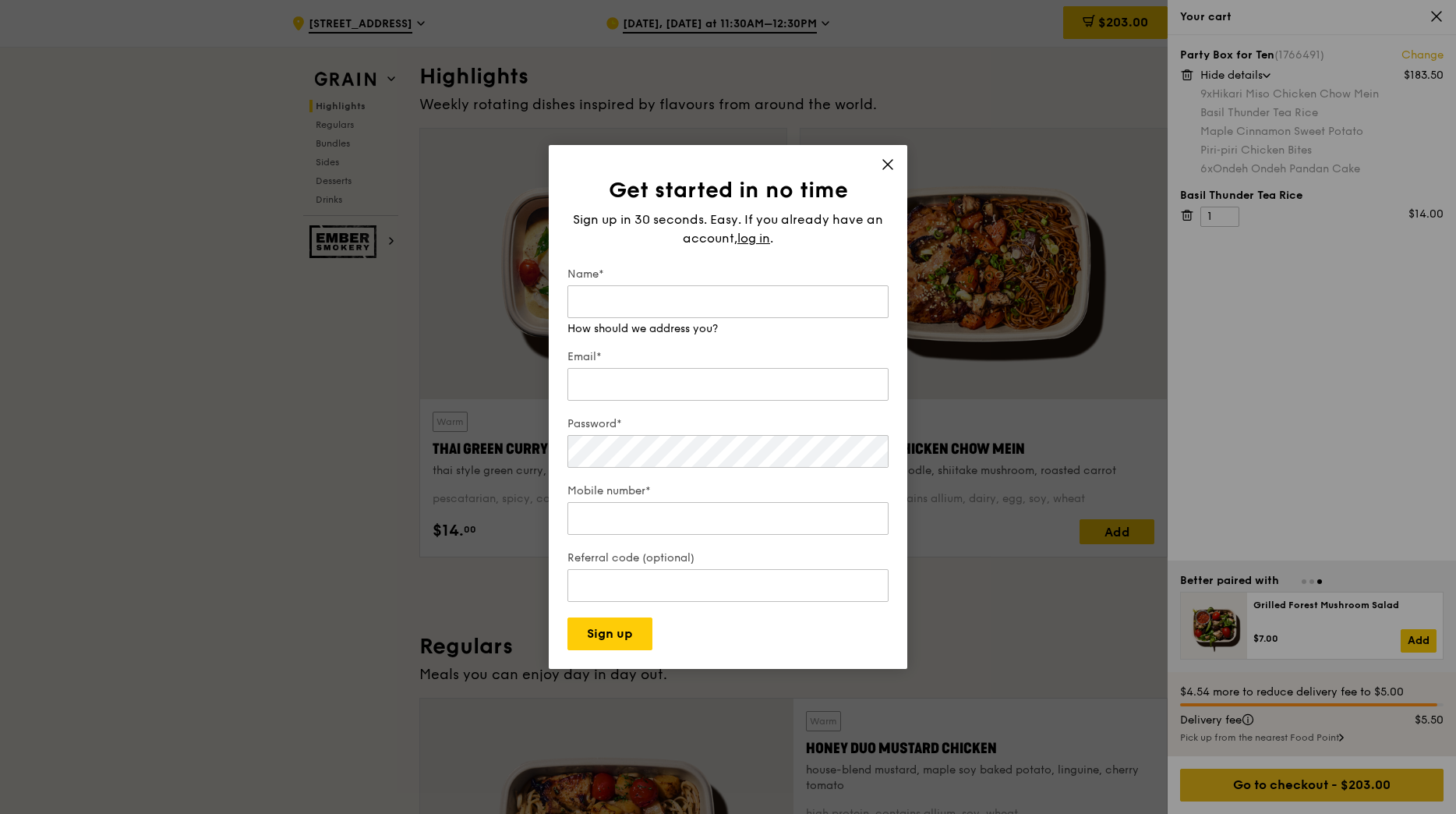
type input "[PERSON_NAME][EMAIL_ADDRESS][DOMAIN_NAME]"
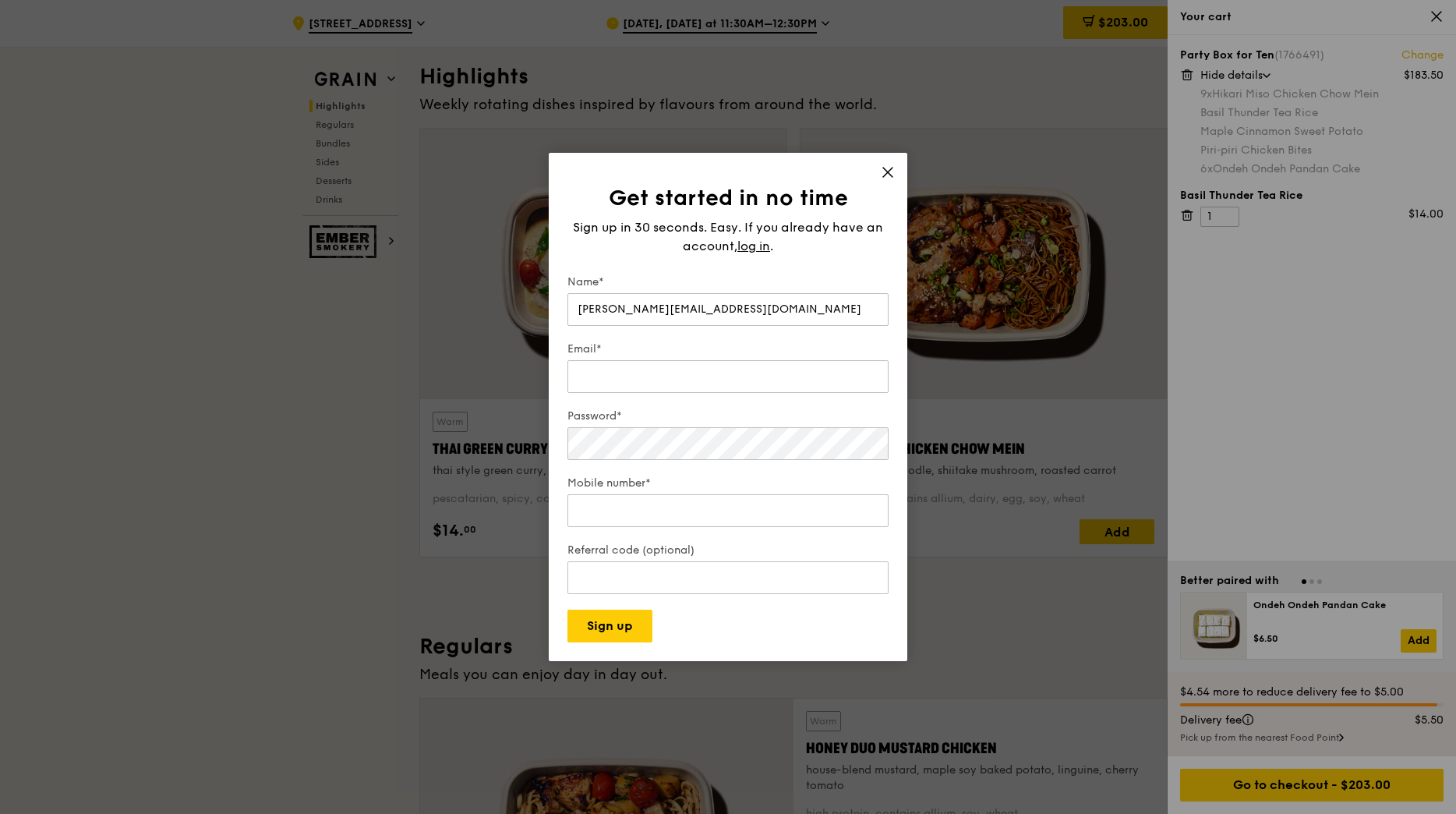
click at [885, 166] on icon at bounding box center [887, 172] width 14 height 14
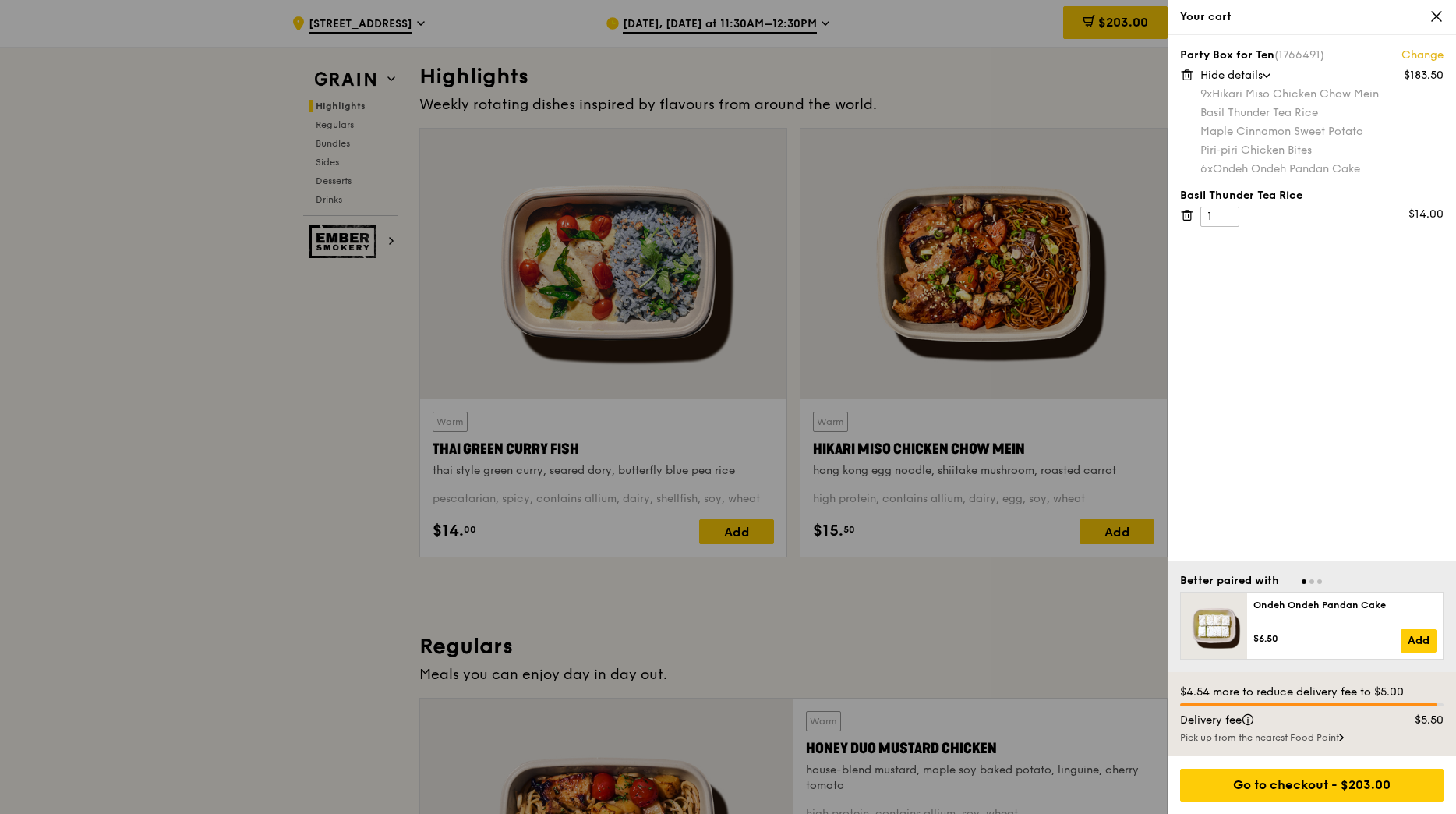
click at [1061, 138] on div at bounding box center [728, 407] width 1456 height 814
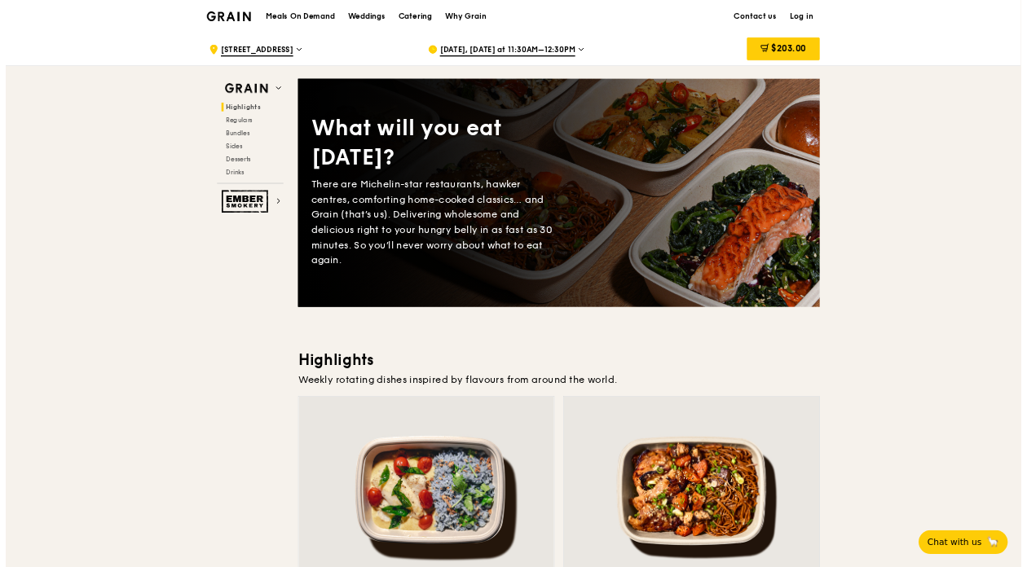
scroll to position [0, 0]
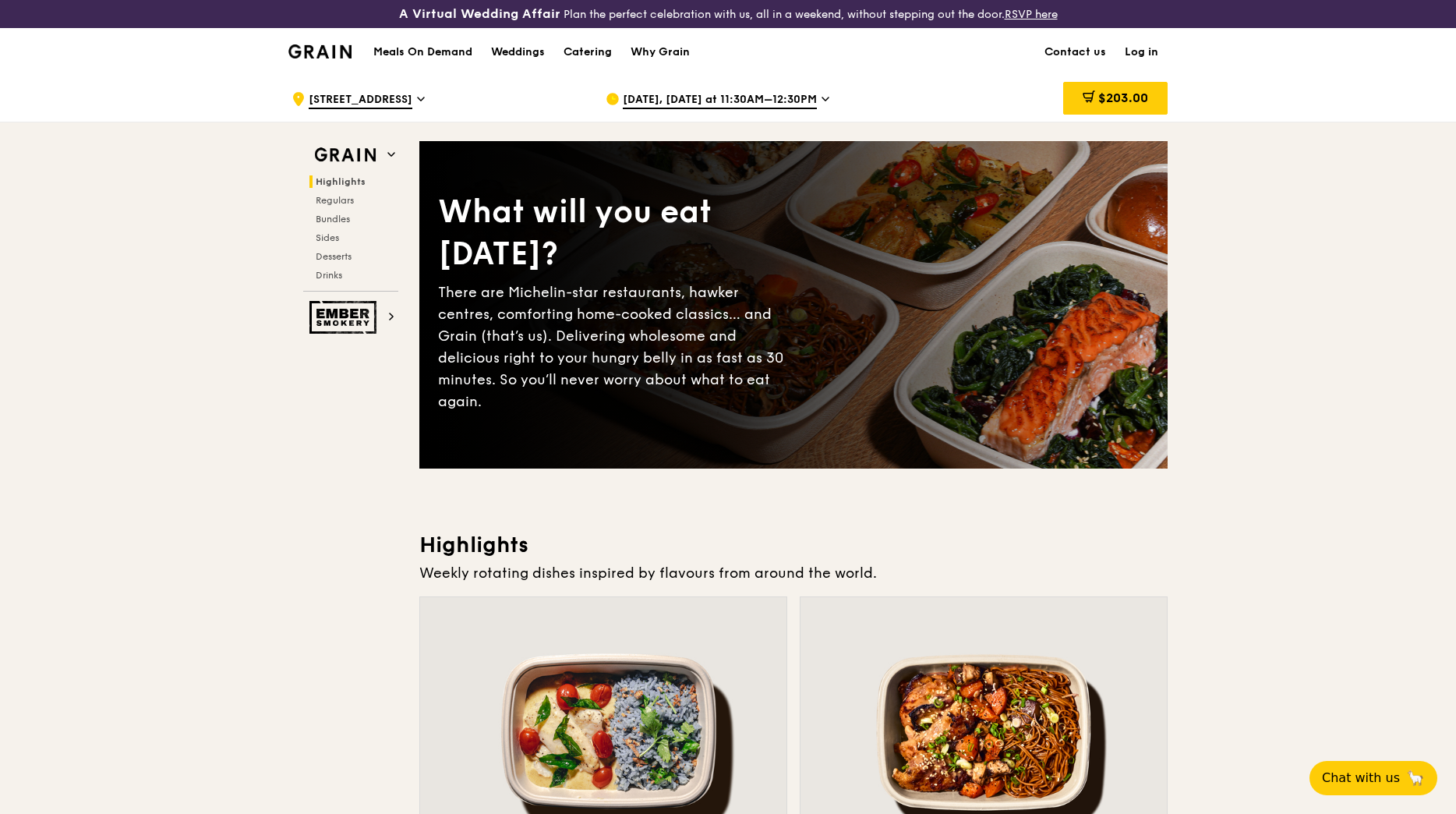
click at [1143, 48] on link "Log in" at bounding box center [1141, 52] width 53 height 47
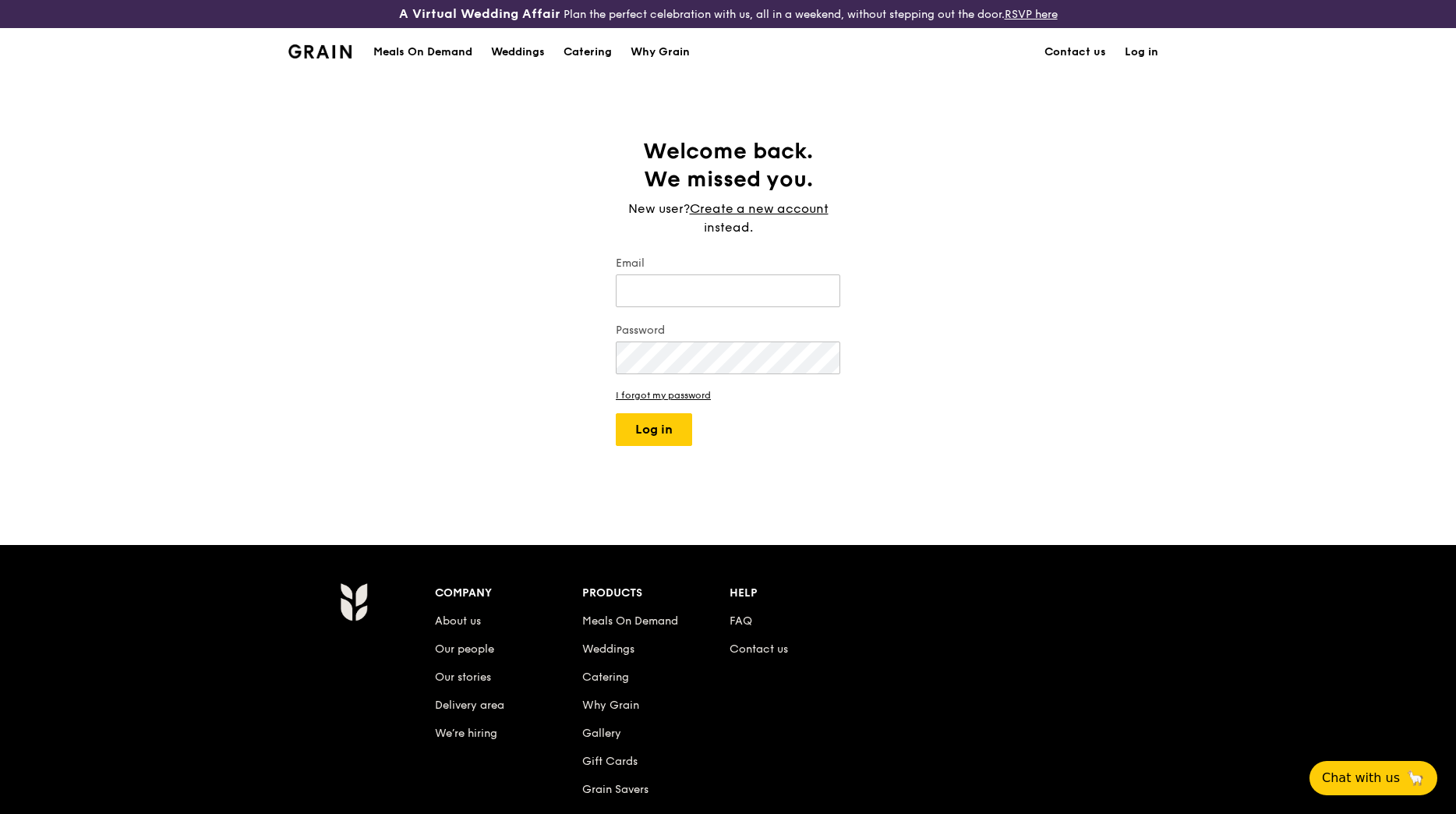
type input "[PERSON_NAME][EMAIL_ADDRESS][DOMAIN_NAME]"
click at [657, 434] on button "Log in" at bounding box center [654, 429] width 76 height 33
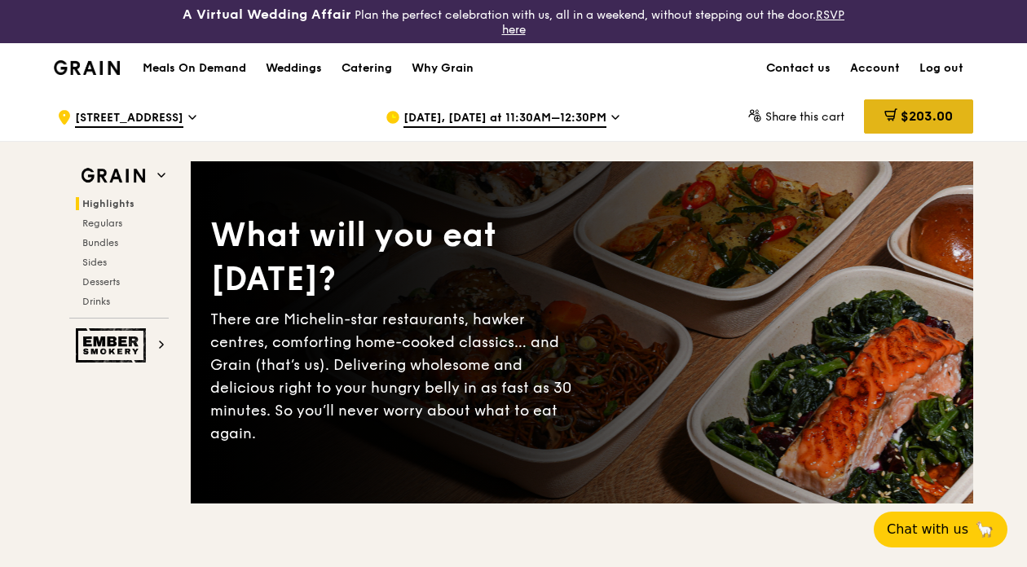
click at [927, 121] on span "$203.00" at bounding box center [927, 115] width 52 height 15
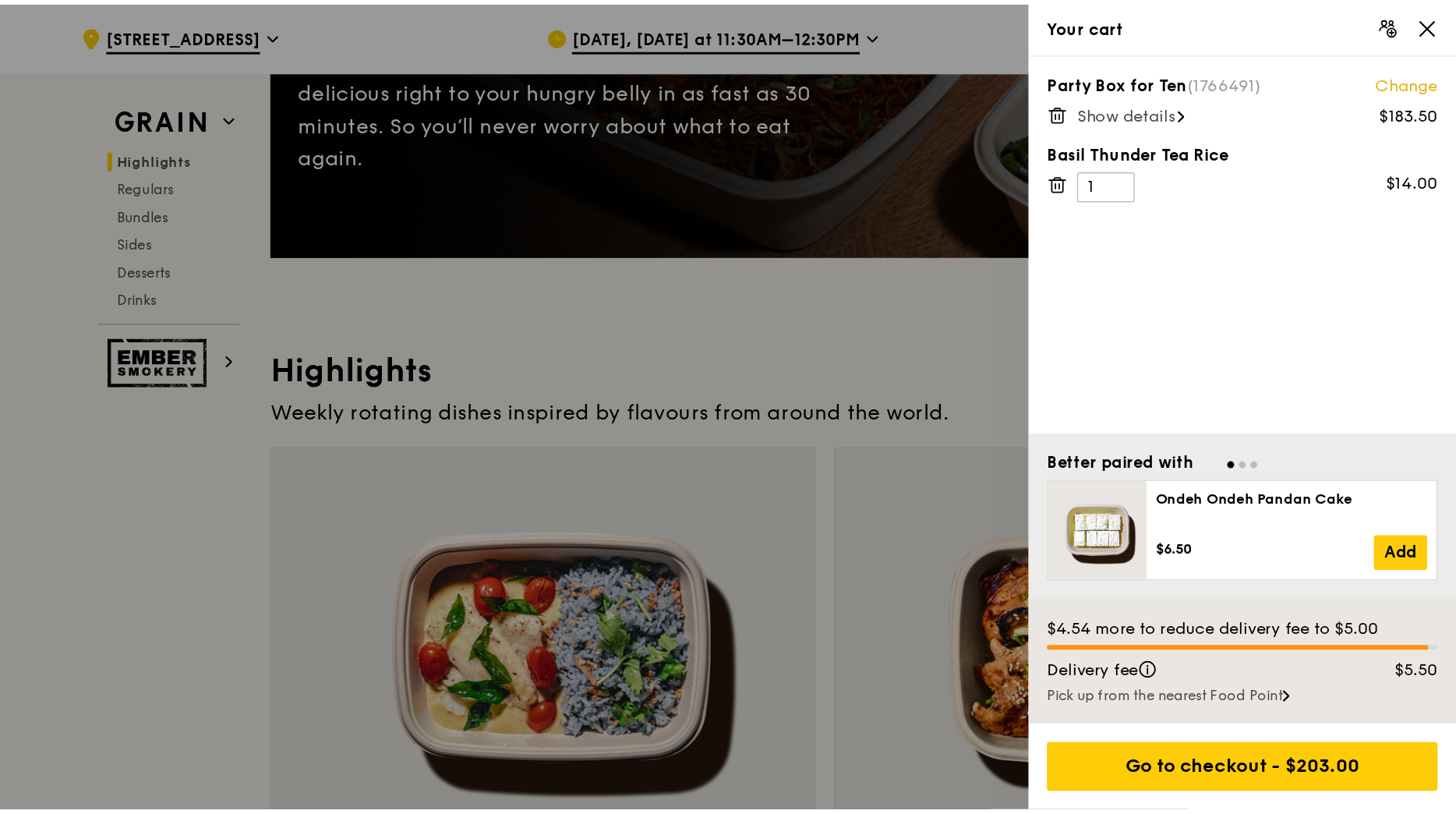
scroll to position [312, 0]
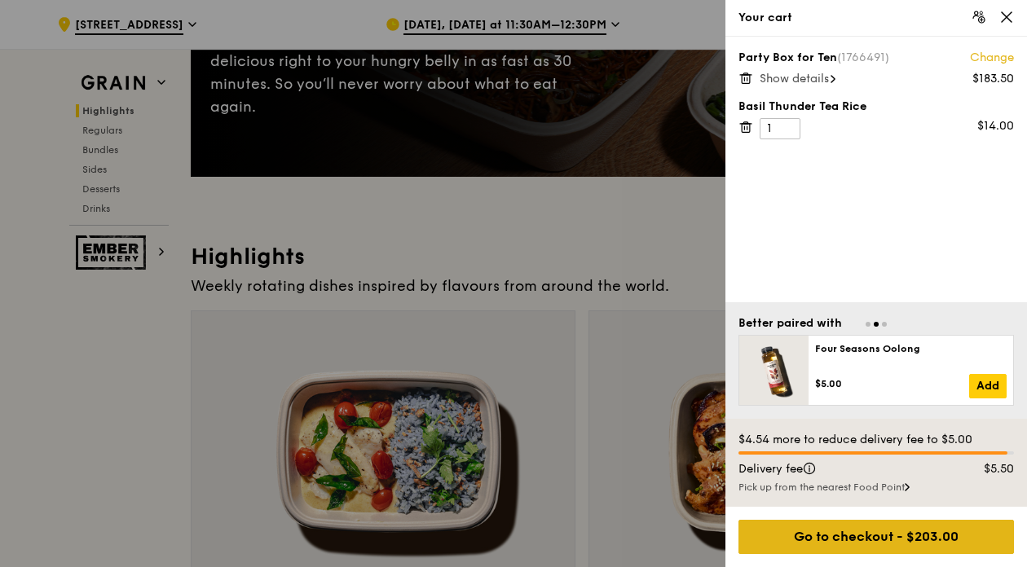
click at [899, 537] on div "Go to checkout - $203.00" at bounding box center [877, 537] width 276 height 34
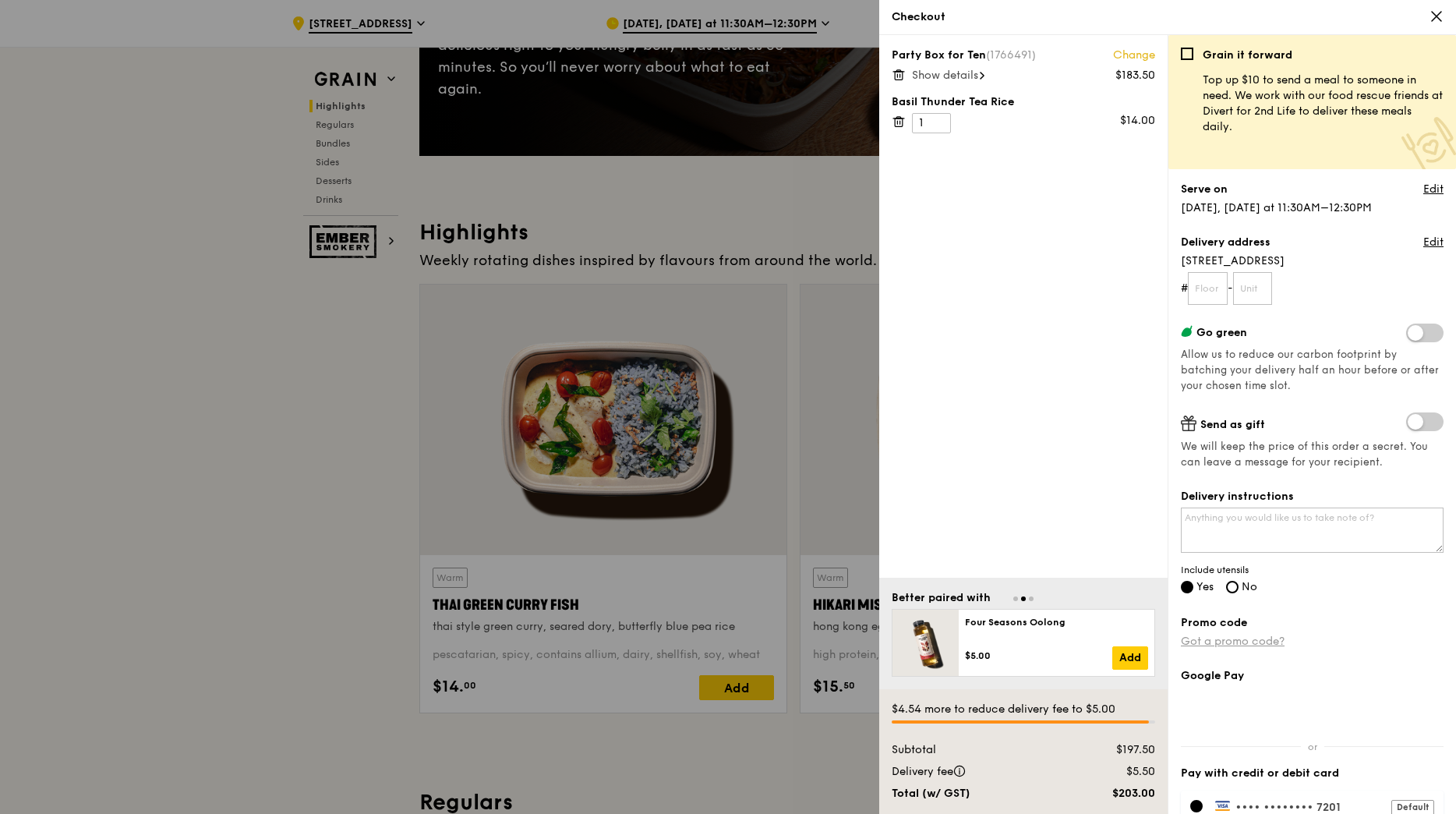
click at [1243, 643] on link "Got a promo code?" at bounding box center [1232, 642] width 103 height 13
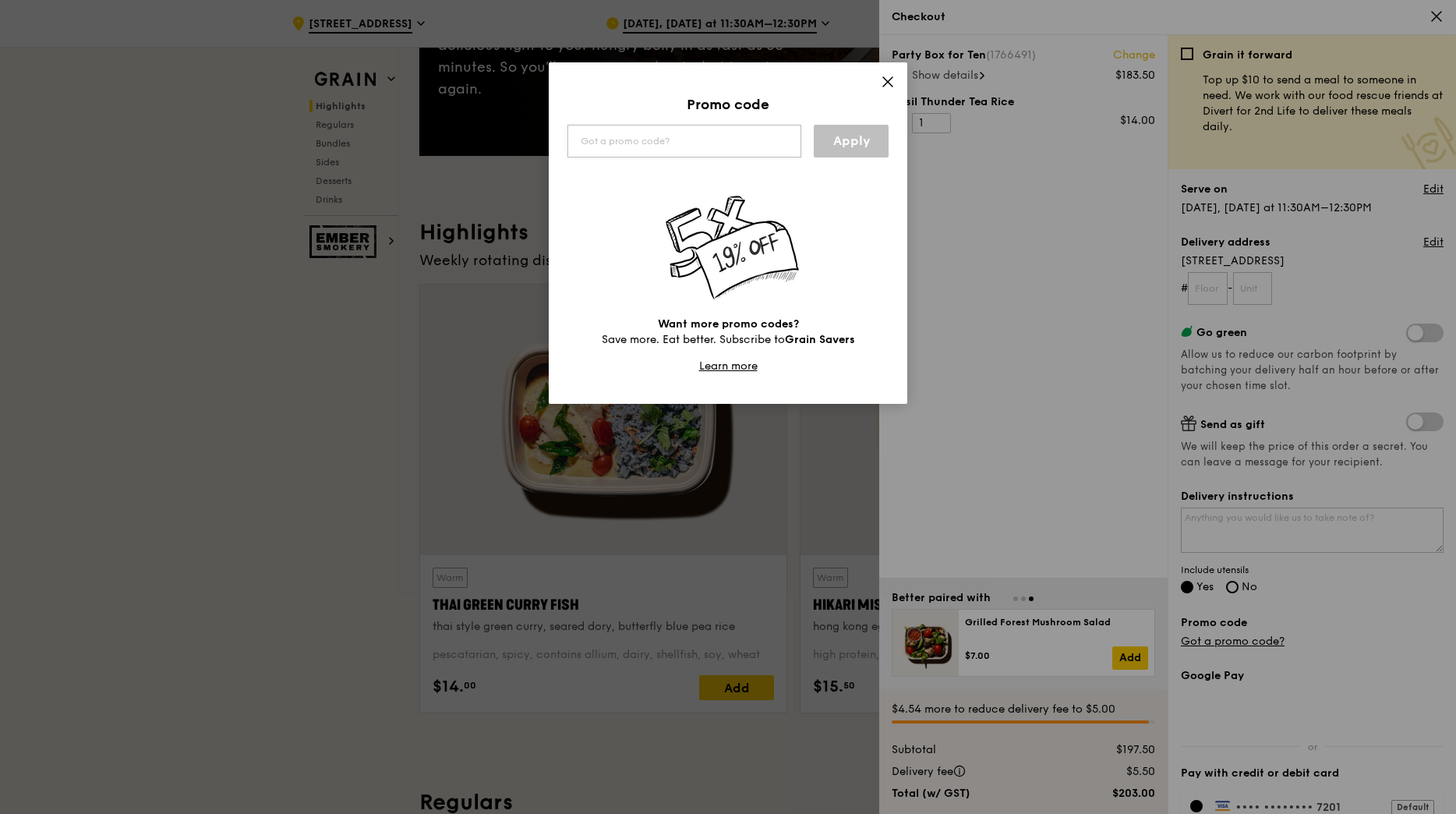
click at [752, 149] on input "text" at bounding box center [685, 141] width 234 height 33
type input "[PERSON_NAME]@GRAIN"
click at [855, 145] on link "Apply" at bounding box center [851, 141] width 75 height 33
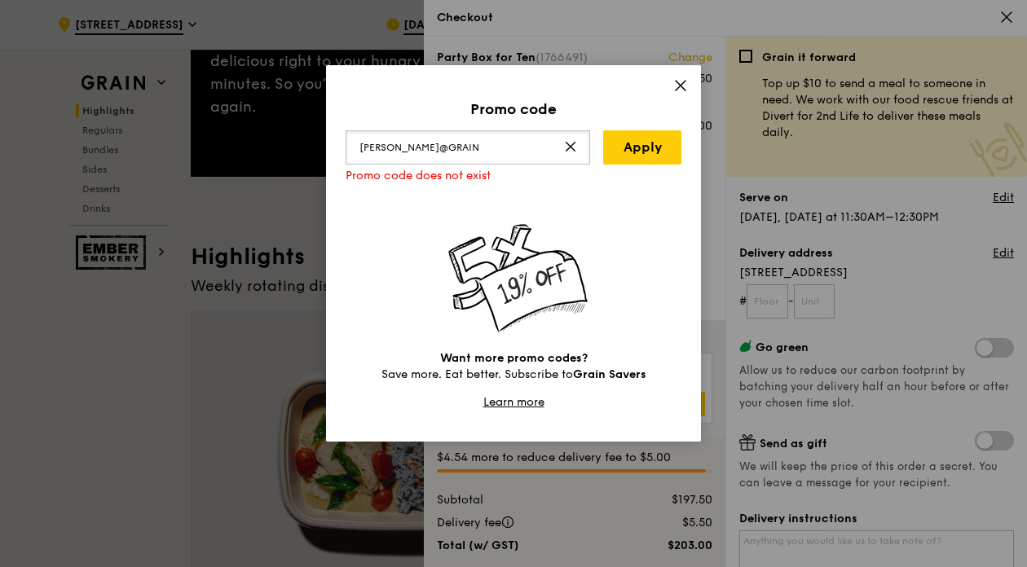
click at [506, 134] on input "[PERSON_NAME]@GRAIN" at bounding box center [468, 147] width 245 height 34
click at [364, 148] on input "[PERSON_NAME]@GRAIN" at bounding box center [468, 147] width 245 height 34
click at [654, 154] on link "Apply" at bounding box center [642, 147] width 78 height 34
click at [680, 86] on icon at bounding box center [681, 86] width 10 height 10
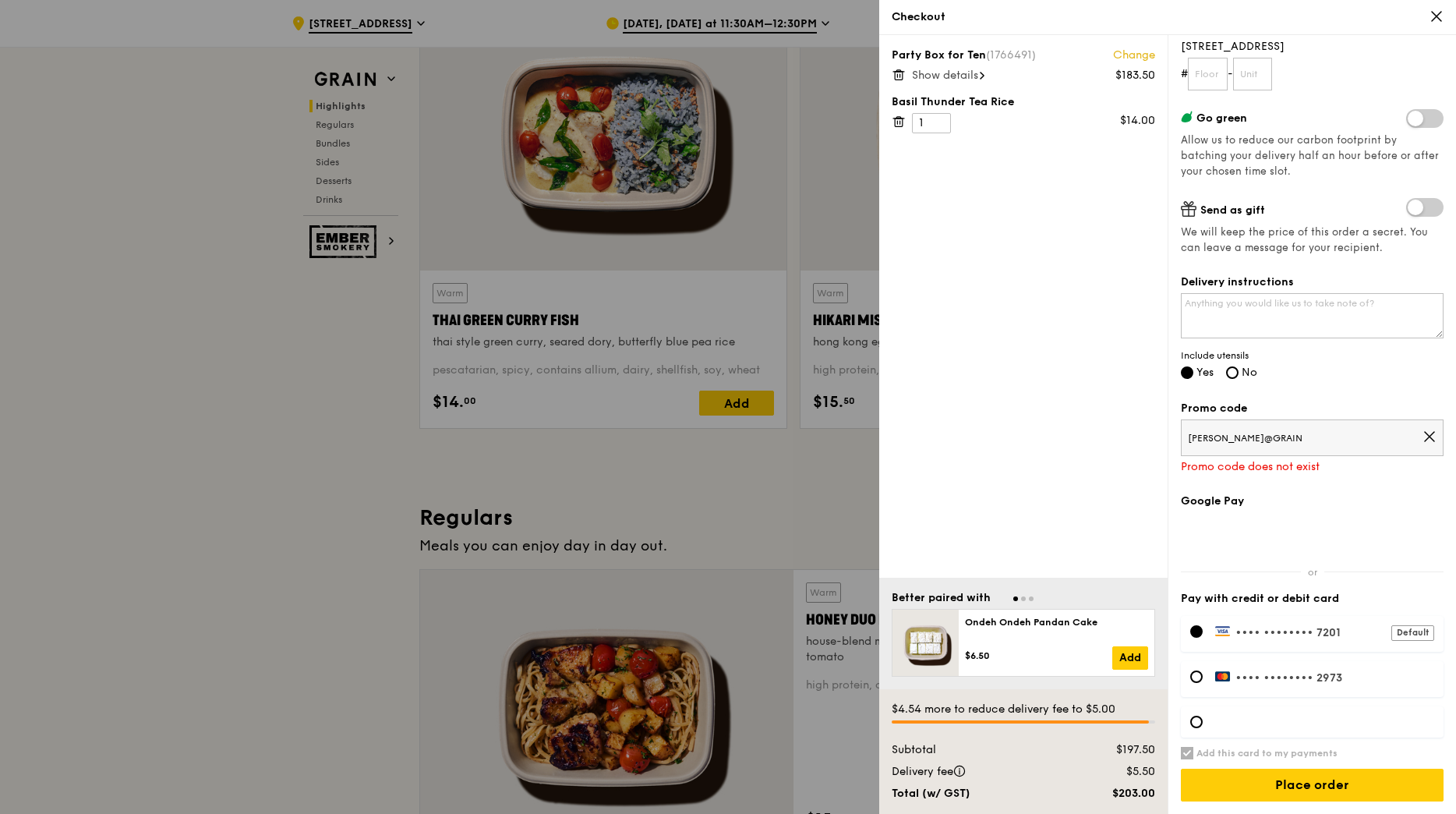
scroll to position [624, 0]
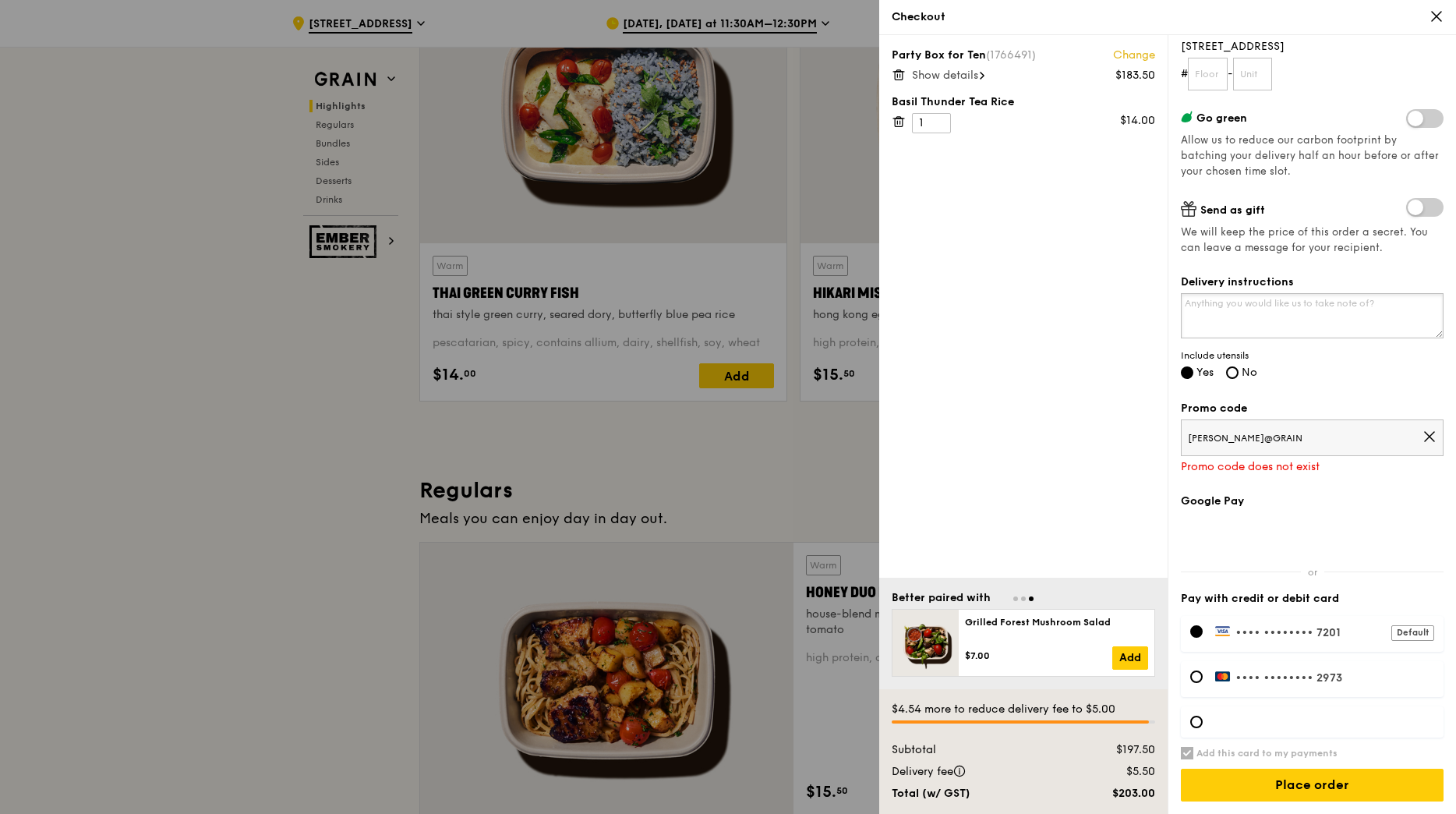
click at [1353, 331] on textarea "Delivery instructions" at bounding box center [1312, 316] width 263 height 45
click at [1200, 304] on textarea "Pls call me at [PHONE_NUMBER] upon arriving at the guardhouse for office direct…" at bounding box center [1312, 316] width 263 height 45
click at [1323, 319] on textarea "Pls deliver to the main office lobby and to call me at [PHONE_NUMBER] upon arri…" at bounding box center [1312, 316] width 263 height 45
type textarea "Pls deliver to the main office lobby and to call me at [PHONE_NUMBER] upon arri…"
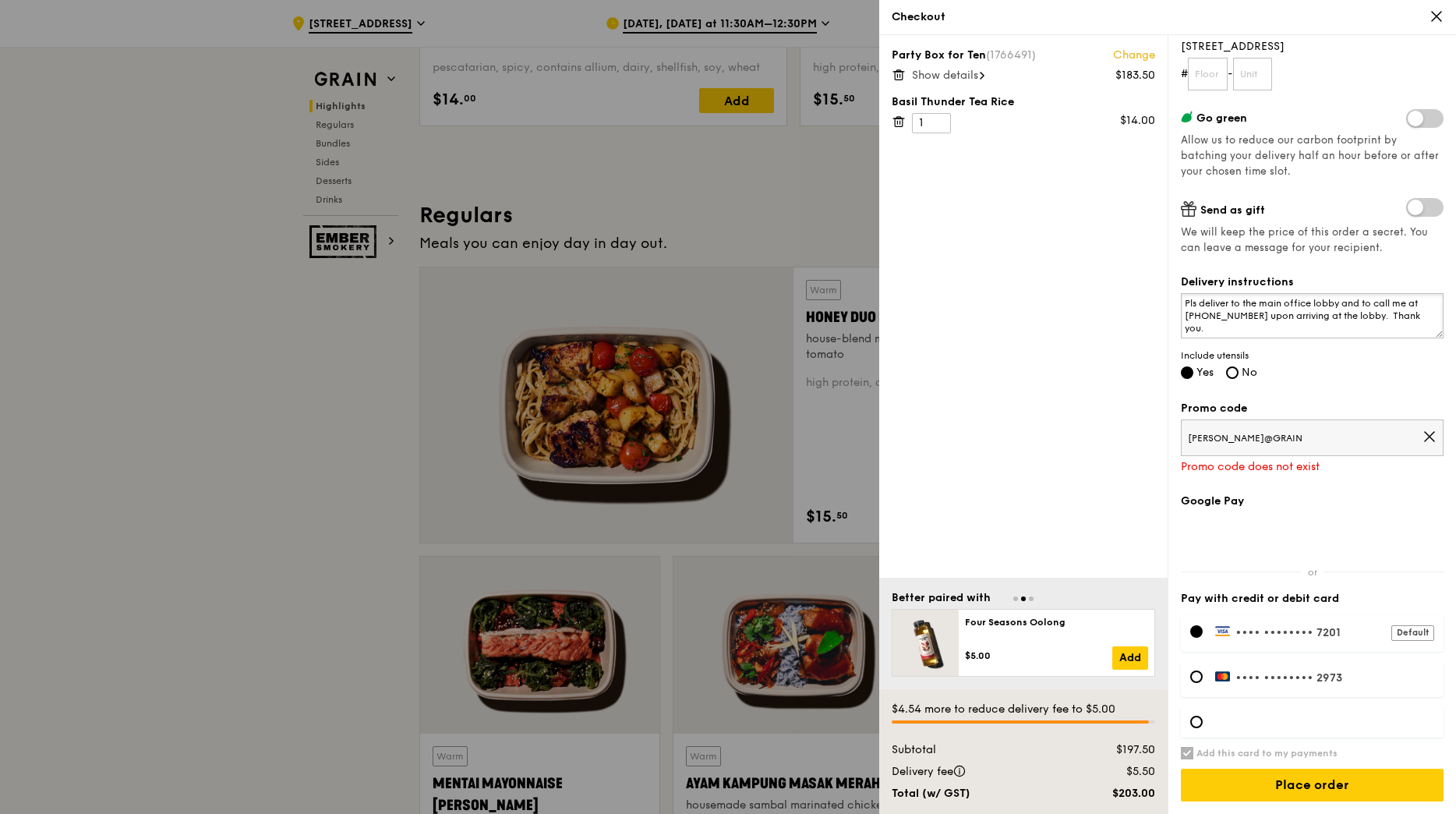
scroll to position [935, 0]
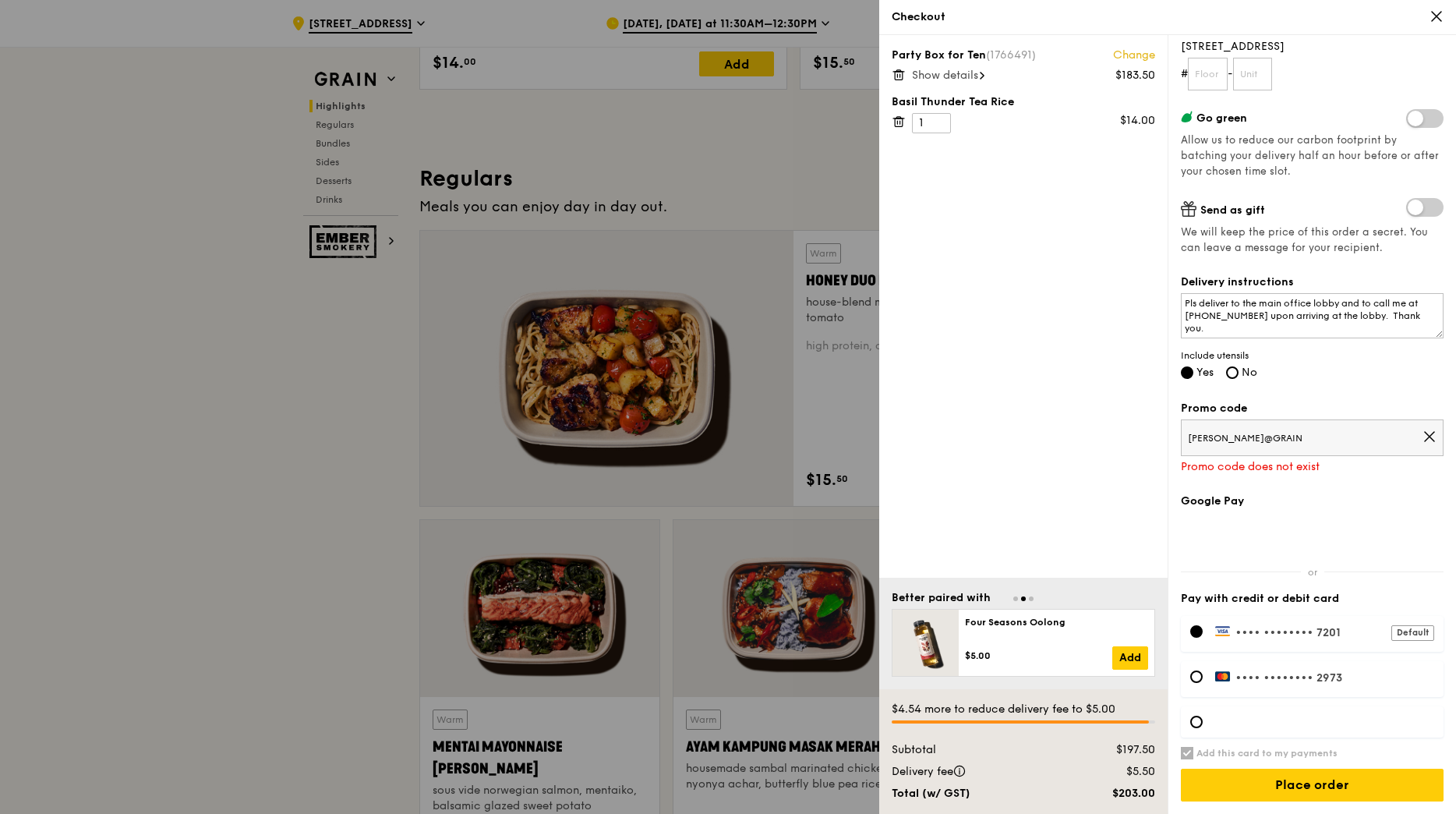
click at [935, 80] on span "Show details" at bounding box center [945, 76] width 66 height 13
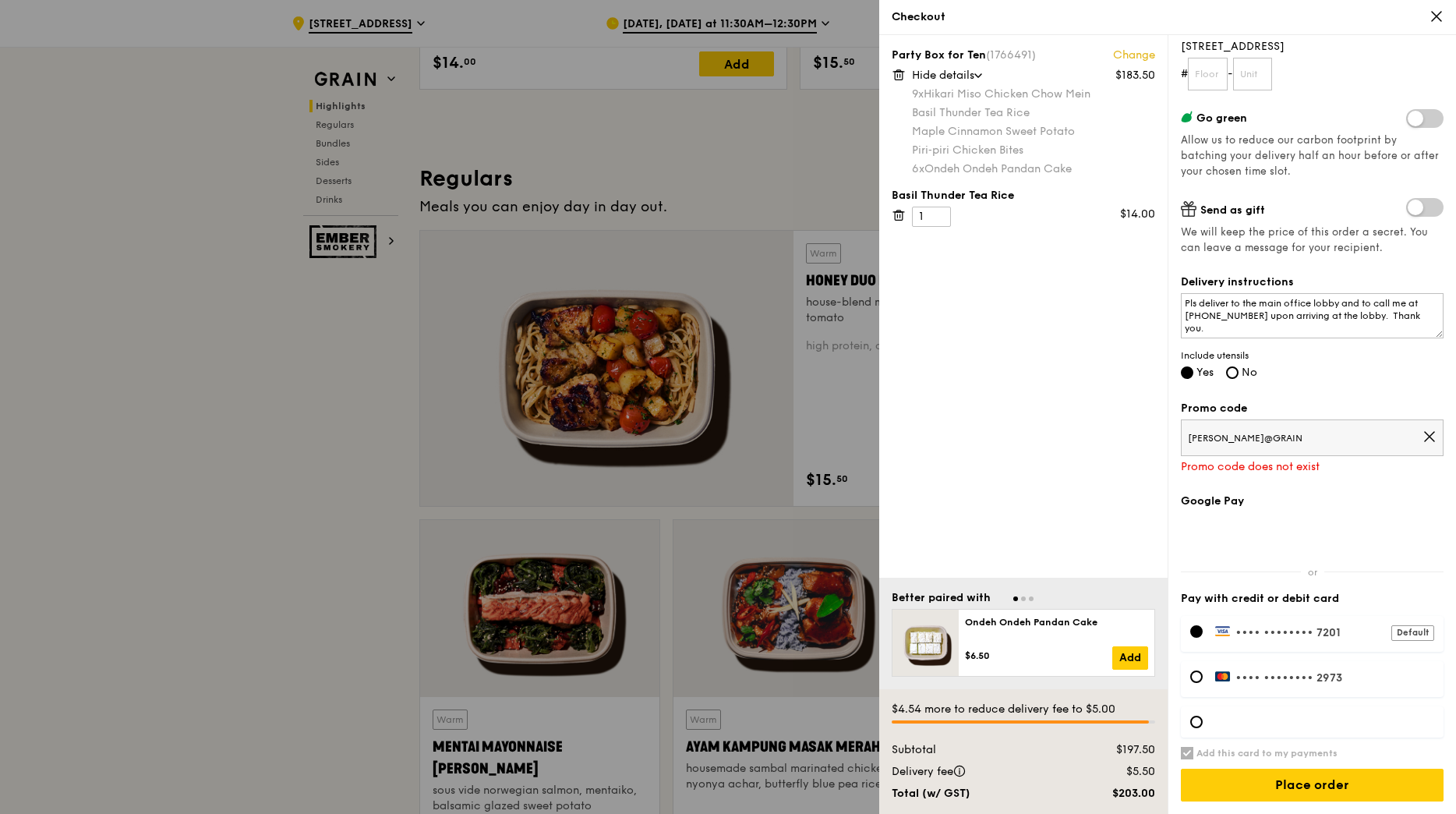
click at [1423, 433] on icon at bounding box center [1429, 436] width 14 height 14
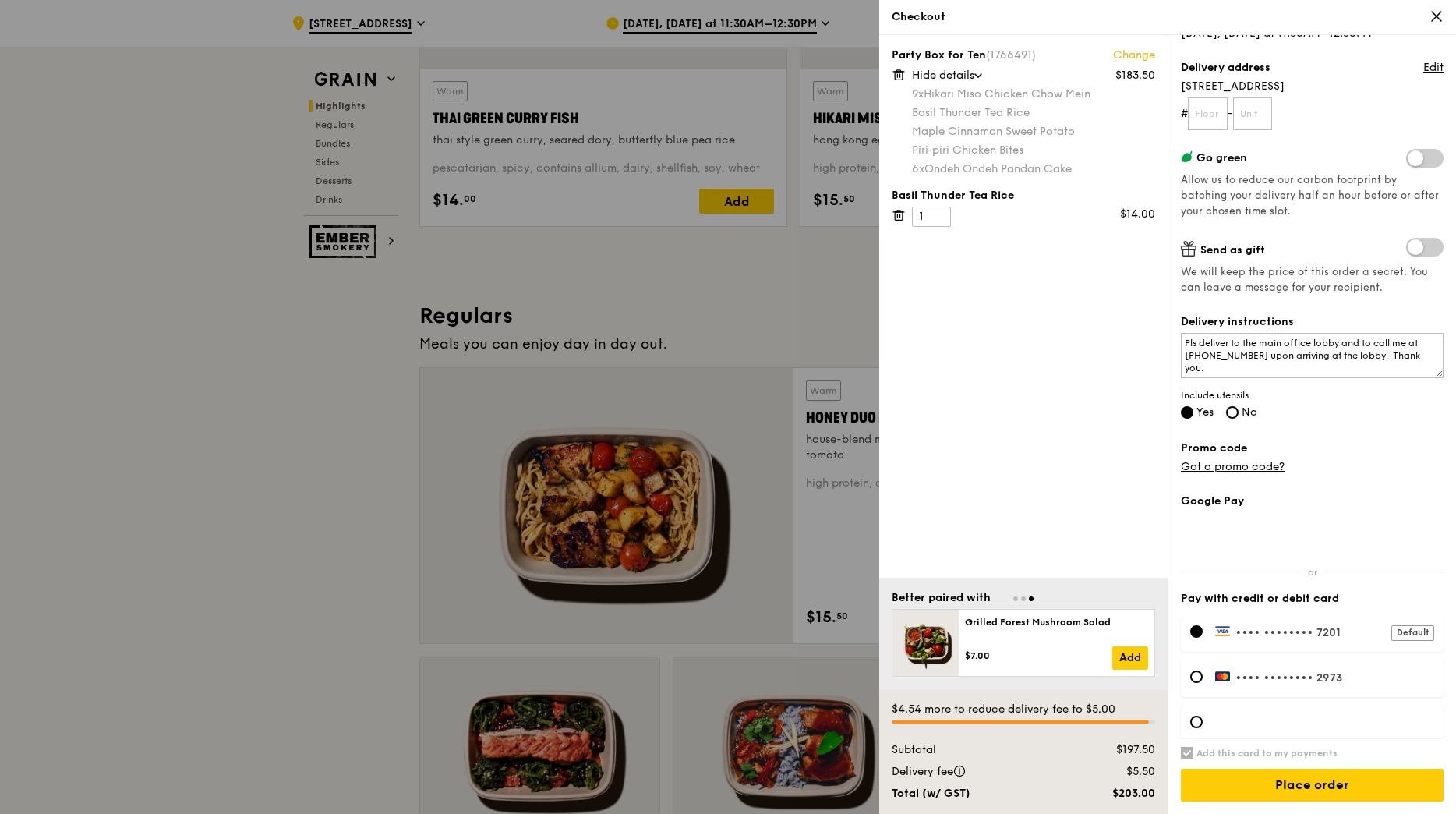
scroll to position [624, 0]
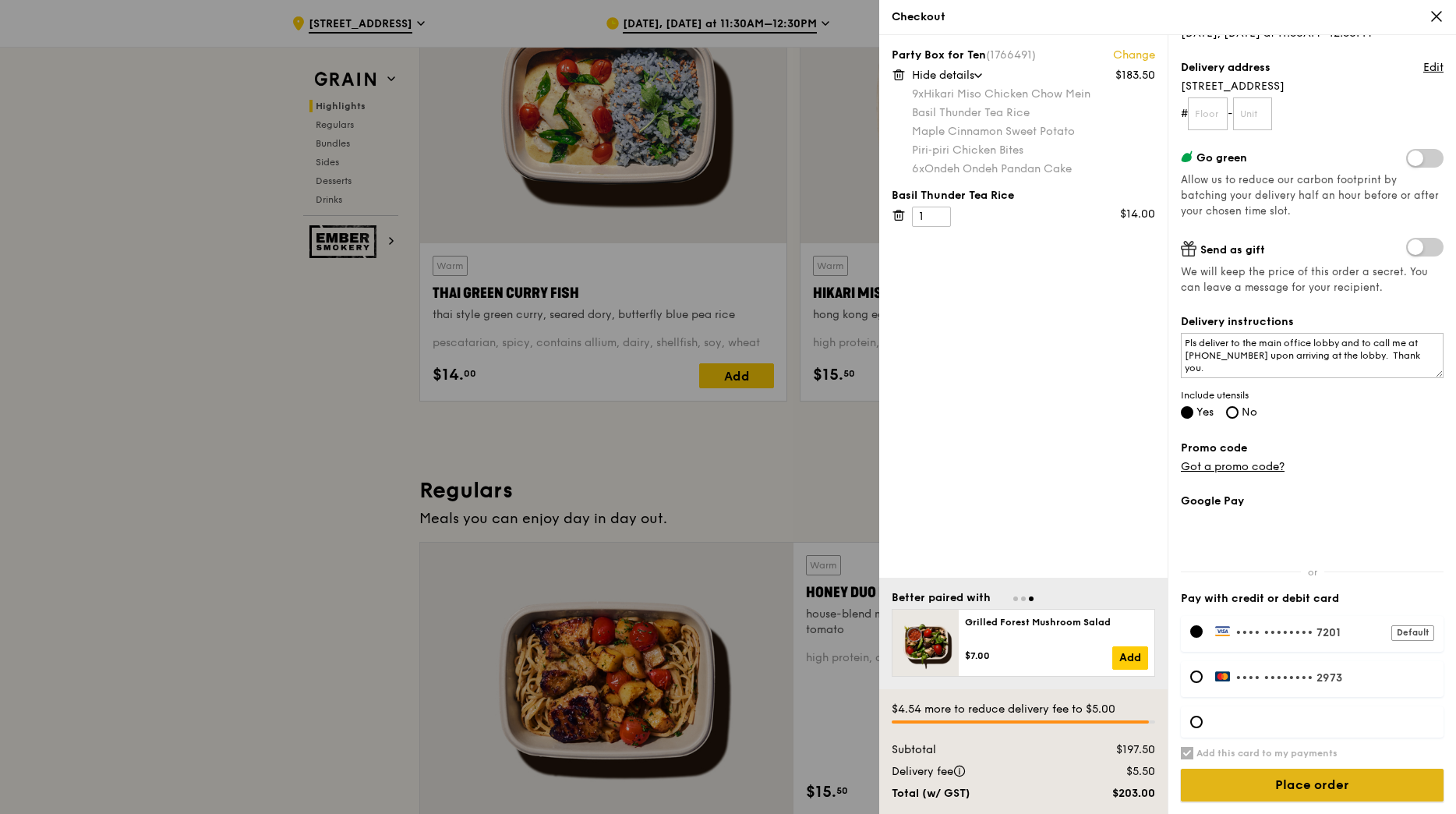
click at [1349, 792] on input "Place order" at bounding box center [1312, 785] width 263 height 33
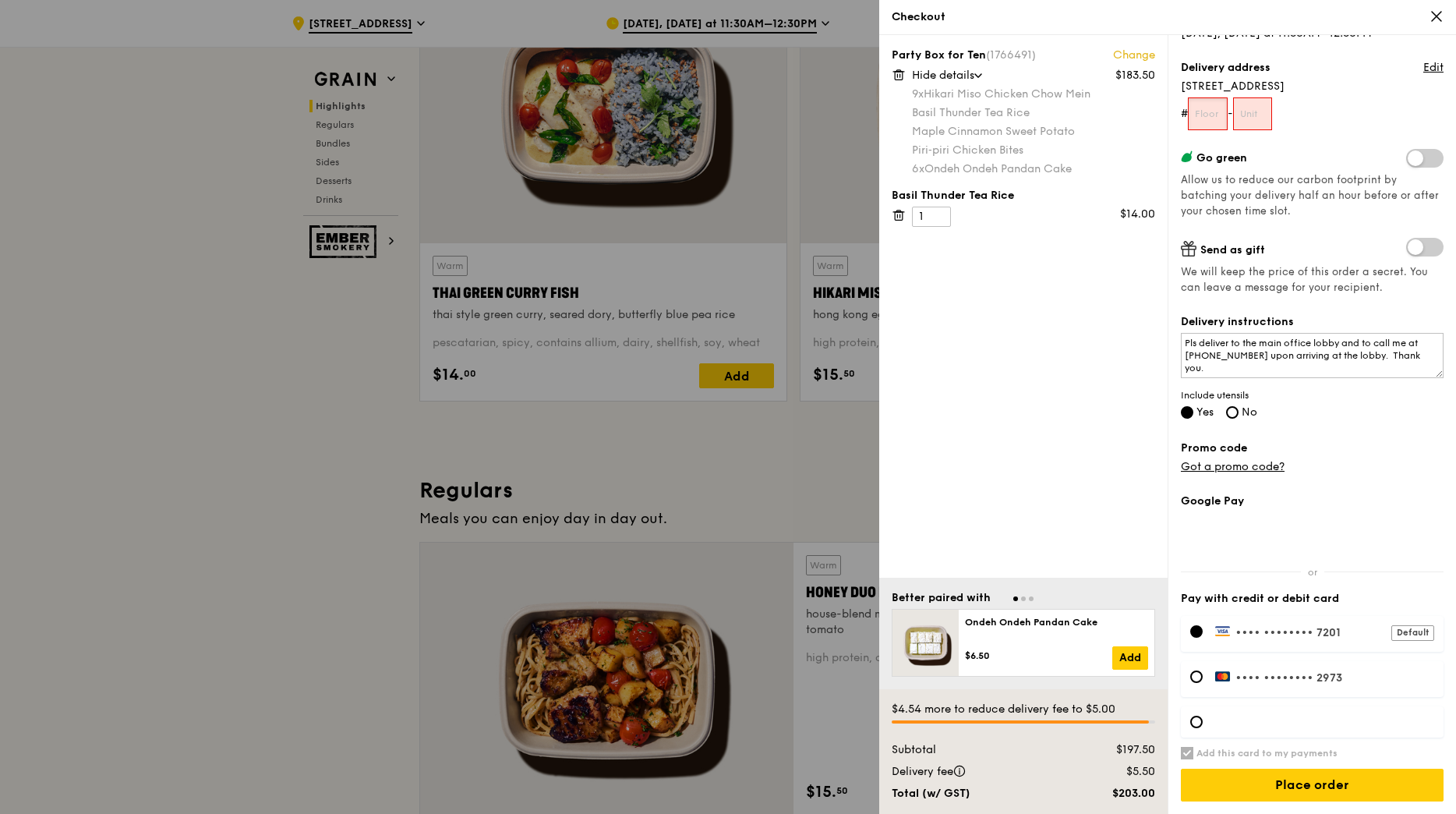
click at [1213, 119] on input "text" at bounding box center [1208, 114] width 40 height 33
type input "00"
click at [1271, 116] on input "text" at bounding box center [1253, 114] width 40 height 33
type input "00"
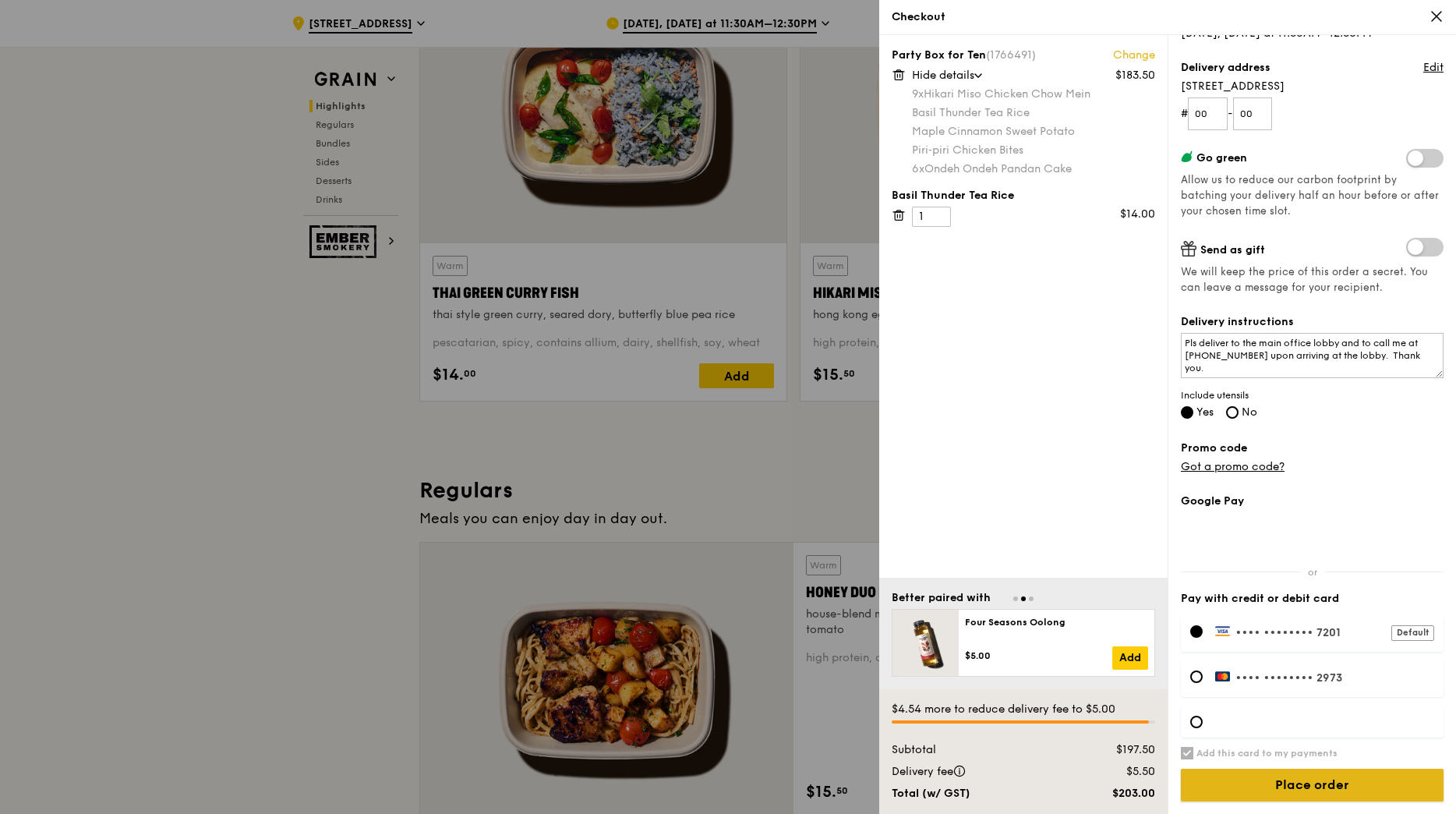
click at [1361, 785] on input "Place order" at bounding box center [1312, 785] width 263 height 33
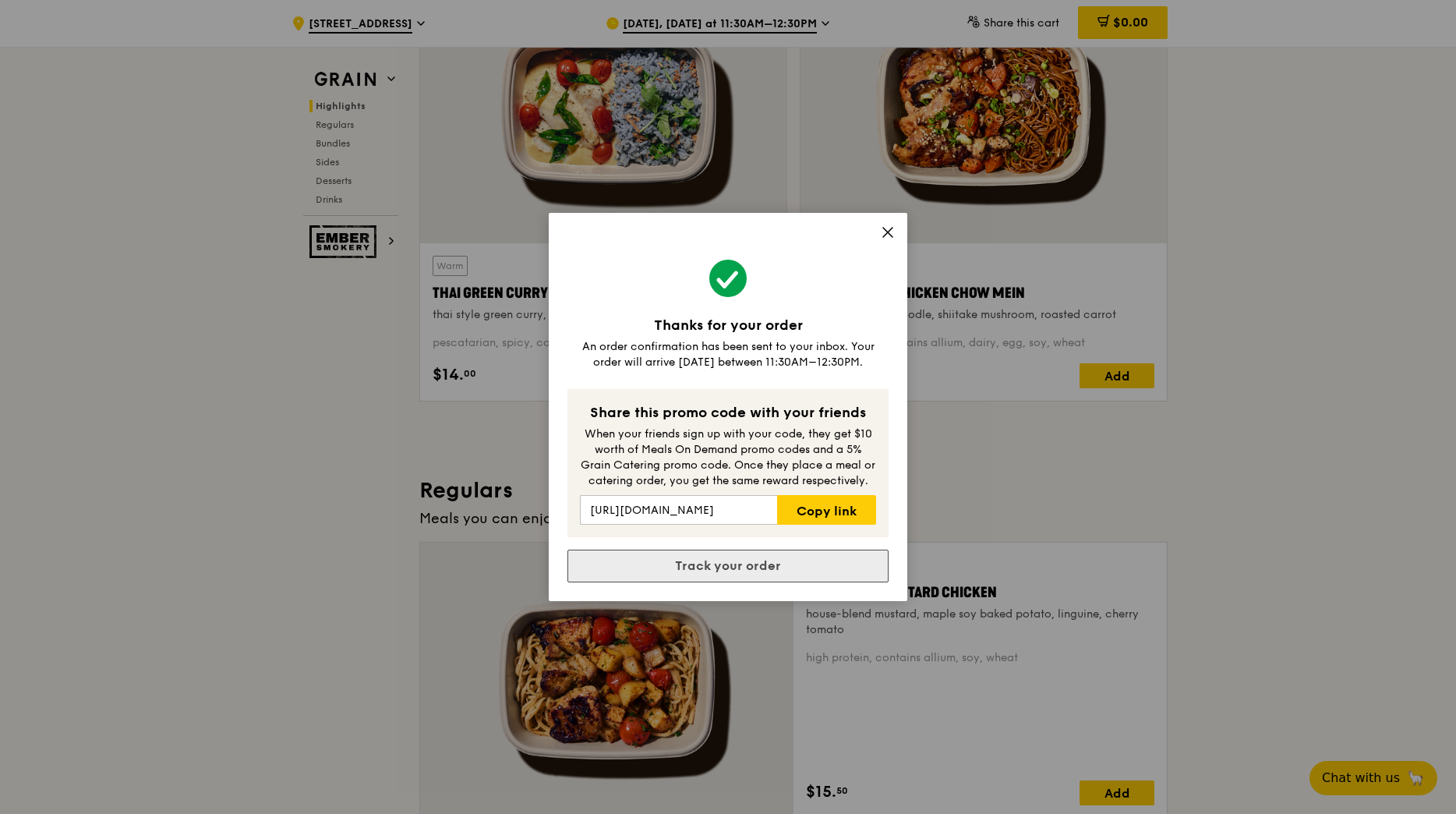
click at [723, 576] on link "Track your order" at bounding box center [728, 566] width 321 height 33
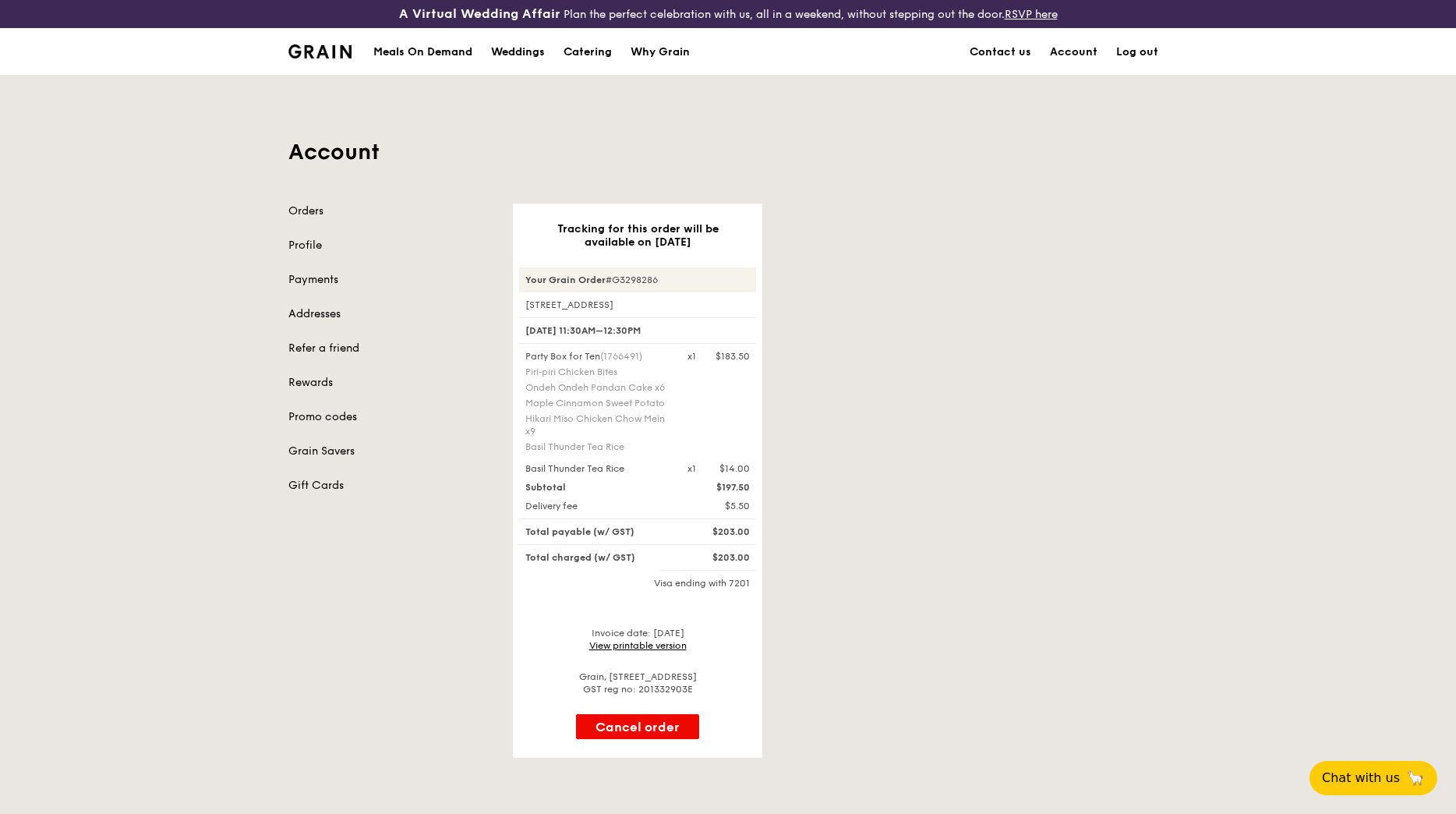
click at [652, 648] on link "View printable version" at bounding box center [638, 645] width 98 height 11
click at [332, 453] on link "Grain Savers" at bounding box center [391, 451] width 206 height 15
click at [315, 383] on link "Rewards" at bounding box center [391, 383] width 206 height 15
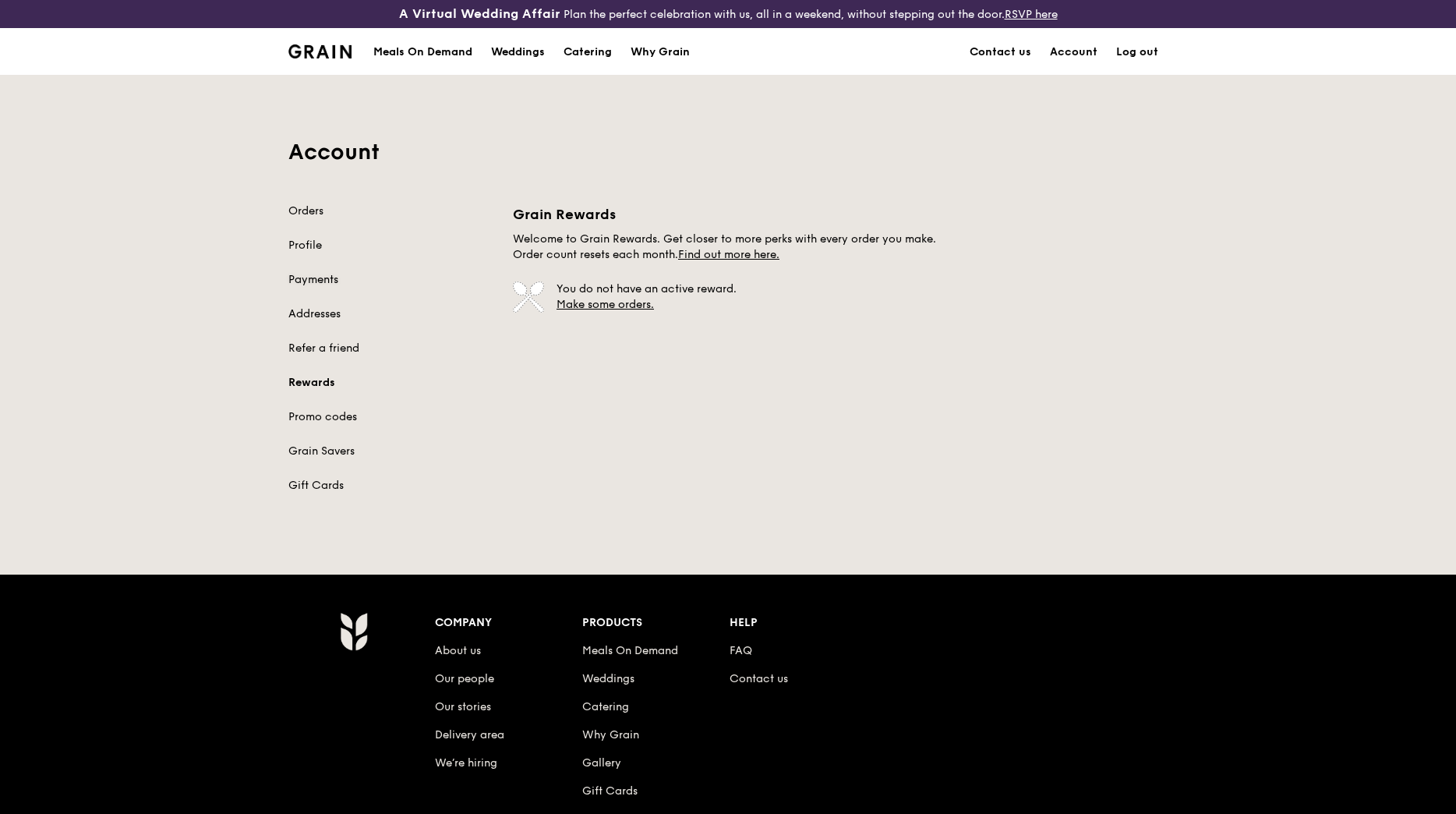
click at [310, 285] on link "Payments" at bounding box center [391, 280] width 206 height 15
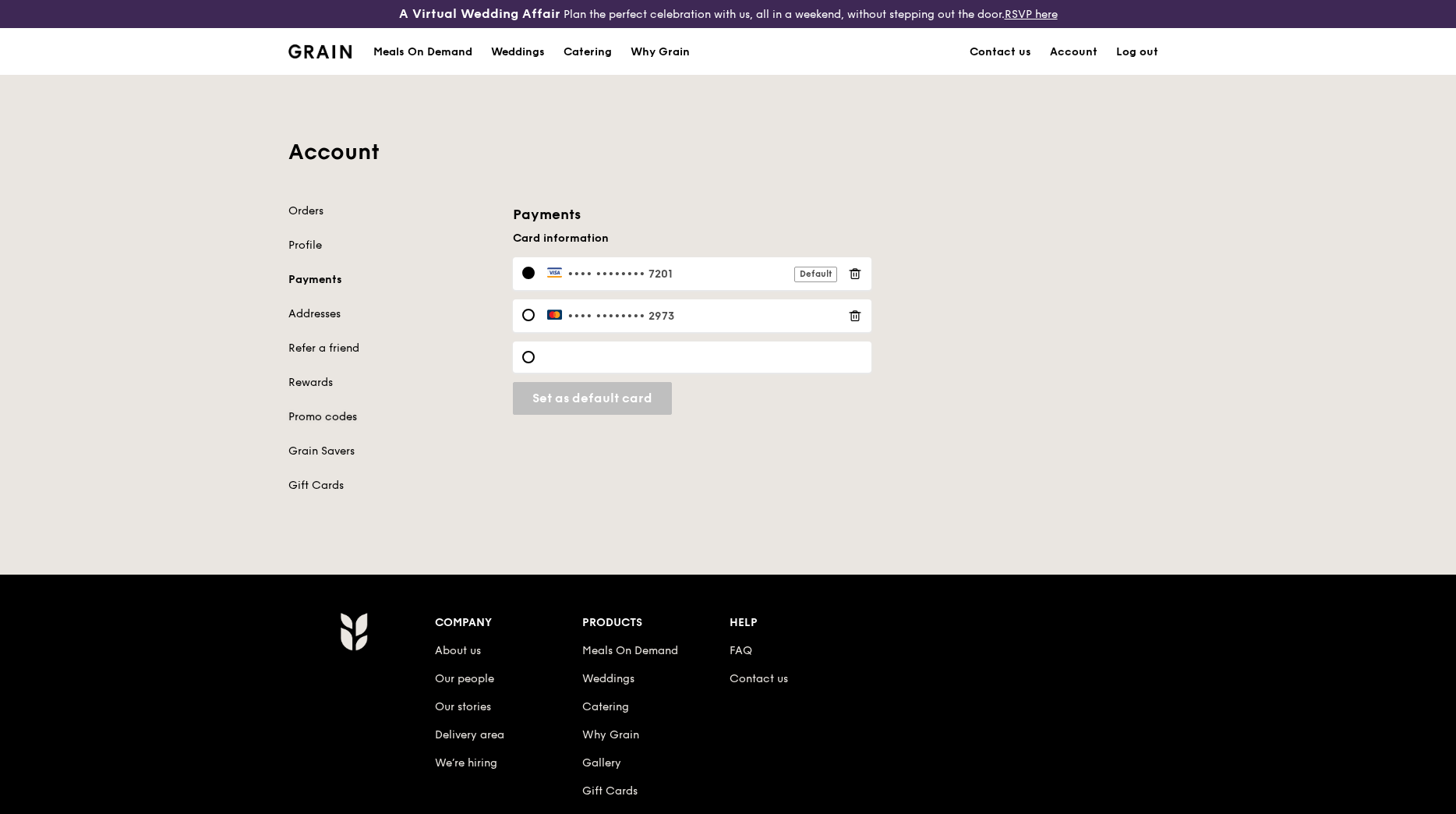
click at [337, 415] on link "Promo codes" at bounding box center [391, 417] width 206 height 15
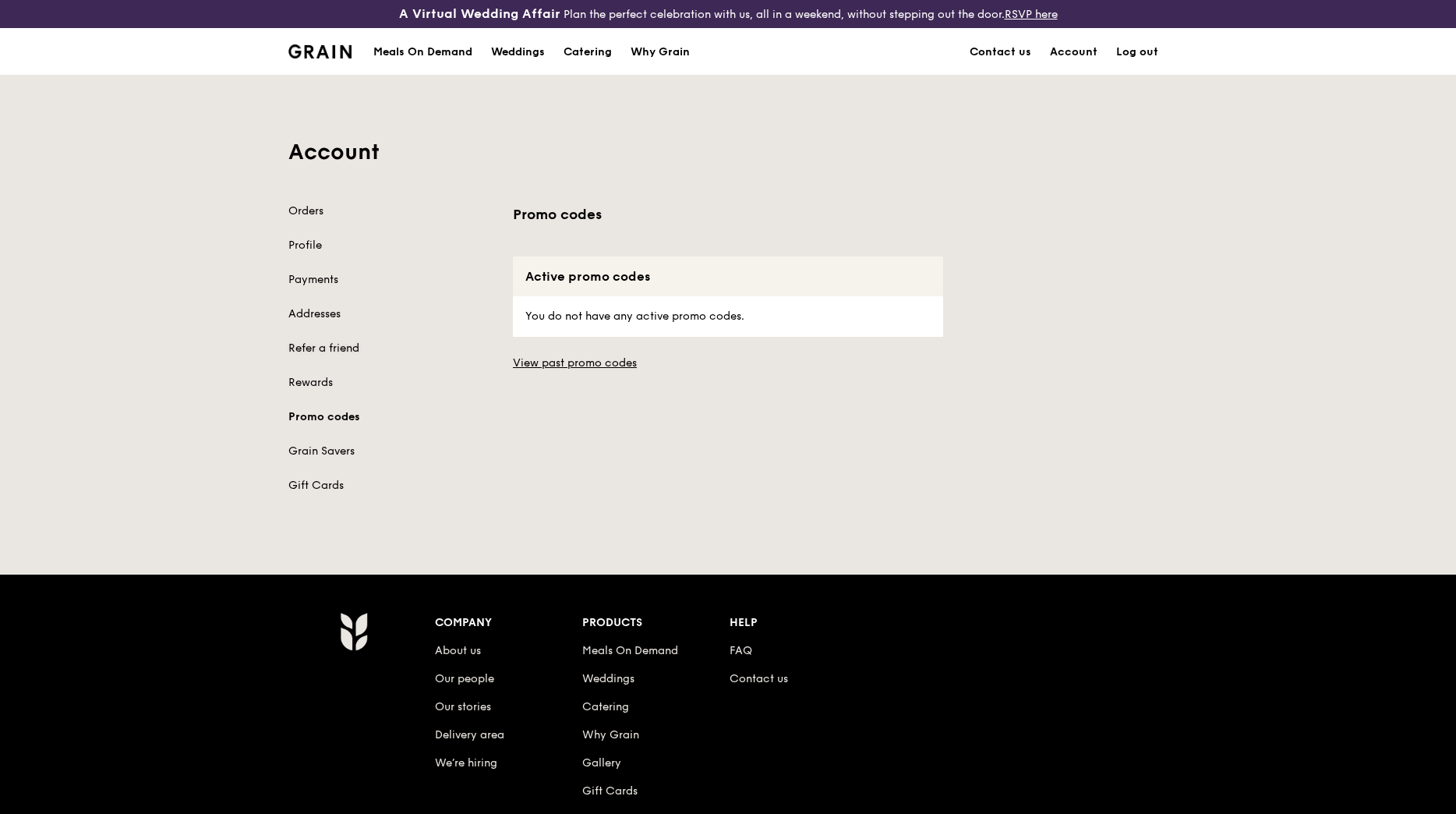
click at [332, 349] on link "Refer a friend" at bounding box center [391, 348] width 206 height 15
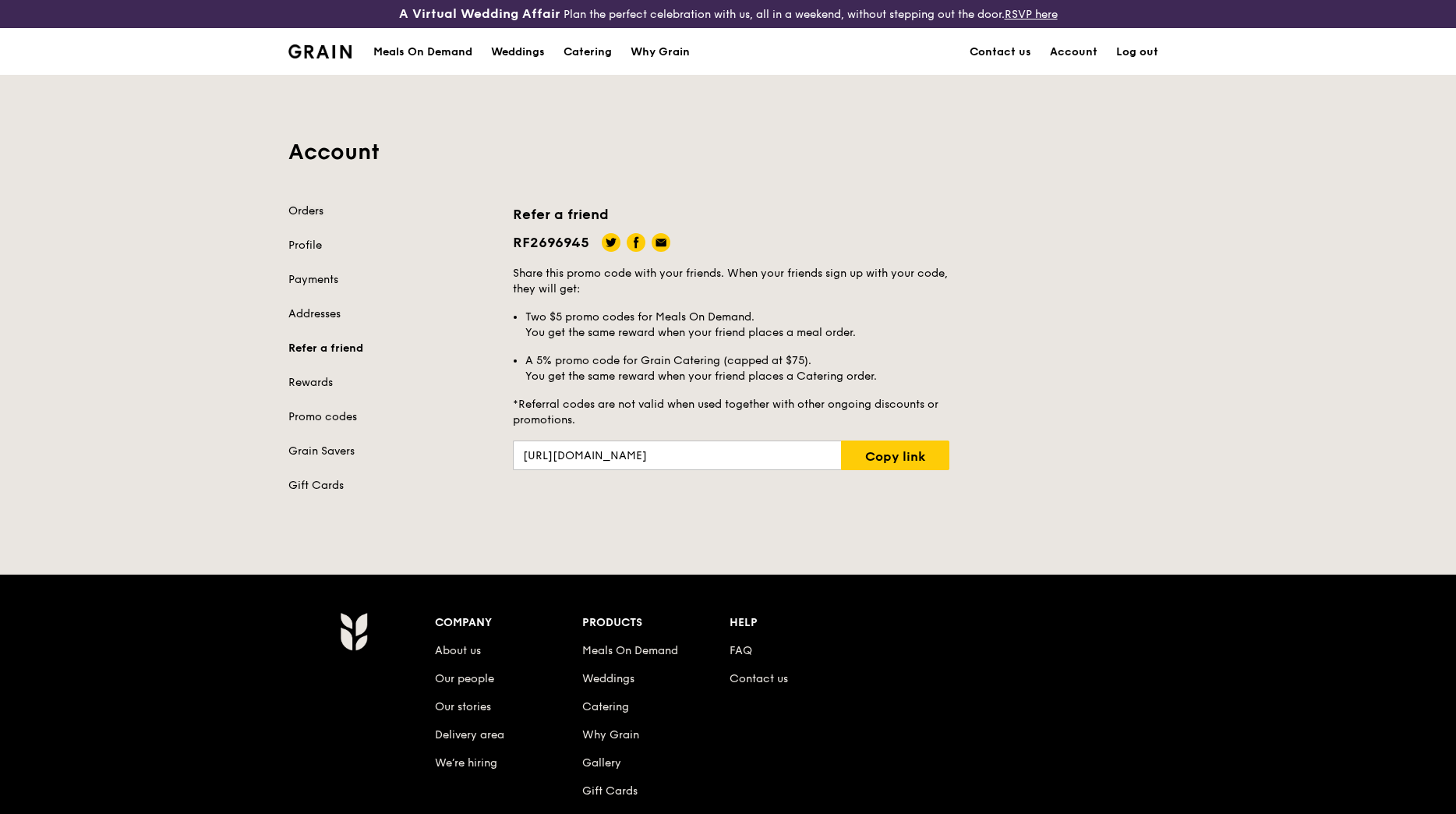
click at [310, 213] on link "Orders" at bounding box center [391, 211] width 206 height 15
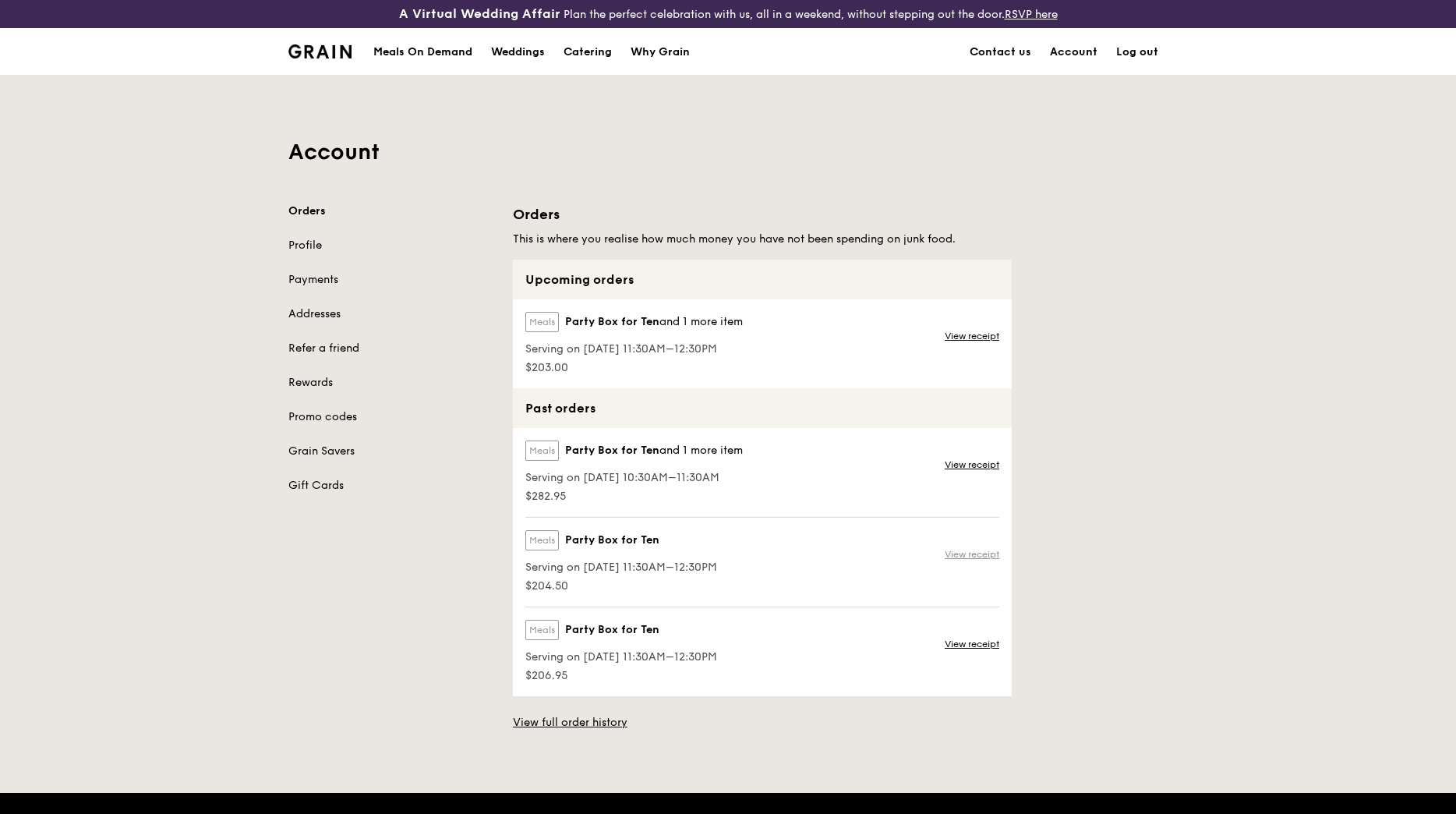
click at [975, 556] on link "View receipt" at bounding box center [971, 554] width 54 height 12
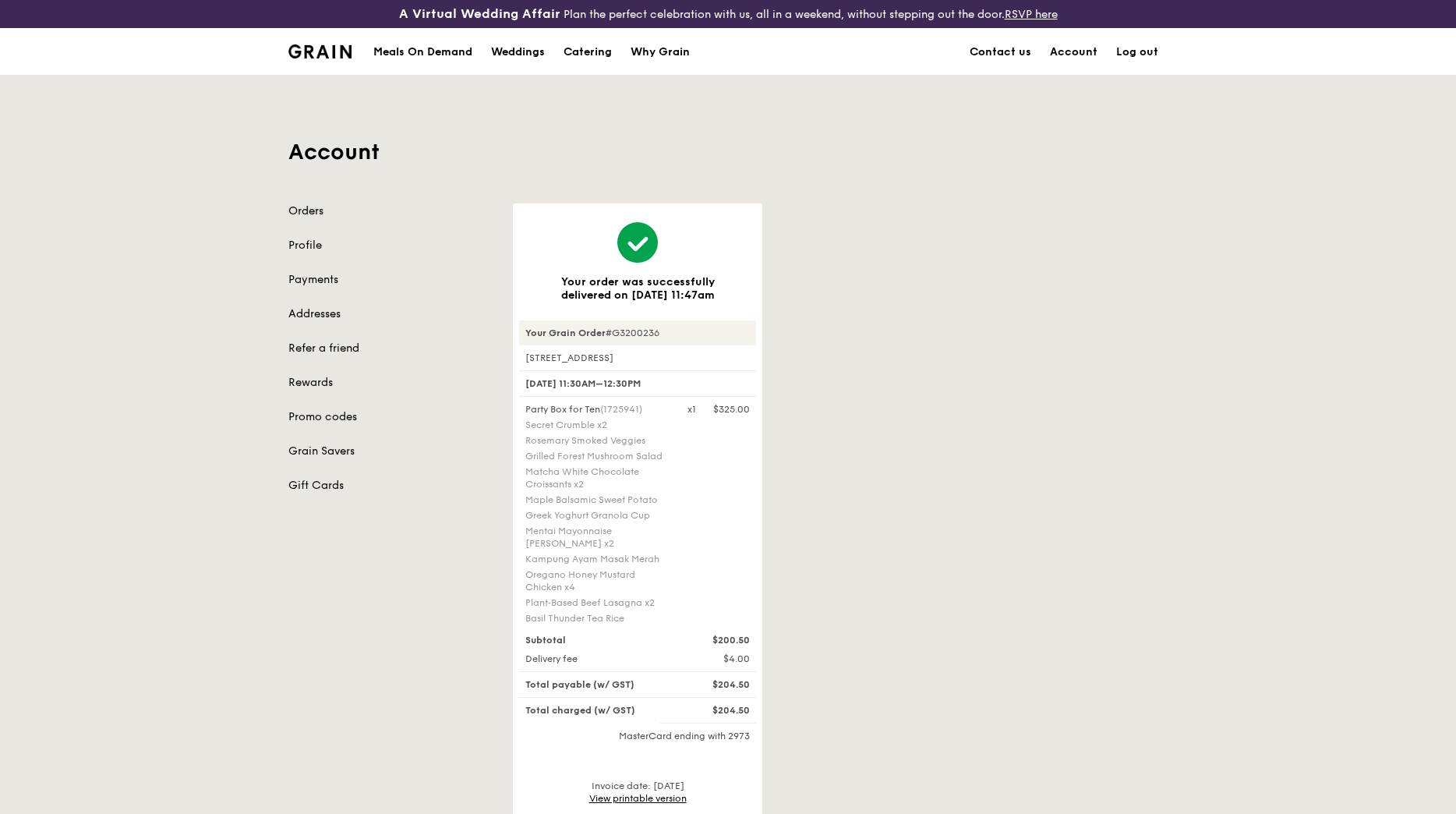
click at [306, 209] on link "Orders" at bounding box center [391, 211] width 206 height 15
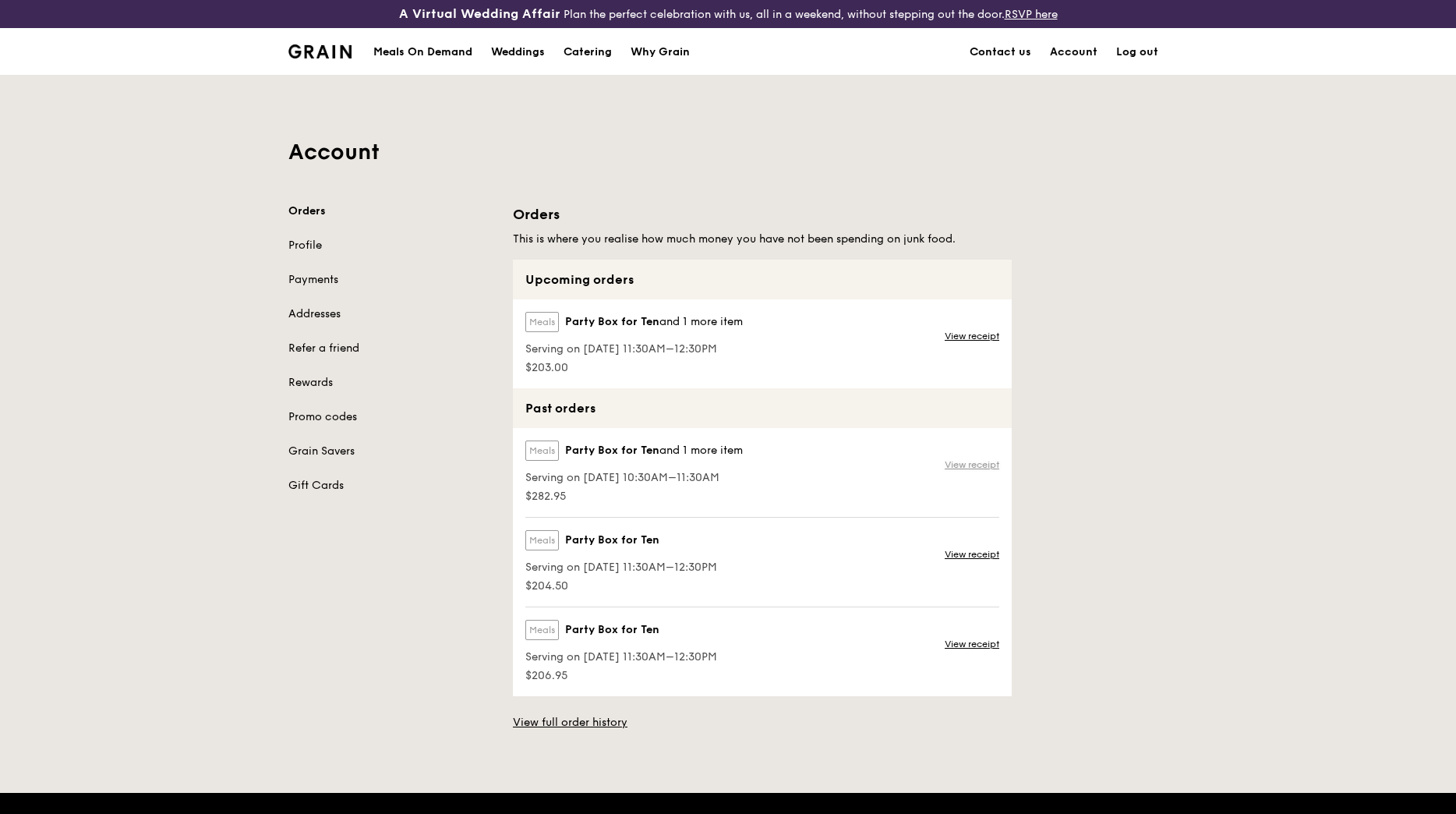
click at [982, 469] on link "View receipt" at bounding box center [971, 464] width 54 height 12
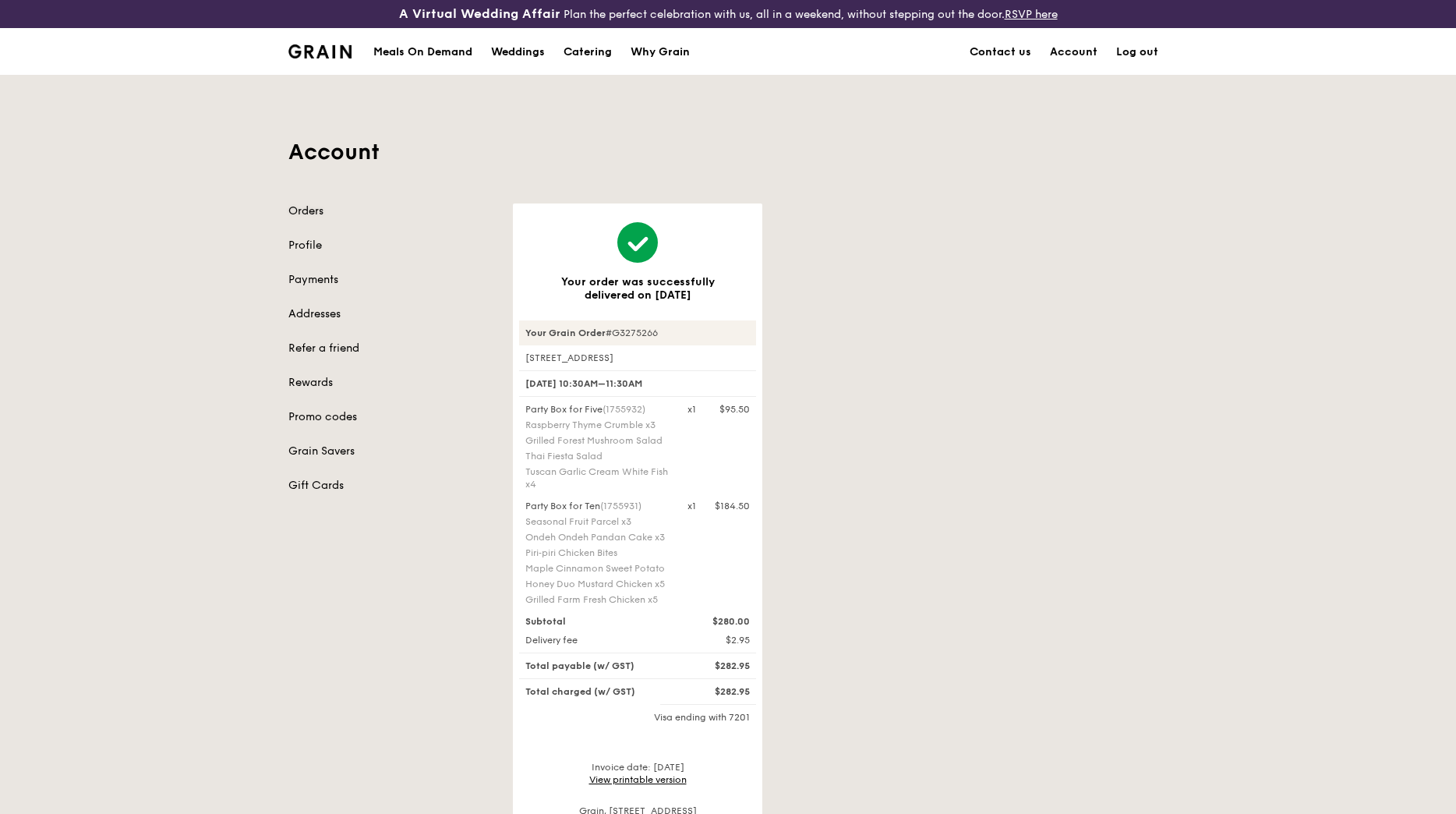
click at [315, 211] on link "Orders" at bounding box center [391, 211] width 206 height 15
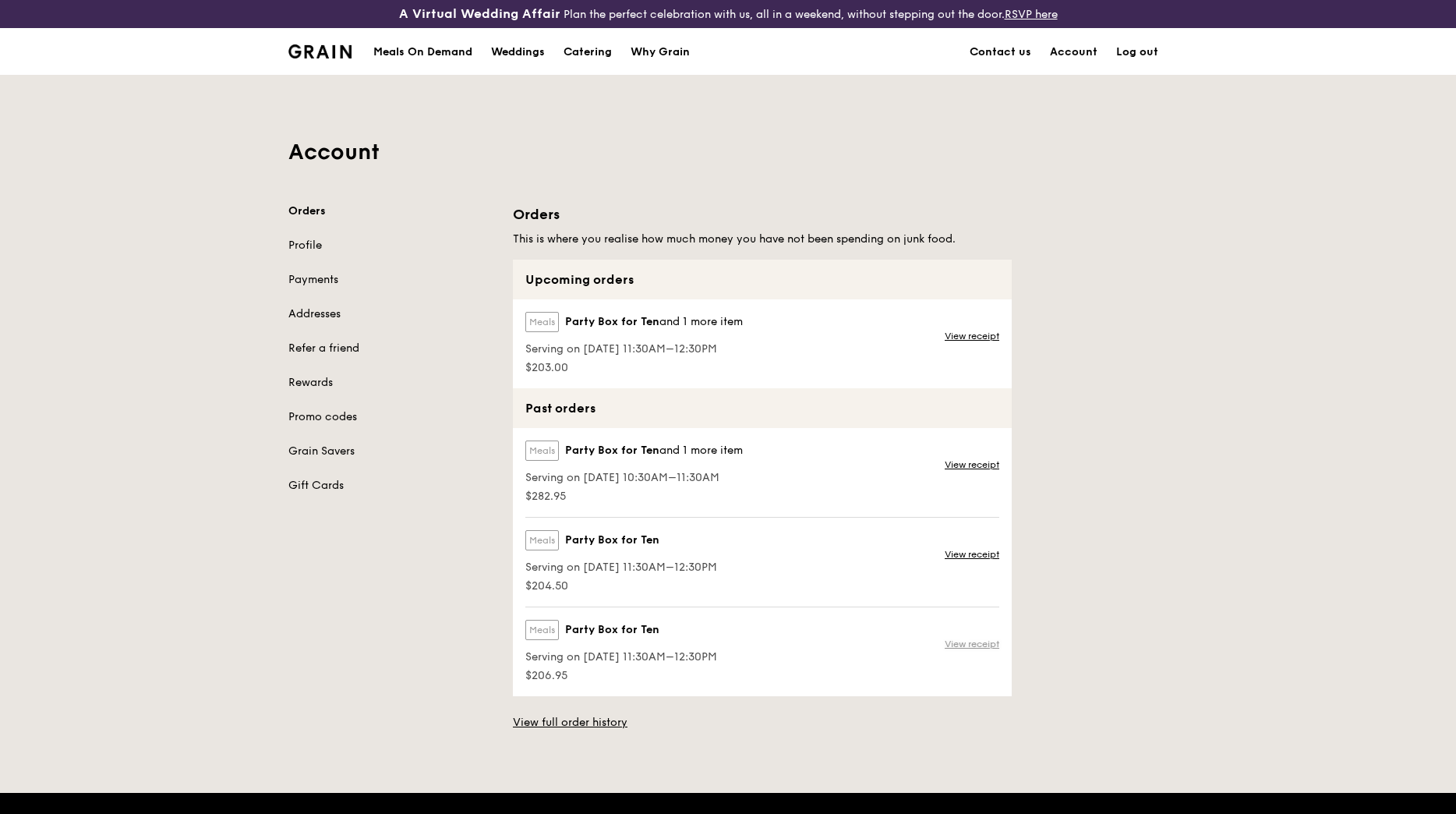
click at [977, 646] on link "View receipt" at bounding box center [971, 644] width 54 height 12
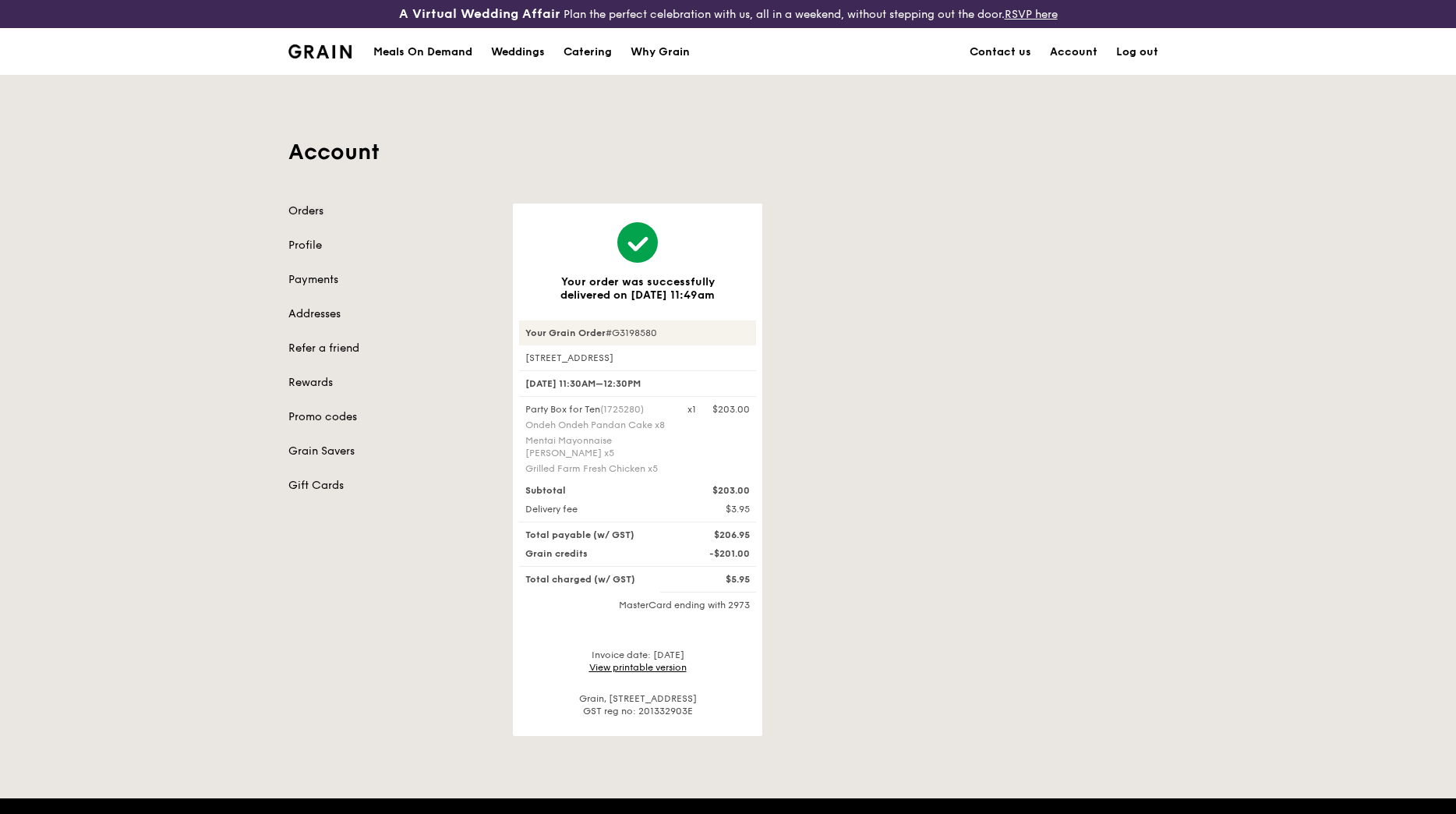
click at [305, 209] on link "Orders" at bounding box center [391, 211] width 206 height 15
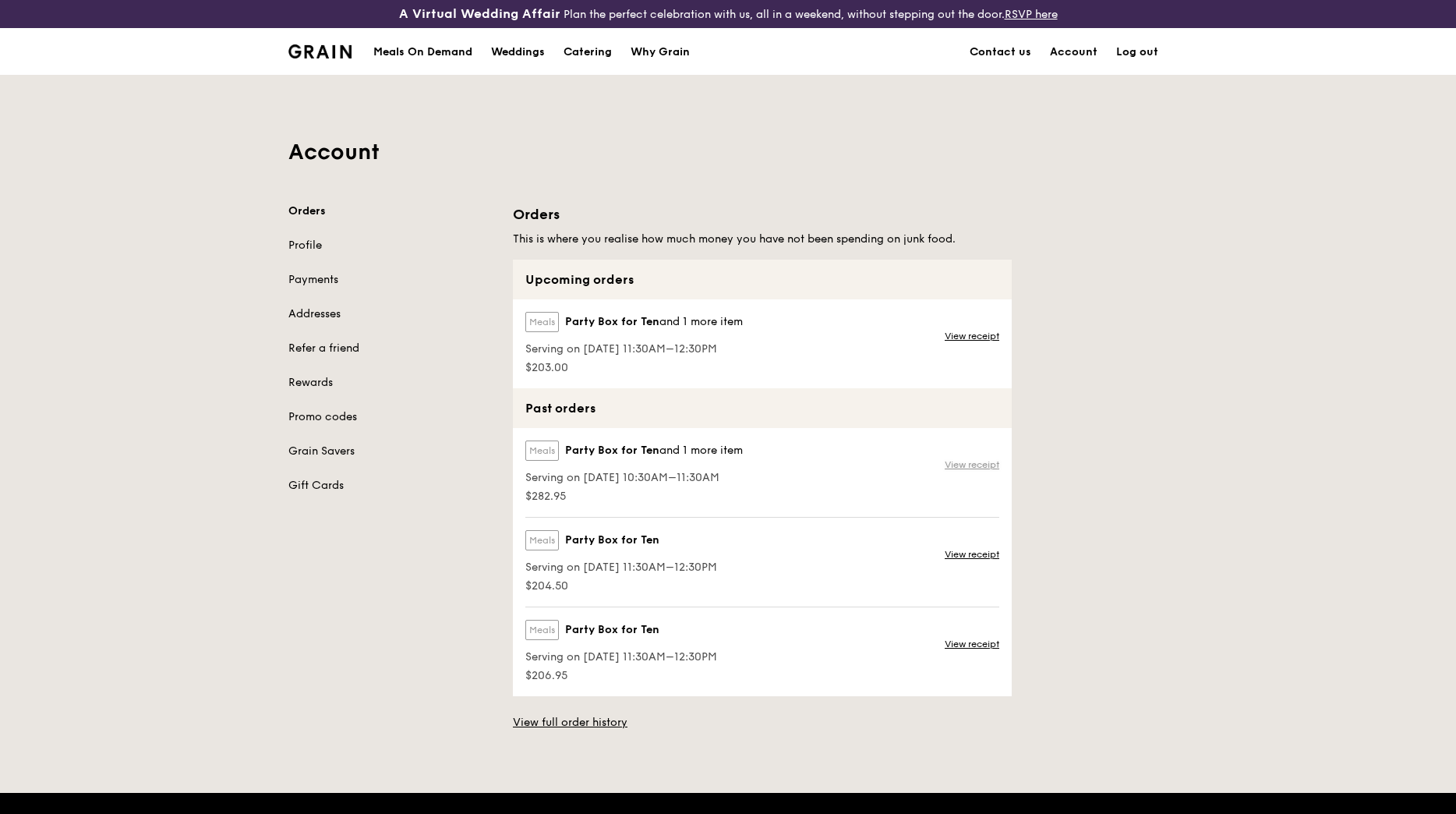
click at [961, 465] on link "View receipt" at bounding box center [971, 464] width 54 height 12
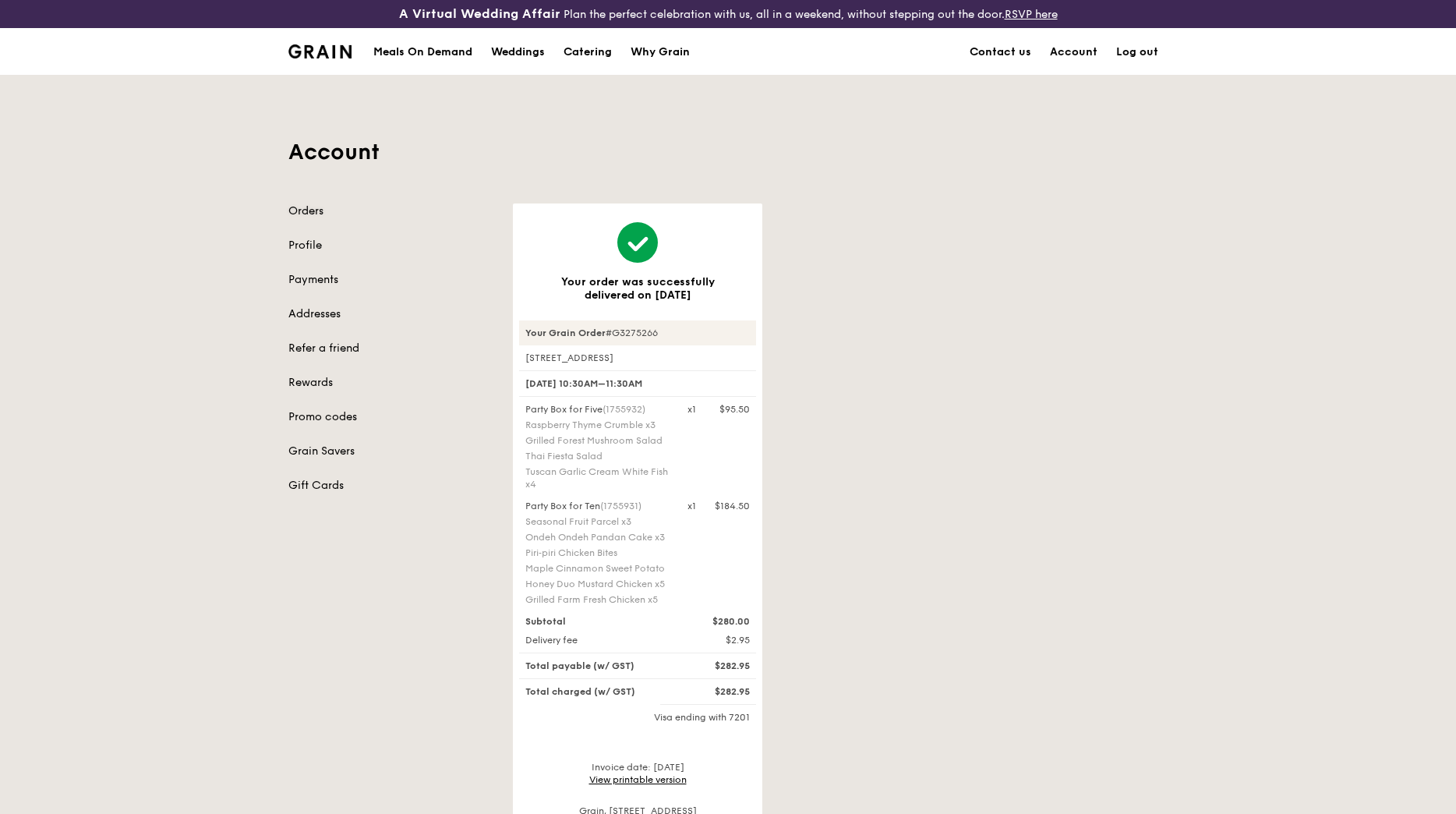
click at [312, 211] on link "Orders" at bounding box center [391, 211] width 206 height 15
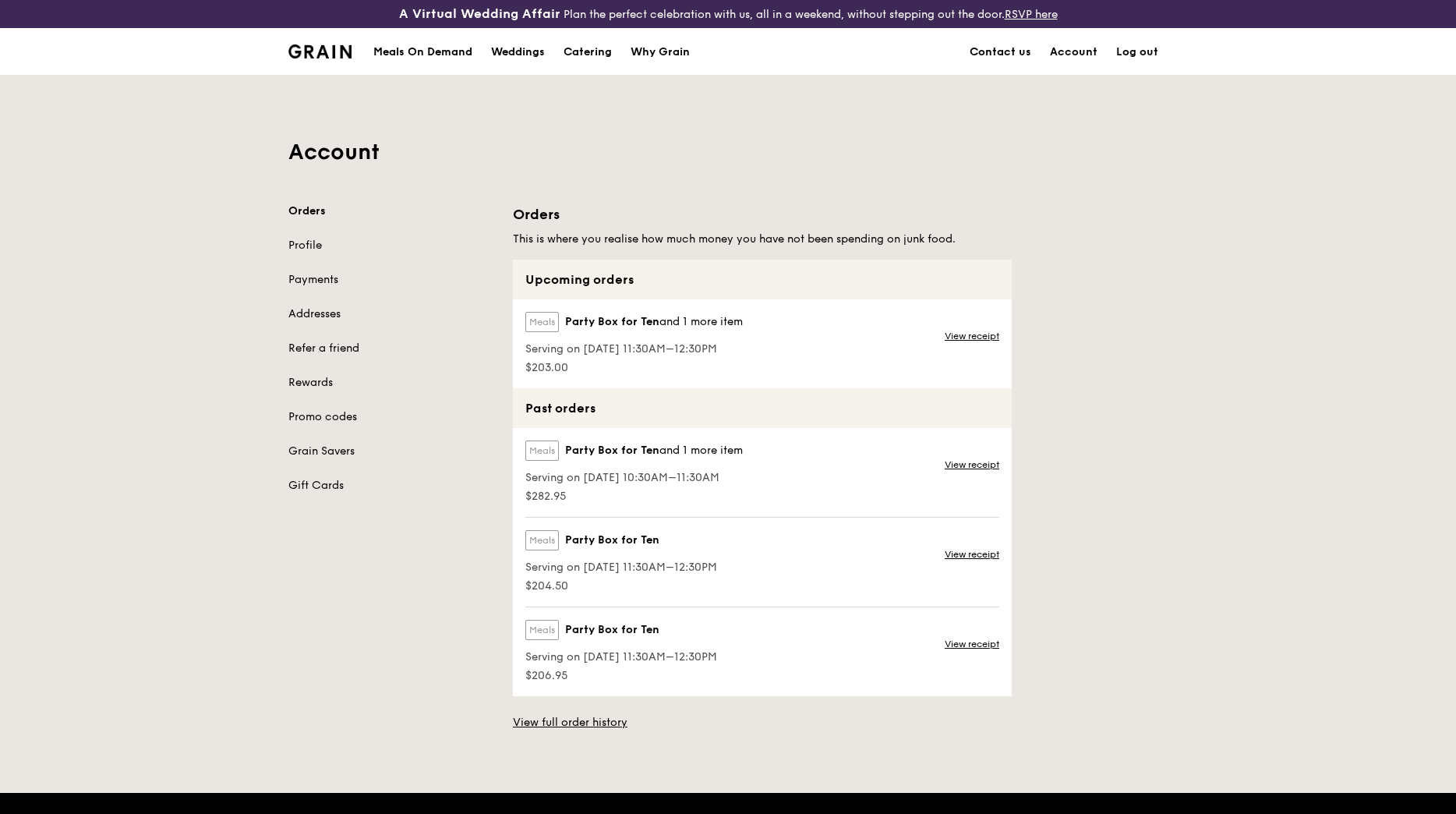
click at [968, 558] on link "View receipt" at bounding box center [971, 554] width 54 height 12
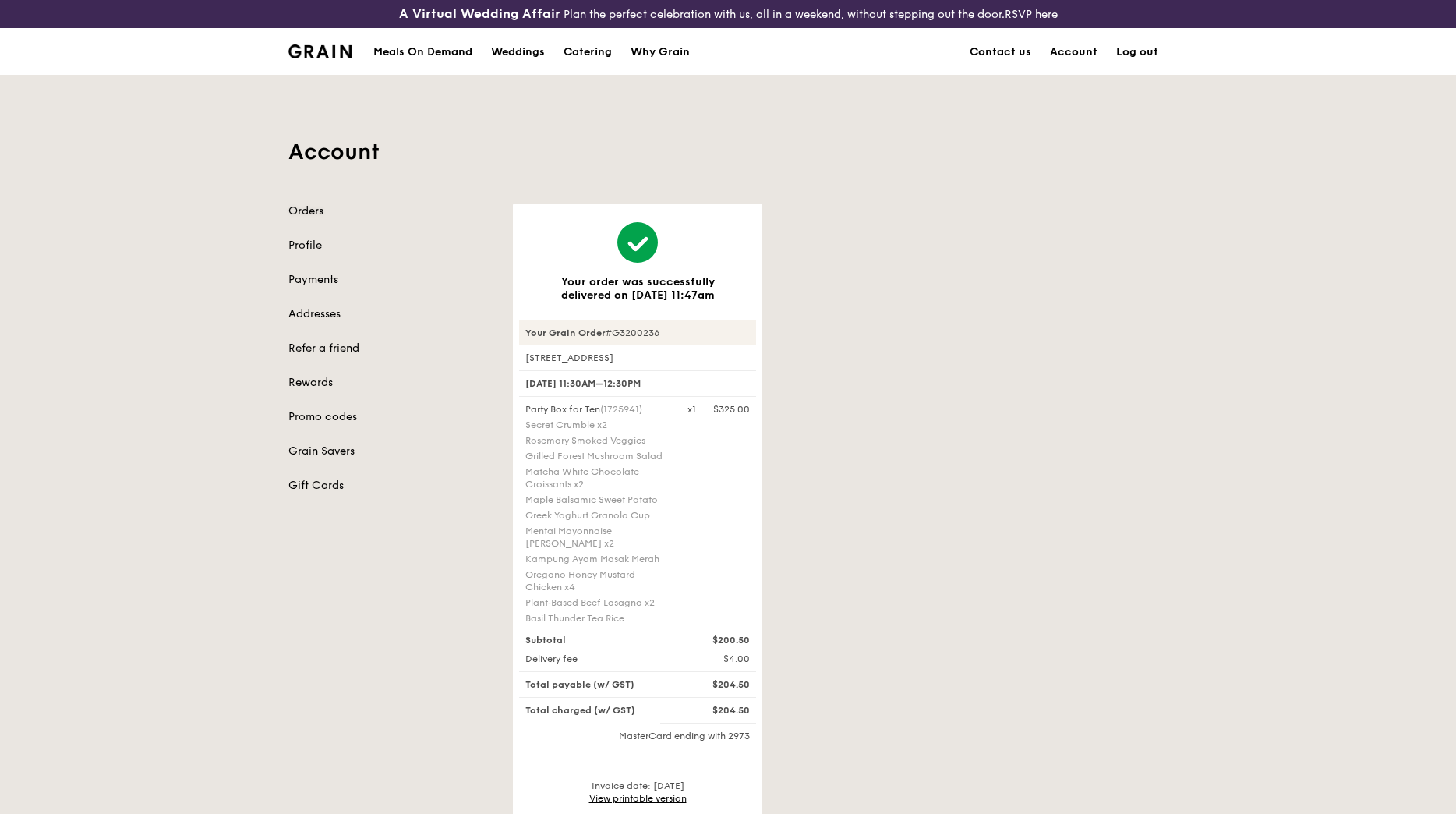
click at [298, 209] on link "Orders" at bounding box center [391, 211] width 206 height 15
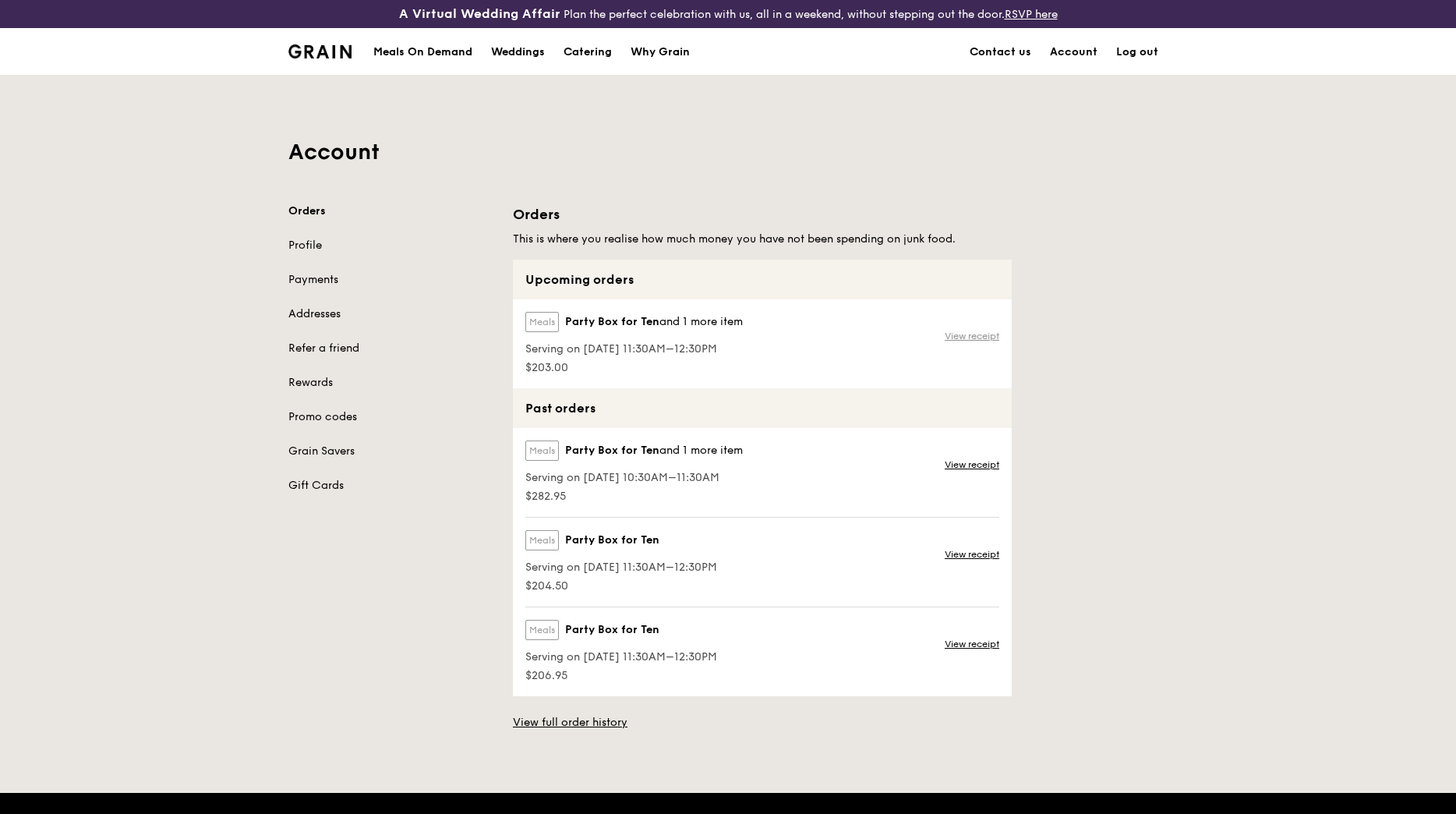
click at [971, 336] on link "View receipt" at bounding box center [971, 336] width 54 height 12
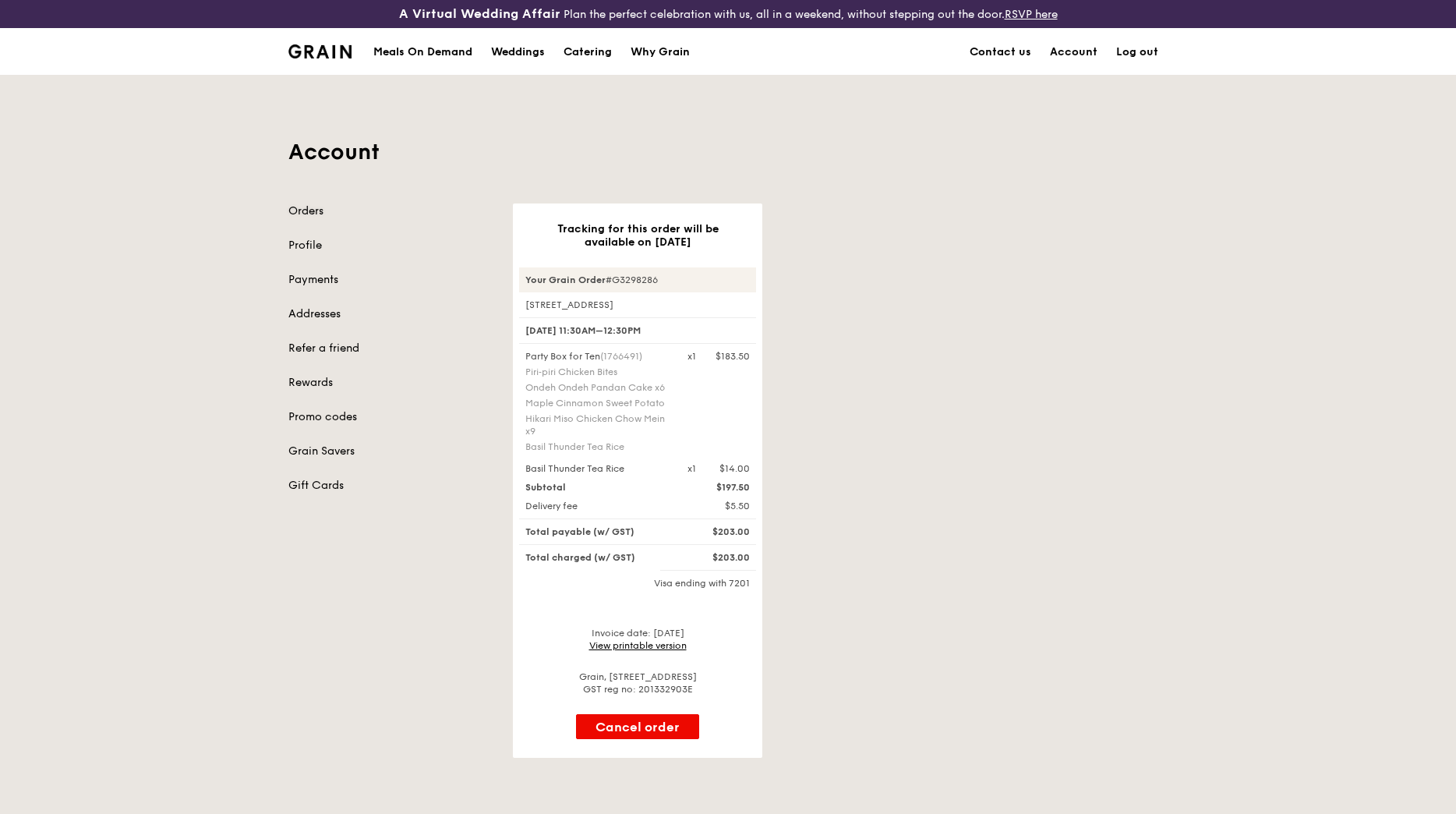
click at [310, 209] on link "Orders" at bounding box center [391, 211] width 206 height 15
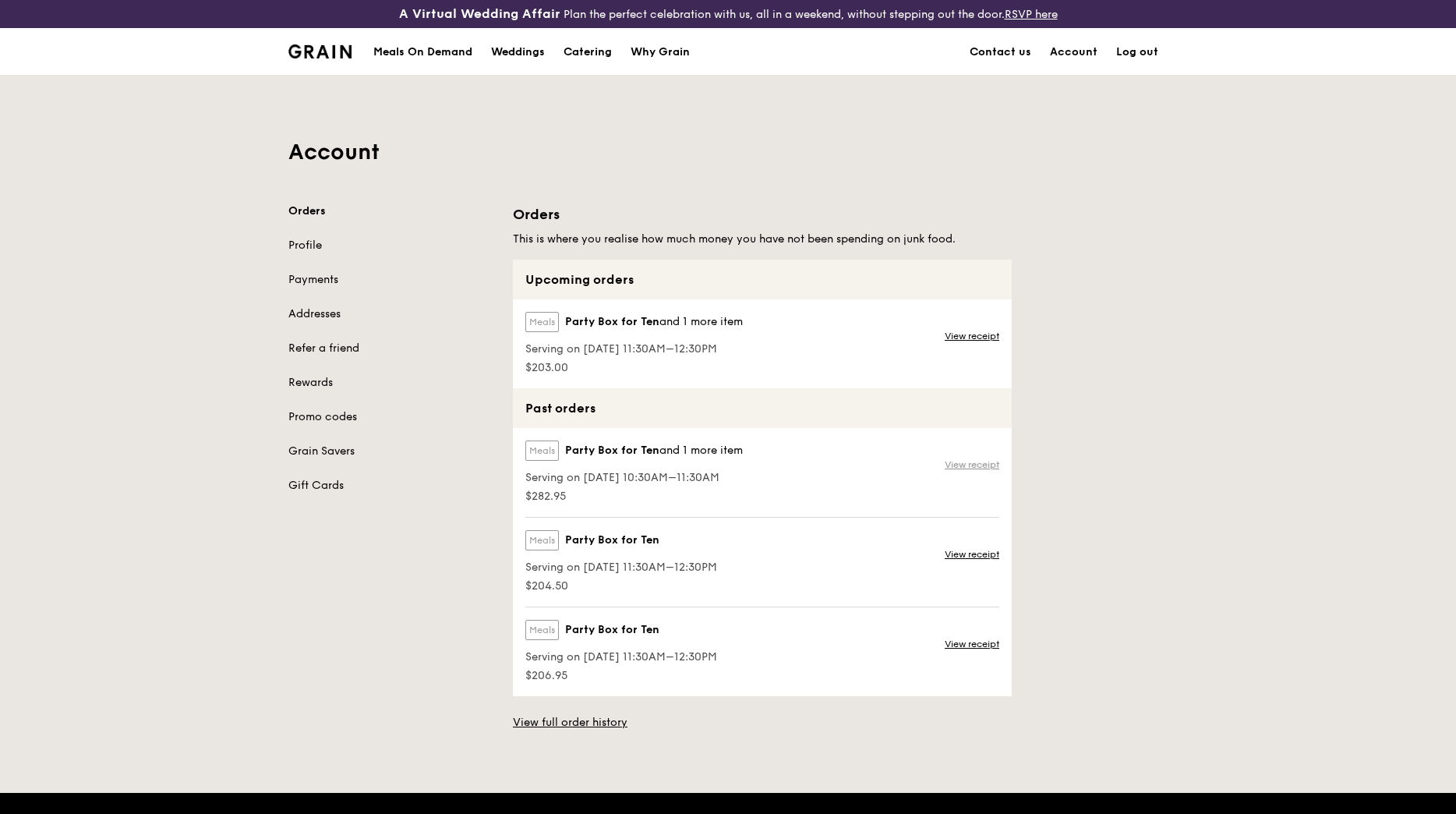
click at [976, 467] on link "View receipt" at bounding box center [971, 464] width 54 height 12
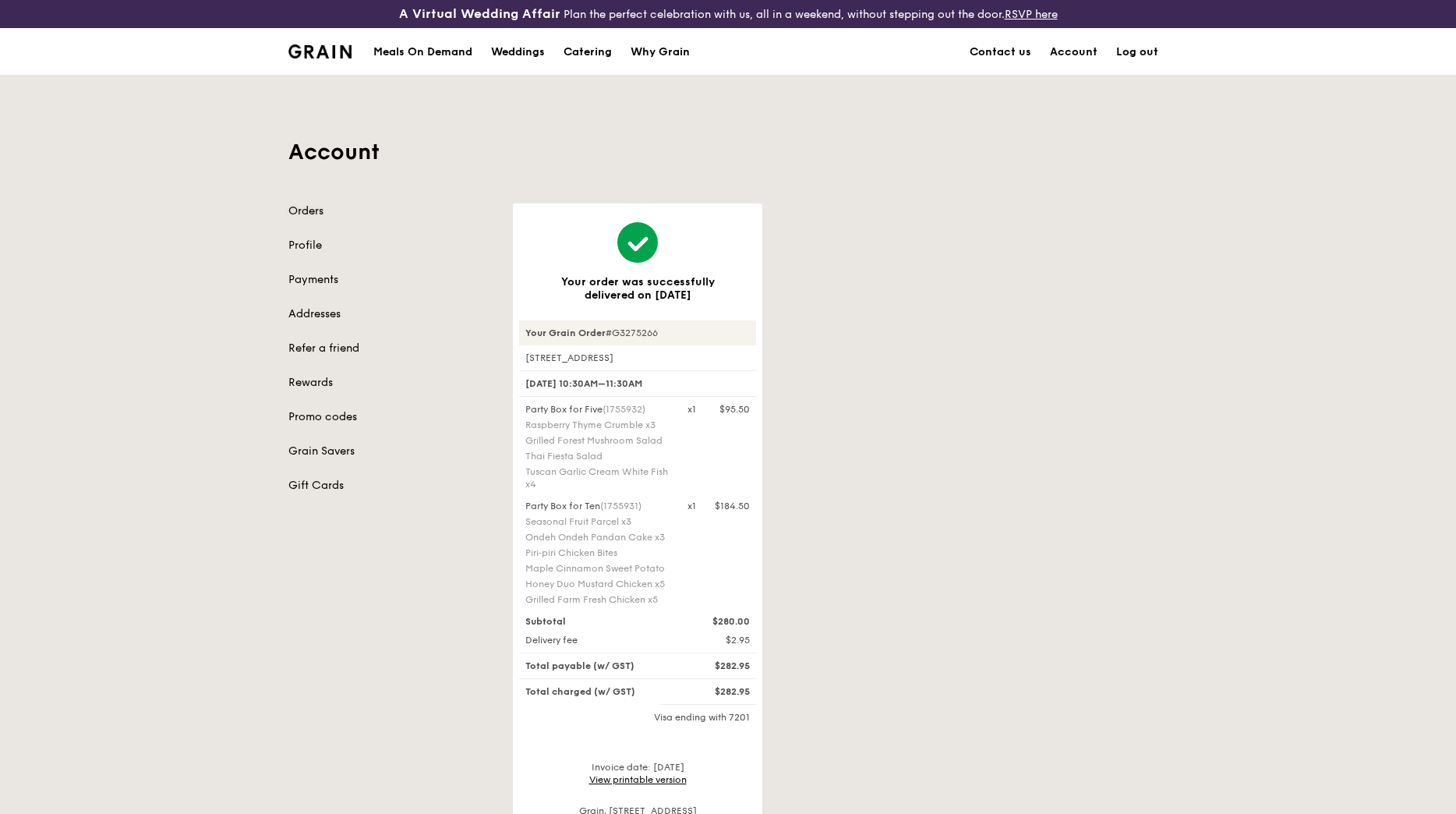
click at [306, 212] on link "Orders" at bounding box center [391, 211] width 206 height 15
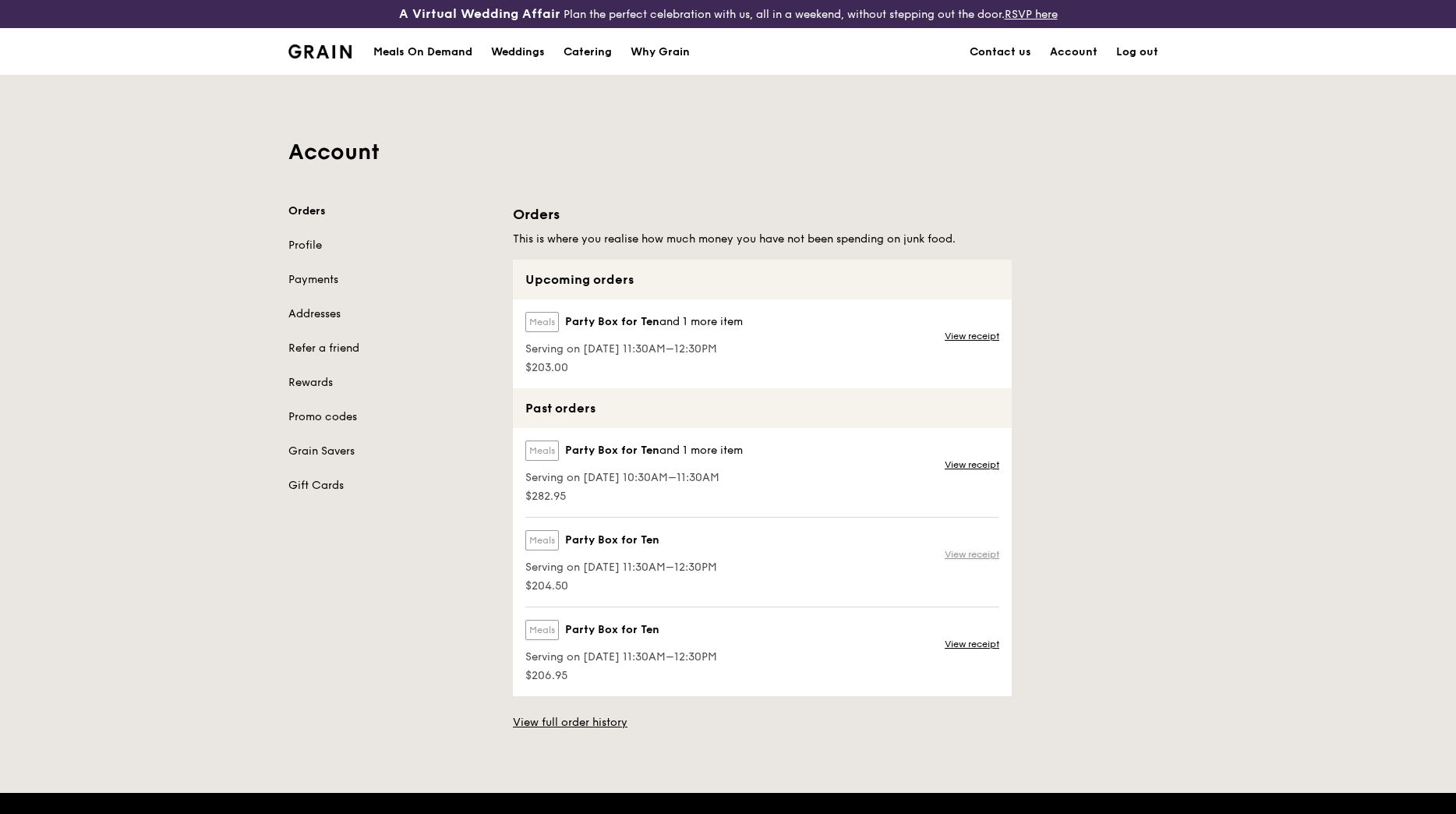
click at [983, 558] on link "View receipt" at bounding box center [971, 554] width 54 height 12
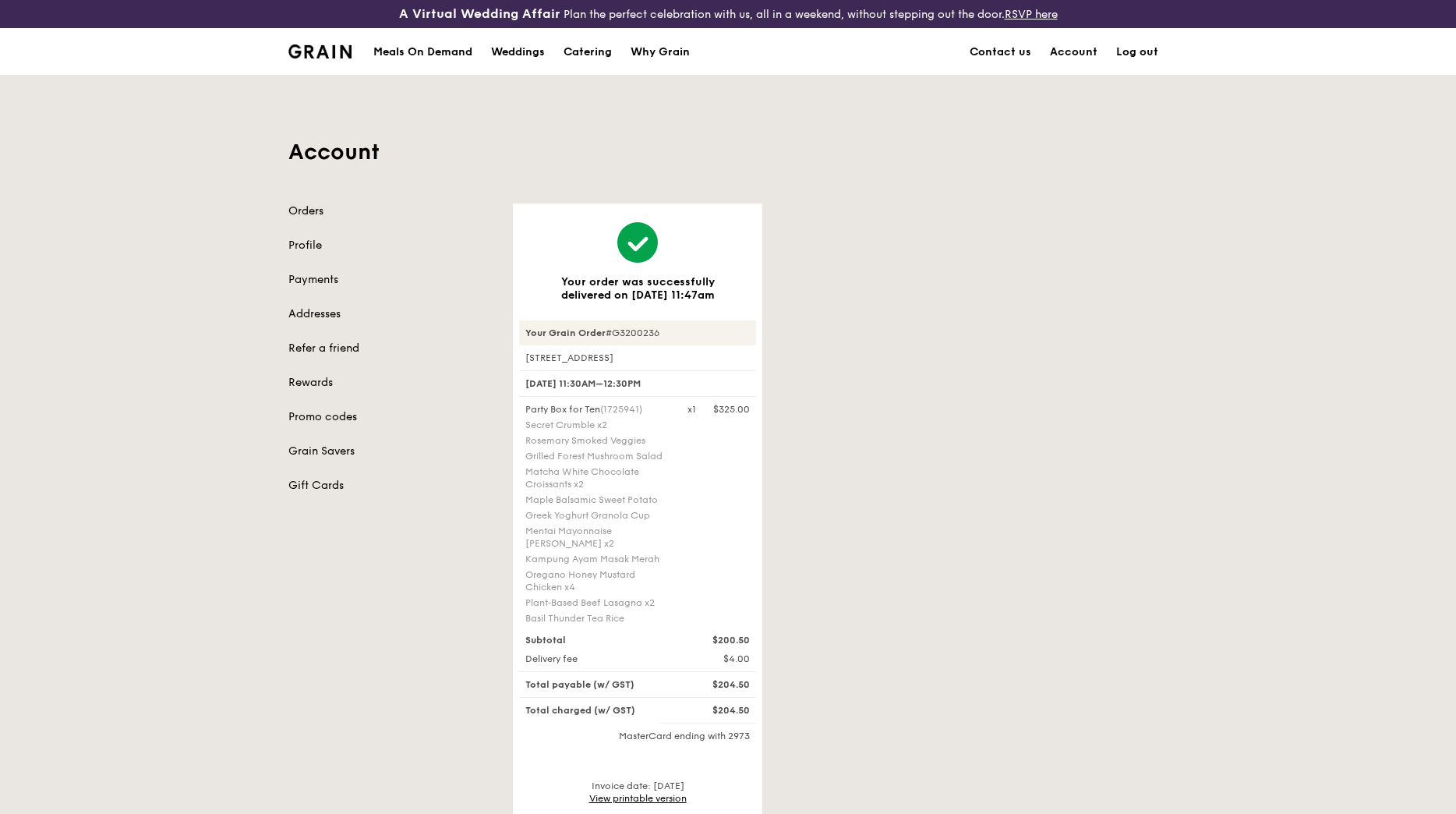
click at [323, 207] on link "Orders" at bounding box center [391, 211] width 206 height 15
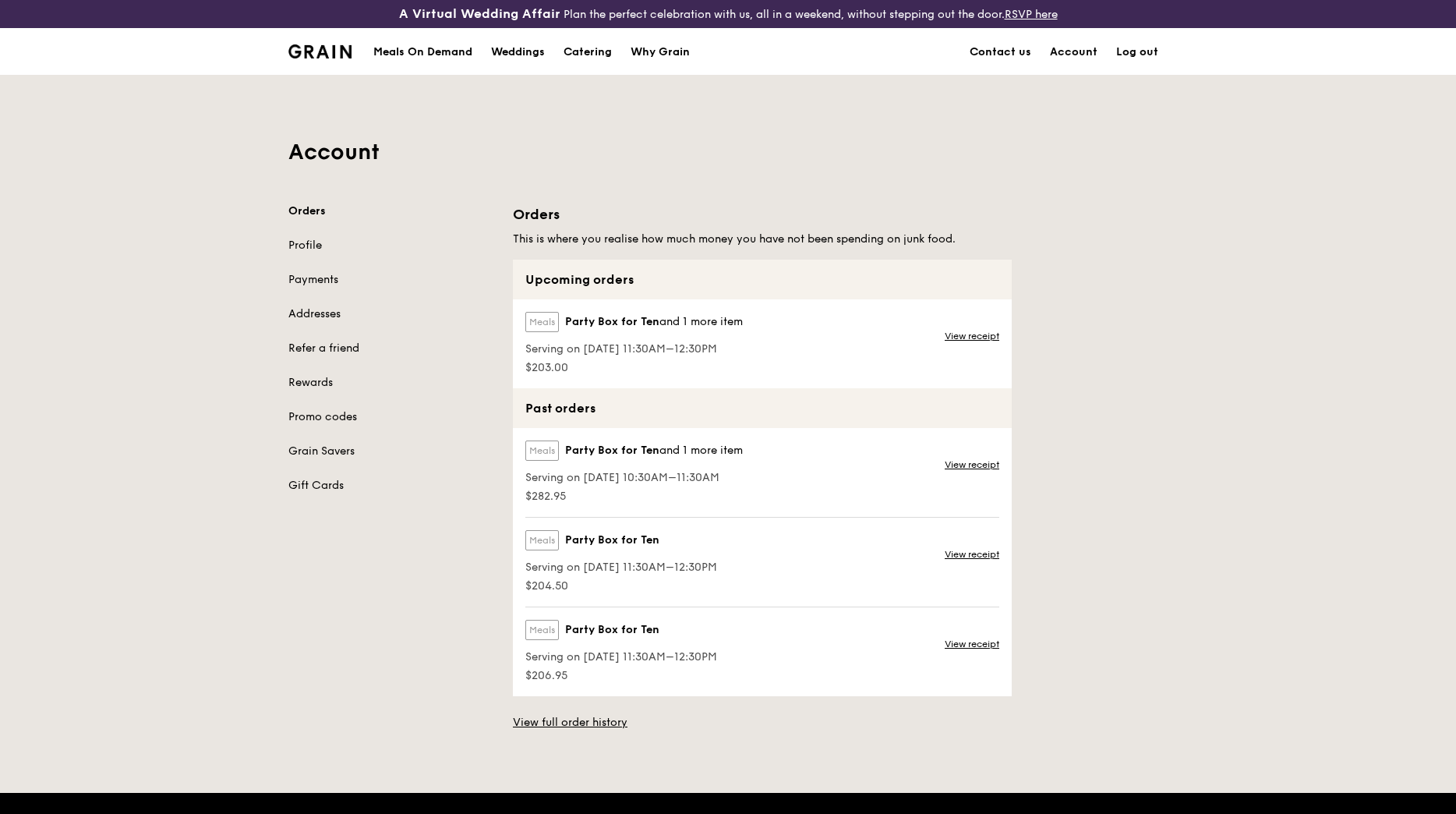
click at [968, 636] on div "View receipt" at bounding box center [973, 651] width 76 height 89
click at [968, 644] on link "View receipt" at bounding box center [971, 644] width 54 height 12
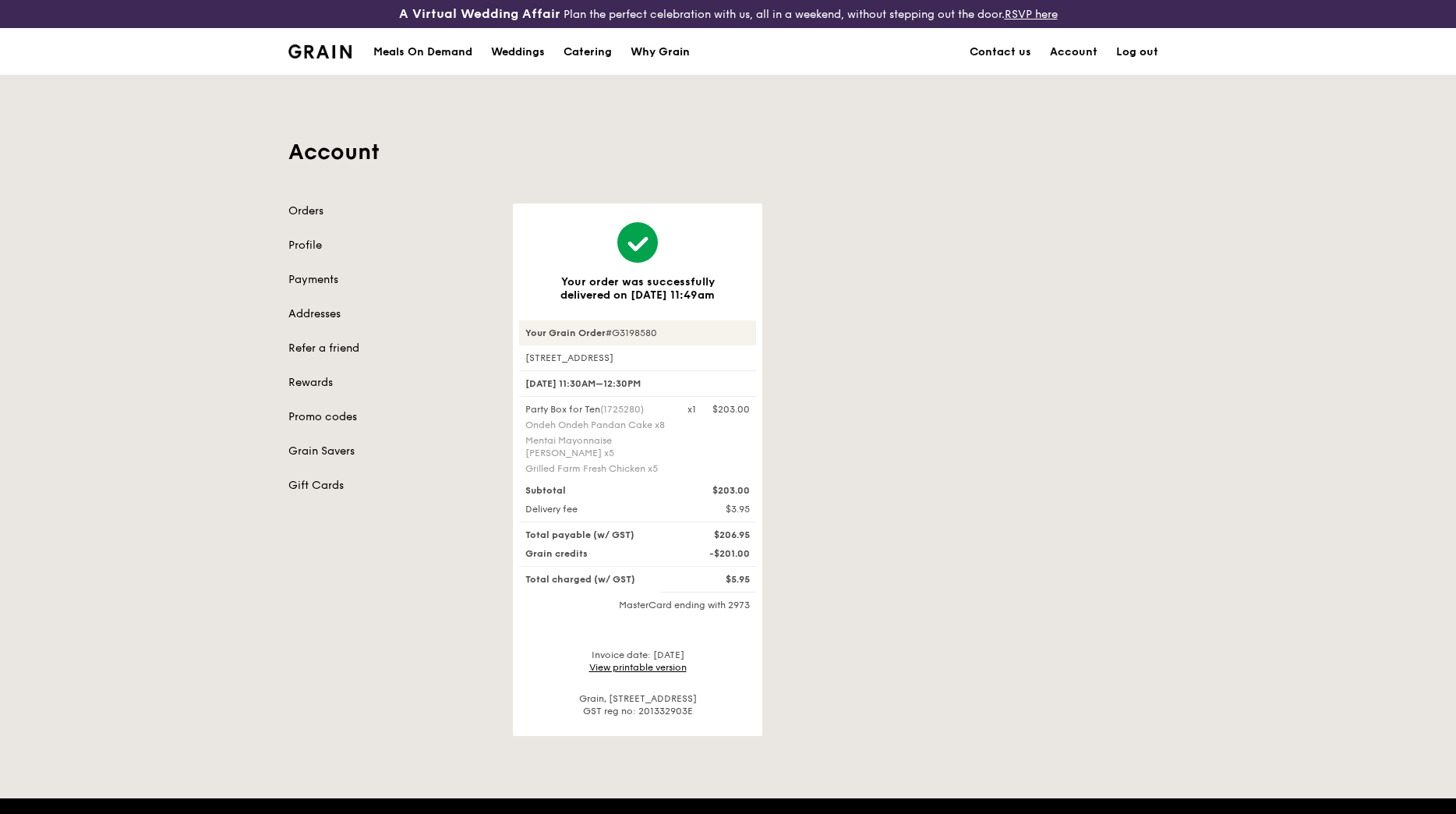
click at [671, 49] on div "Why Grain" at bounding box center [661, 52] width 59 height 47
